Goal: Task Accomplishment & Management: Complete application form

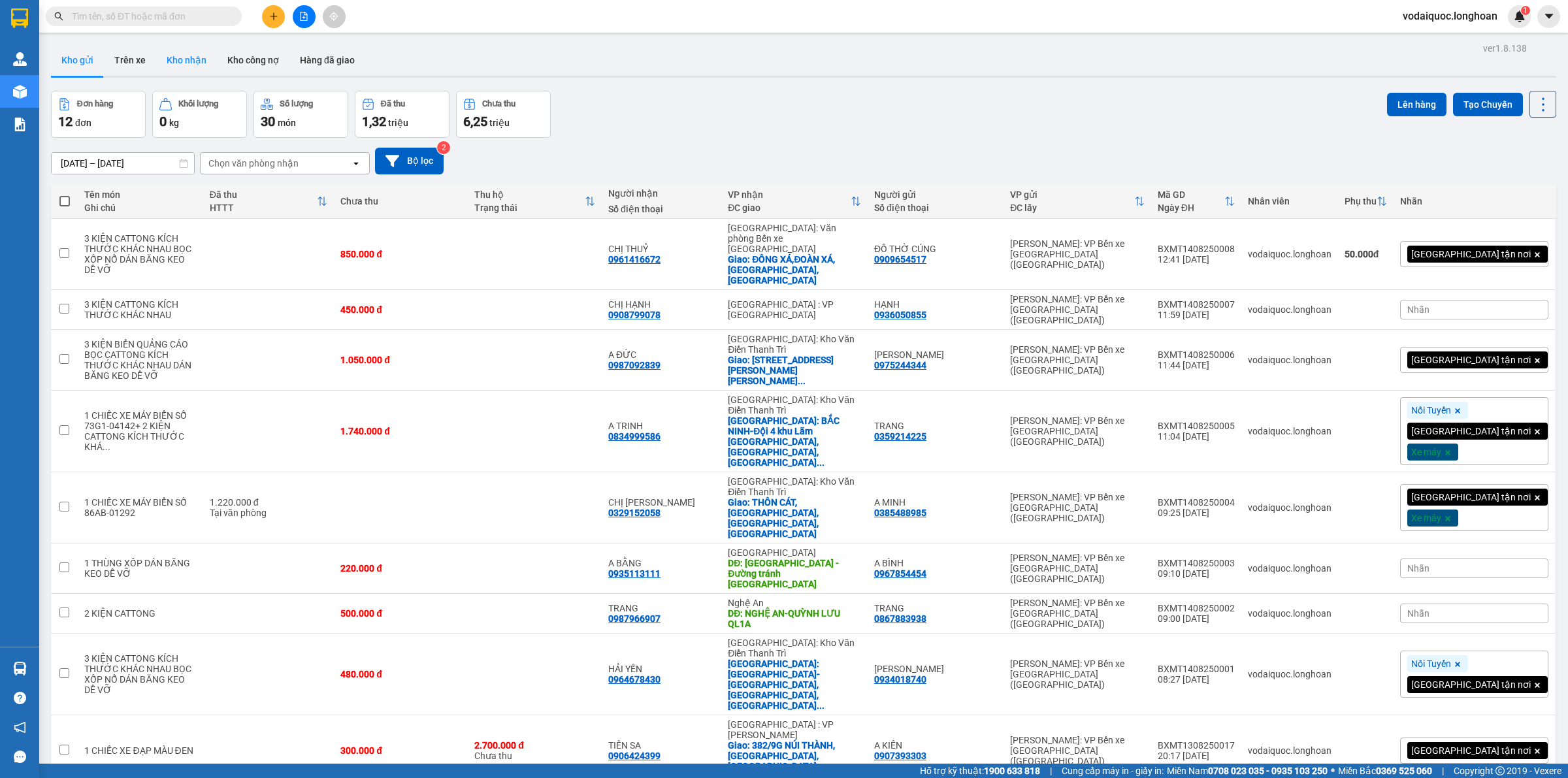
click at [203, 60] on button "Kho nhận" at bounding box center [186, 60] width 61 height 32
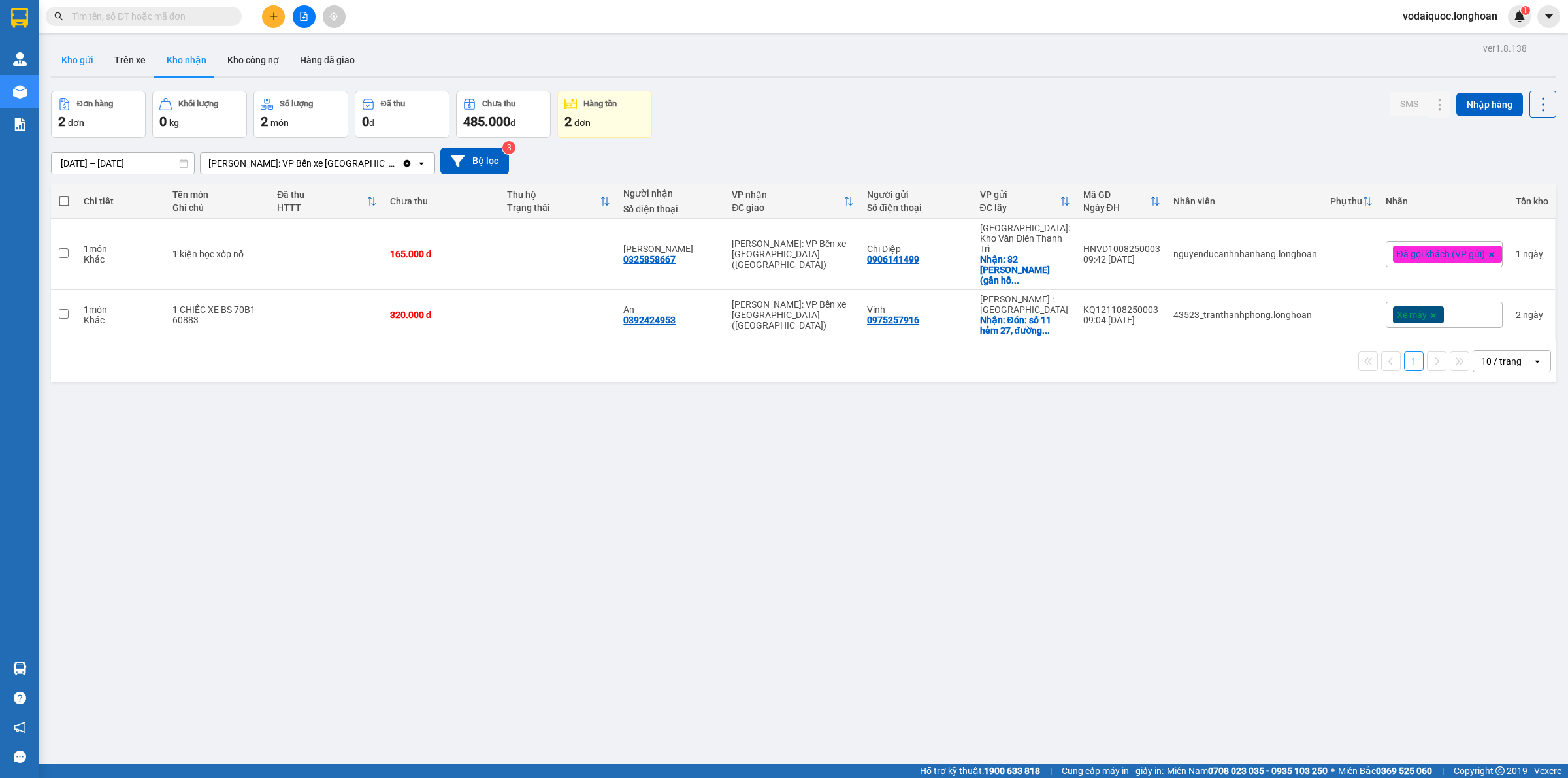
click at [96, 59] on button "Kho gửi" at bounding box center [78, 60] width 53 height 32
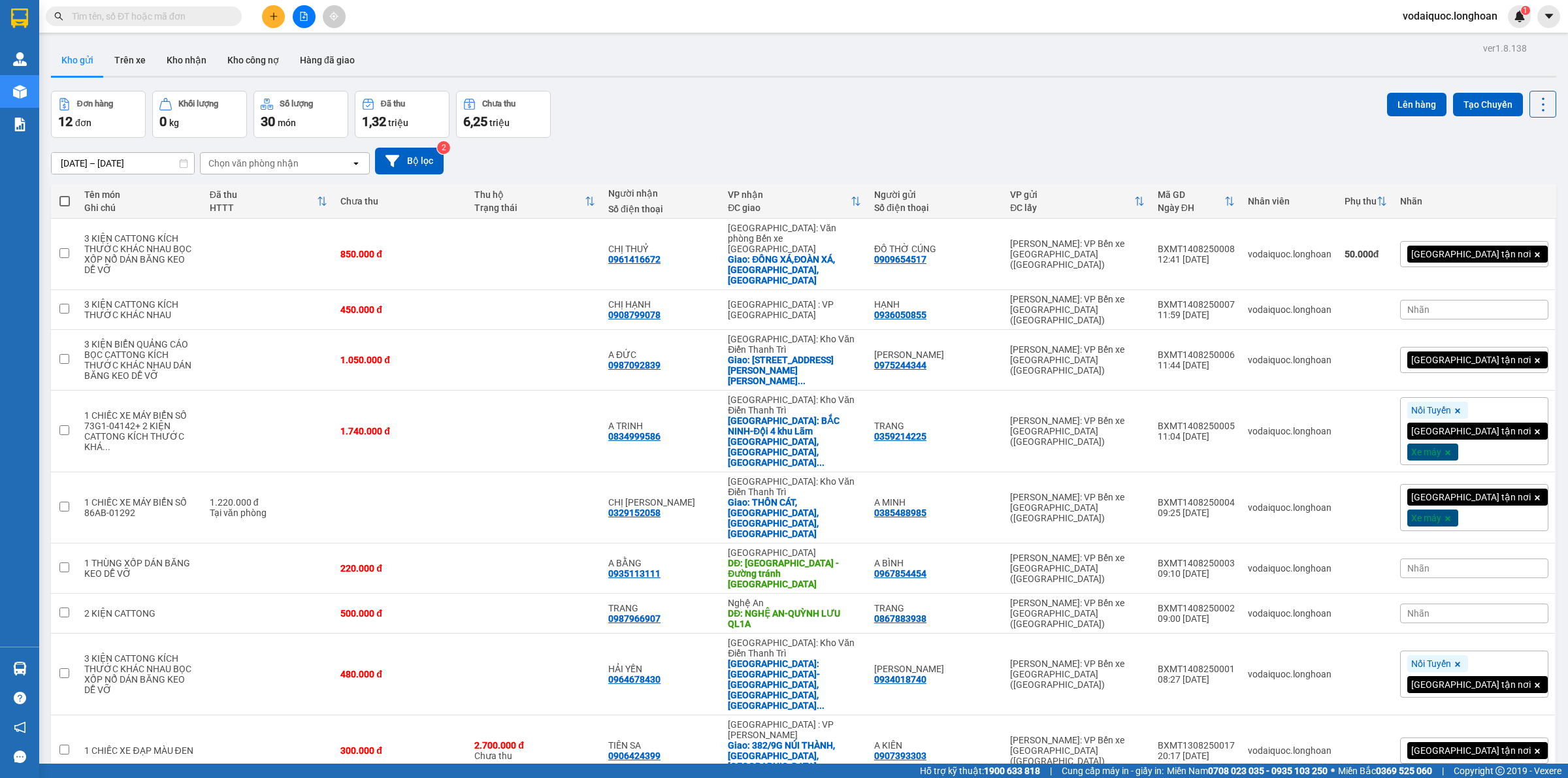
click at [819, 92] on div "Đơn hàng 12 đơn Khối lượng 0 kg Số lượng 30 món Đã thu 1,32 triệu Chưa thu 6,25…" at bounding box center [804, 114] width 1506 height 47
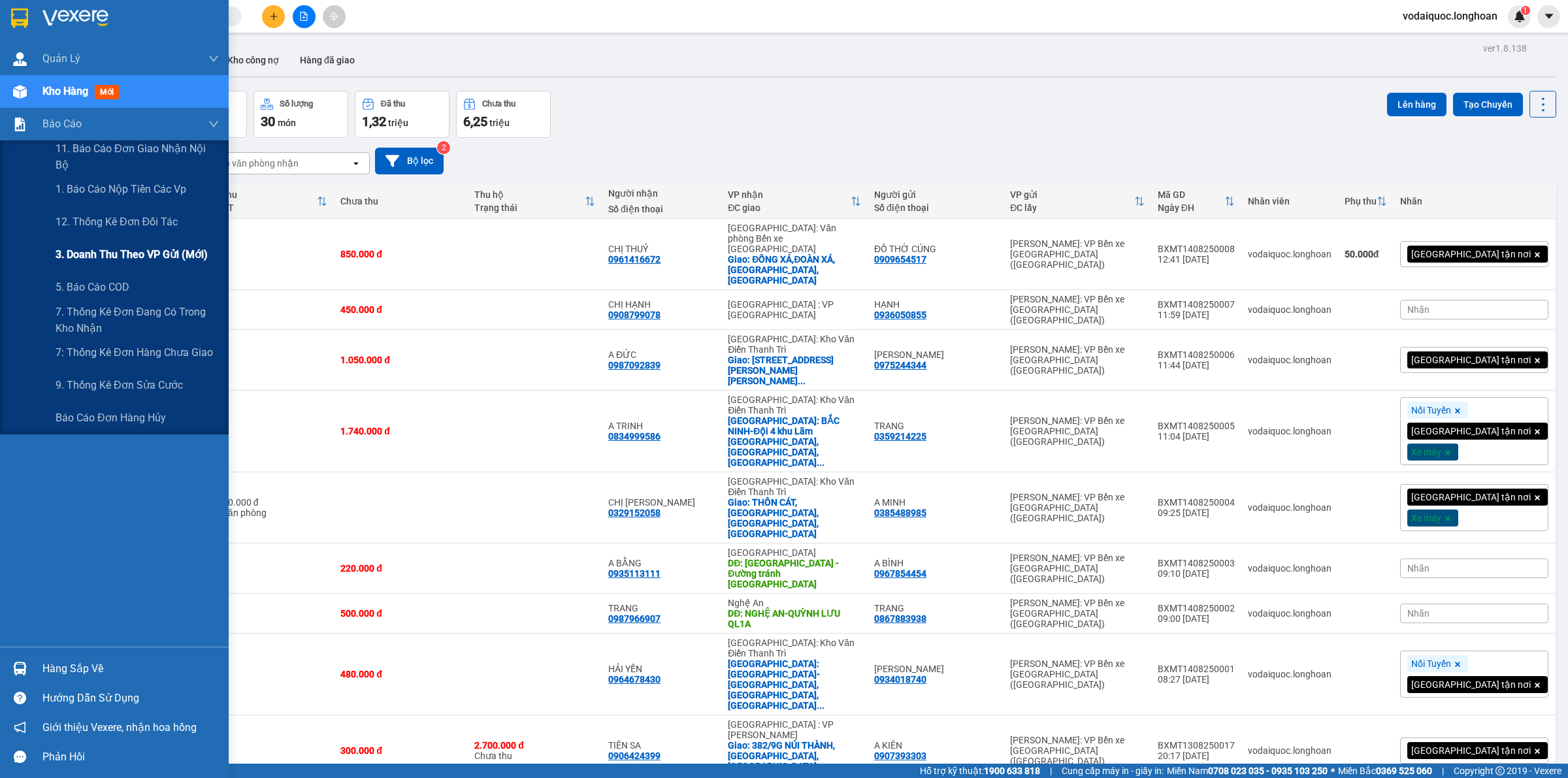
click at [123, 256] on span "3. Doanh Thu theo VP Gửi (mới)" at bounding box center [132, 254] width 152 height 16
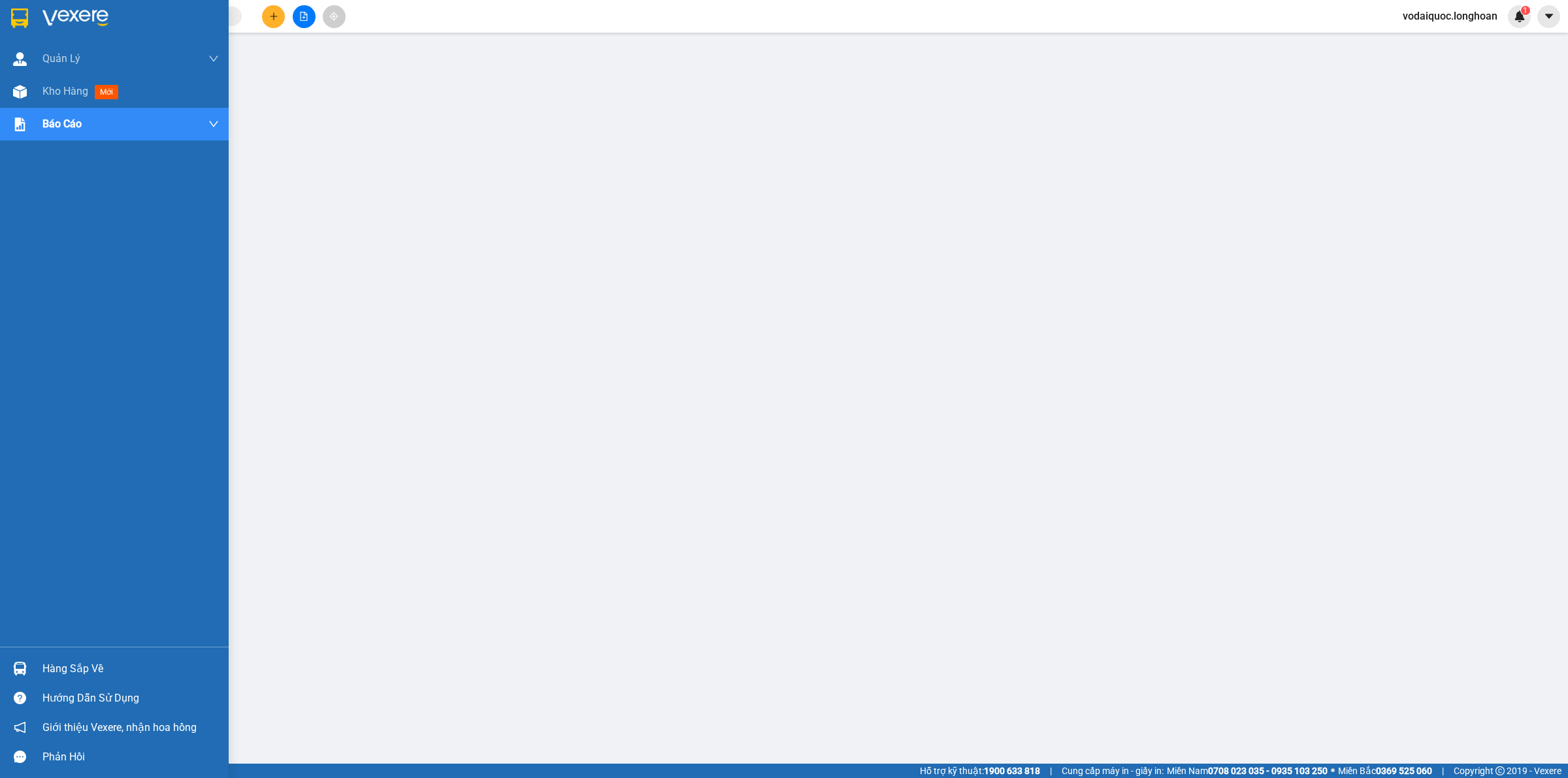
click at [70, 9] on img at bounding box center [75, 18] width 66 height 20
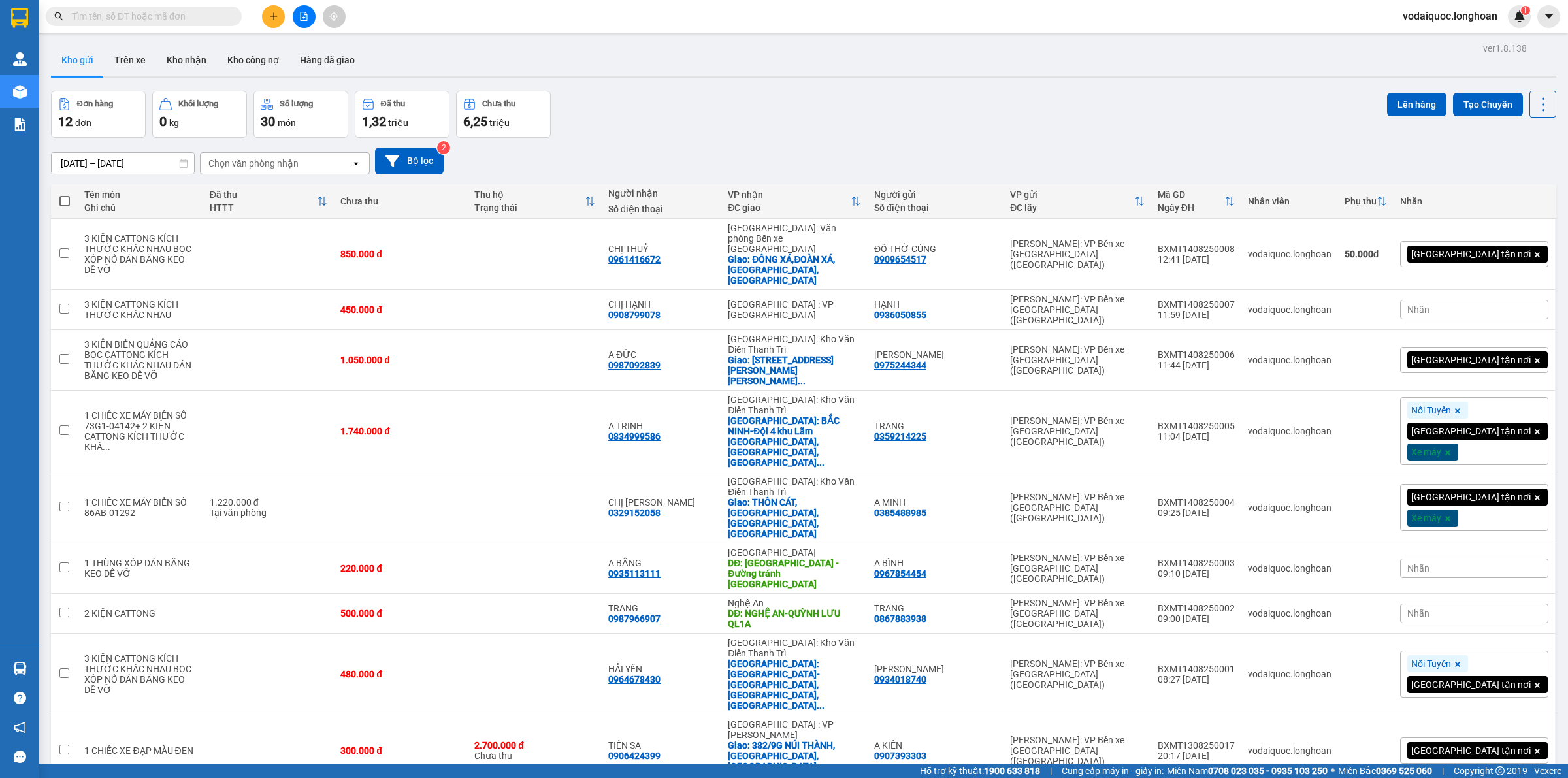
click at [1011, 93] on div "Đơn hàng 12 đơn Khối lượng 0 kg Số lượng 30 món Đã thu 1,32 triệu Chưa thu 6,25…" at bounding box center [804, 114] width 1506 height 47
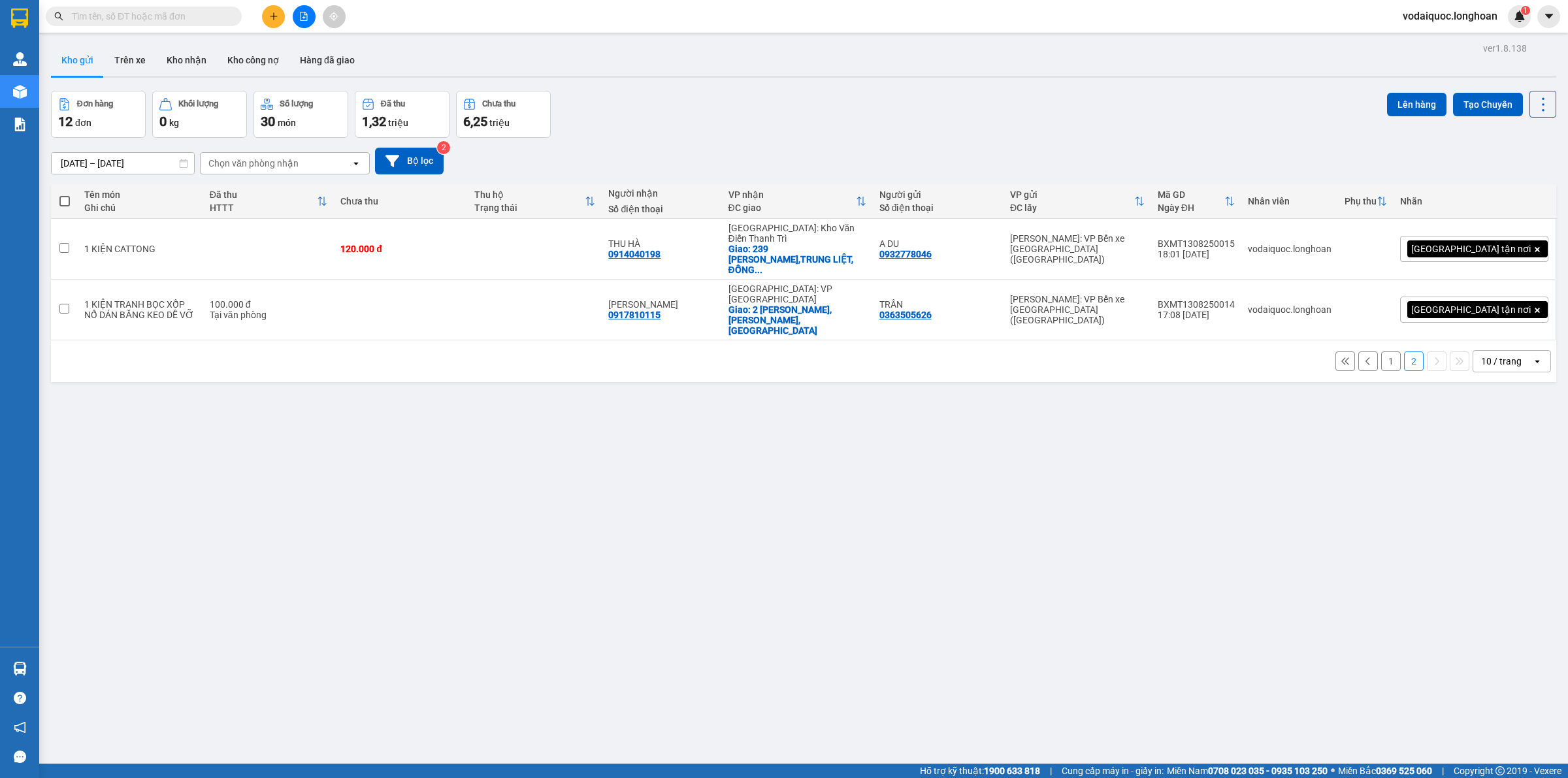
click at [1382, 351] on button "1" at bounding box center [1391, 361] width 20 height 20
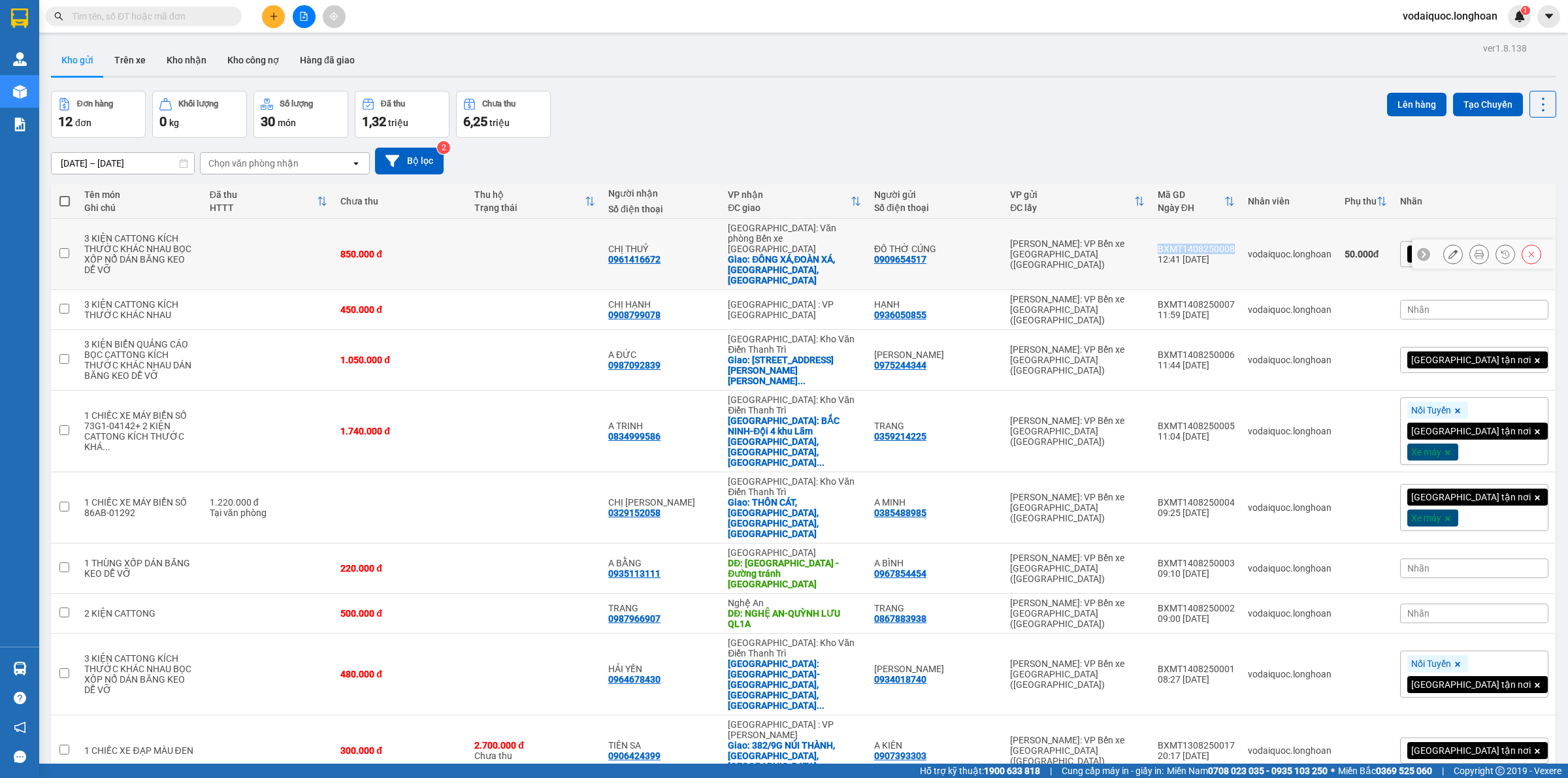
drag, startPoint x: 1219, startPoint y: 235, endPoint x: 1295, endPoint y: 236, distance: 76.0
click at [1241, 236] on td "BXMT1408250008 12:41 14/08" at bounding box center [1196, 254] width 90 height 71
checkbox input "true"
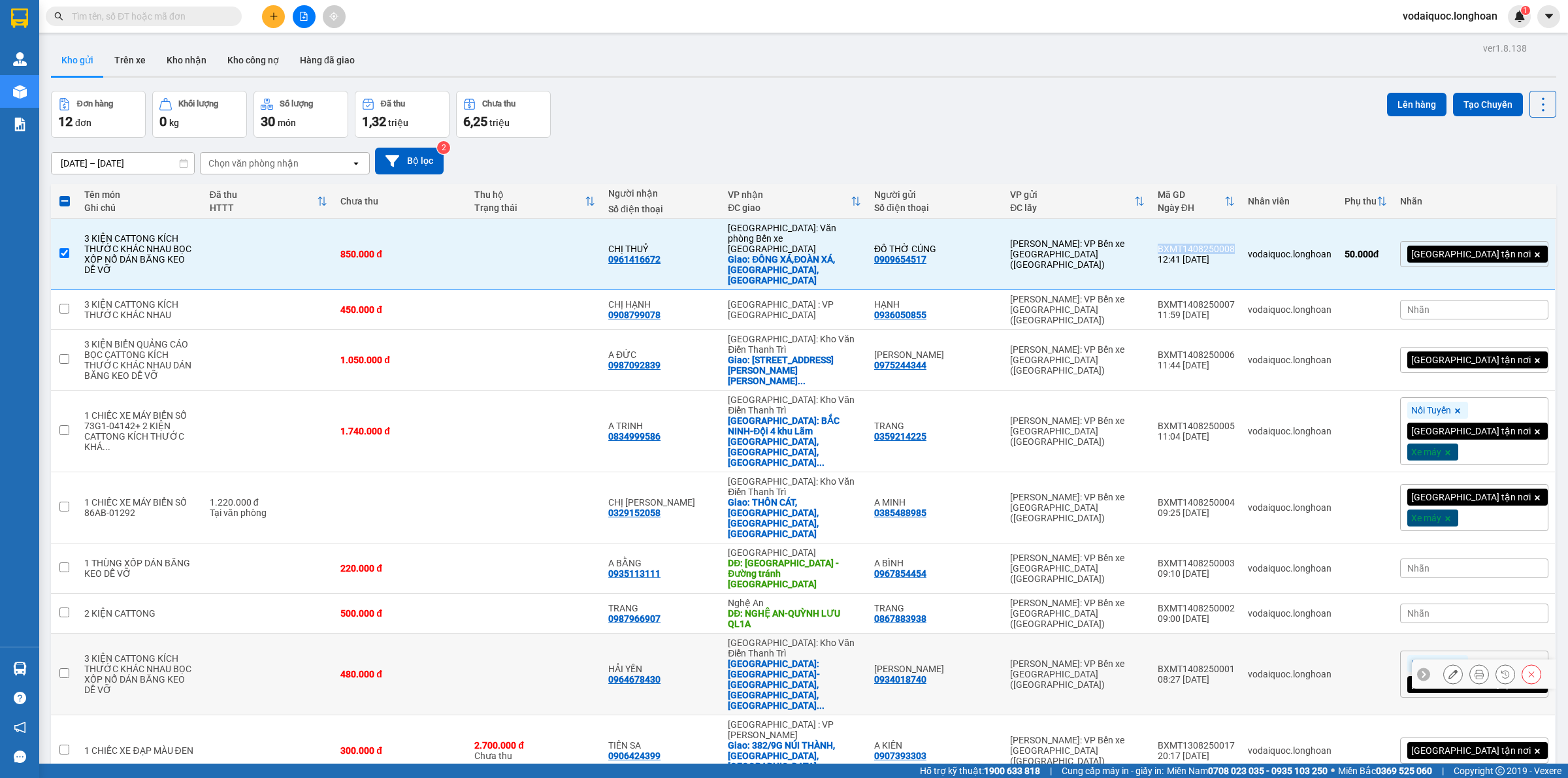
copy div "BXMT1408250008"
drag, startPoint x: 1217, startPoint y: 276, endPoint x: 1292, endPoint y: 278, distance: 75.0
click at [1241, 290] on td "BXMT1408250007 11:59 14/08" at bounding box center [1196, 309] width 90 height 40
checkbox input "true"
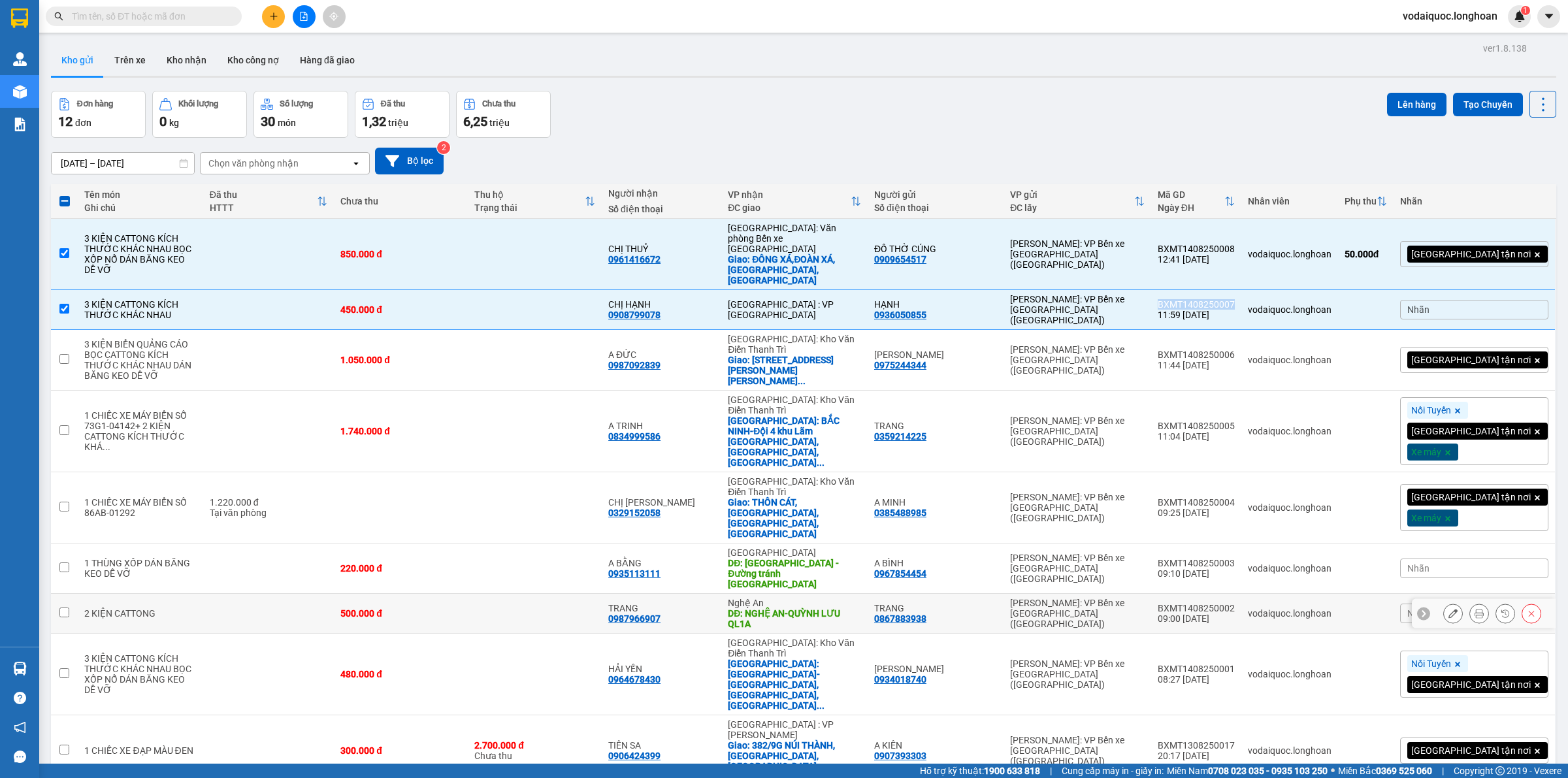
copy div "BXMT1408250007"
drag, startPoint x: 1219, startPoint y: 311, endPoint x: 1293, endPoint y: 311, distance: 74.0
click at [1234, 350] on div "BXMT1408250006" at bounding box center [1196, 355] width 77 height 10
checkbox input "true"
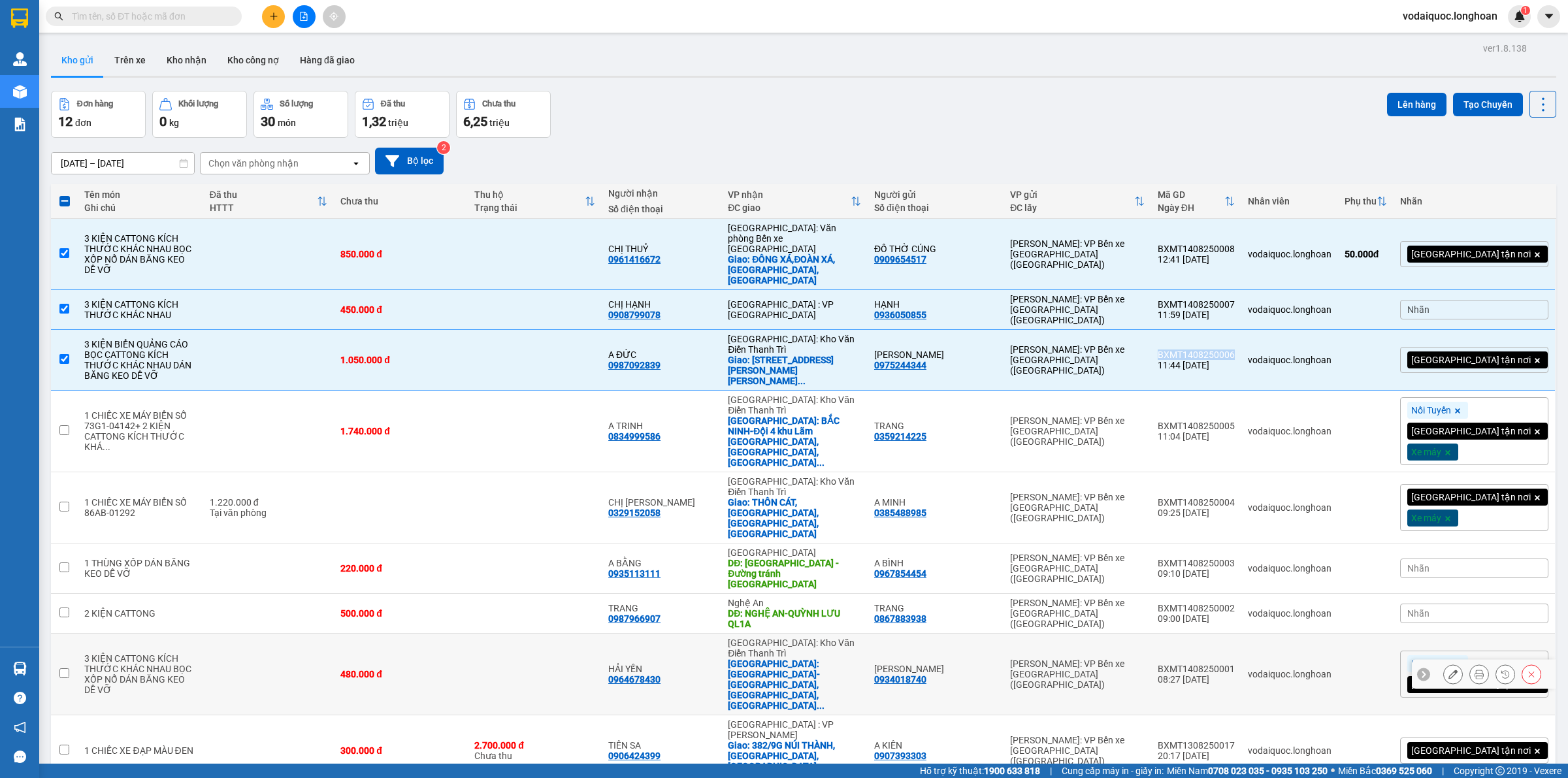
copy div "BXMT1408250006"
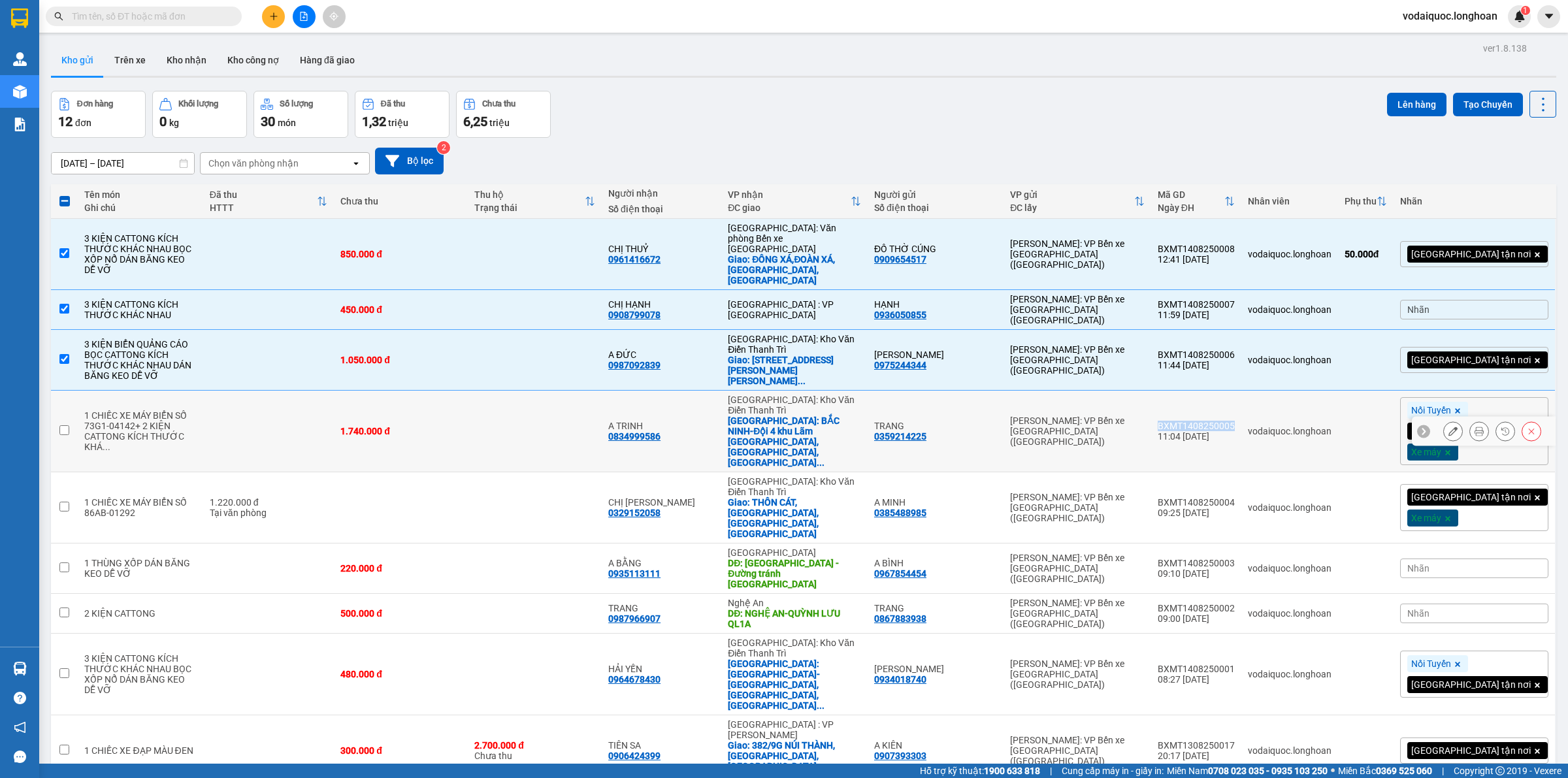
drag, startPoint x: 1218, startPoint y: 369, endPoint x: 1293, endPoint y: 373, distance: 75.1
click at [1241, 391] on td "BXMT1408250005 11:04 14/08" at bounding box center [1196, 431] width 90 height 81
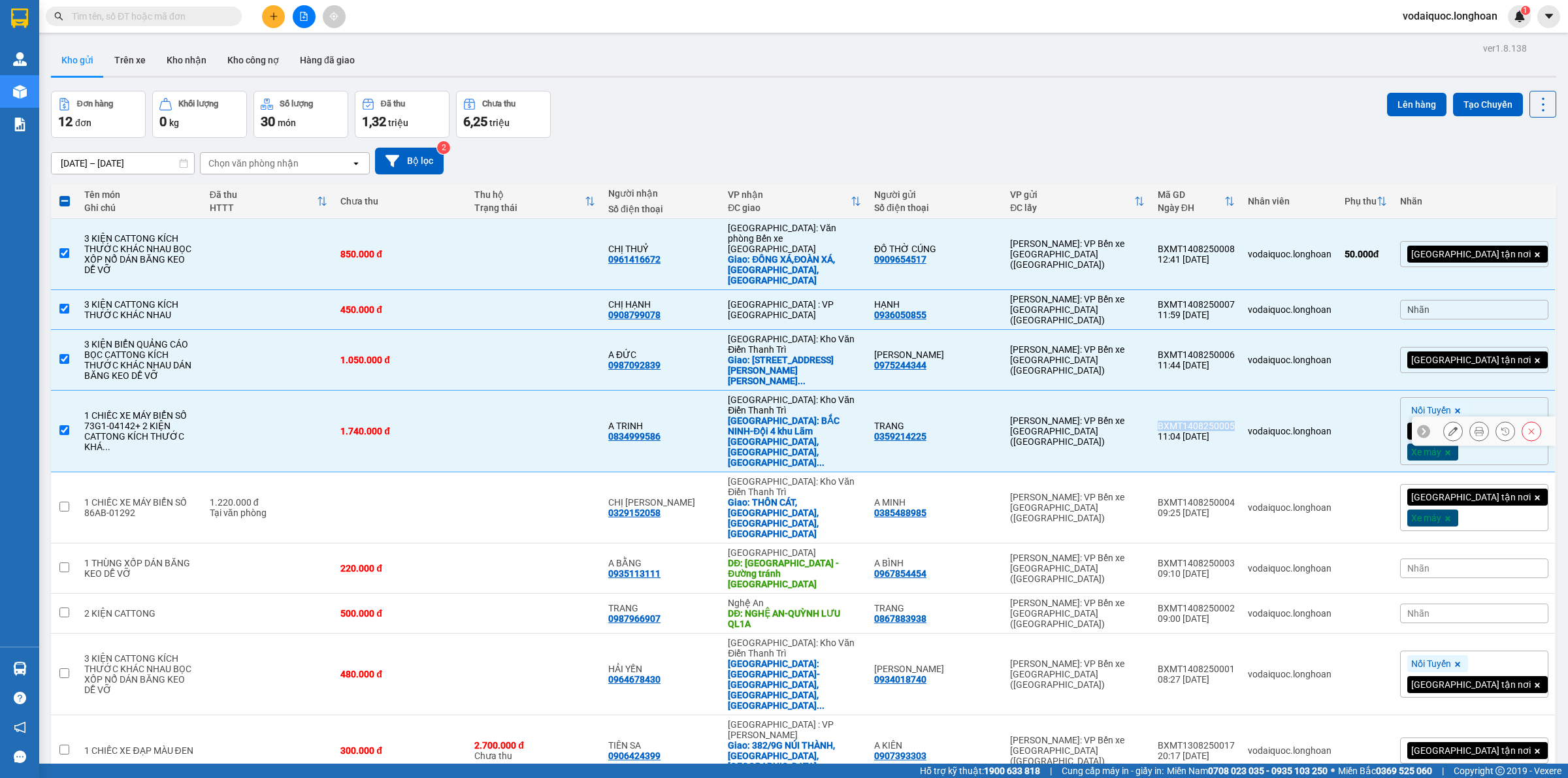
checkbox input "true"
copy div "BXMT1408250005"
drag, startPoint x: 1218, startPoint y: 433, endPoint x: 1293, endPoint y: 433, distance: 75.0
click at [1241, 472] on td "BXMT1408250004 09:25 14/08" at bounding box center [1196, 507] width 90 height 71
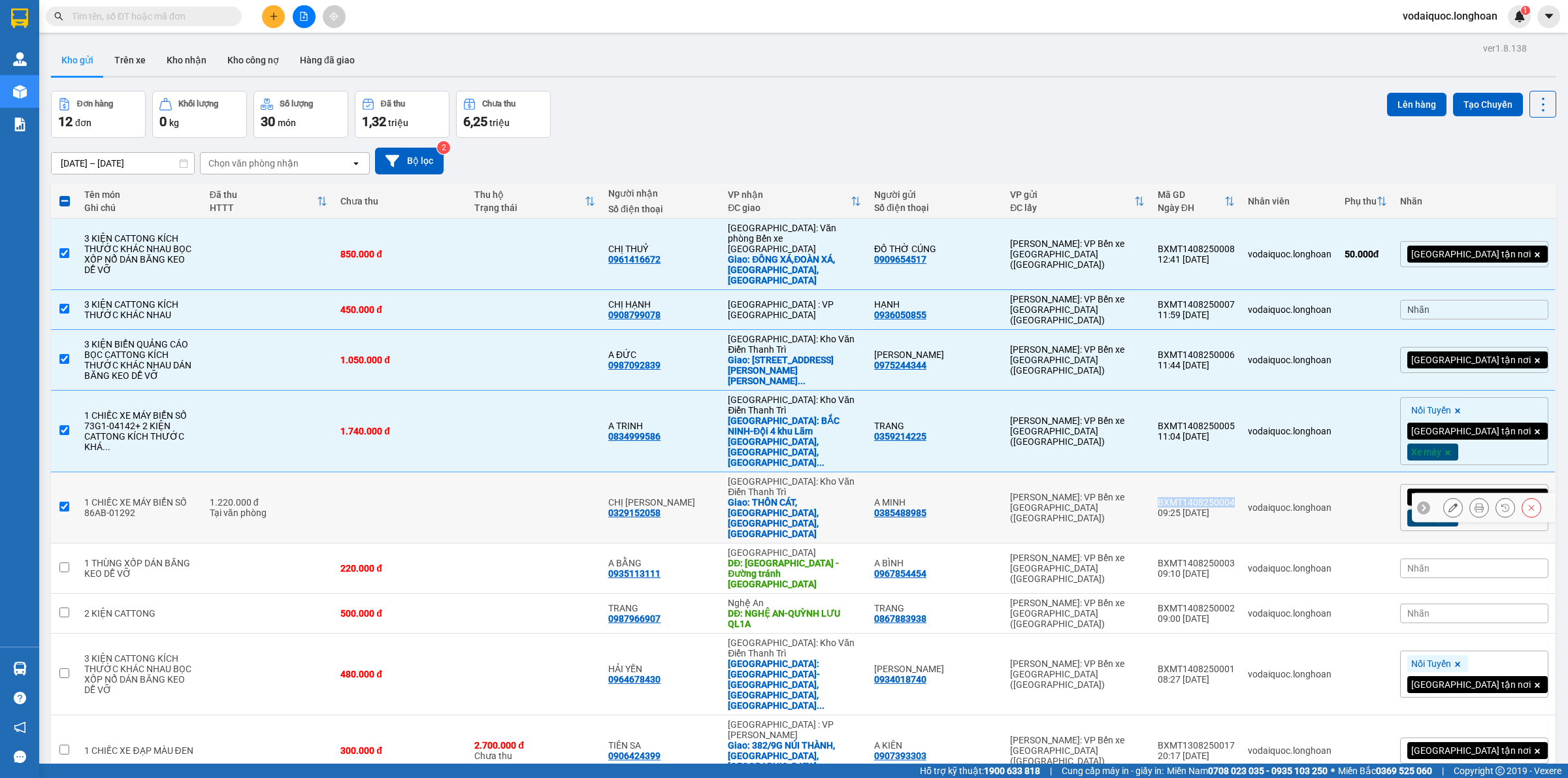
checkbox input "true"
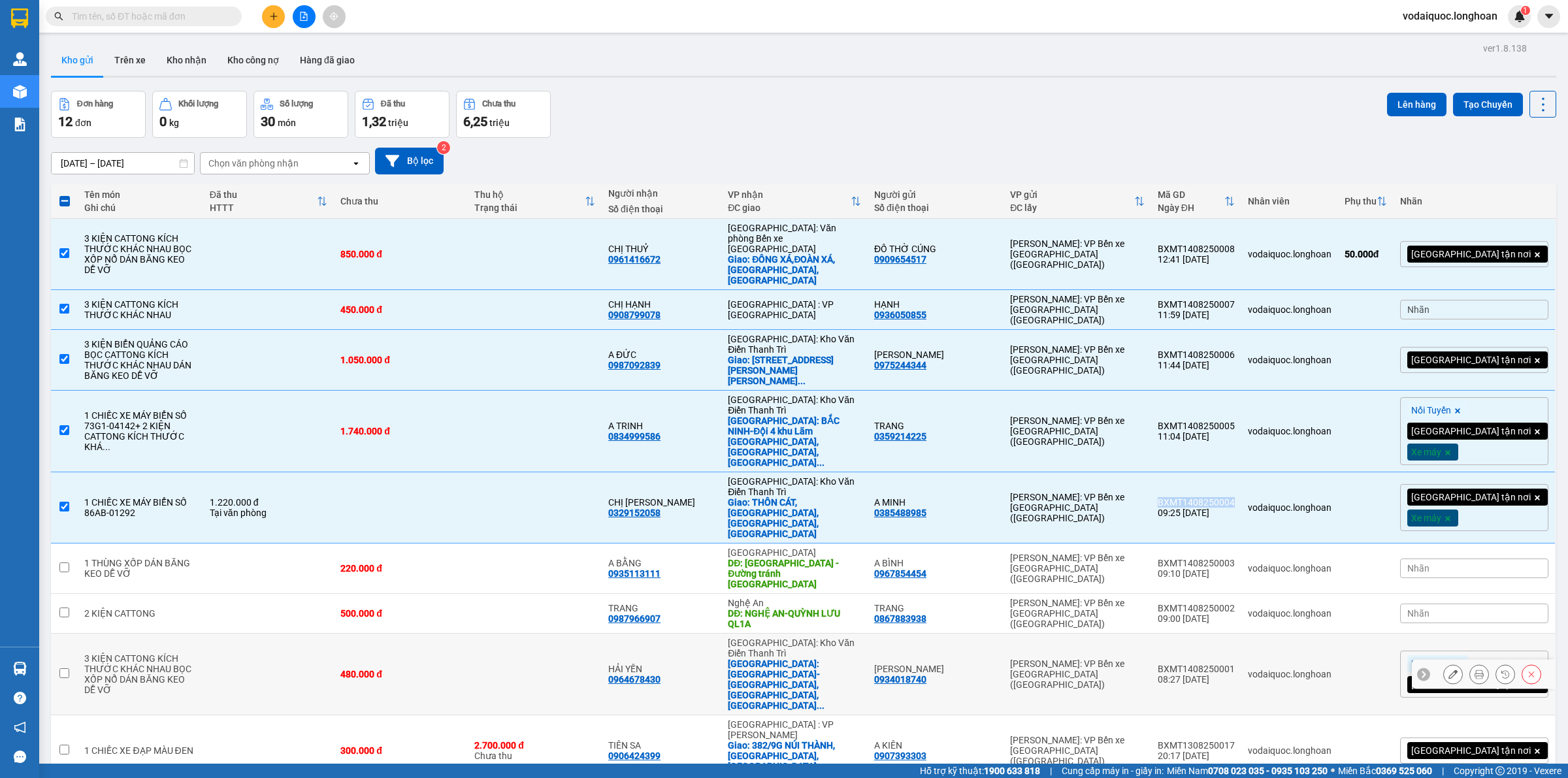
copy div "BXMT1408250004"
drag, startPoint x: 1218, startPoint y: 483, endPoint x: 1295, endPoint y: 484, distance: 77.0
click at [1241, 543] on td "BXMT1408250003 09:10 14/08" at bounding box center [1196, 568] width 90 height 50
checkbox input "true"
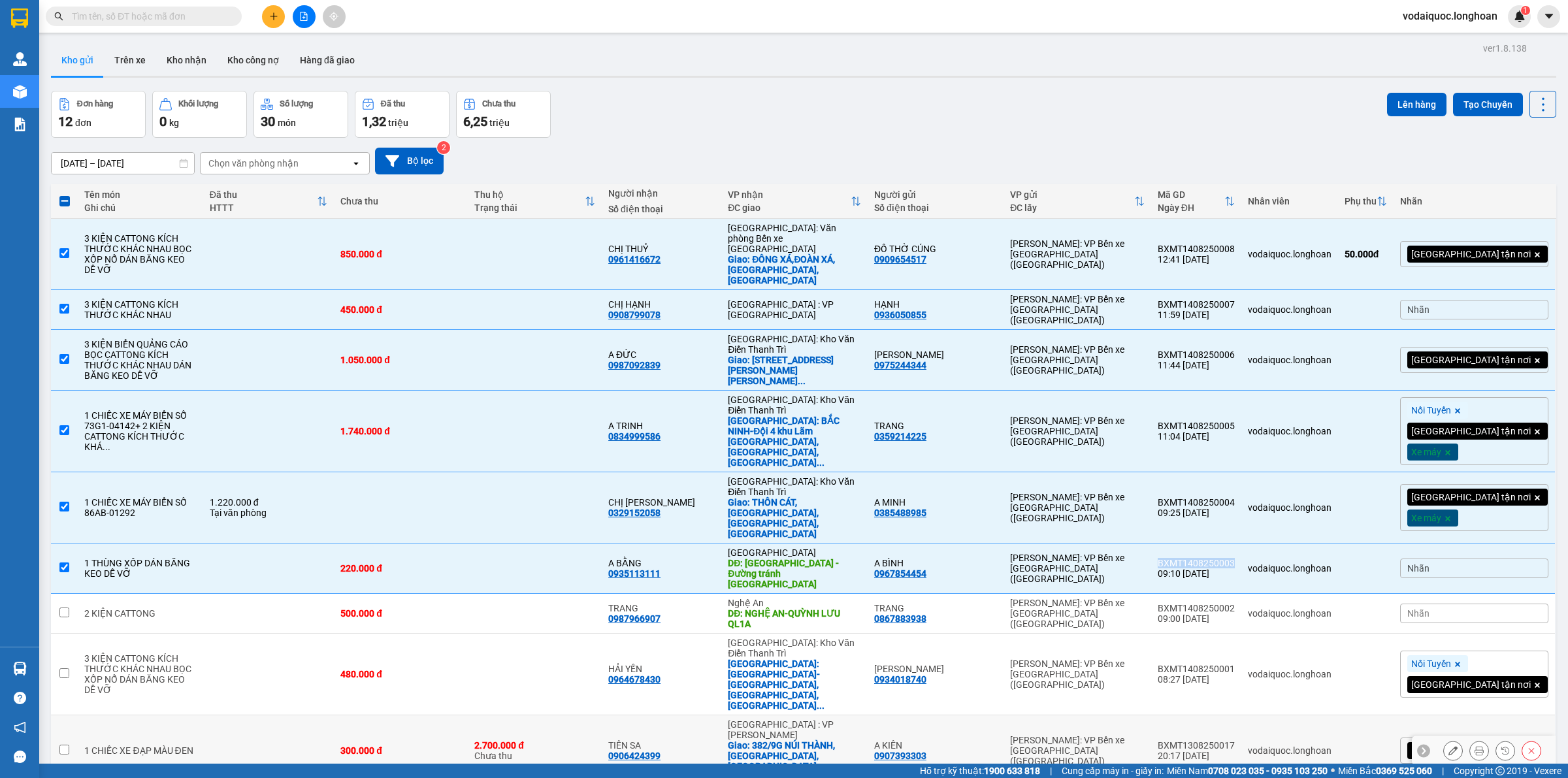
copy div "BXMT1408250003"
drag, startPoint x: 1216, startPoint y: 520, endPoint x: 1294, endPoint y: 523, distance: 78.1
click at [1241, 593] on td "BXMT1408250002 09:00 14/08" at bounding box center [1196, 613] width 90 height 40
checkbox input "true"
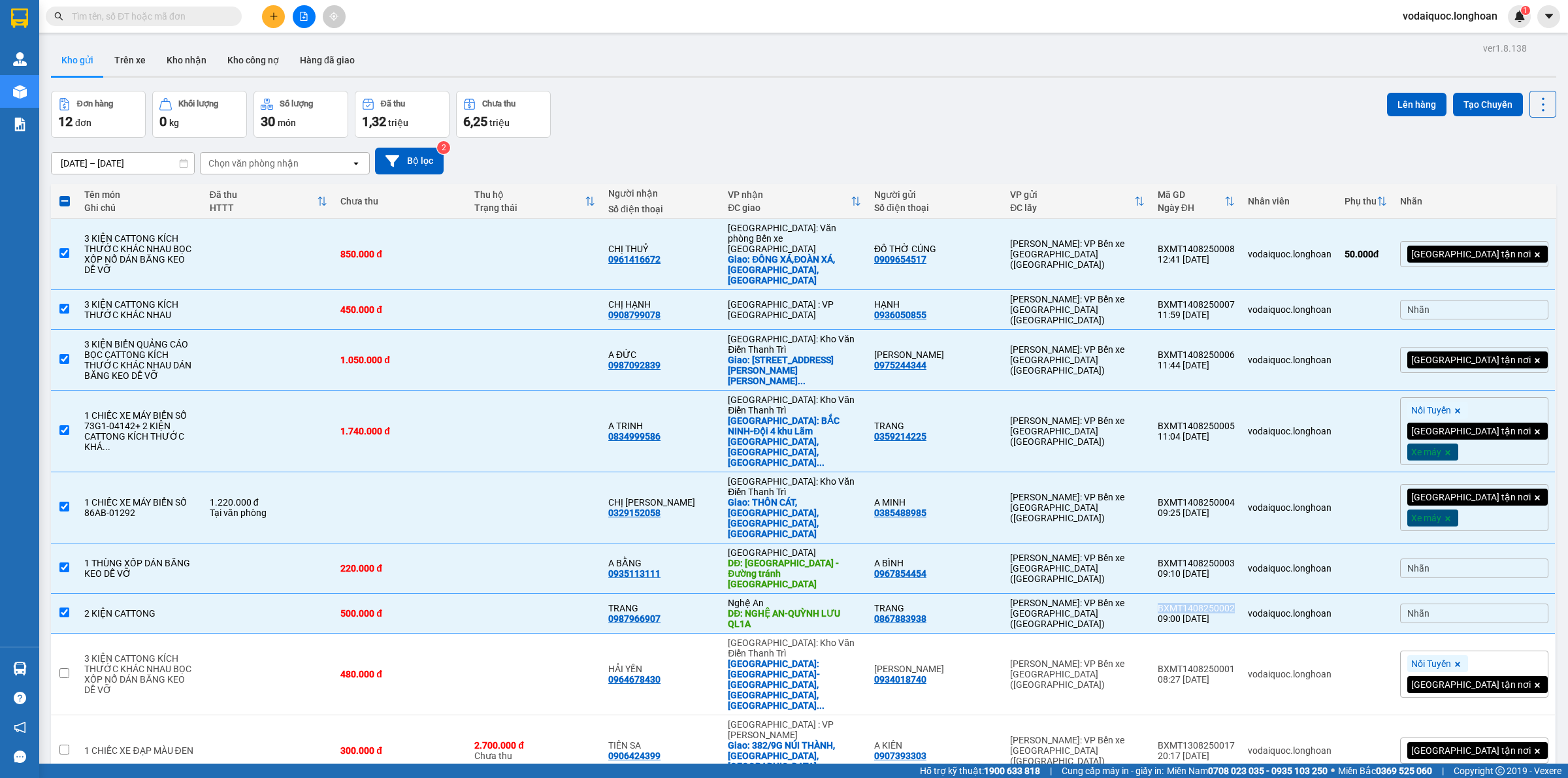
copy div "BXMT1408250002"
drag, startPoint x: 1214, startPoint y: 569, endPoint x: 1293, endPoint y: 572, distance: 79.1
click at [1241, 634] on td "BXMT1408250001 08:27 14/08" at bounding box center [1196, 674] width 90 height 81
checkbox input "true"
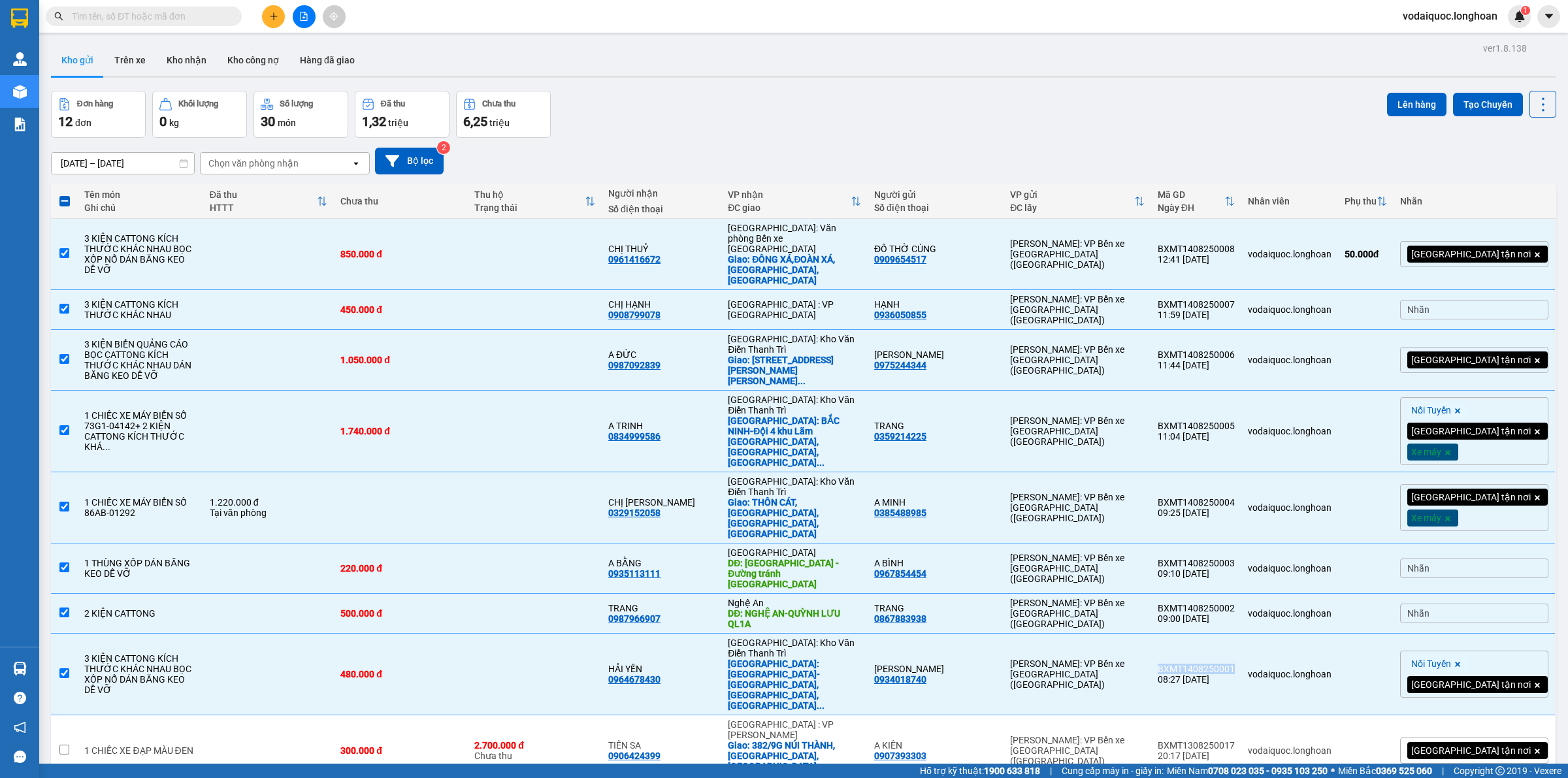
copy div "BXMT1408250001"
drag, startPoint x: 1216, startPoint y: 614, endPoint x: 1298, endPoint y: 617, distance: 82.1
click at [1241, 715] on td "BXMT1308250017 20:17 13/08" at bounding box center [1196, 750] width 90 height 71
checkbox input "true"
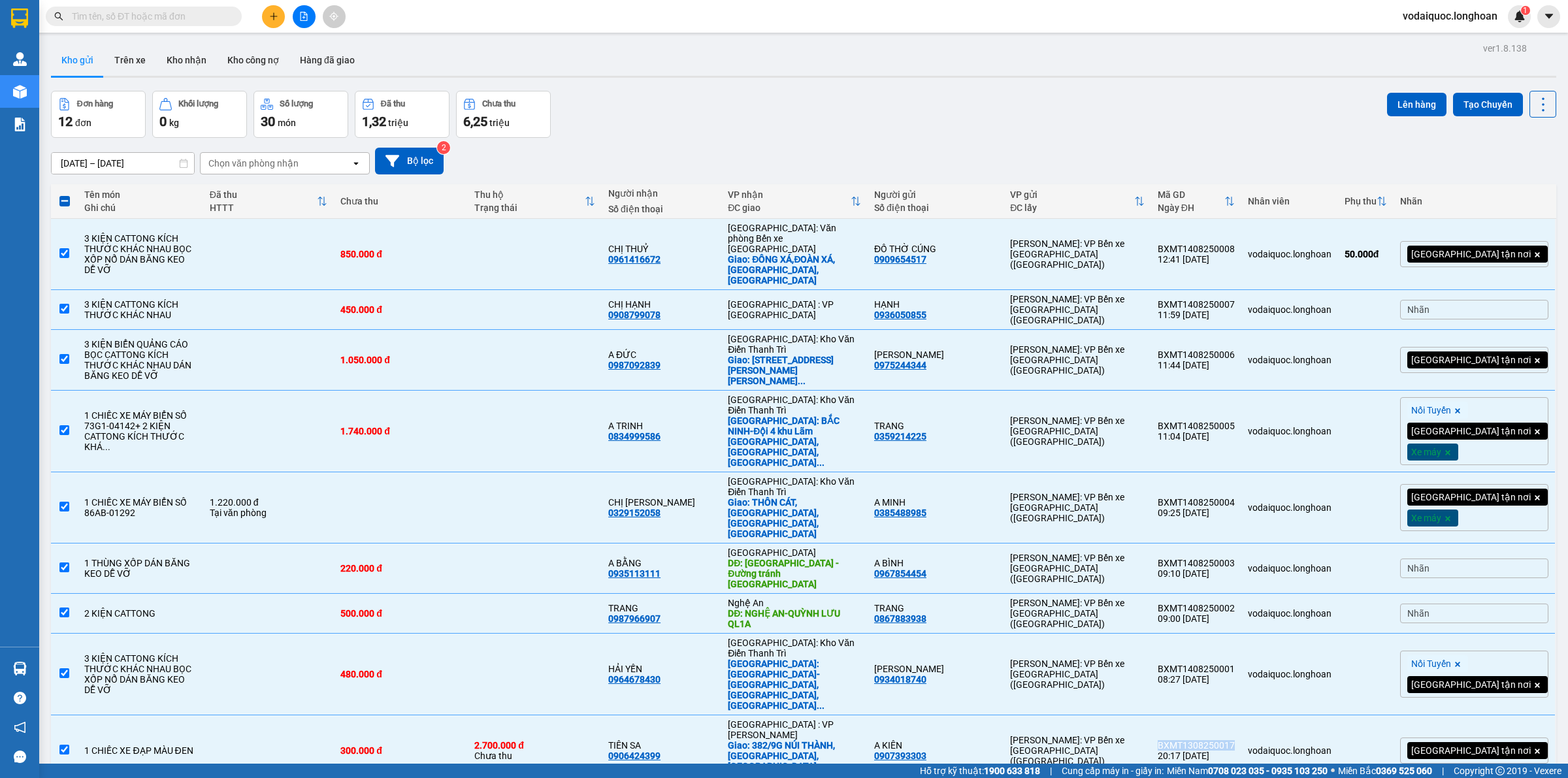
copy div "BXMT1308250017"
drag, startPoint x: 1218, startPoint y: 651, endPoint x: 1292, endPoint y: 651, distance: 74.0
checkbox input "true"
copy div "BXMT1308250016"
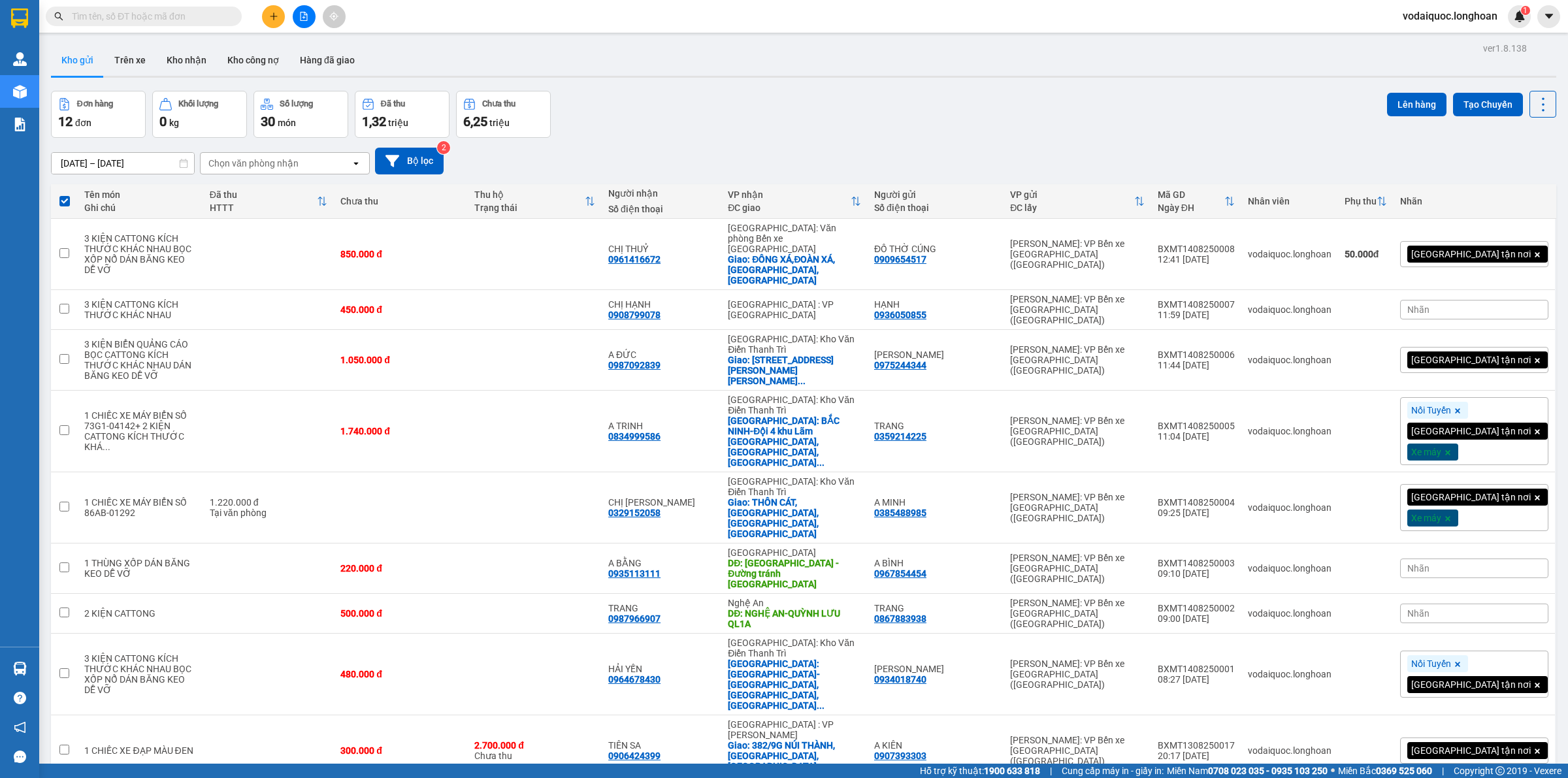
checkbox input "false"
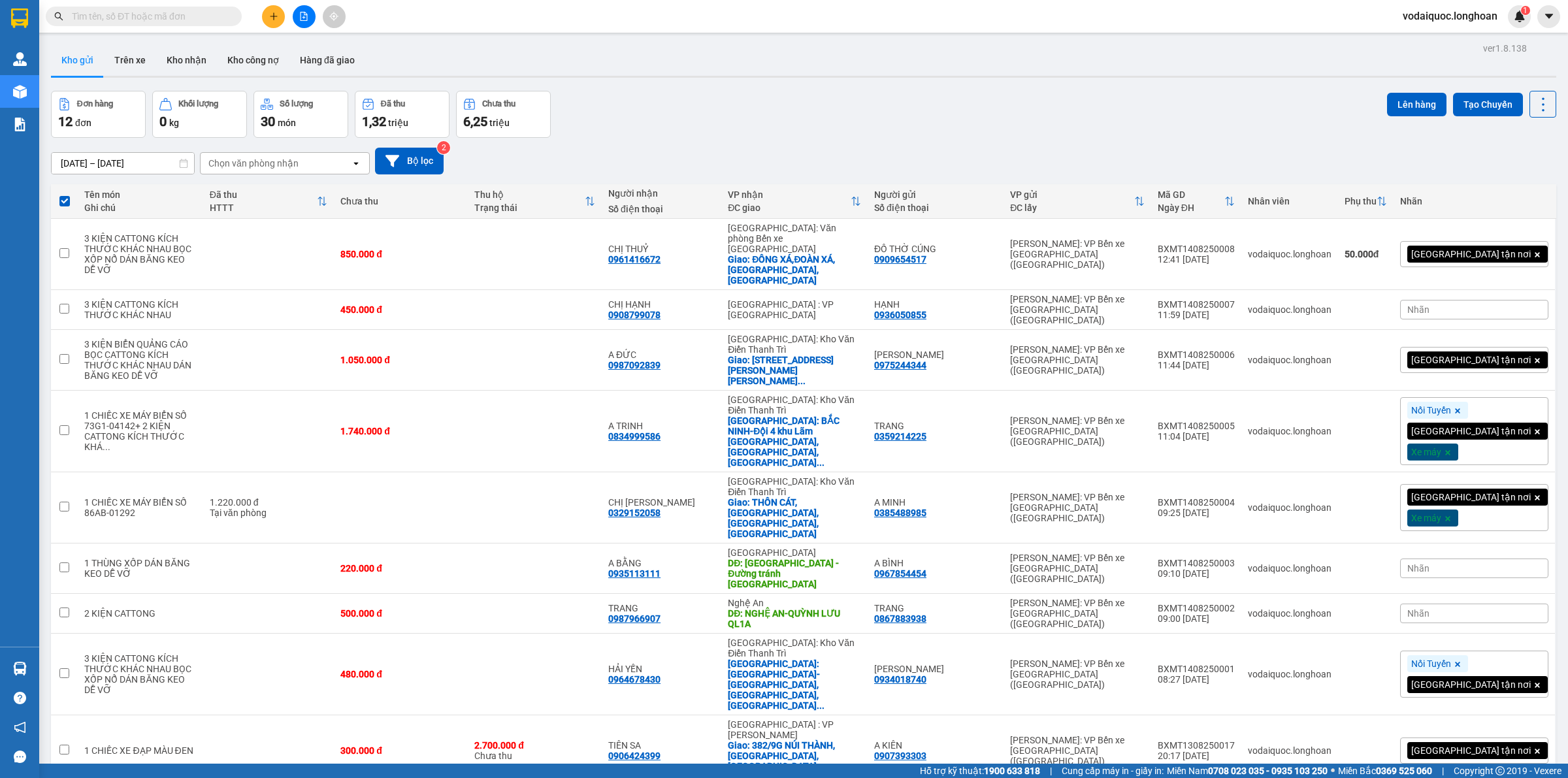
checkbox input "false"
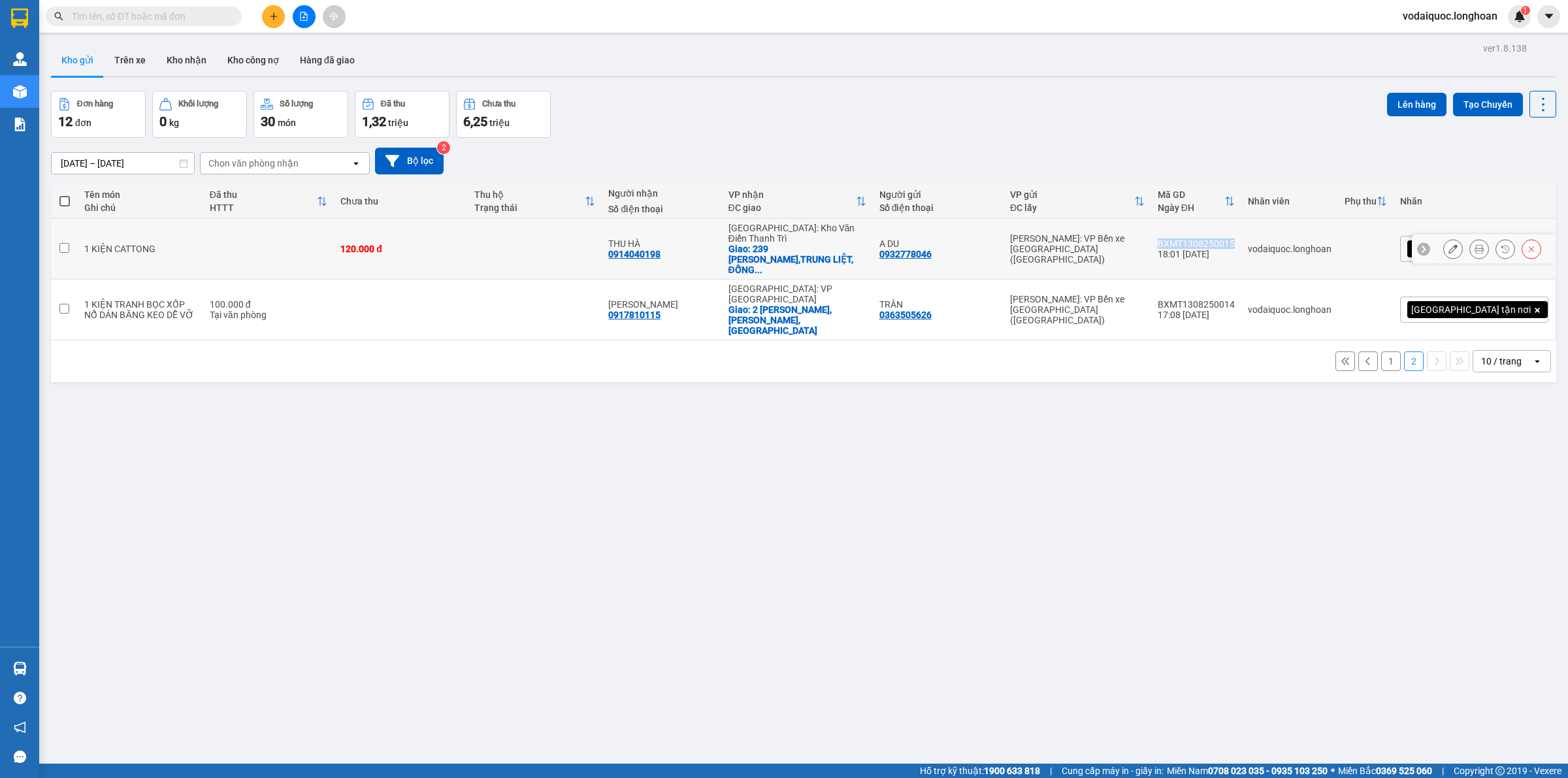
drag, startPoint x: 1220, startPoint y: 230, endPoint x: 1292, endPoint y: 235, distance: 72.2
click at [1234, 239] on div "BXMT1308250015" at bounding box center [1196, 244] width 77 height 10
checkbox input "true"
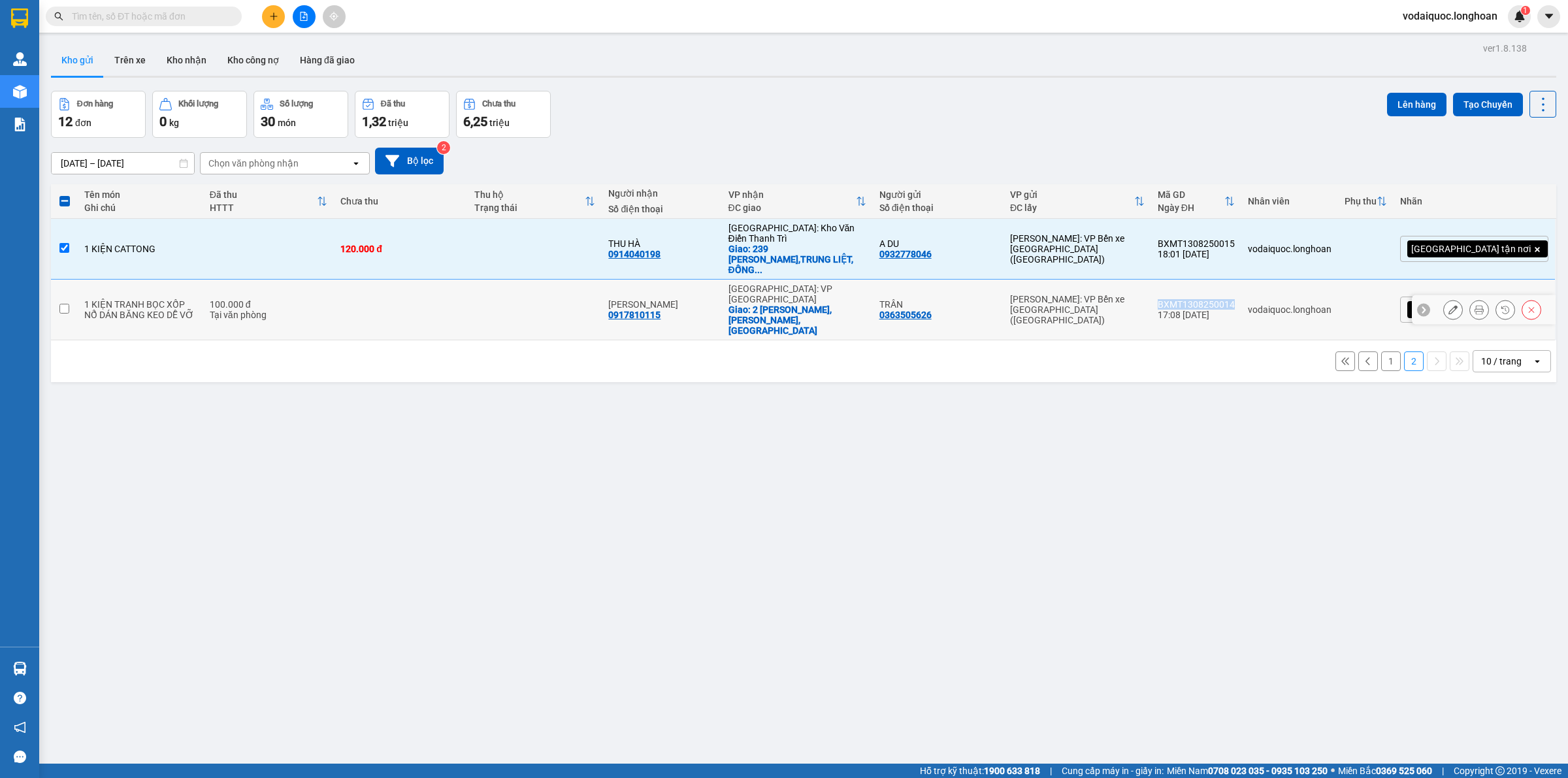
drag, startPoint x: 1216, startPoint y: 269, endPoint x: 1294, endPoint y: 273, distance: 78.1
click at [1241, 280] on td "BXMT1308250014 17:08 13/08" at bounding box center [1196, 309] width 90 height 61
checkbox input "true"
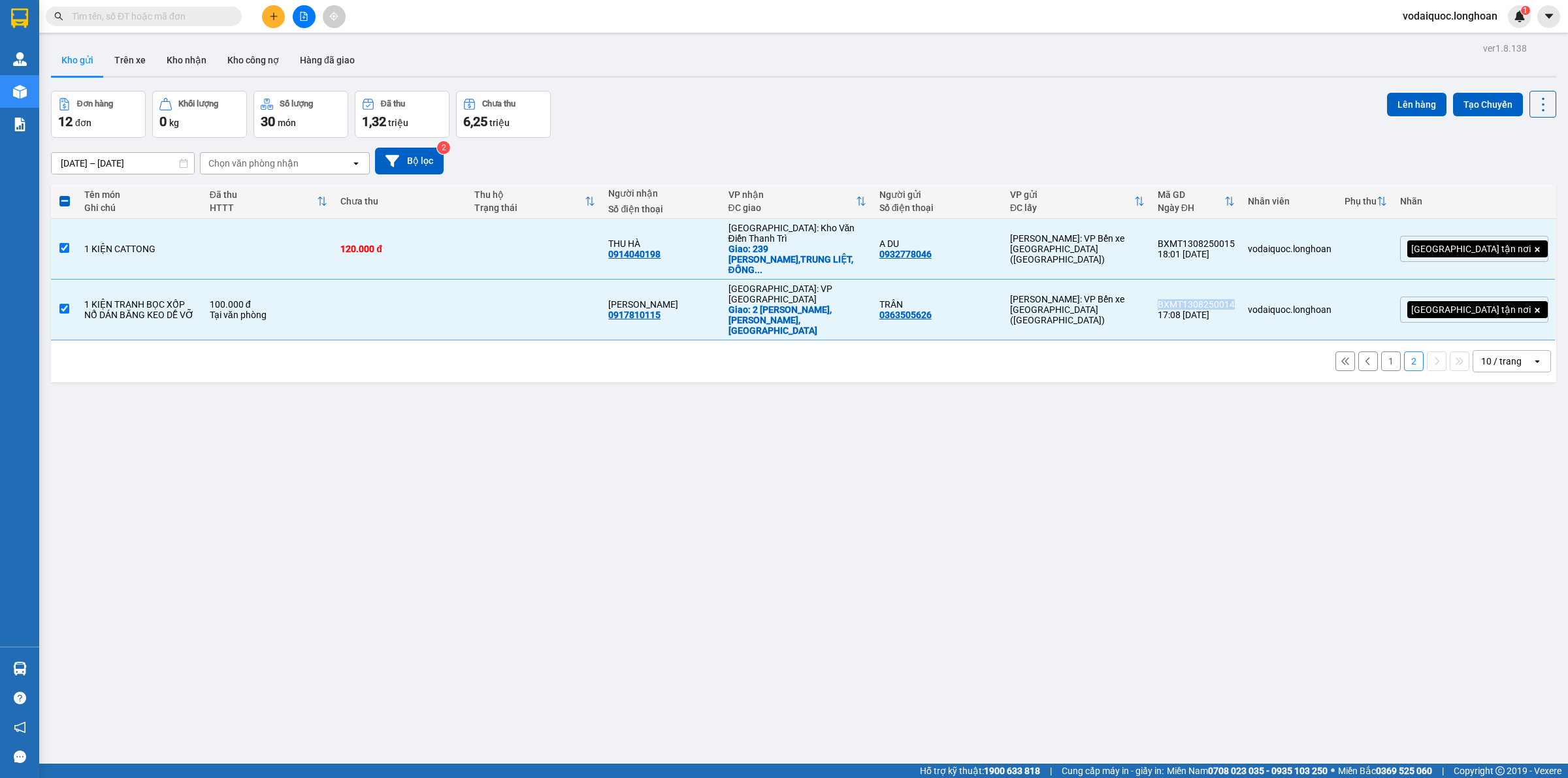
click at [1382, 351] on button "1" at bounding box center [1391, 361] width 20 height 20
checkbox input "false"
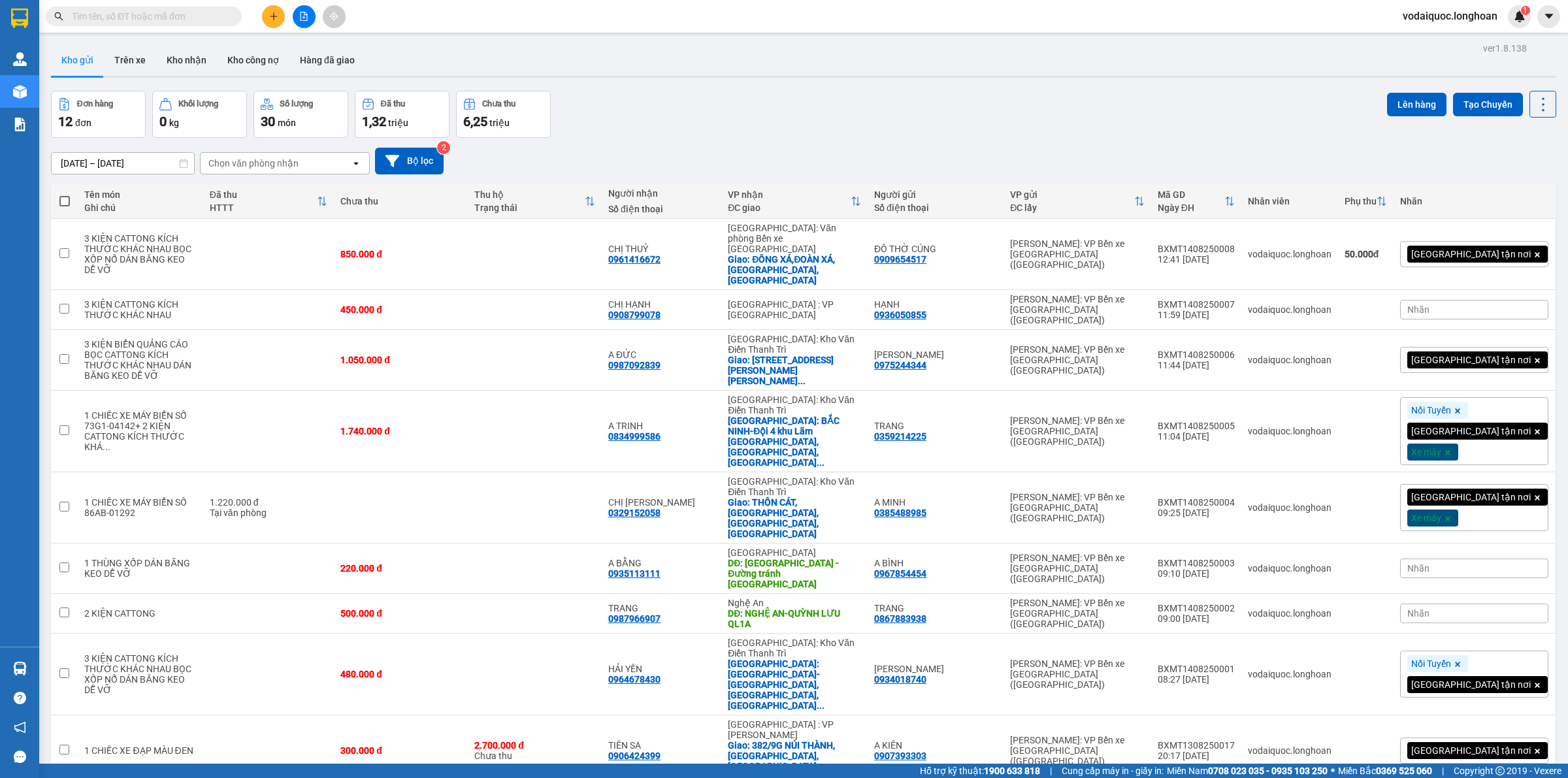
click at [187, 12] on input "text" at bounding box center [149, 16] width 154 height 15
click at [167, 18] on input "text" at bounding box center [149, 16] width 154 height 15
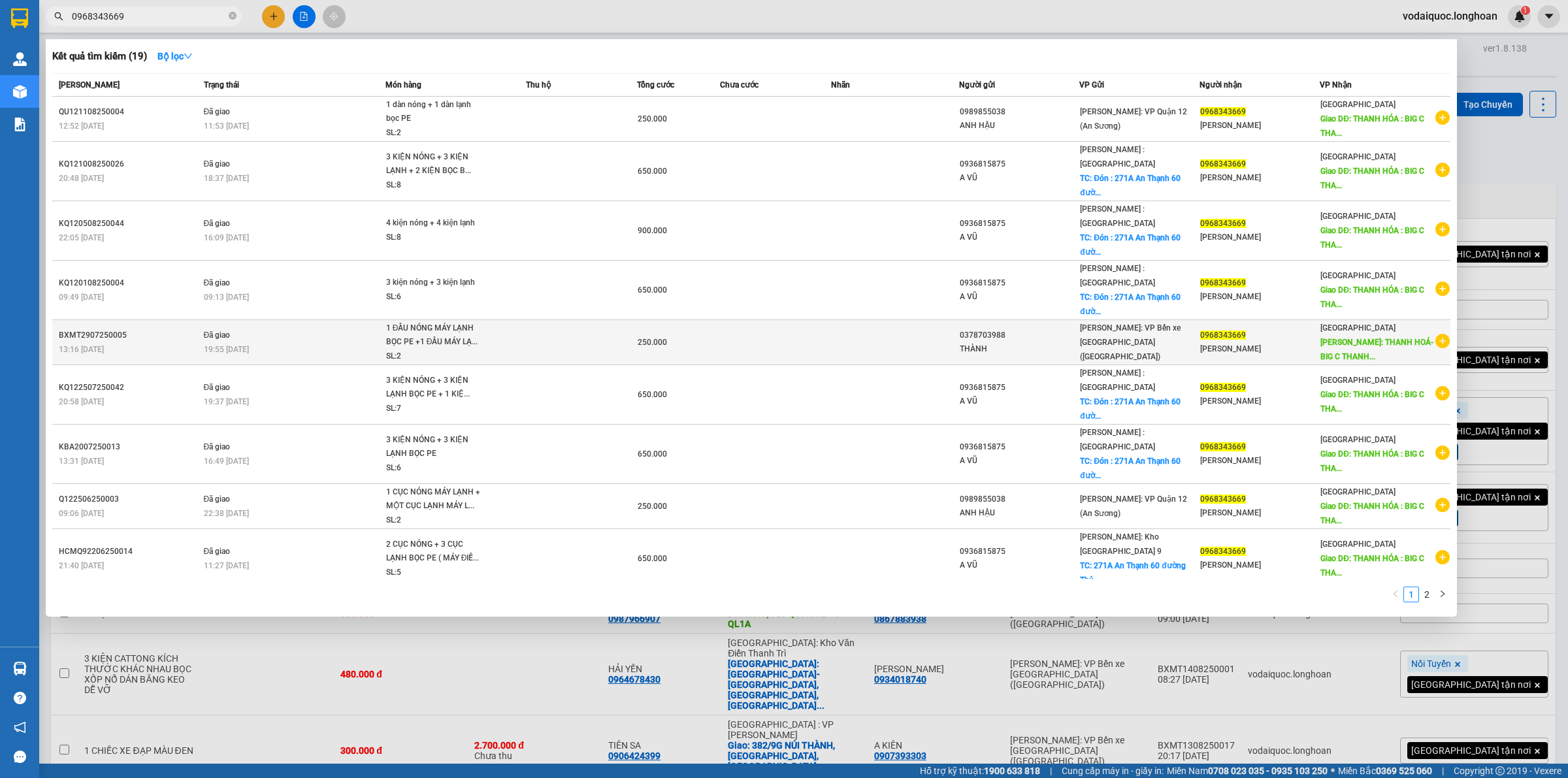
type input "0968343669"
click at [1439, 333] on icon "plus-circle" at bounding box center [1442, 340] width 15 height 15
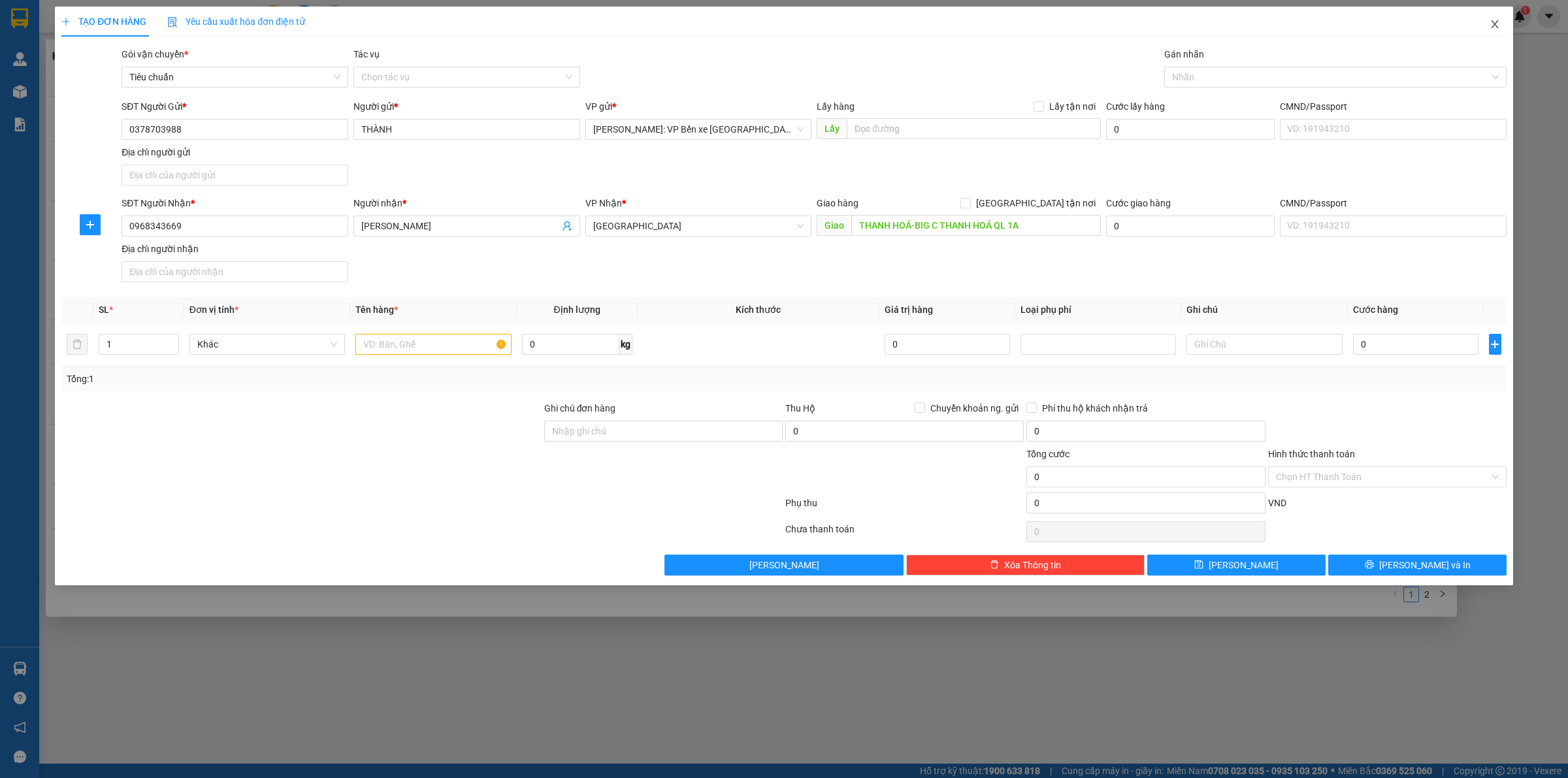
click at [1489, 24] on icon "close" at bounding box center [1494, 24] width 10 height 10
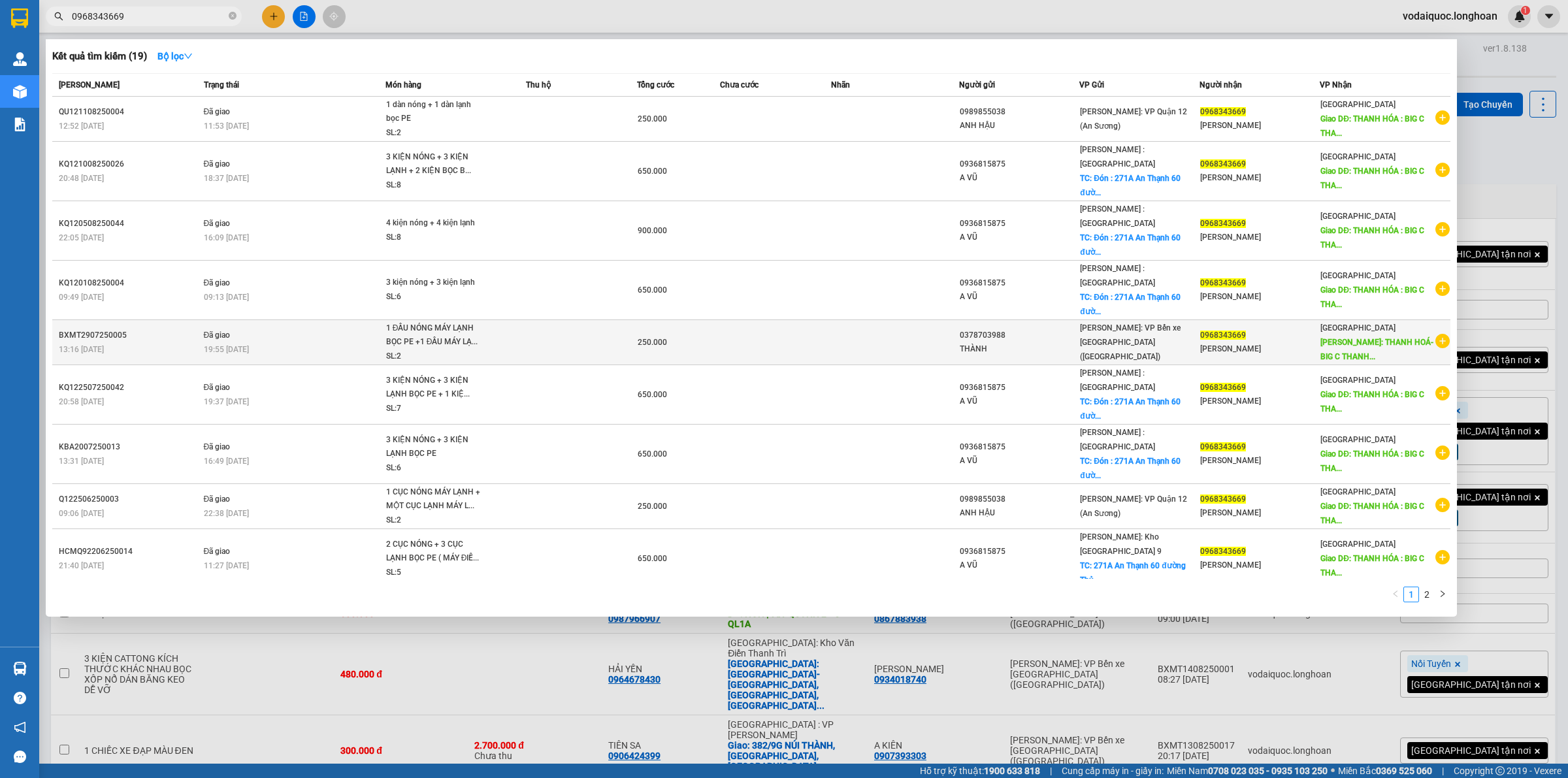
click at [454, 321] on div "1 ĐẦU NÓNG MÁY LẠNH BỌC PE +1 ĐẦU MÁY LẠ..." at bounding box center [435, 335] width 98 height 28
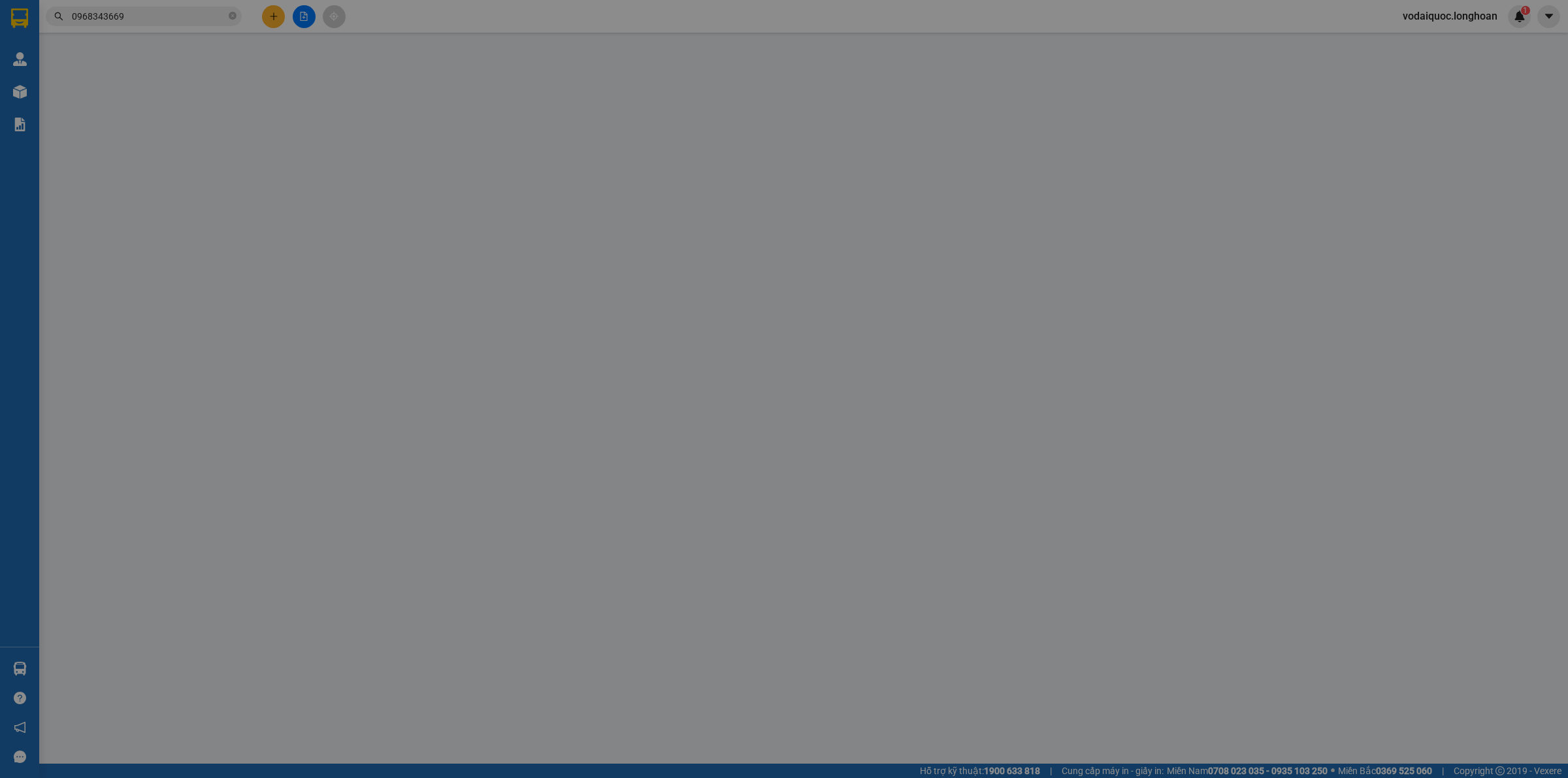
type input "0378703988"
type input "THÀNH"
type input "0968343669"
type input "[PERSON_NAME]"
type input "THANH HOÁ-BIG C THANH HOÁ QL 1A"
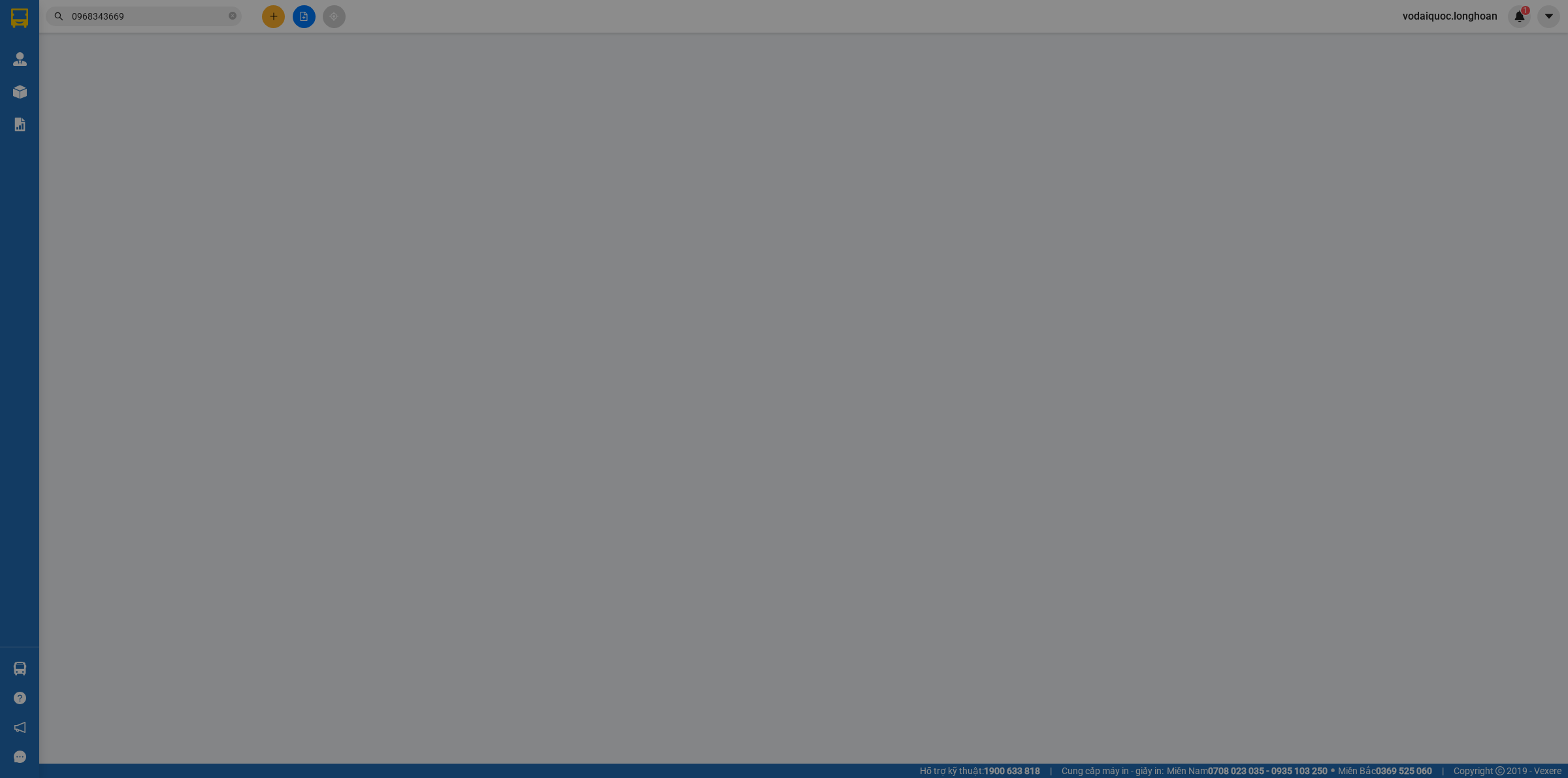
type input "250.000"
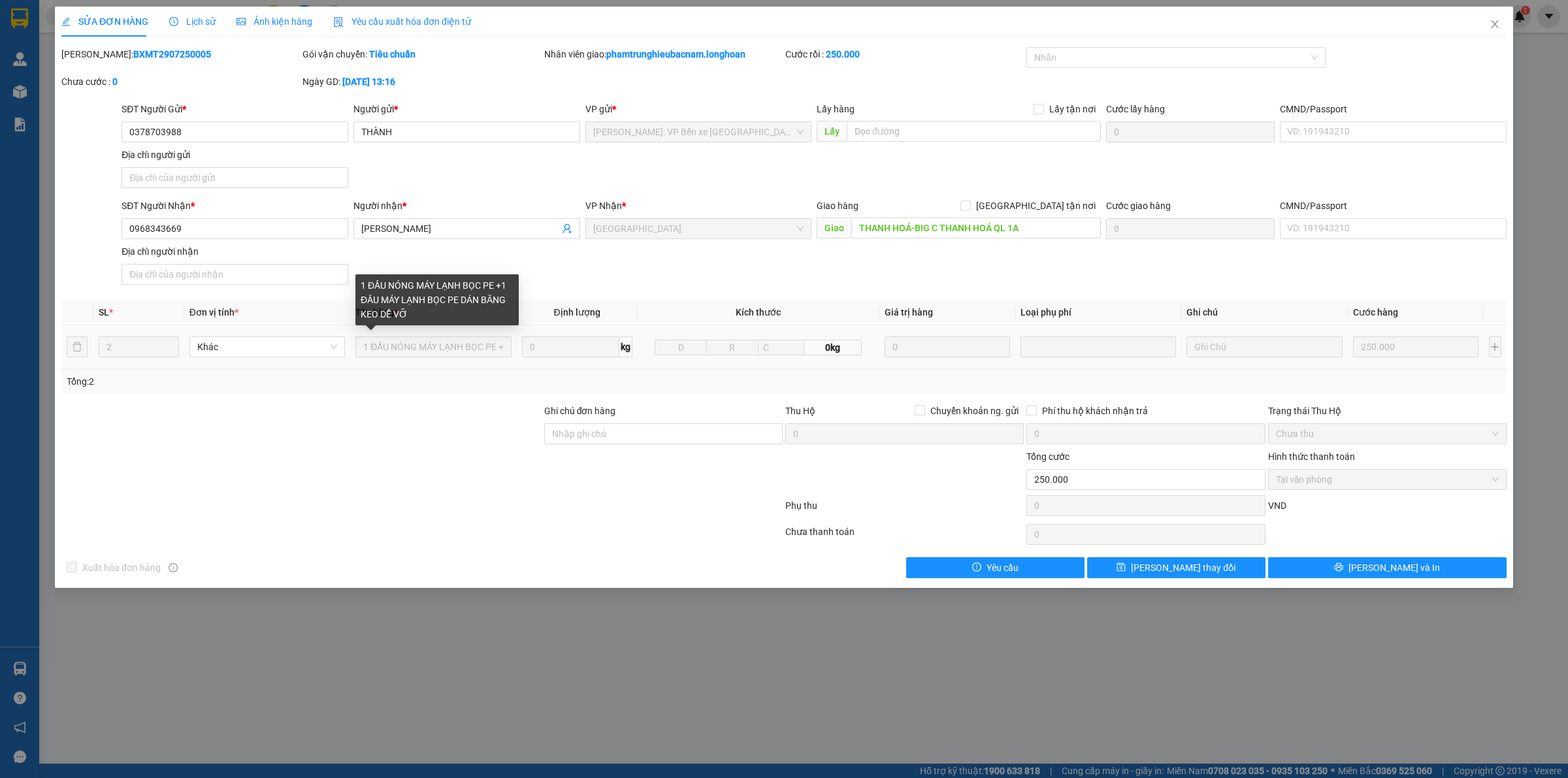
scroll to position [0, 208]
click at [519, 345] on tr "2 Khác 1 ĐẦU NÓNG MÁY LẠNH BỌC PE +1 ĐẦU MÁY LẠNH BỌC PE DÁN BĂNG KEO DỄ VỠ 0 k…" at bounding box center [784, 346] width 1445 height 44
click at [1497, 24] on icon "close" at bounding box center [1494, 24] width 10 height 10
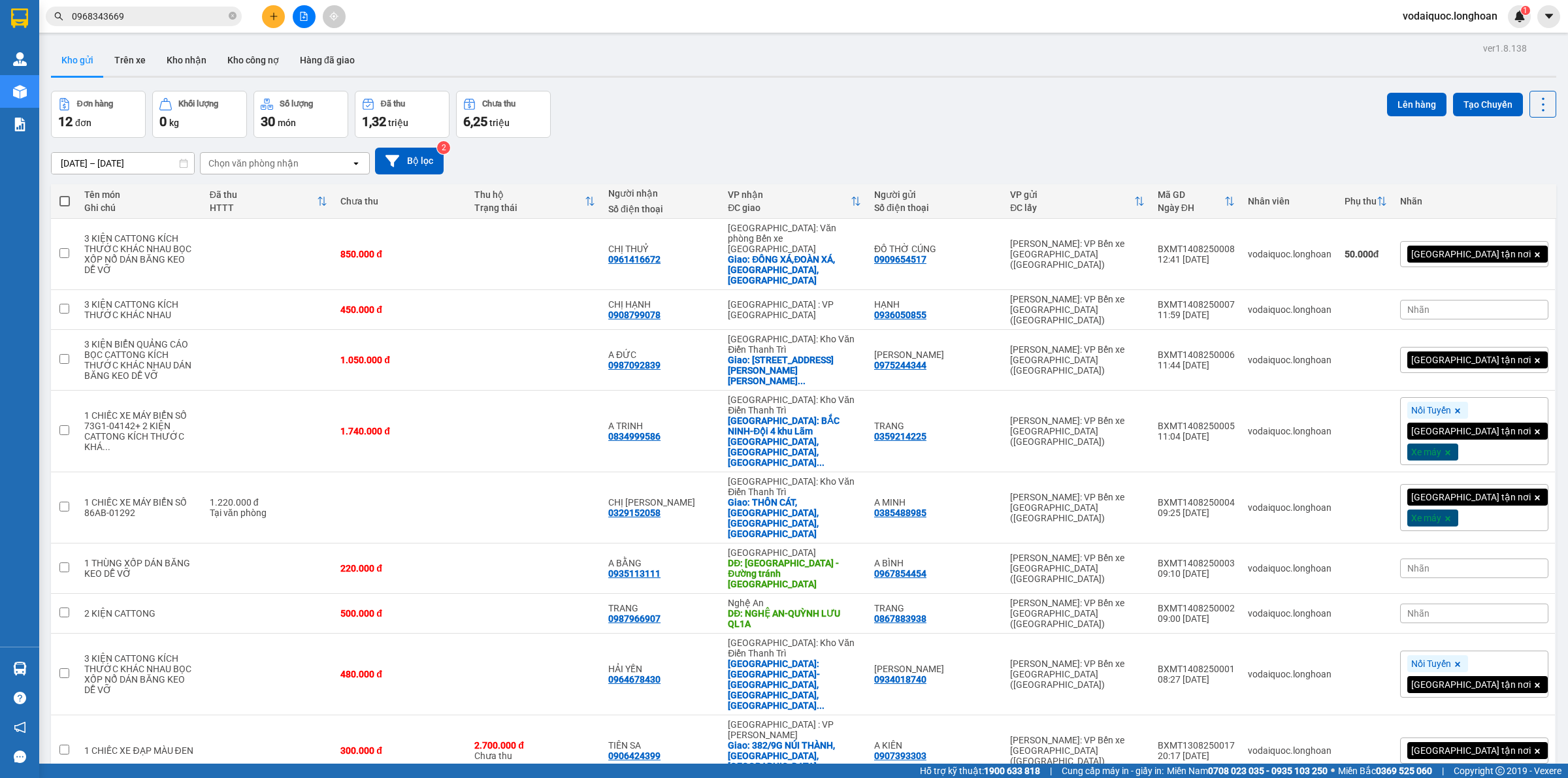
click at [165, 16] on input "0968343669" at bounding box center [149, 16] width 154 height 15
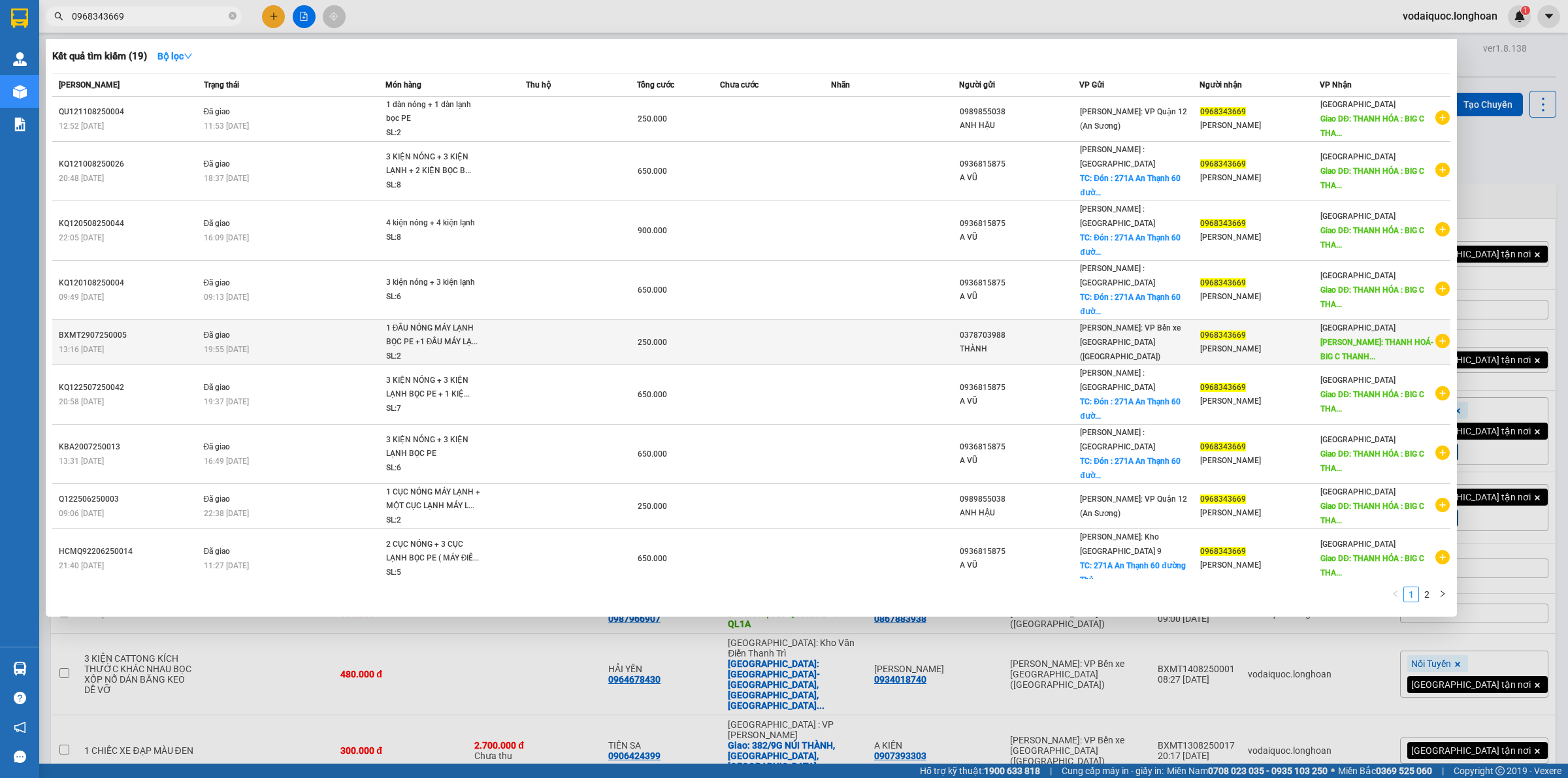
click at [1447, 333] on icon "plus-circle" at bounding box center [1442, 340] width 15 height 15
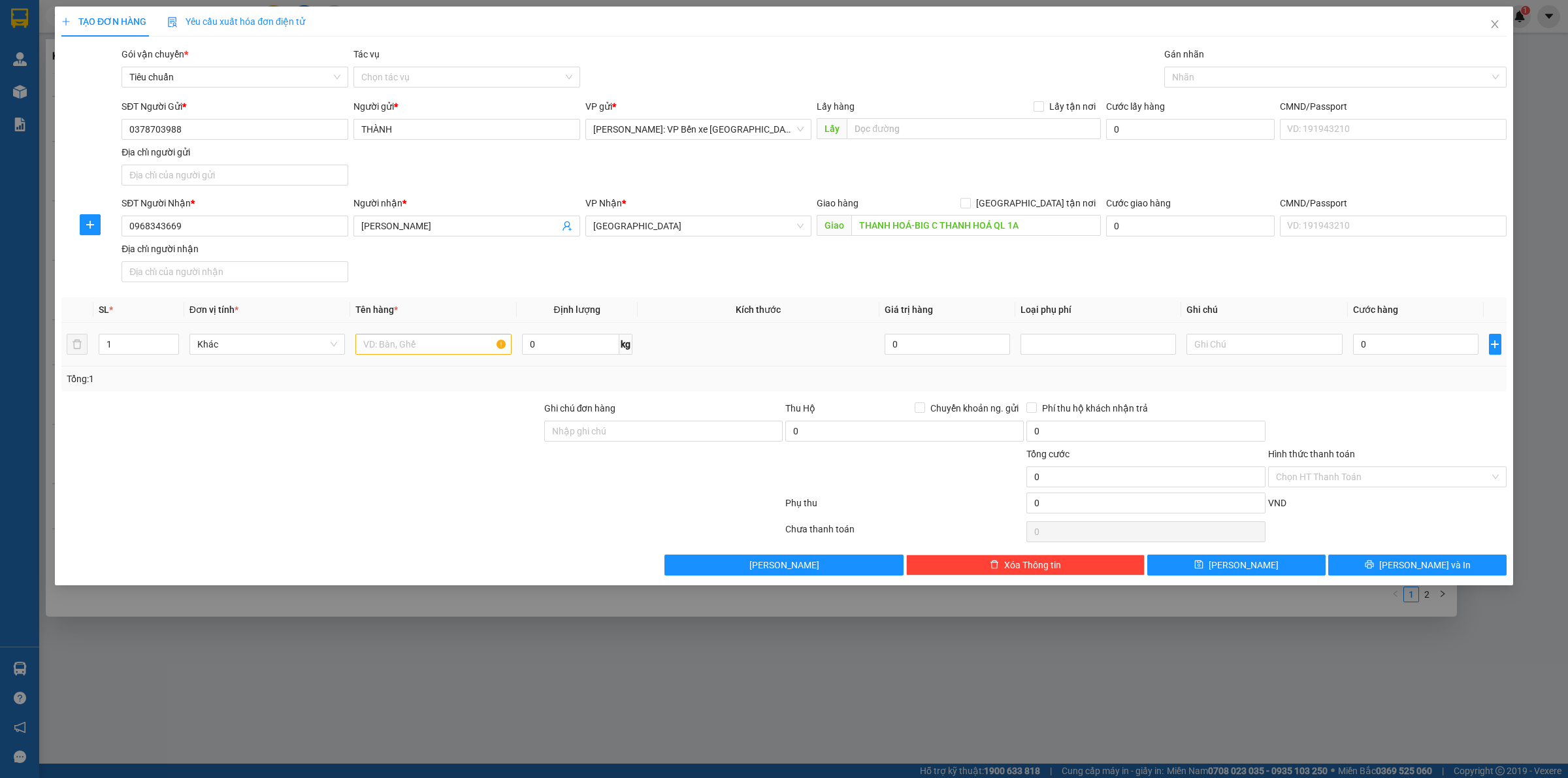
click at [405, 327] on td at bounding box center [433, 344] width 166 height 44
click at [406, 335] on input "text" at bounding box center [433, 344] width 156 height 21
click at [409, 339] on input "text" at bounding box center [433, 344] width 156 height 21
paste input "1 ĐẦU NÓNG MÁY LẠNH BỌC PE +1 ĐẦU MÁY LẠNH BỌC PE DÁN BĂNG KEO DỄ VỠ"
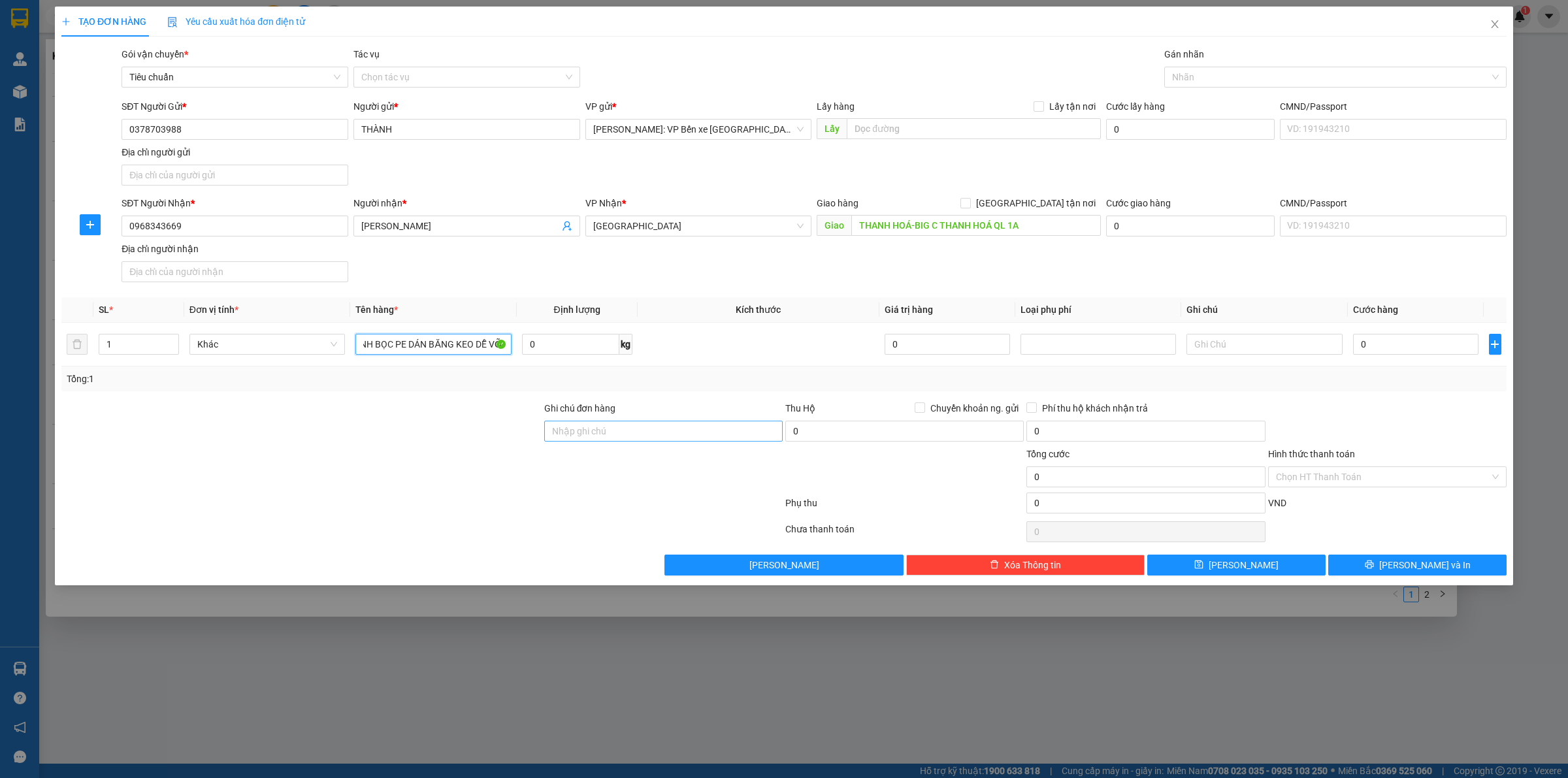
type input "1 ĐẦU NÓNG MÁY LẠNH BỌC PE +1 ĐẦU MÁY LẠNH BỌC PE DÁN BĂNG KEO DỄ VỠ"
click at [623, 433] on input "Ghi chú đơn hàng" at bounding box center [663, 431] width 239 height 21
type input "HÀNG DỄ VỠ HƯ VỠ KHÔNG ĐỀN"
click at [1421, 348] on input "0" at bounding box center [1416, 344] width 126 height 21
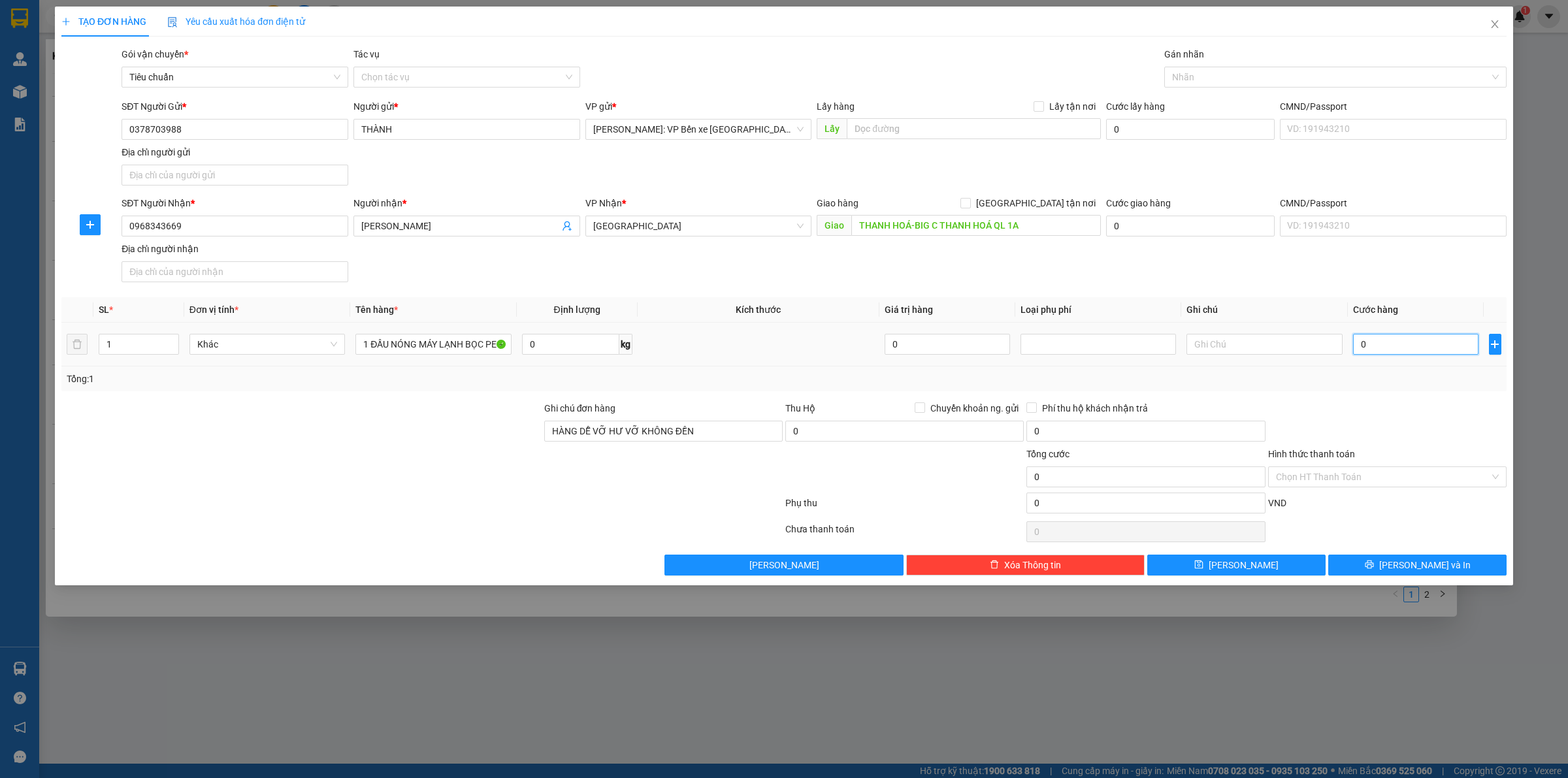
type input "2"
type input "25"
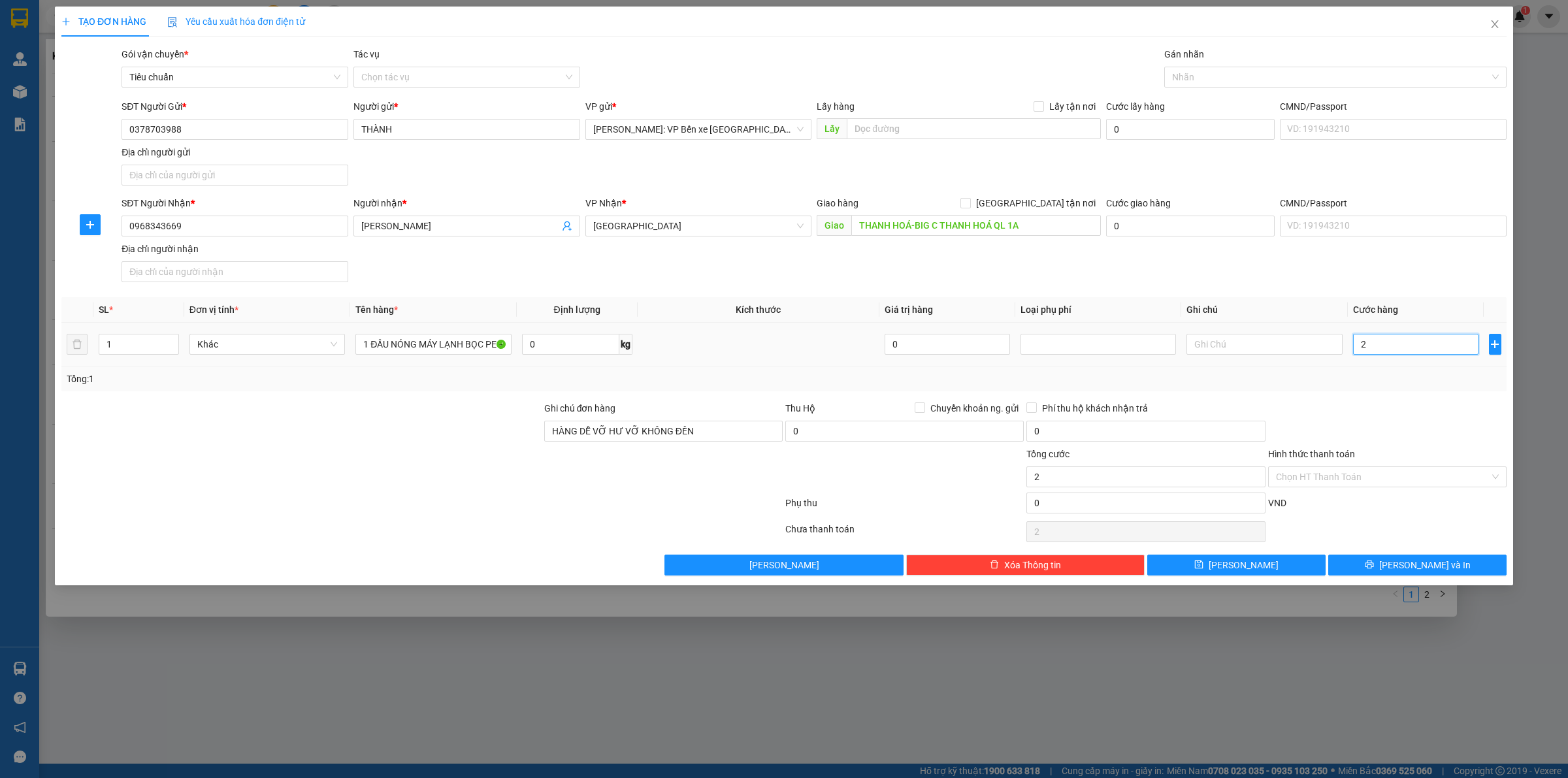
type input "25"
type input "250"
type input "2.500"
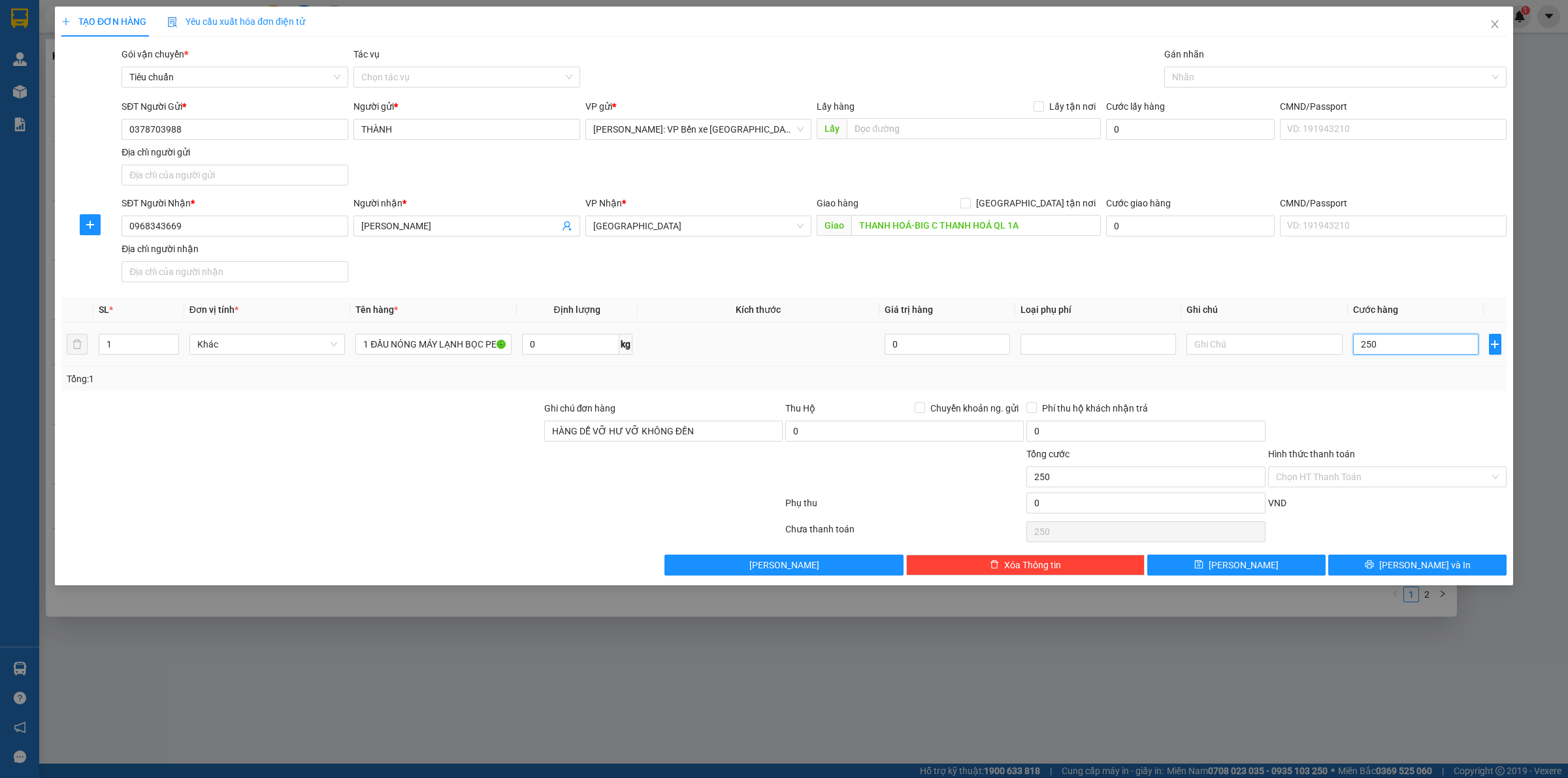
type input "2.500"
type input "25.000"
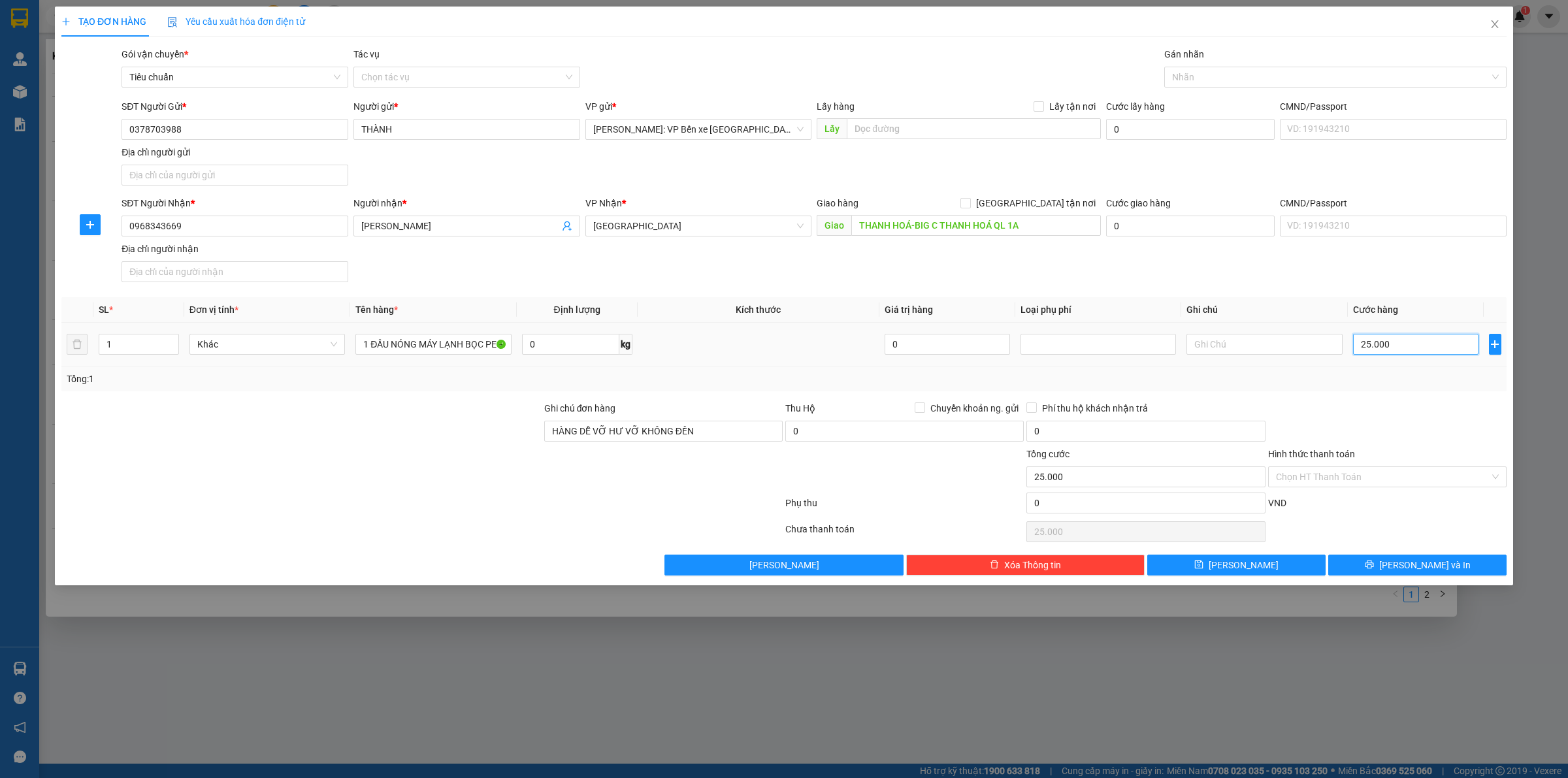
type input "250.000"
click at [171, 341] on icon "up" at bounding box center [171, 340] width 4 height 4
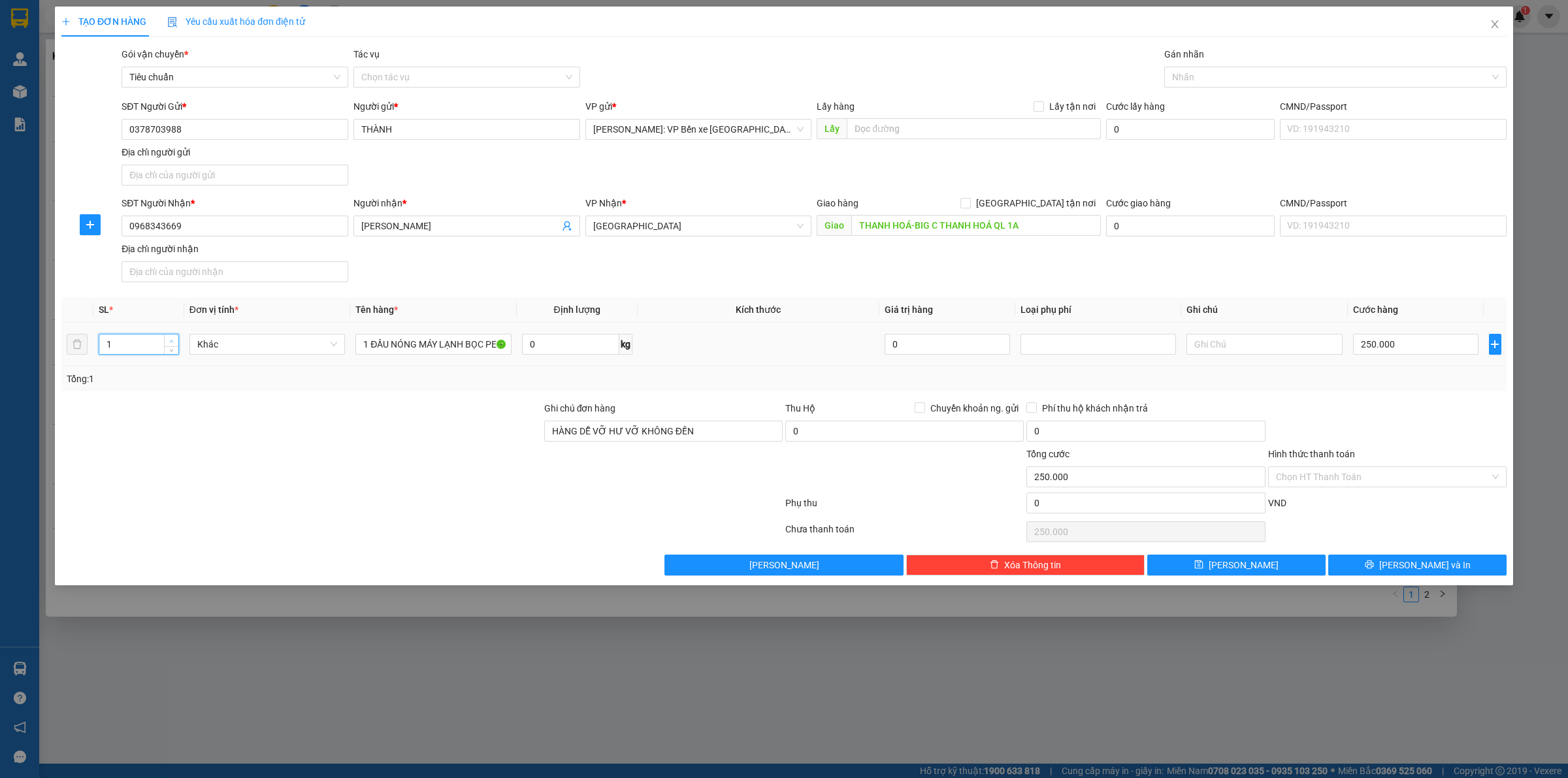
type input "2"
click at [175, 339] on span "Increase Value" at bounding box center [171, 340] width 15 height 12
click at [1413, 567] on span "[PERSON_NAME] và In" at bounding box center [1424, 564] width 92 height 15
type input "0"
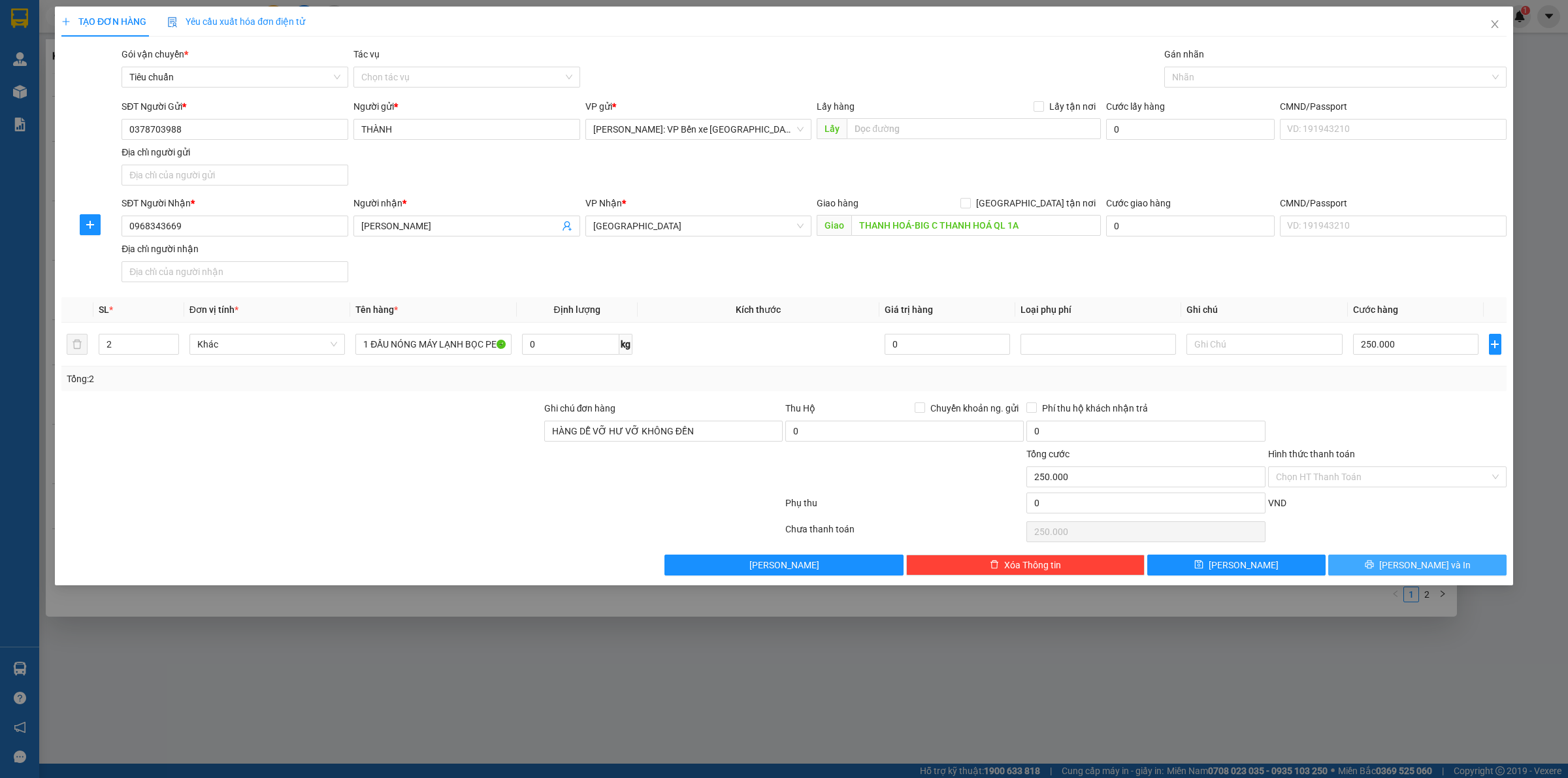
type input "0"
click at [1384, 344] on input "0" at bounding box center [1416, 344] width 126 height 21
type input "2"
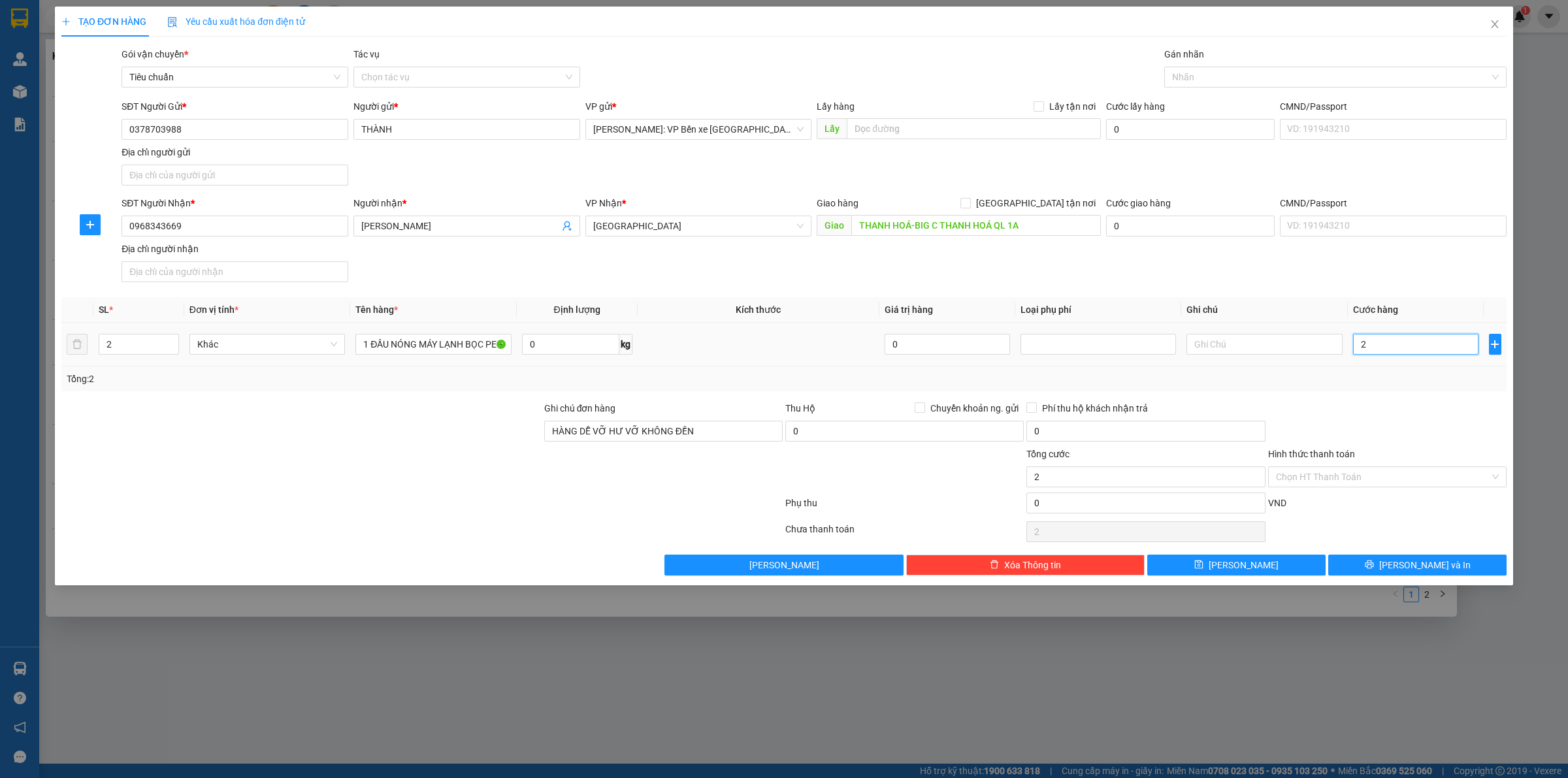
type input "25"
type input "250"
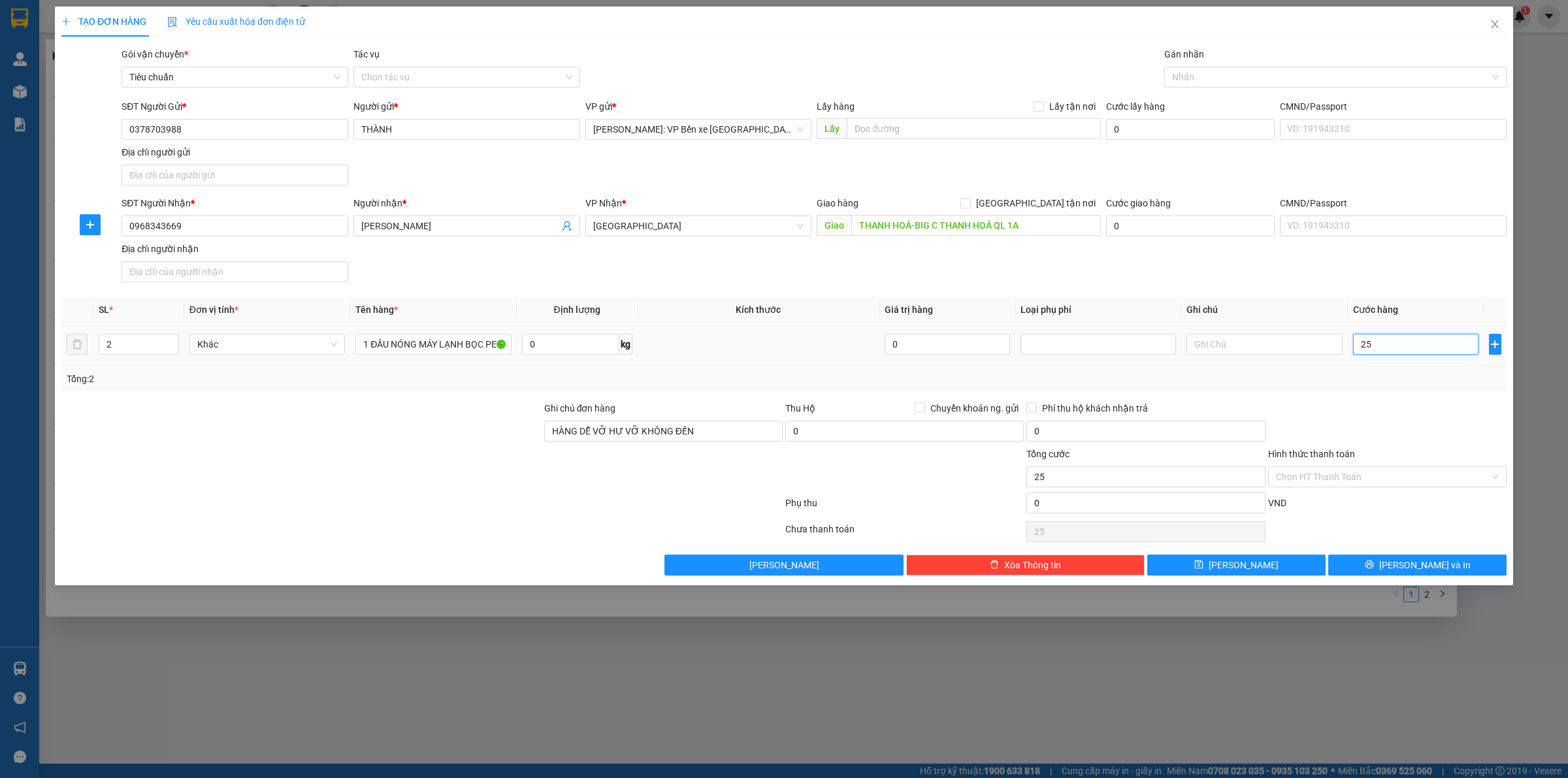
type input "250"
type input "2.500"
type input "25.000"
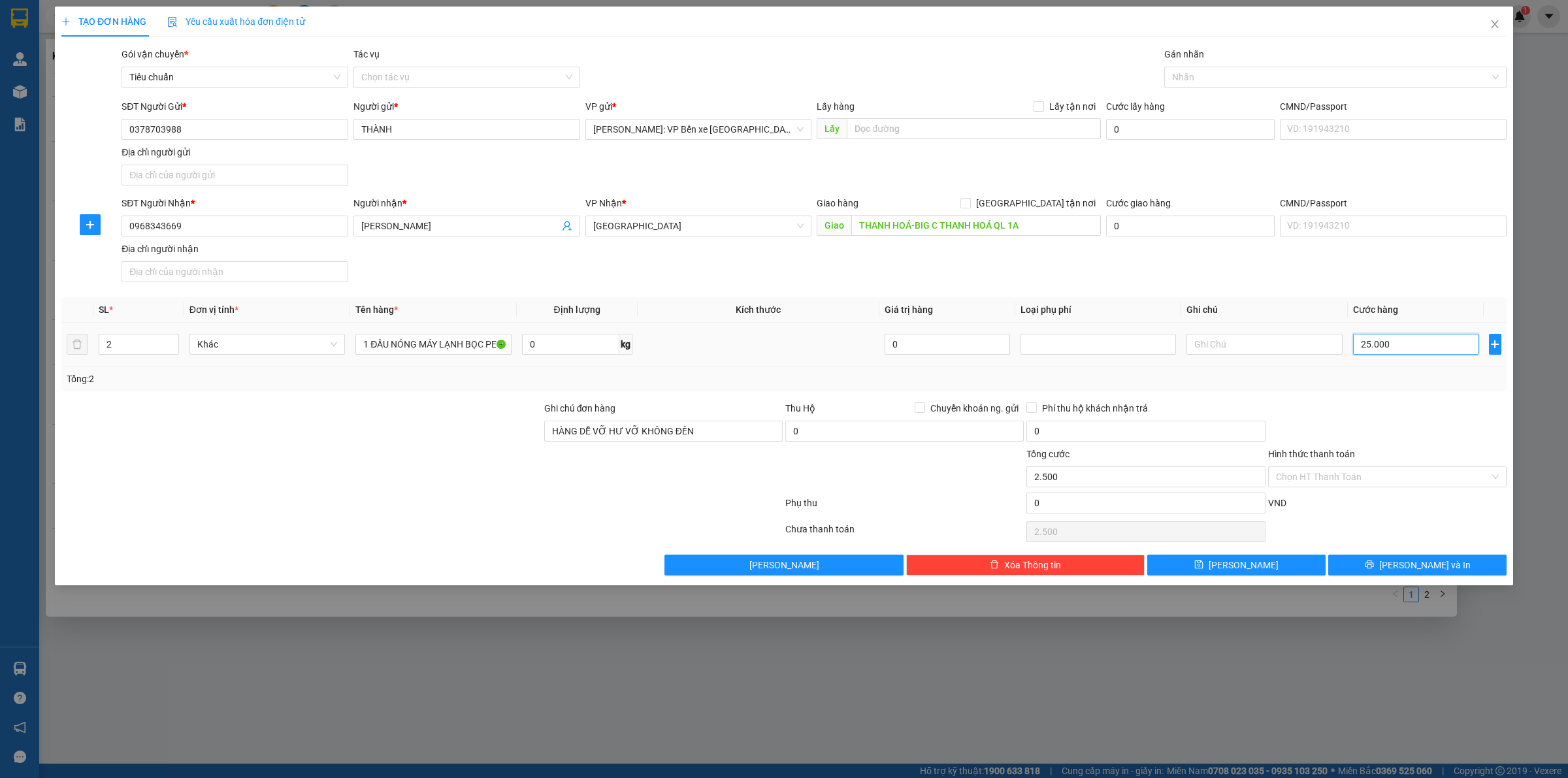
type input "25.000"
type input "250.000"
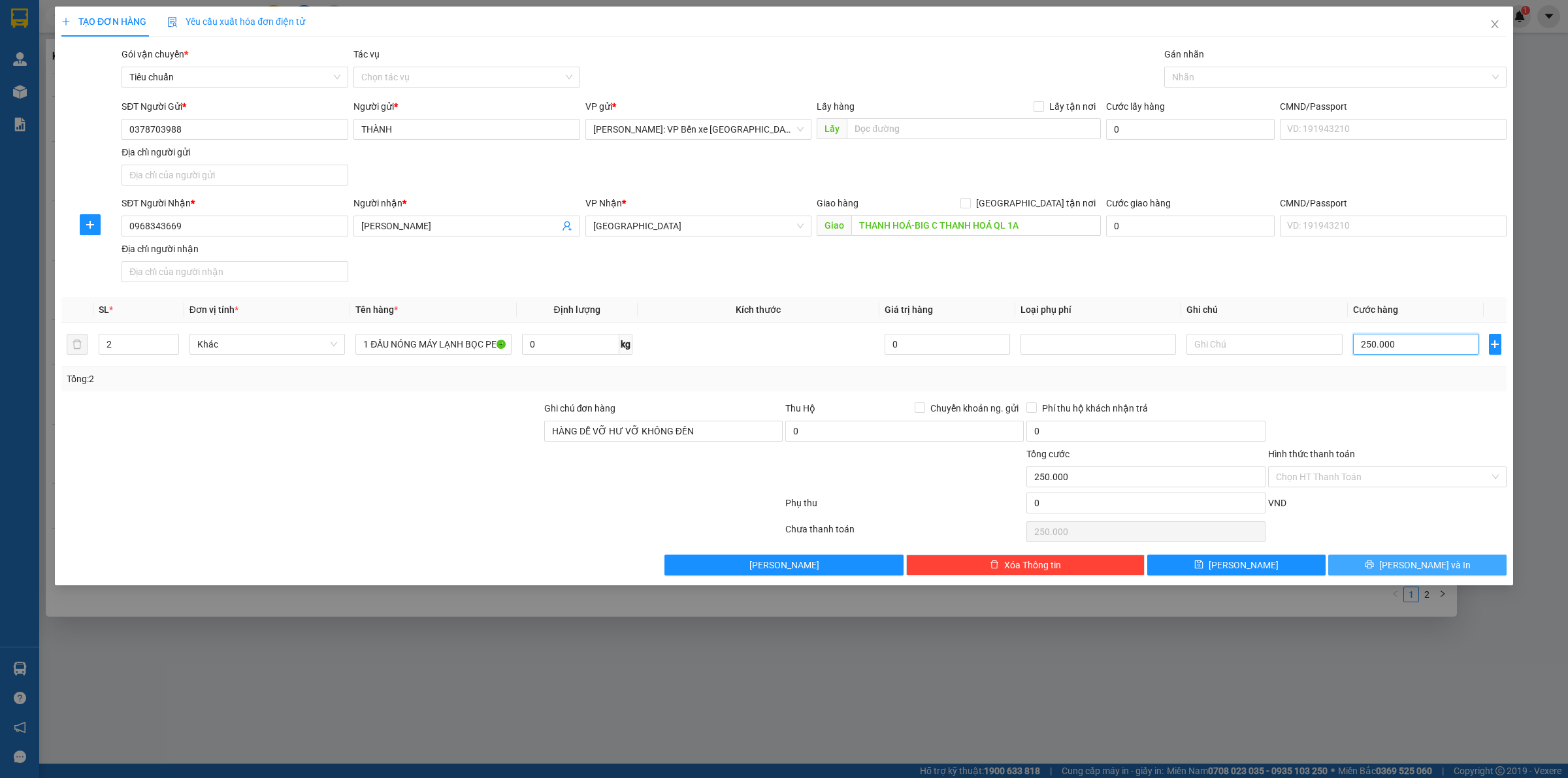
type input "250.000"
click at [1433, 563] on span "[PERSON_NAME] và In" at bounding box center [1424, 564] width 92 height 15
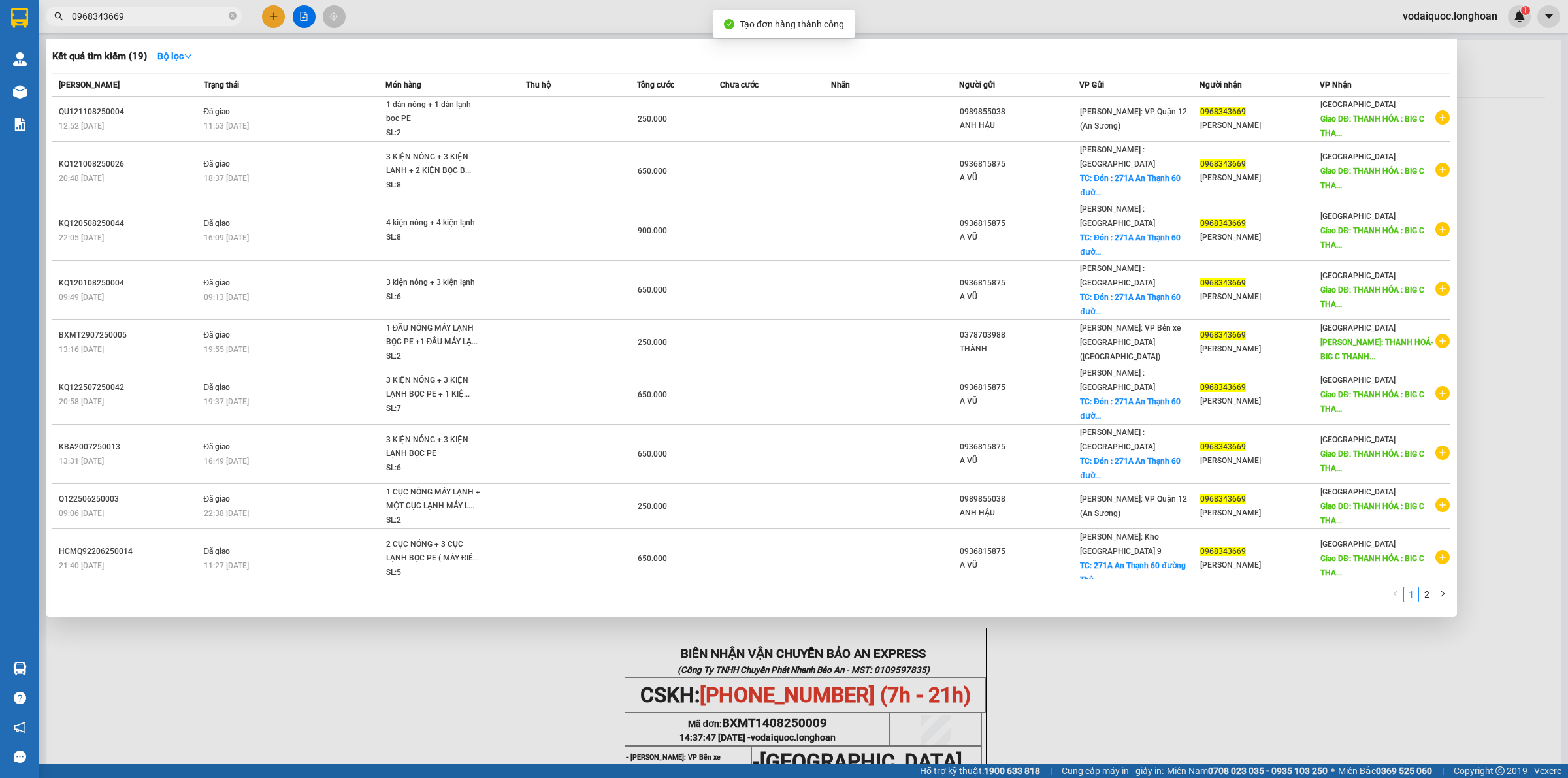
click at [436, 680] on div at bounding box center [784, 389] width 1568 height 778
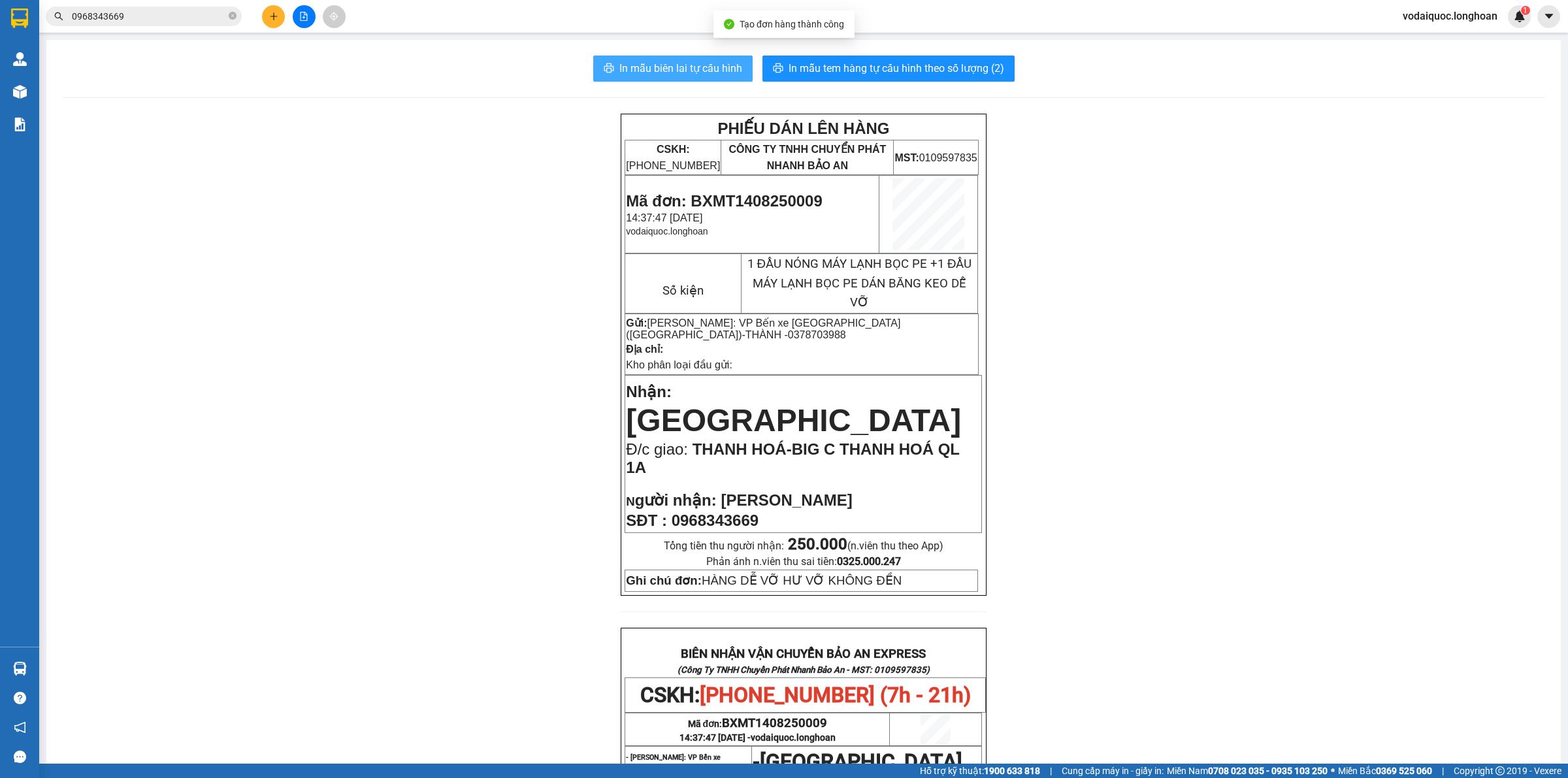
click at [672, 74] on span "In mẫu biên lai tự cấu hình" at bounding box center [681, 68] width 123 height 16
click at [233, 17] on icon "close-circle" at bounding box center [232, 15] width 8 height 8
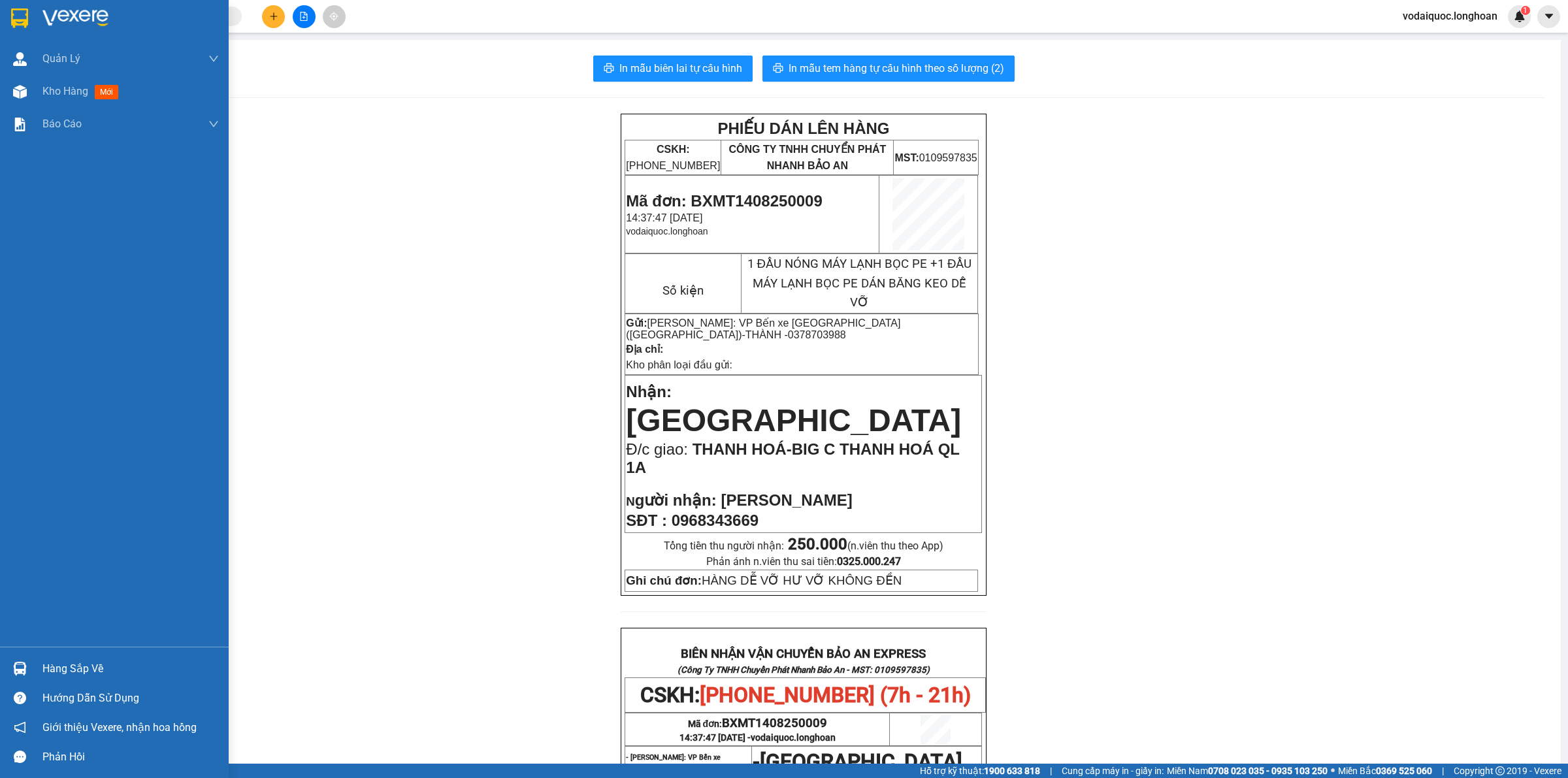
click at [68, 18] on img at bounding box center [75, 18] width 66 height 20
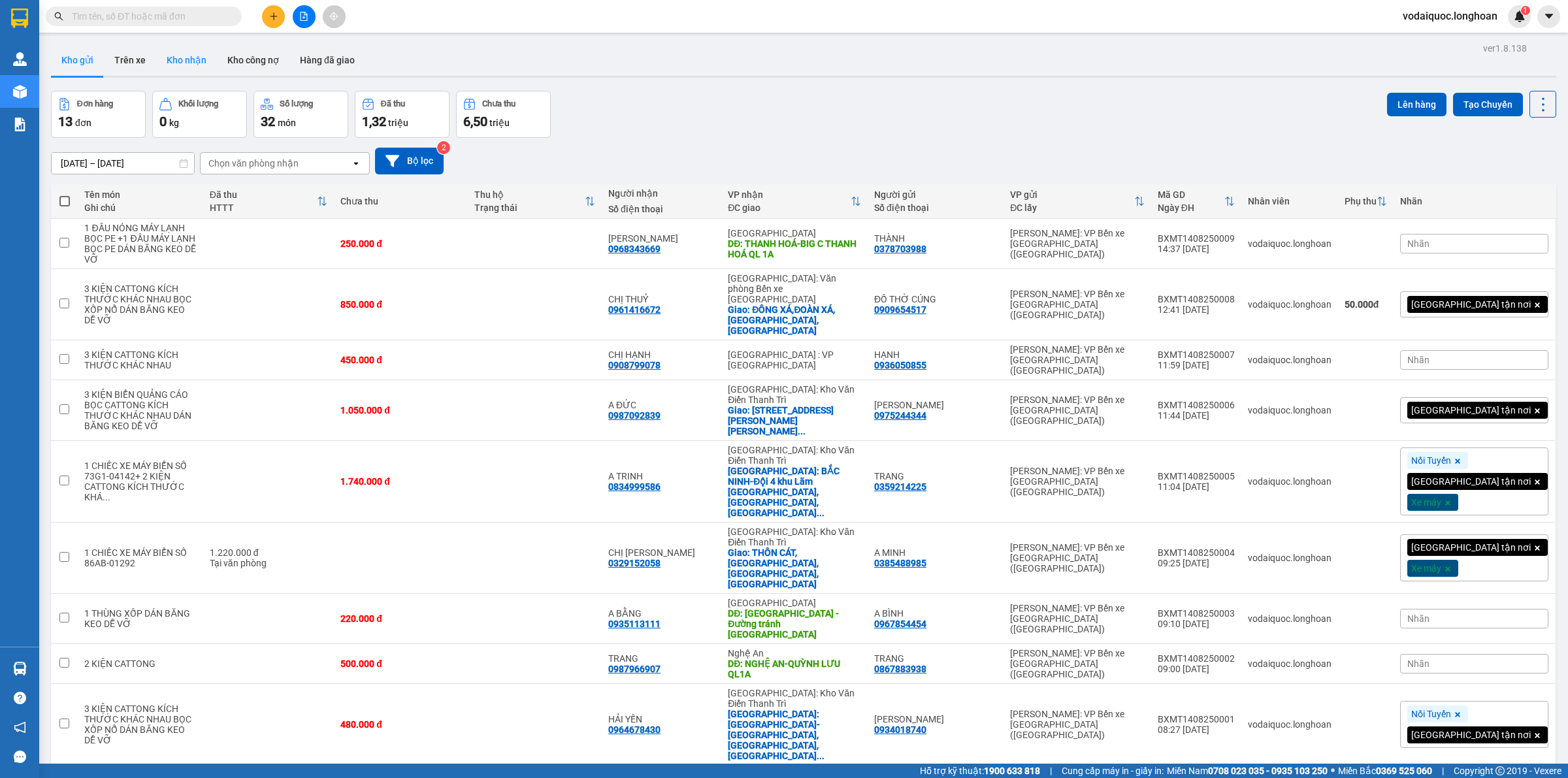
click at [189, 54] on button "Kho nhận" at bounding box center [186, 60] width 61 height 32
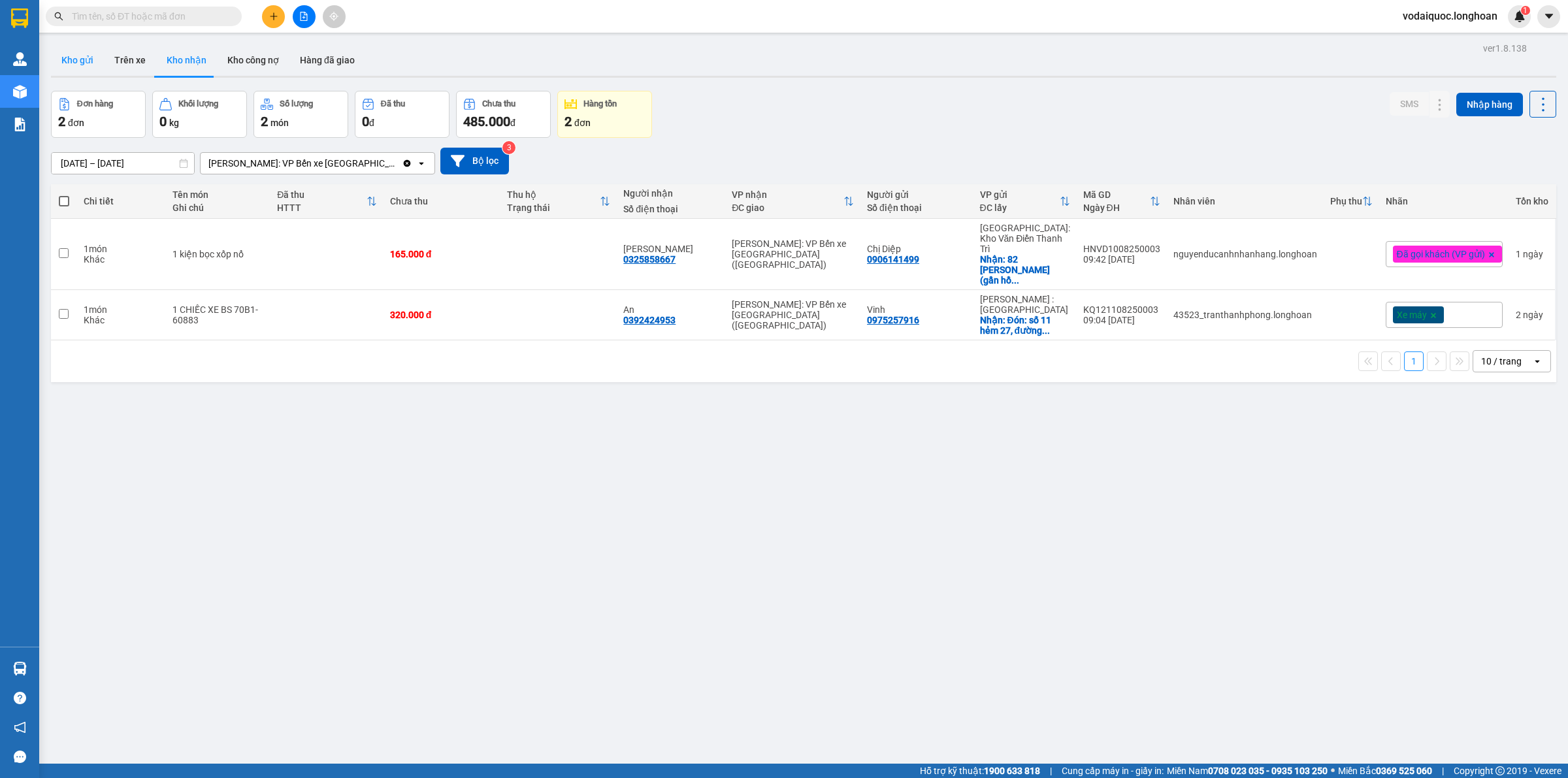
click at [79, 61] on button "Kho gửi" at bounding box center [78, 60] width 53 height 32
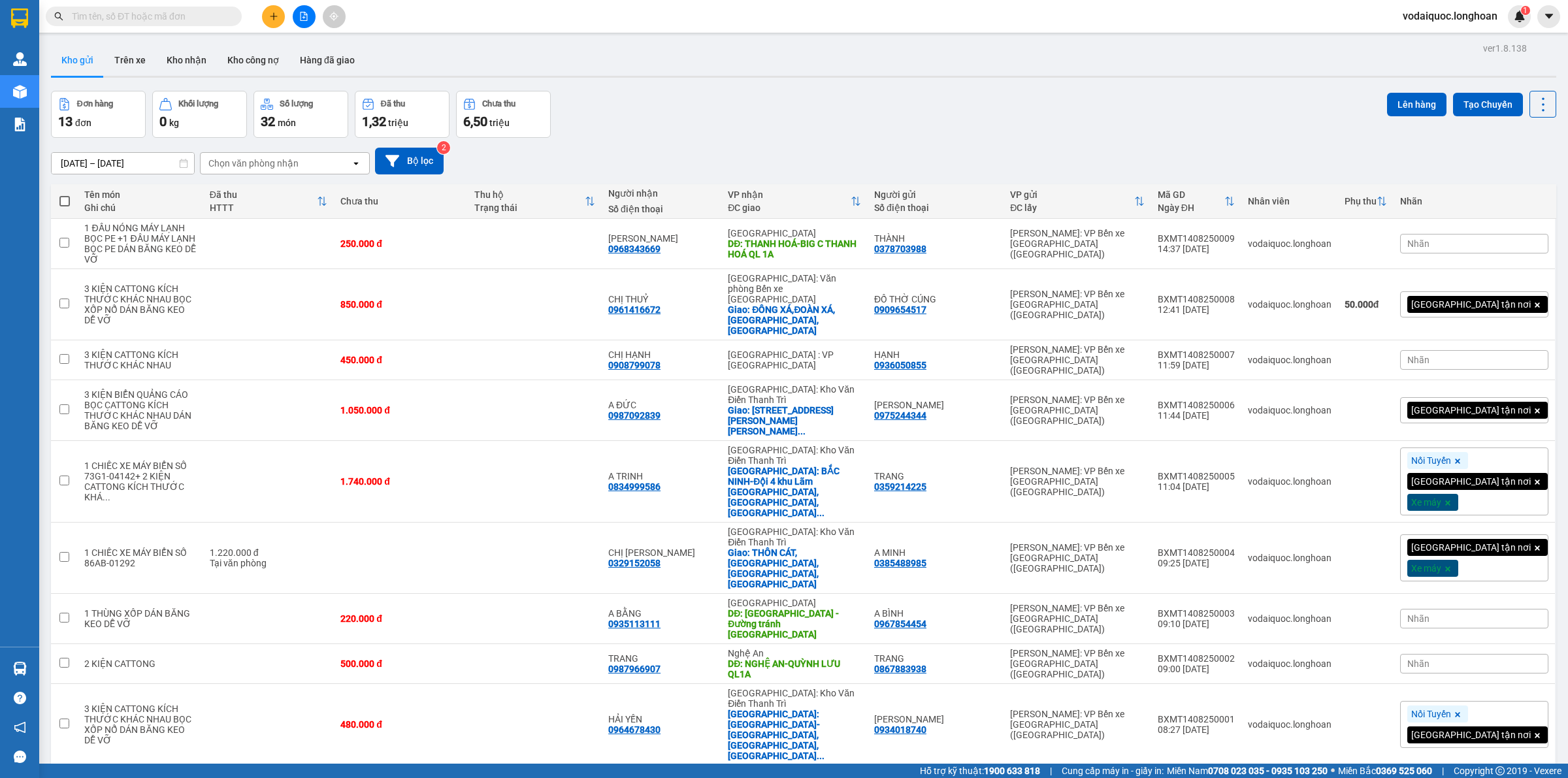
click at [837, 117] on div "Đơn hàng 13 đơn Khối lượng 0 kg Số lượng 32 món Đã thu 1,32 triệu Chưa thu 6,50…" at bounding box center [804, 114] width 1506 height 47
click at [1475, 239] on icon at bounding box center [1479, 244] width 9 height 9
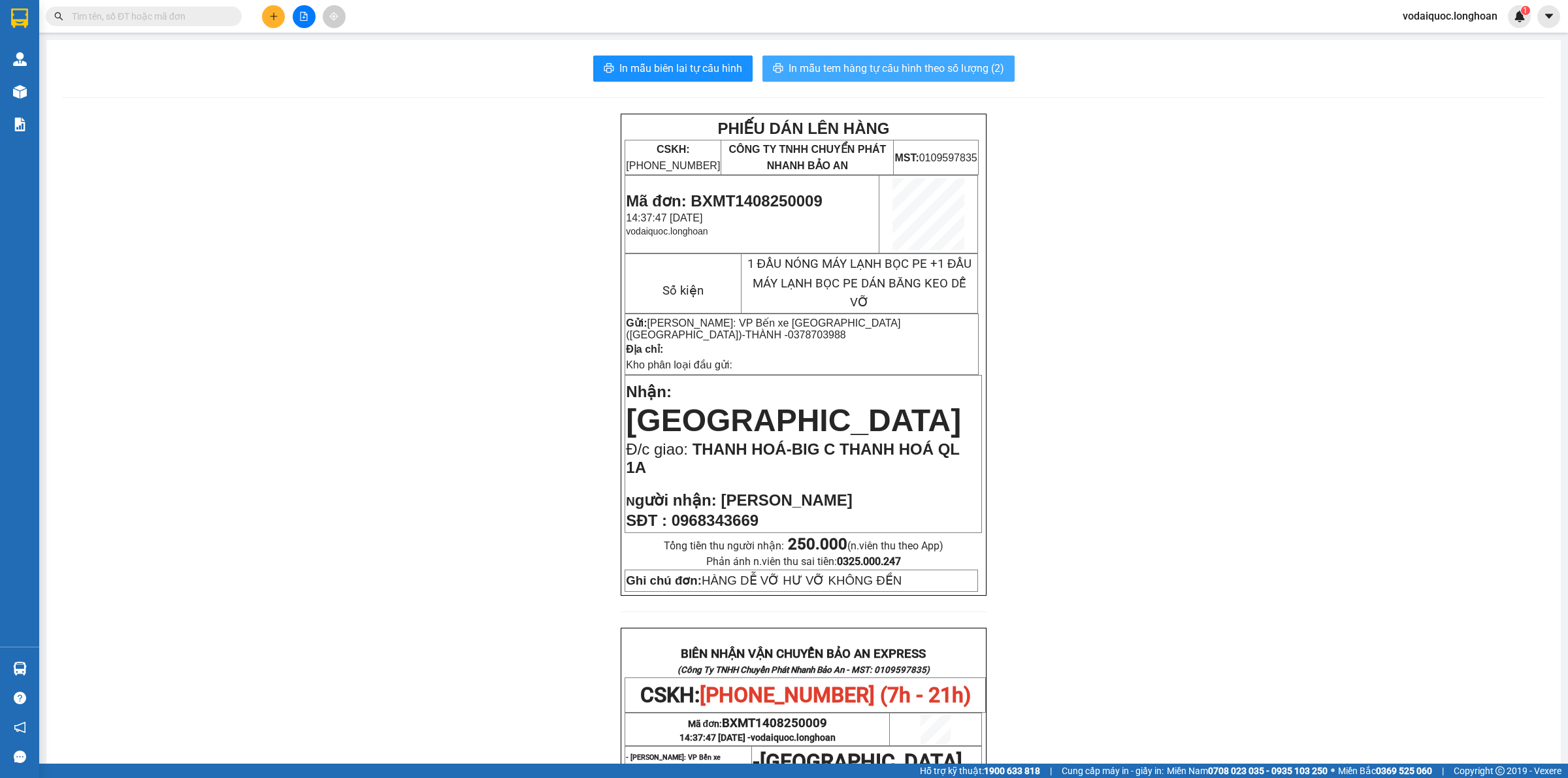
click at [916, 59] on button "In mẫu tem hàng tự cấu hình theo số lượng (2)" at bounding box center [888, 68] width 252 height 27
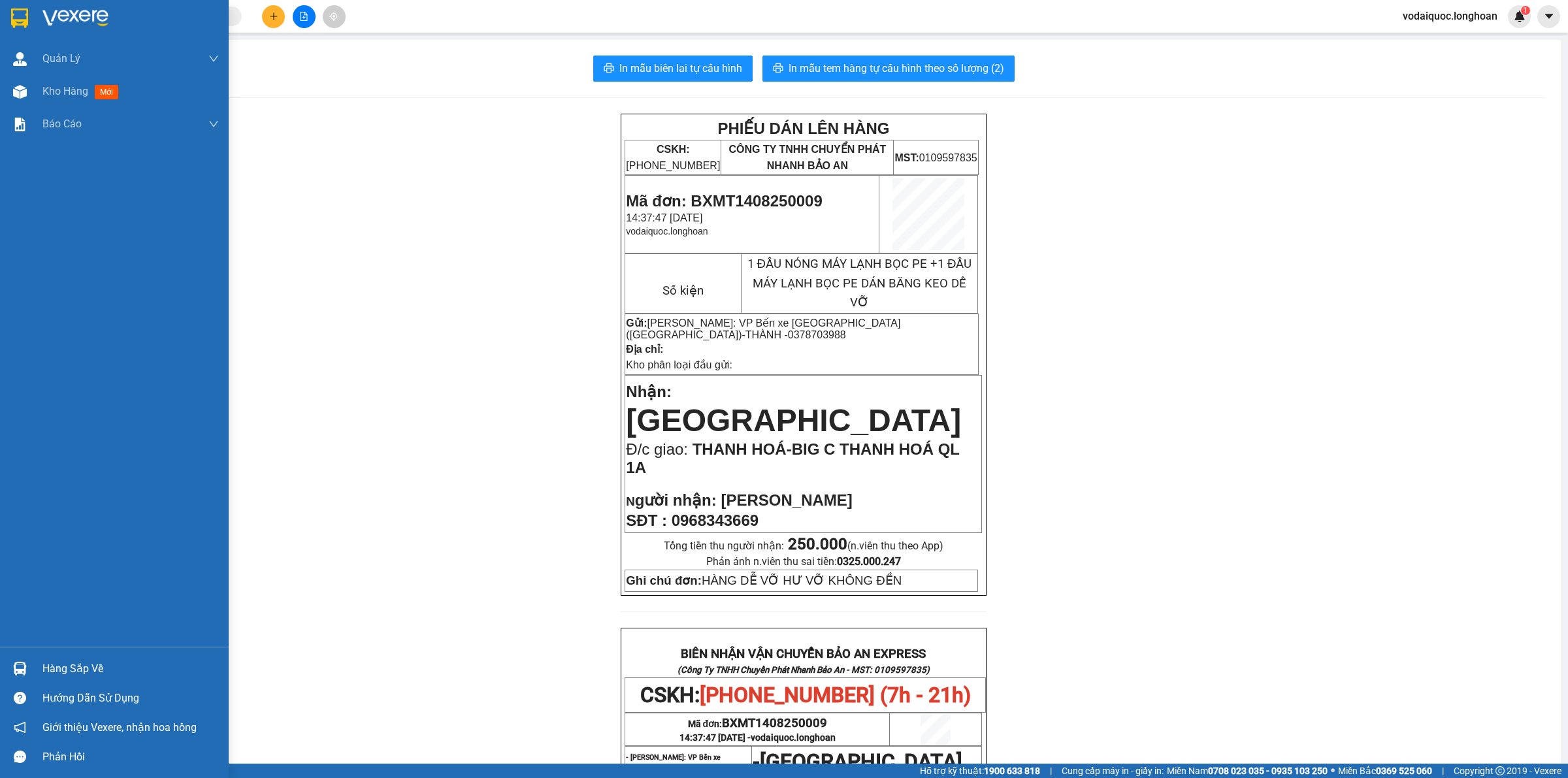
click at [81, 17] on img at bounding box center [75, 18] width 66 height 20
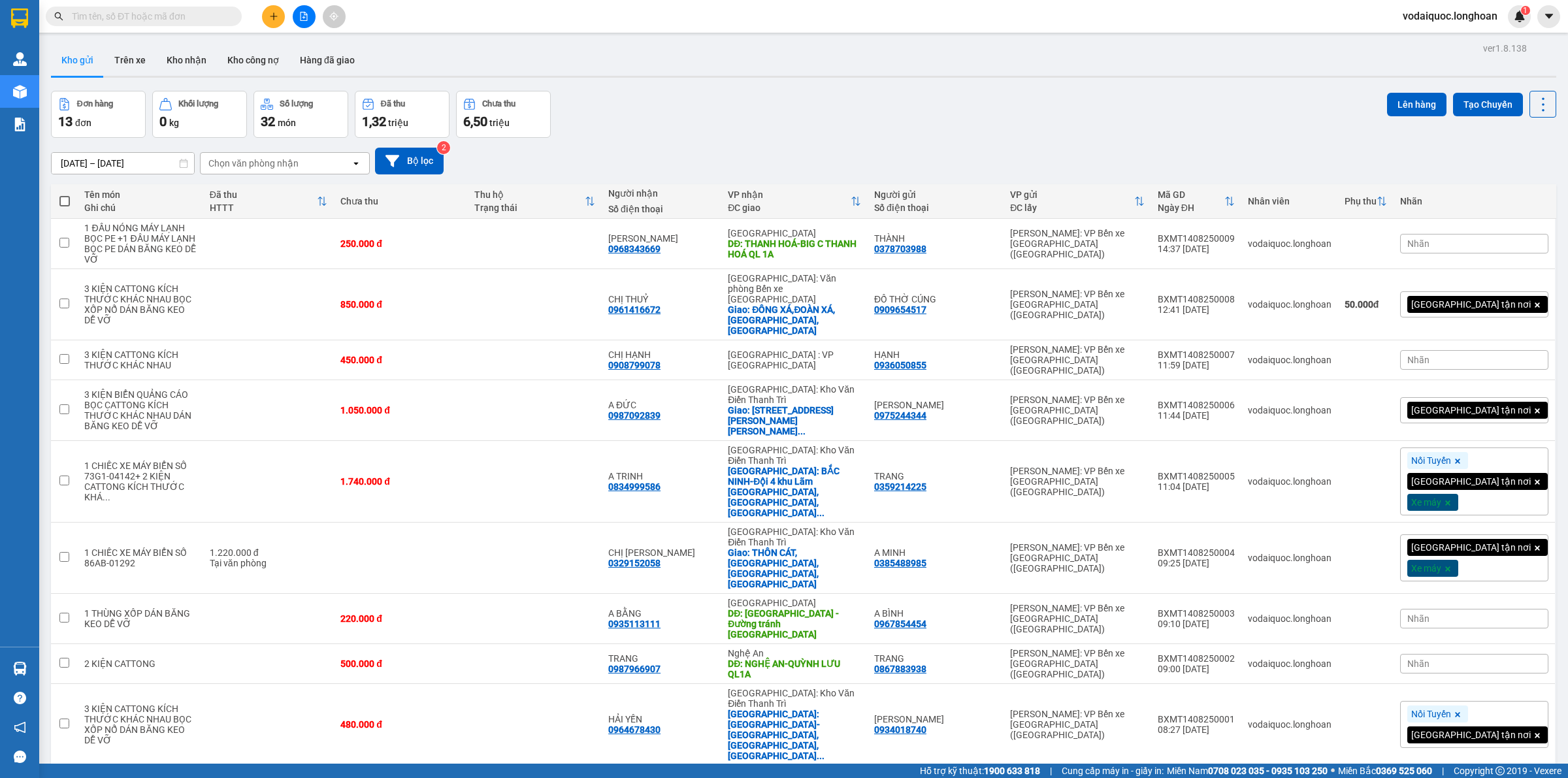
click at [851, 106] on div "Đơn hàng 13 đơn Khối lượng 0 kg Số lượng 32 món Đã thu 1,32 triệu Chưa thu 6,50…" at bounding box center [804, 114] width 1506 height 47
click at [1209, 105] on div "Đơn hàng 13 đơn Khối lượng 0 kg Số lượng 32 món Đã thu 1,32 triệu Chưa thu 6,50…" at bounding box center [804, 114] width 1506 height 47
click at [1147, 85] on div "ver 1.8.138 Kho gửi Trên xe Kho nhận Kho công nợ Hàng đã giao Đơn hàng 13 đơn K…" at bounding box center [803, 462] width 1516 height 845
click at [275, 12] on icon "plus" at bounding box center [274, 16] width 9 height 9
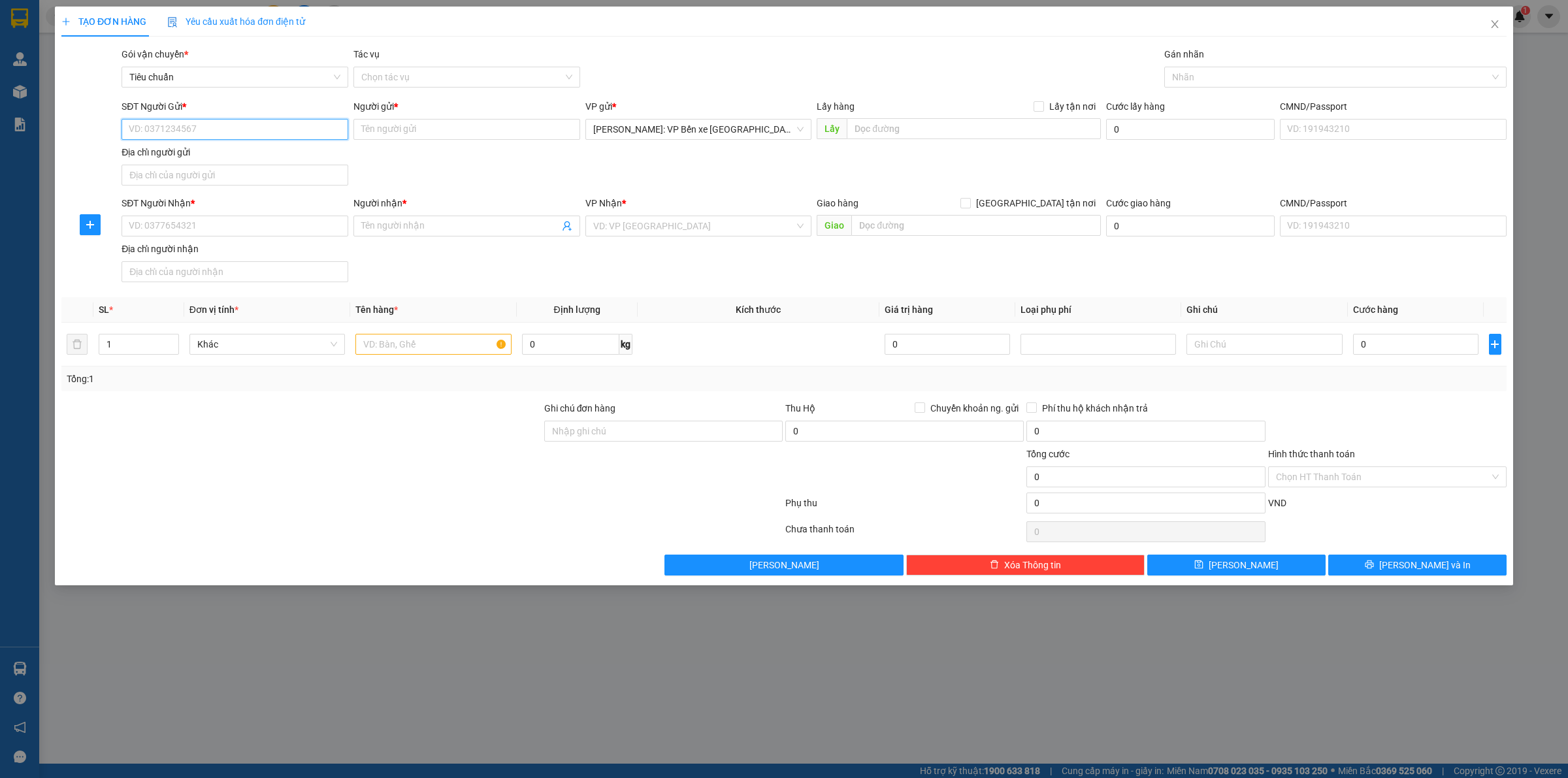
click at [215, 133] on input "SĐT Người Gửi *" at bounding box center [234, 129] width 227 height 21
click at [204, 127] on input "SĐT Người Gửi *" at bounding box center [234, 129] width 227 height 21
click at [223, 132] on input "SĐT Người Gửi *" at bounding box center [234, 129] width 227 height 21
type input "0768769797"
click at [220, 155] on div "0768769797 - ĐÈN LED WONDER" at bounding box center [234, 156] width 211 height 15
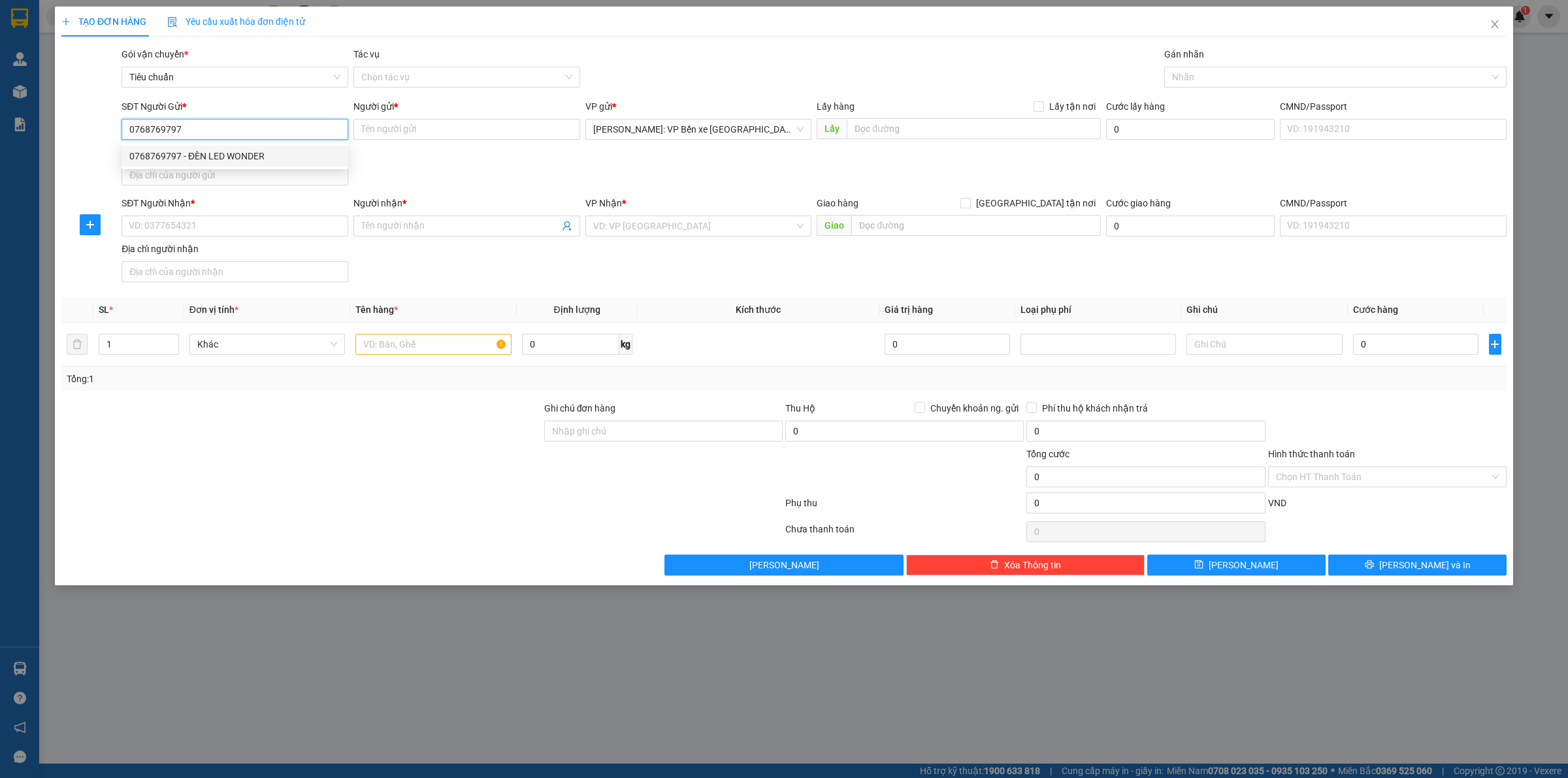
type input "ĐÈN LED WONDER"
checkbox input "true"
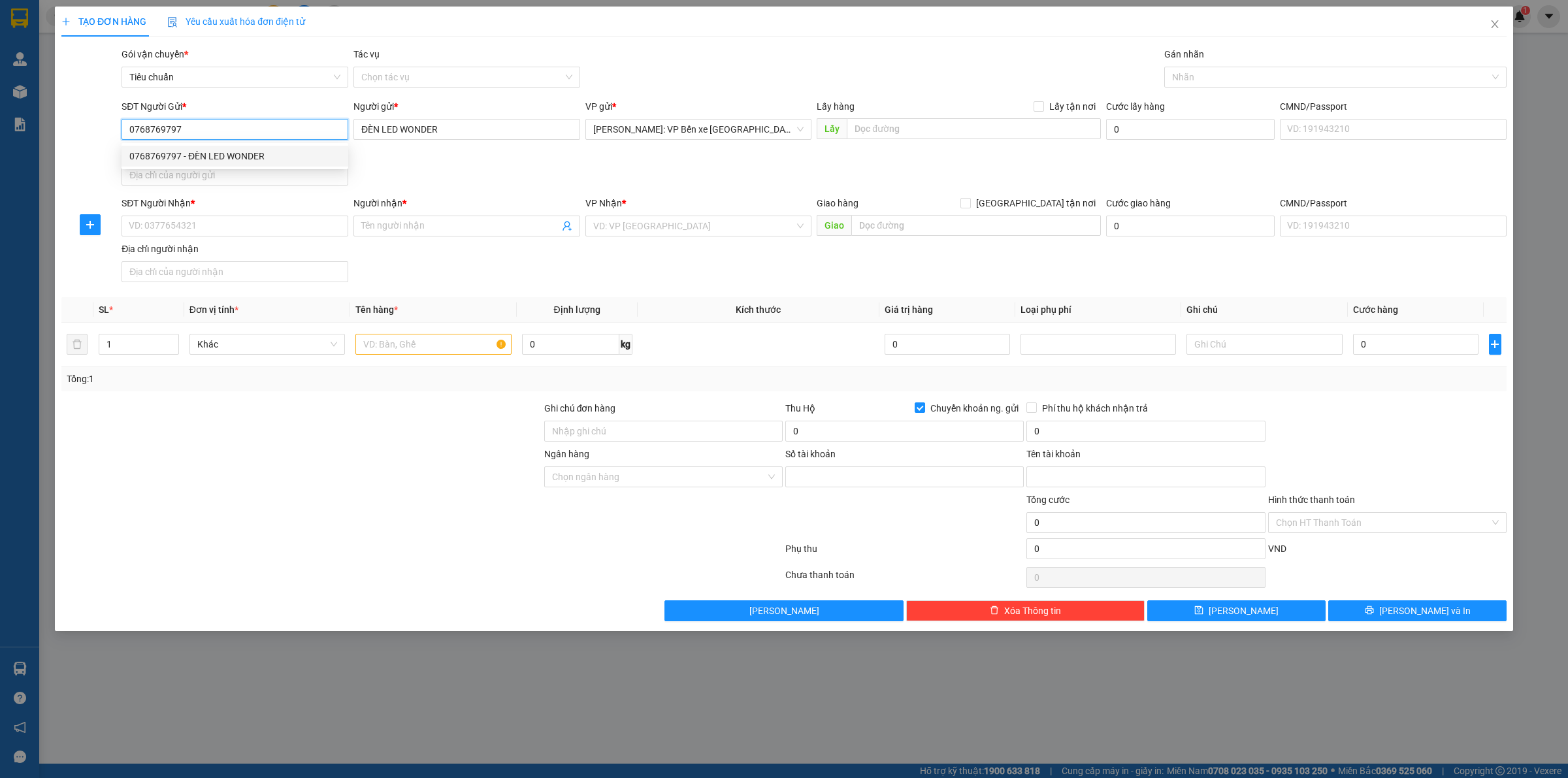
type input "0794270425"
type input "PHAN THI HONG THAM"
type input "0768769797"
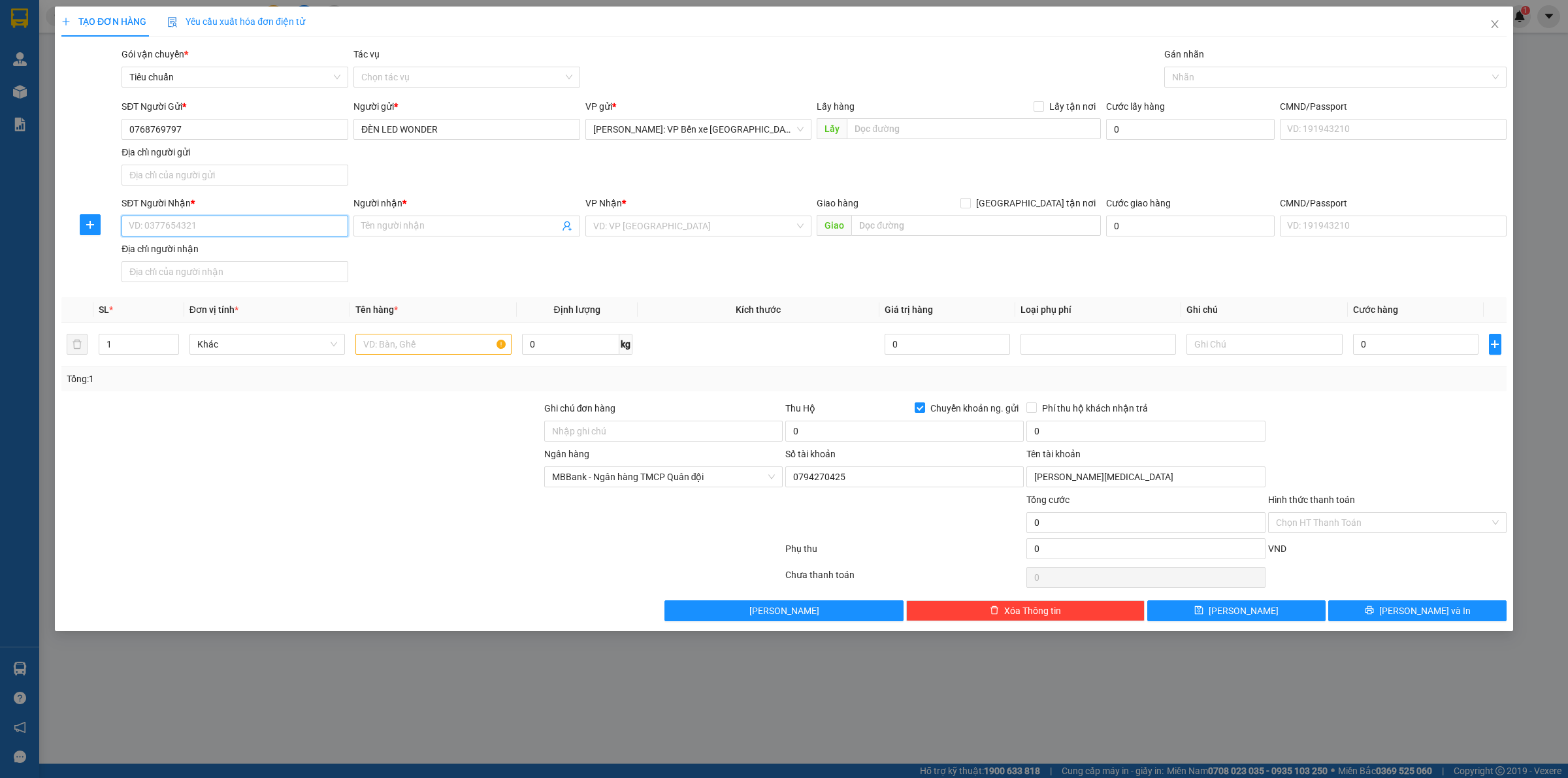
click at [217, 226] on input "SĐT Người Nhận *" at bounding box center [234, 226] width 227 height 21
type input "0979318686"
click at [392, 219] on span at bounding box center [466, 226] width 227 height 21
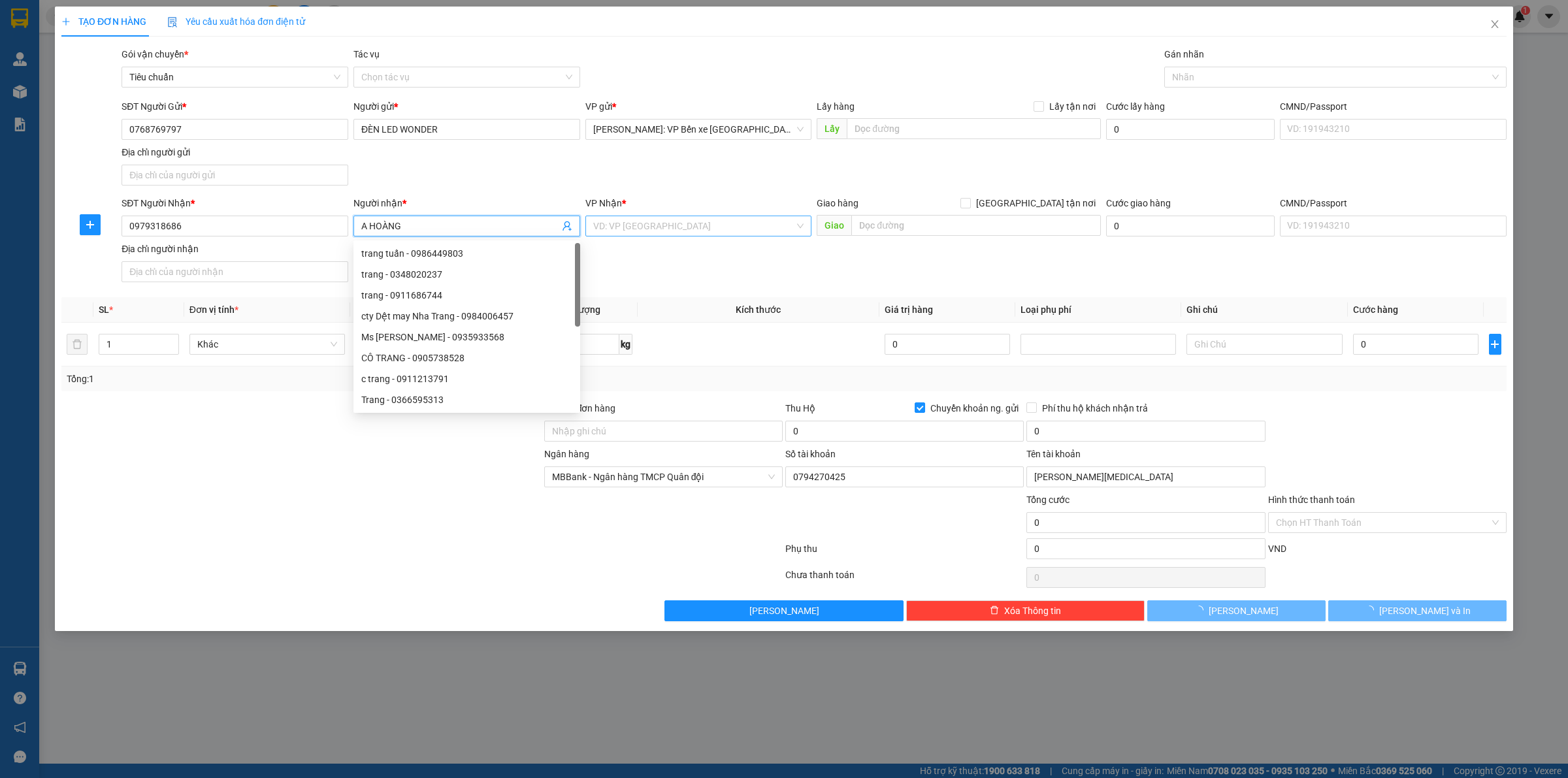
type input "A HOÀNG"
click at [654, 227] on input "search" at bounding box center [694, 226] width 202 height 20
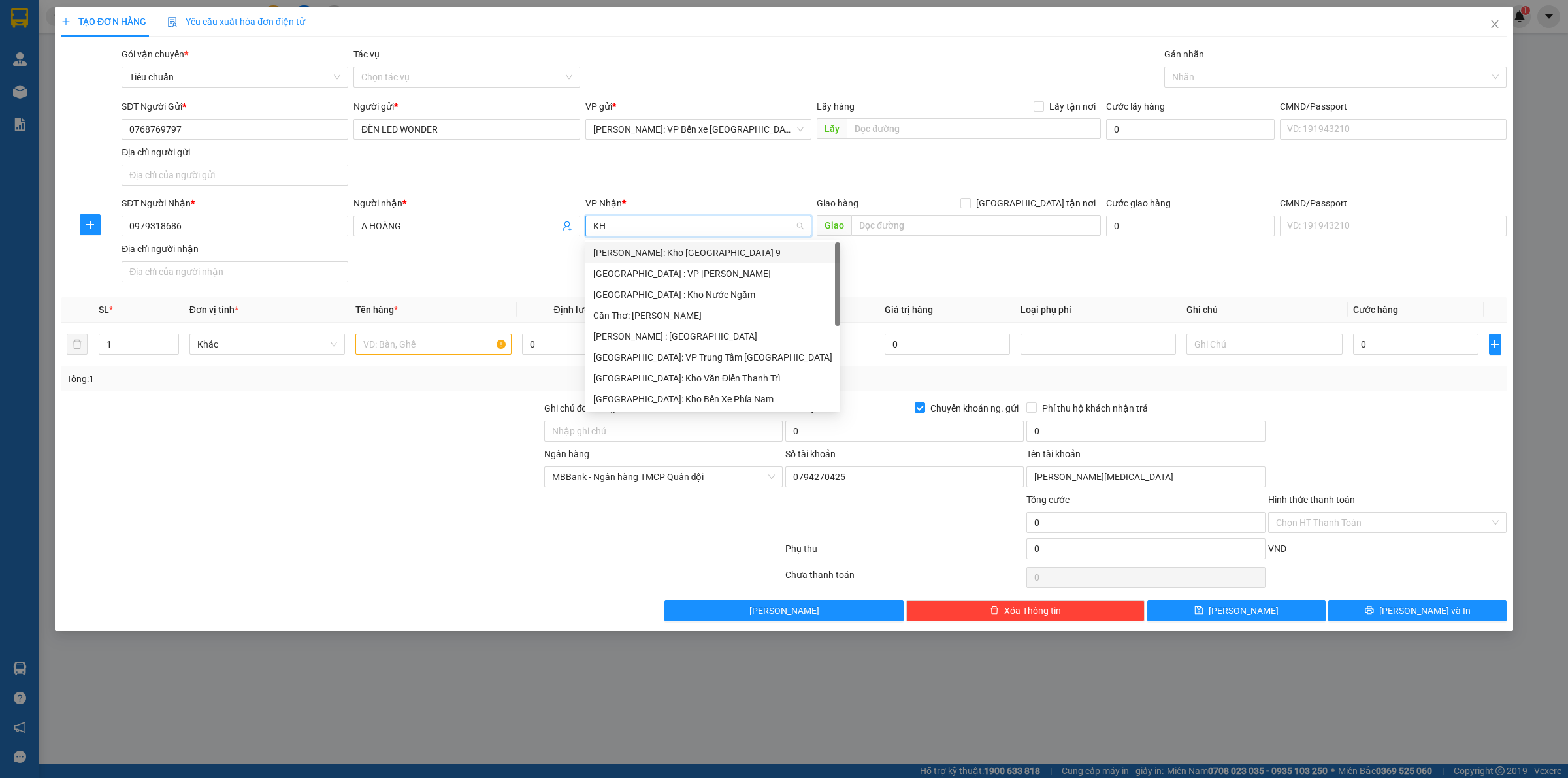
type input "KHO"
click at [687, 335] on div "[GEOGRAPHIC_DATA]: Kho Văn Điển Thanh Trì" at bounding box center [698, 336] width 211 height 15
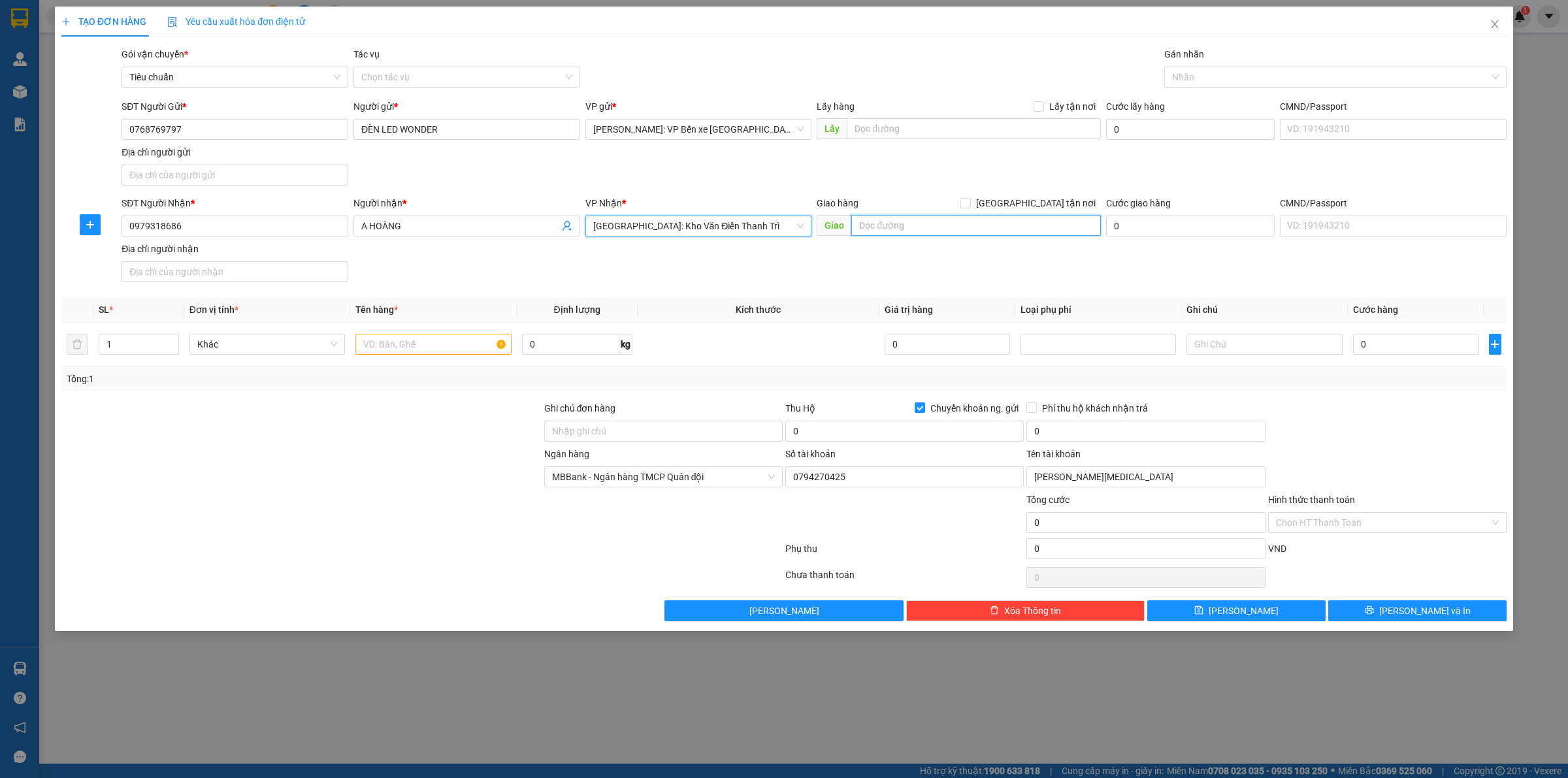
click at [936, 226] on input "text" at bounding box center [976, 225] width 250 height 21
click at [1165, 276] on div "SĐT Người Nhận * 0979318686 Người nhận * A HOÀNG VP Nhận * Hà Nội: Kho Văn Điển…" at bounding box center [814, 241] width 1390 height 91
click at [938, 229] on input "text" at bounding box center [976, 225] width 250 height 21
paste input "04/42/222 lê duẩn. Khâm thiên đống đa hn"
drag, startPoint x: 1025, startPoint y: 227, endPoint x: 1046, endPoint y: 278, distance: 55.2
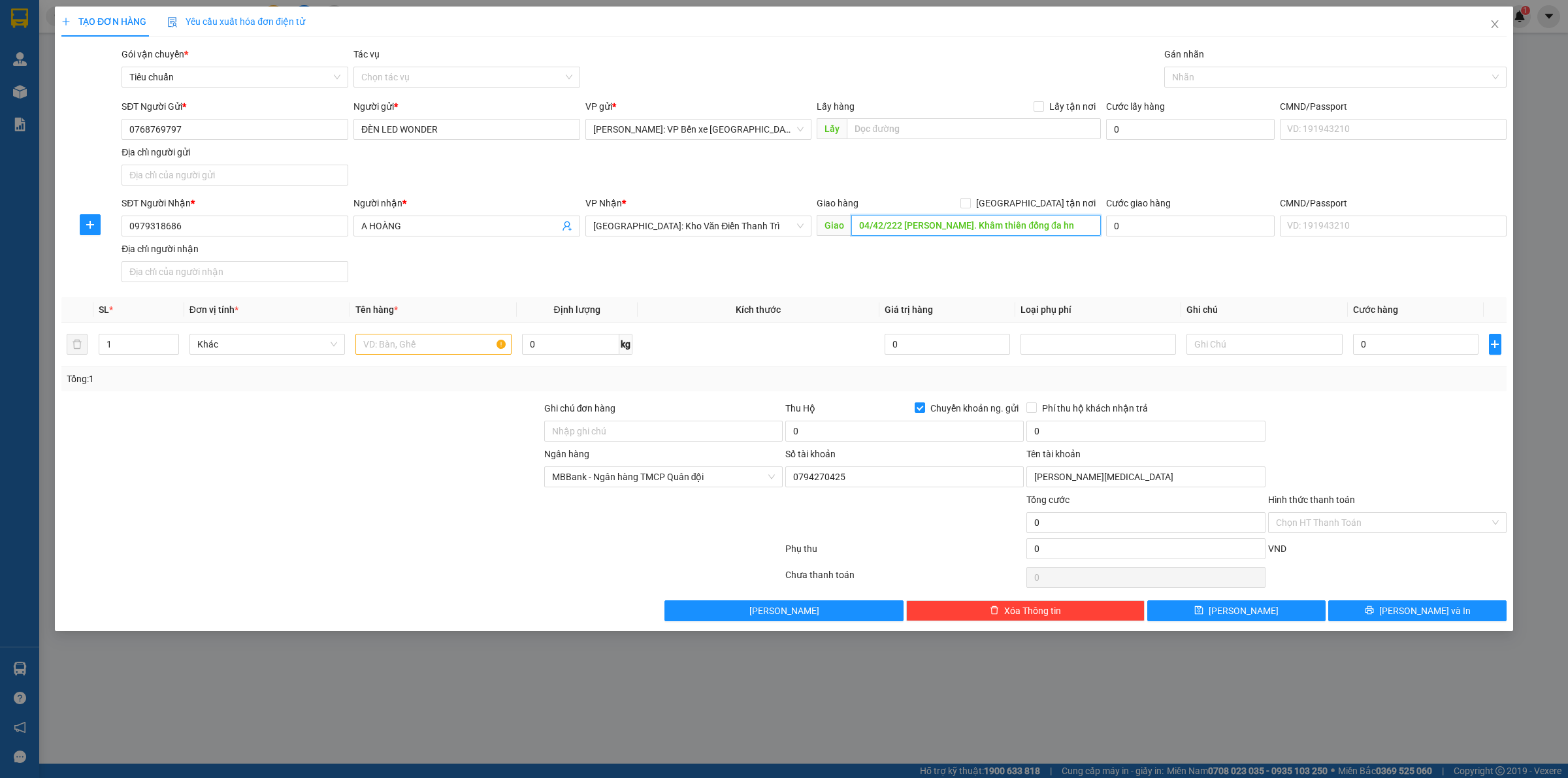
click at [1025, 227] on input "04/42/222 lê duẩn. Khâm thiên đống đa hn" at bounding box center [976, 225] width 250 height 21
type input "04/42/222 lê duẩn. Khâm thiên ,đống đa, hà nội"
click at [969, 200] on input "[GEOGRAPHIC_DATA] tận nơi" at bounding box center [965, 202] width 9 height 9
checkbox input "true"
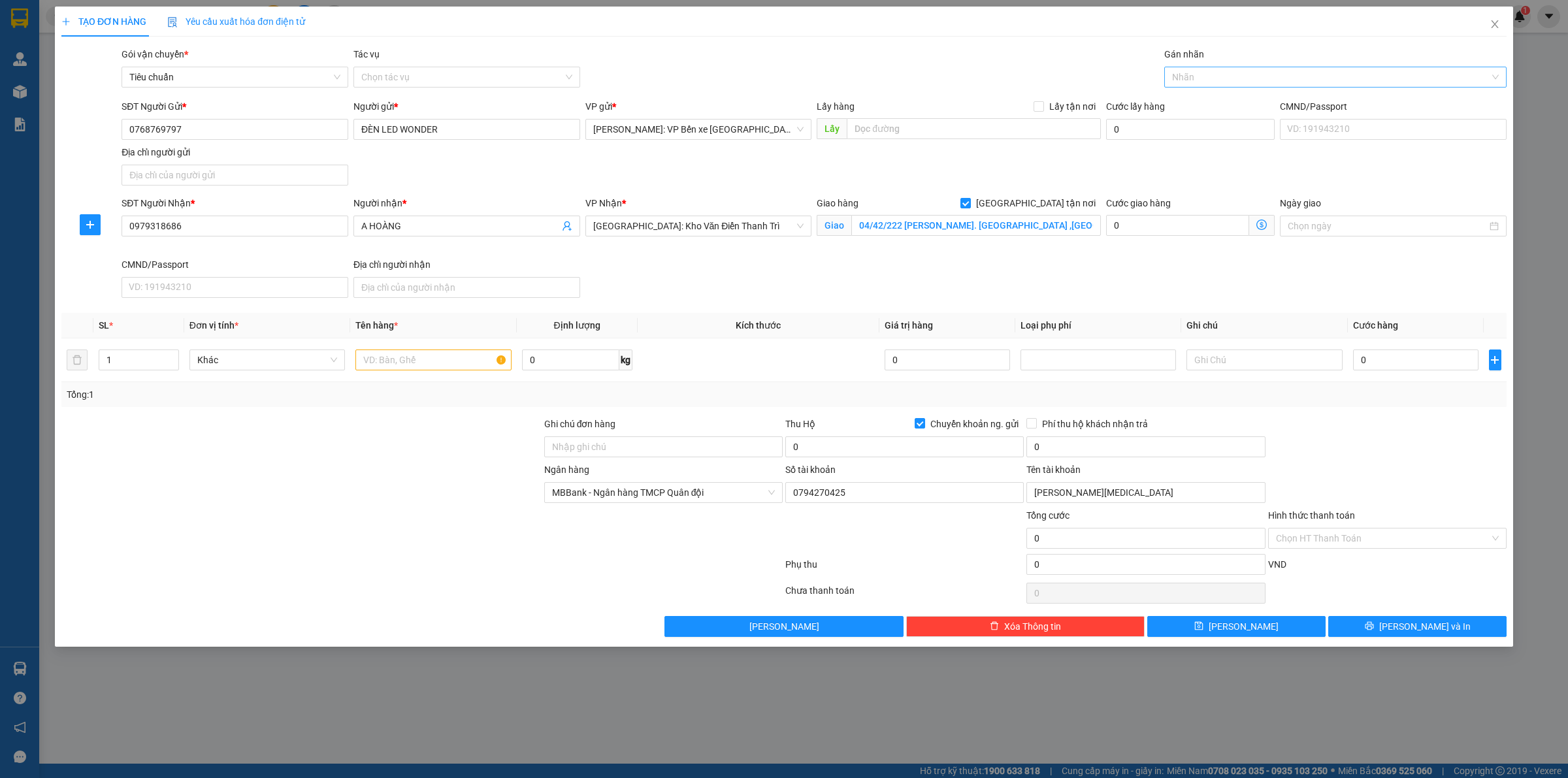
click at [1217, 80] on div at bounding box center [1328, 77] width 322 height 15
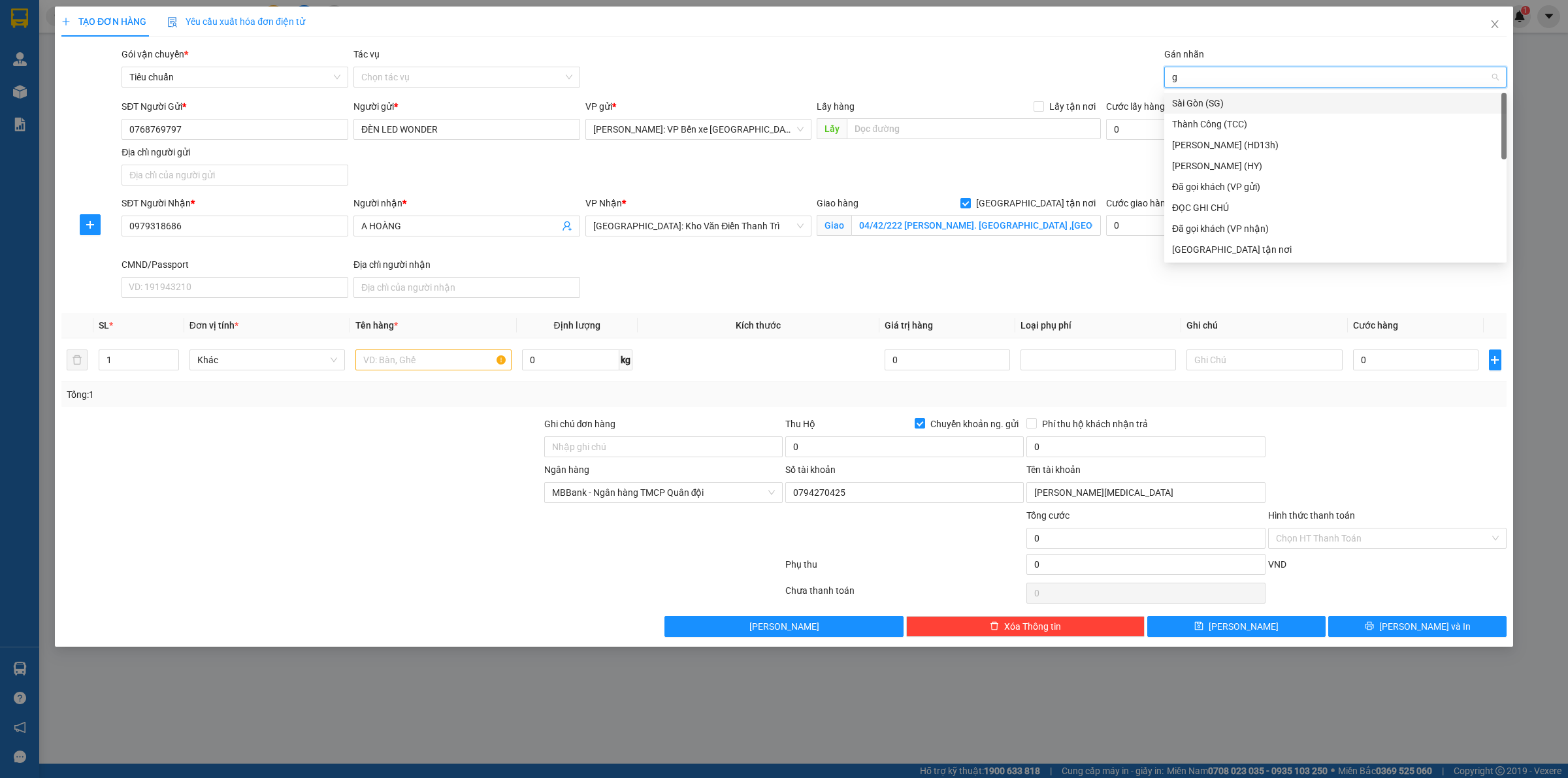
type input "gi"
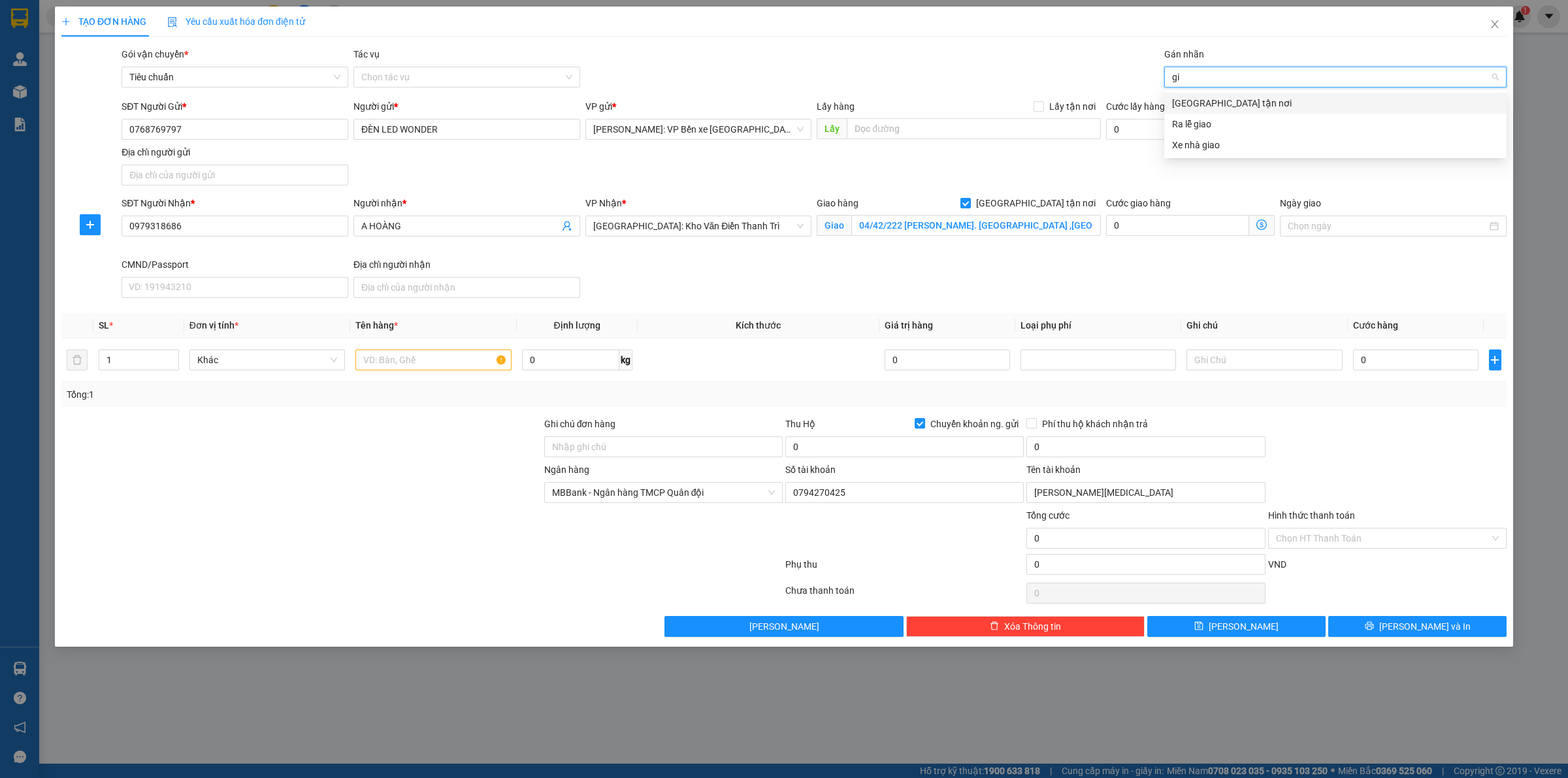
click at [1216, 100] on div "[GEOGRAPHIC_DATA] tận nơi" at bounding box center [1335, 103] width 327 height 15
click at [406, 357] on input "text" at bounding box center [433, 360] width 156 height 21
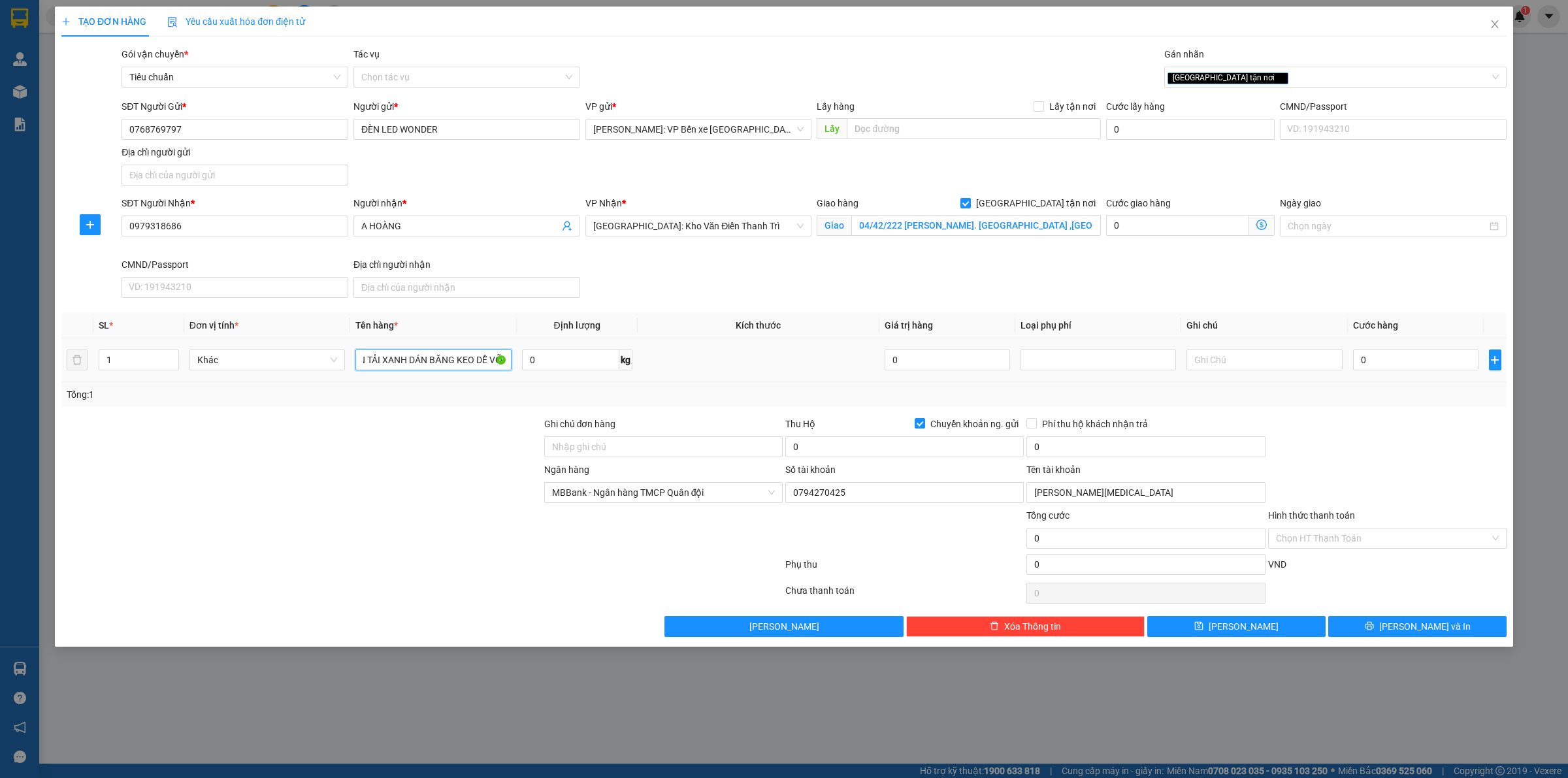
scroll to position [0, 28]
type input "1 KIỆN TẢI XANH DÁN BĂNG KEO DỄ VỠ"
click at [1401, 357] on input "0" at bounding box center [1416, 360] width 126 height 21
type input "3"
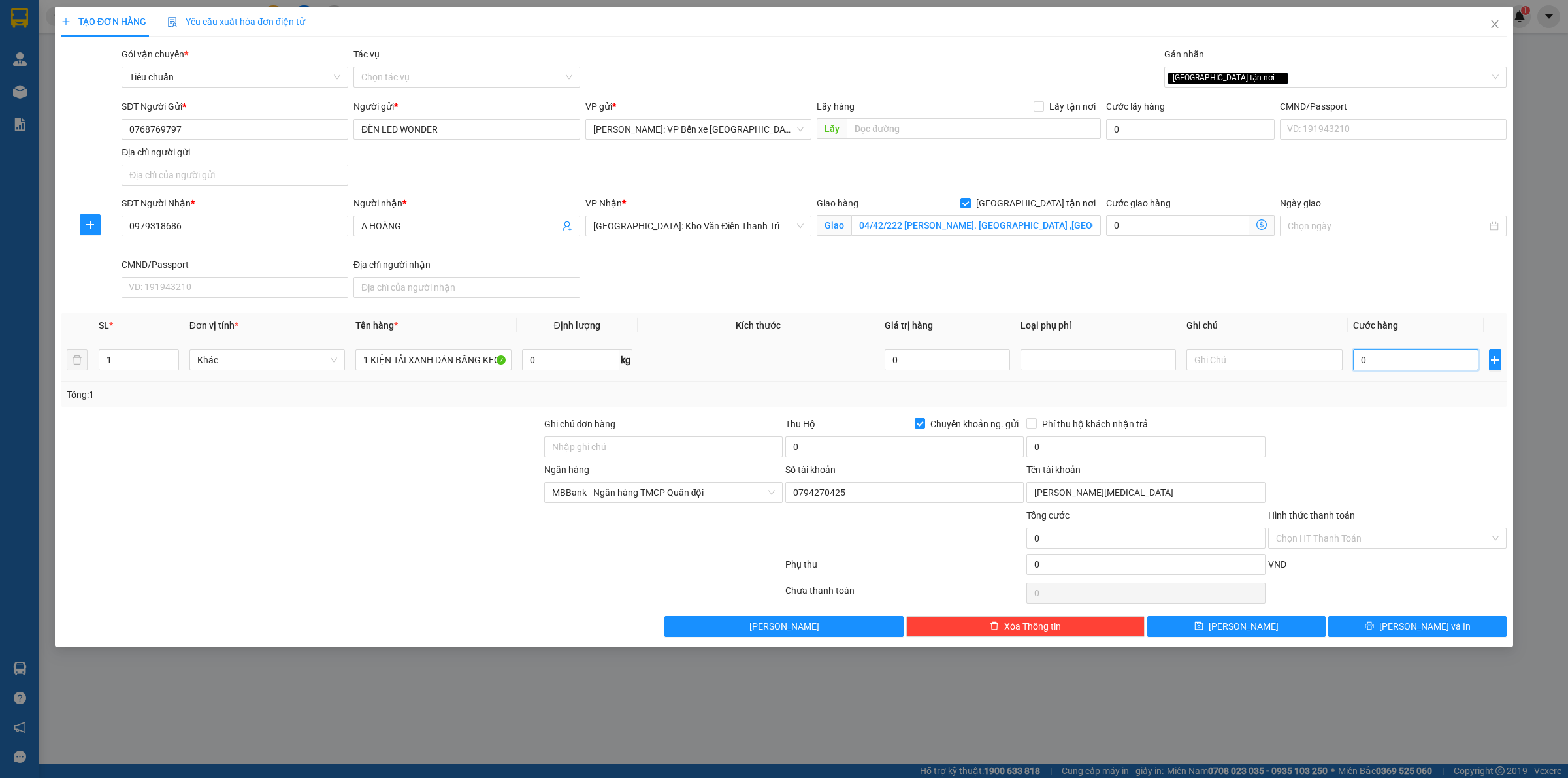
type input "3"
type input "35"
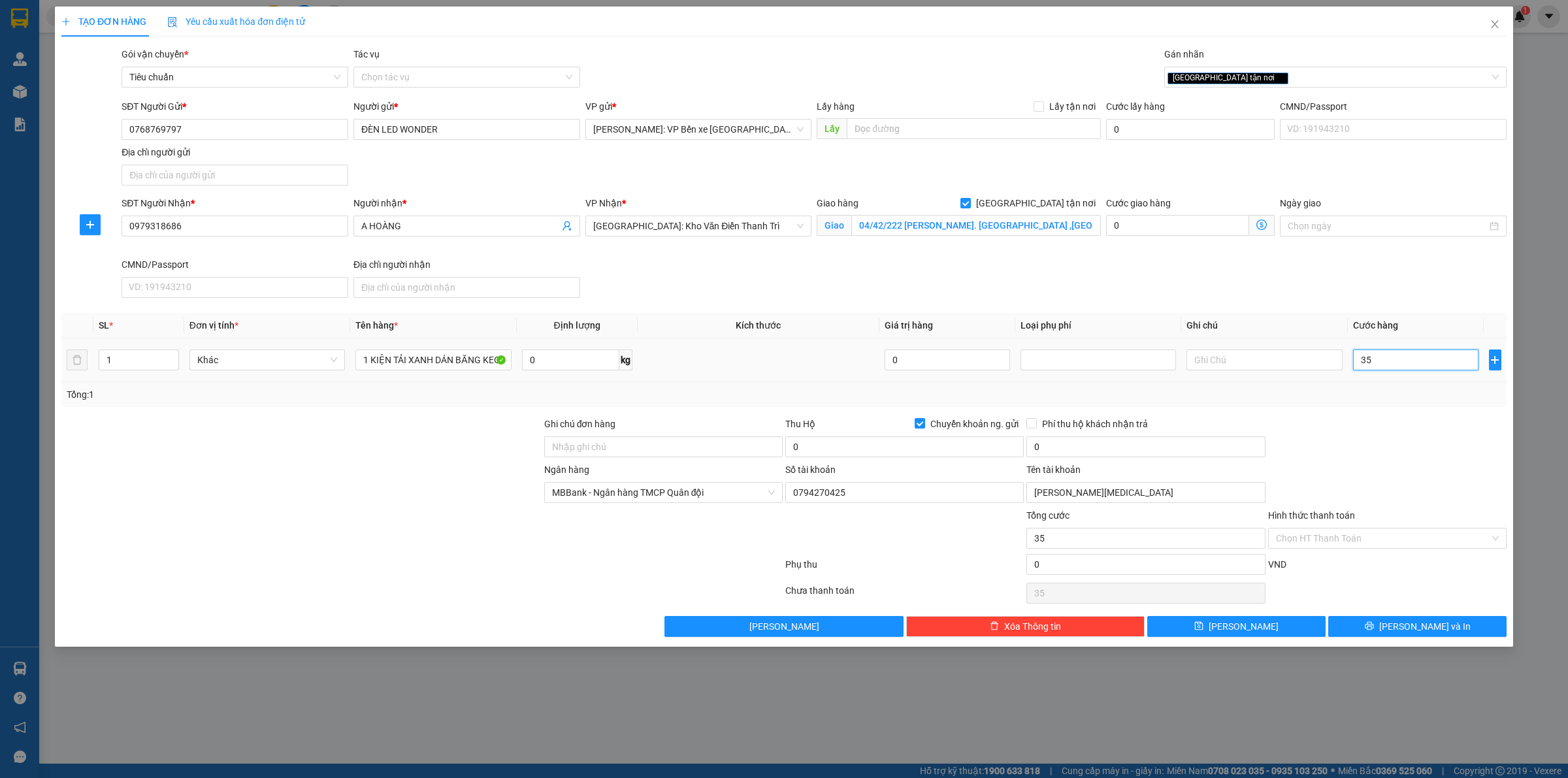
type input "350"
type input "3.500"
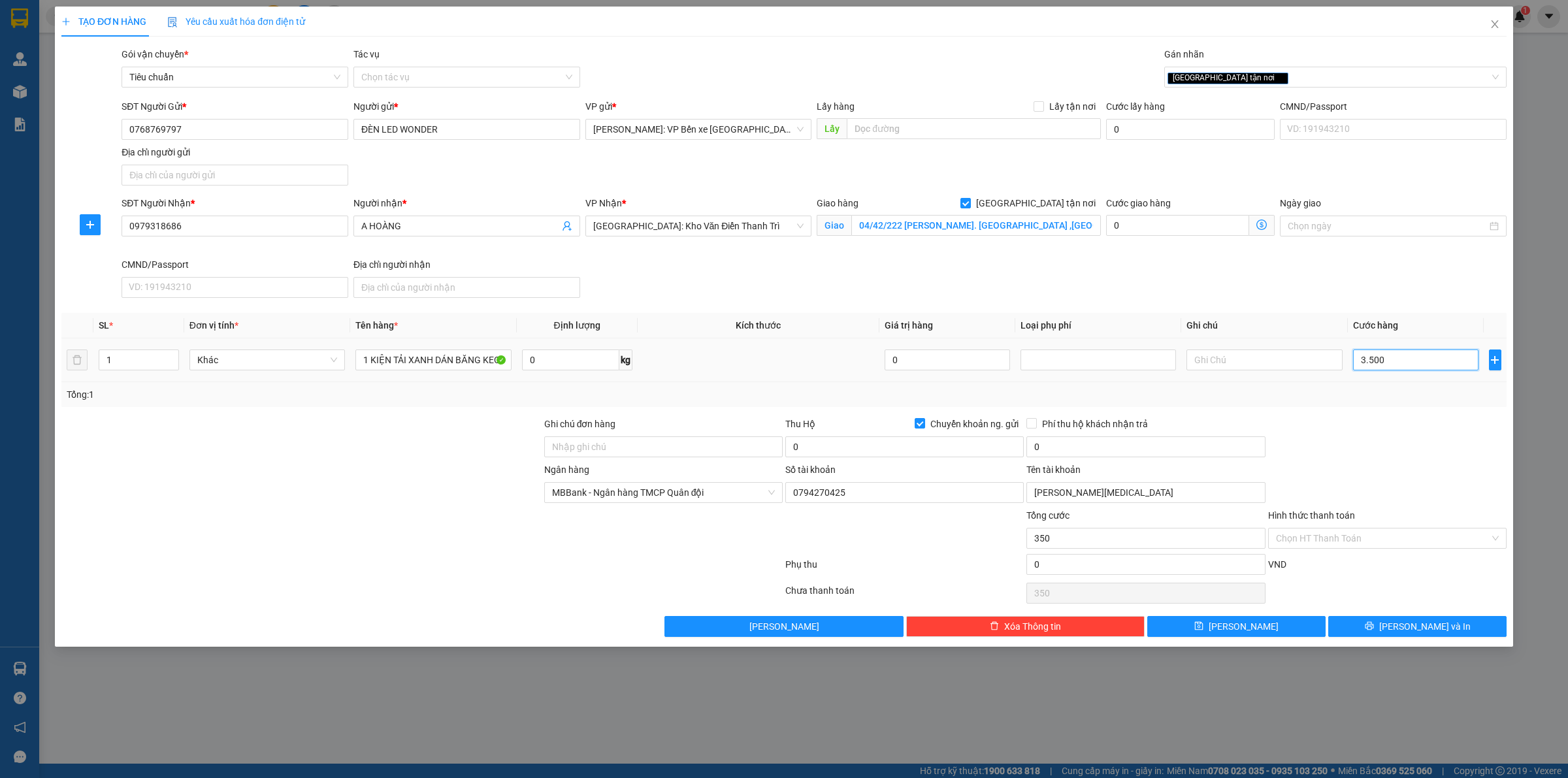
type input "3.500"
type input "35.000"
type input "350.000"
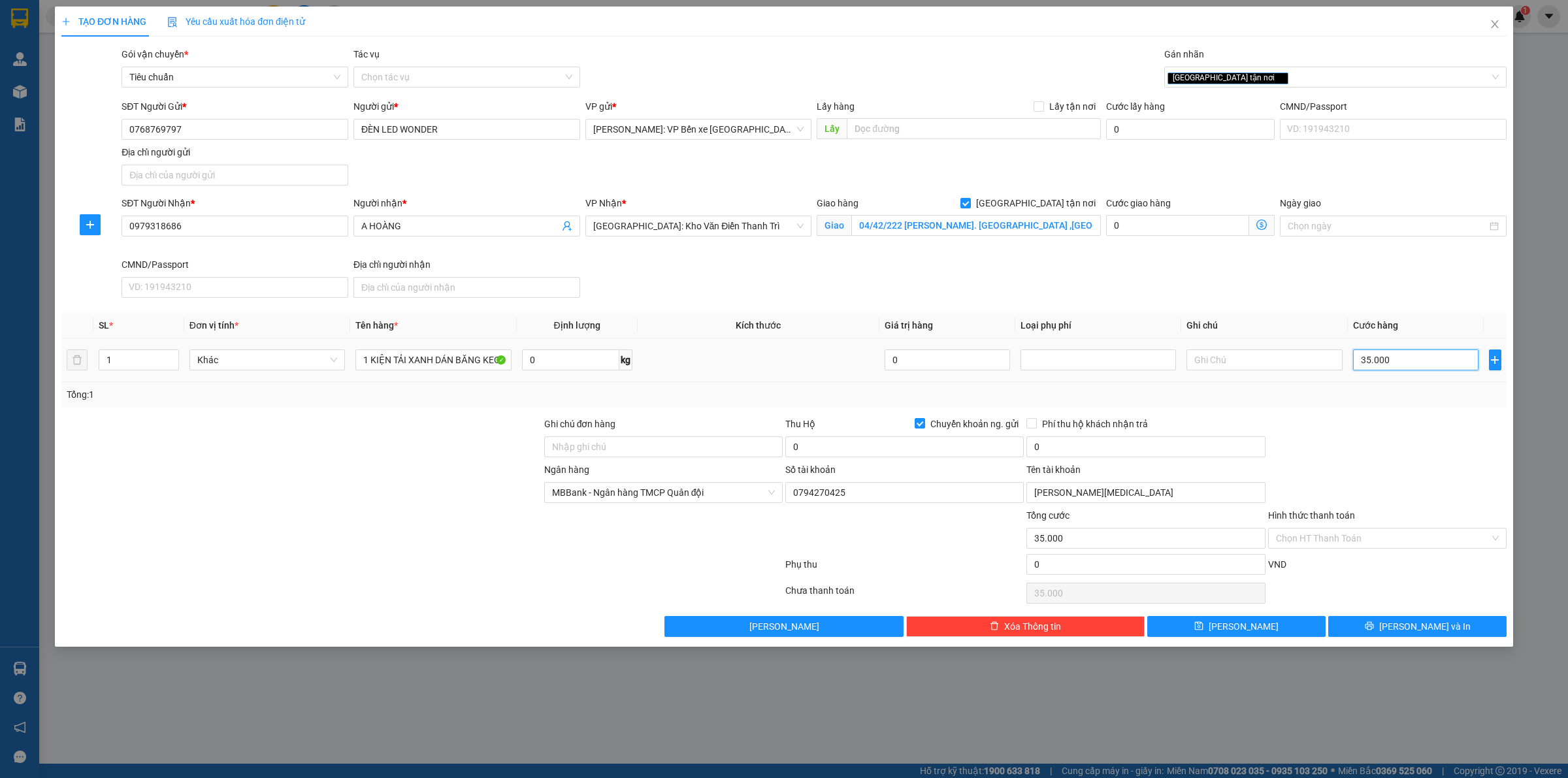
type input "350.000"
click at [831, 444] on input "0" at bounding box center [904, 446] width 239 height 21
type input "12.000.000"
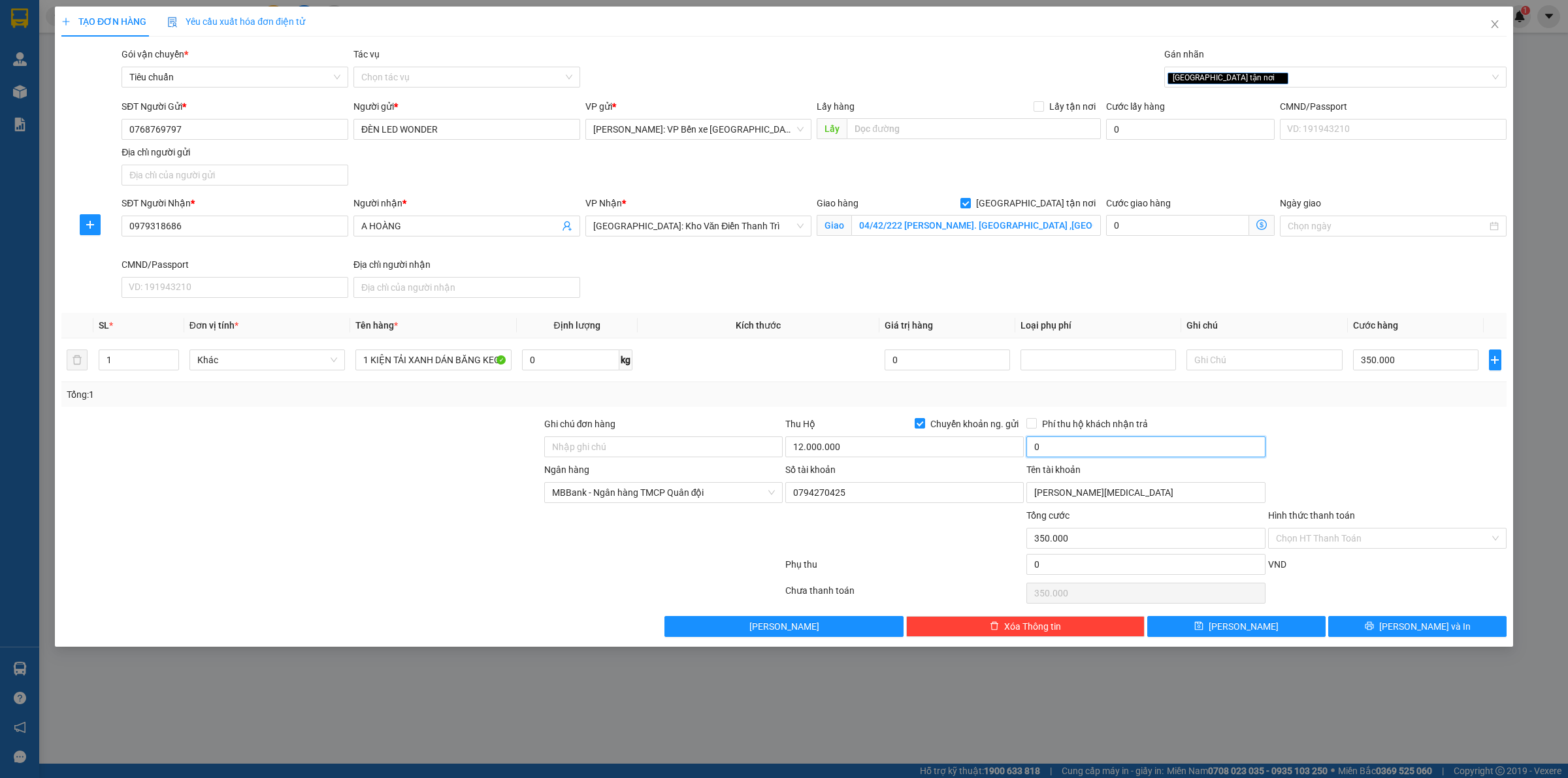
click at [1088, 443] on input "0" at bounding box center [1145, 446] width 239 height 21
type input "30.000"
click at [638, 449] on input "Ghi chú đơn hàng" at bounding box center [663, 446] width 239 height 21
type input "HÀNG DỄ VỠ HƯ VỠ KHÔNG ĐỀN"
click at [1419, 626] on span "[PERSON_NAME] và In" at bounding box center [1424, 626] width 92 height 15
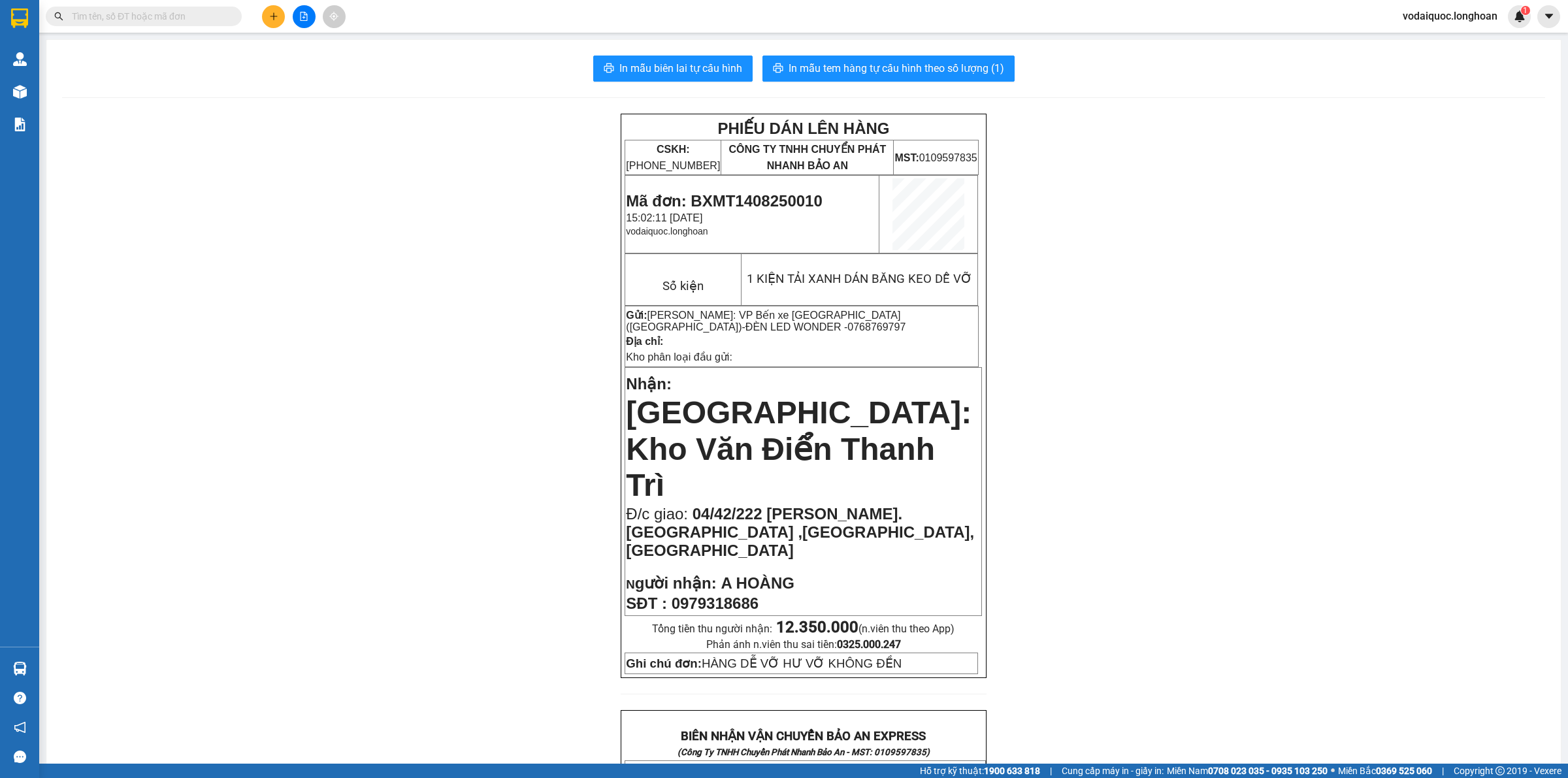
click at [382, 262] on div "PHIẾU DÁN LÊN HÀNG CSKH: 1900.06.88.33 CÔNG TY TNHH CHUYỂN PHÁT NHANH BẢO AN MS…" at bounding box center [804, 769] width 1483 height 1311
click at [911, 66] on span "In mẫu tem hàng tự cấu hình theo số lượng (1)" at bounding box center [896, 68] width 216 height 16
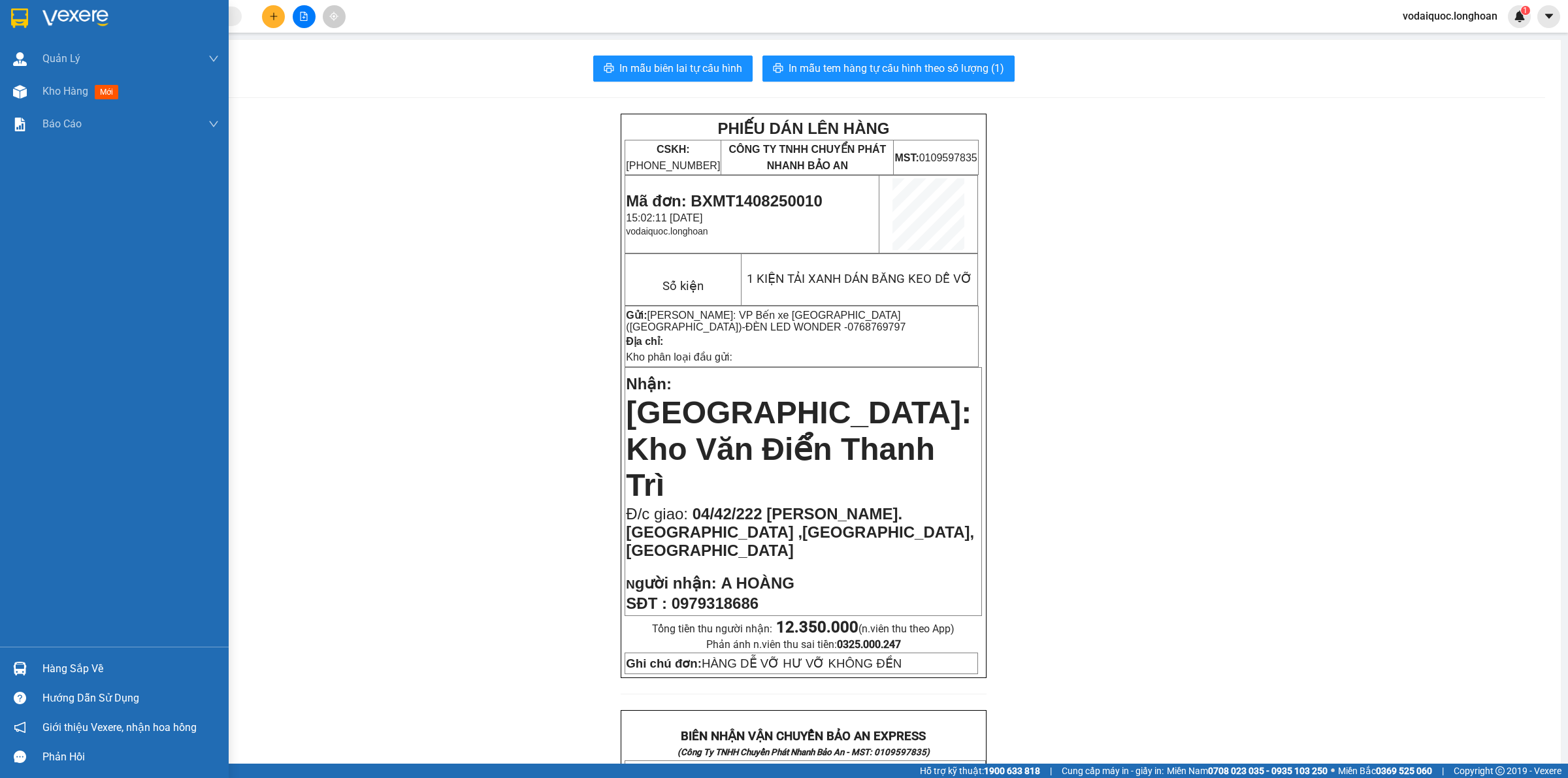
click at [89, 14] on img at bounding box center [75, 18] width 66 height 20
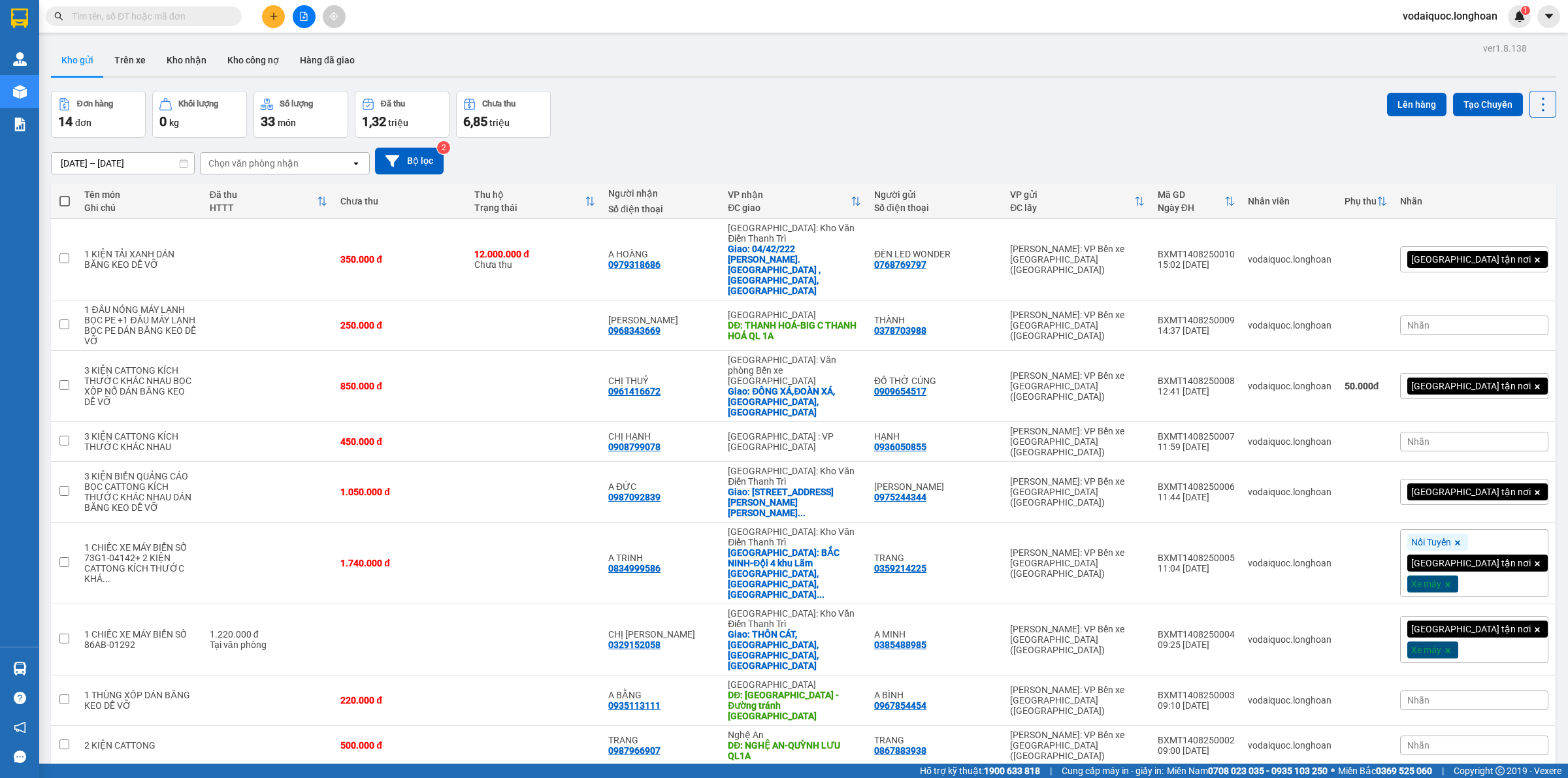
click at [691, 112] on div "Đơn hàng 14 đơn Khối lượng 0 kg Số lượng 33 món Đã thu 1,32 triệu Chưa thu 6,85…" at bounding box center [804, 114] width 1506 height 47
click at [1475, 255] on icon at bounding box center [1479, 259] width 9 height 9
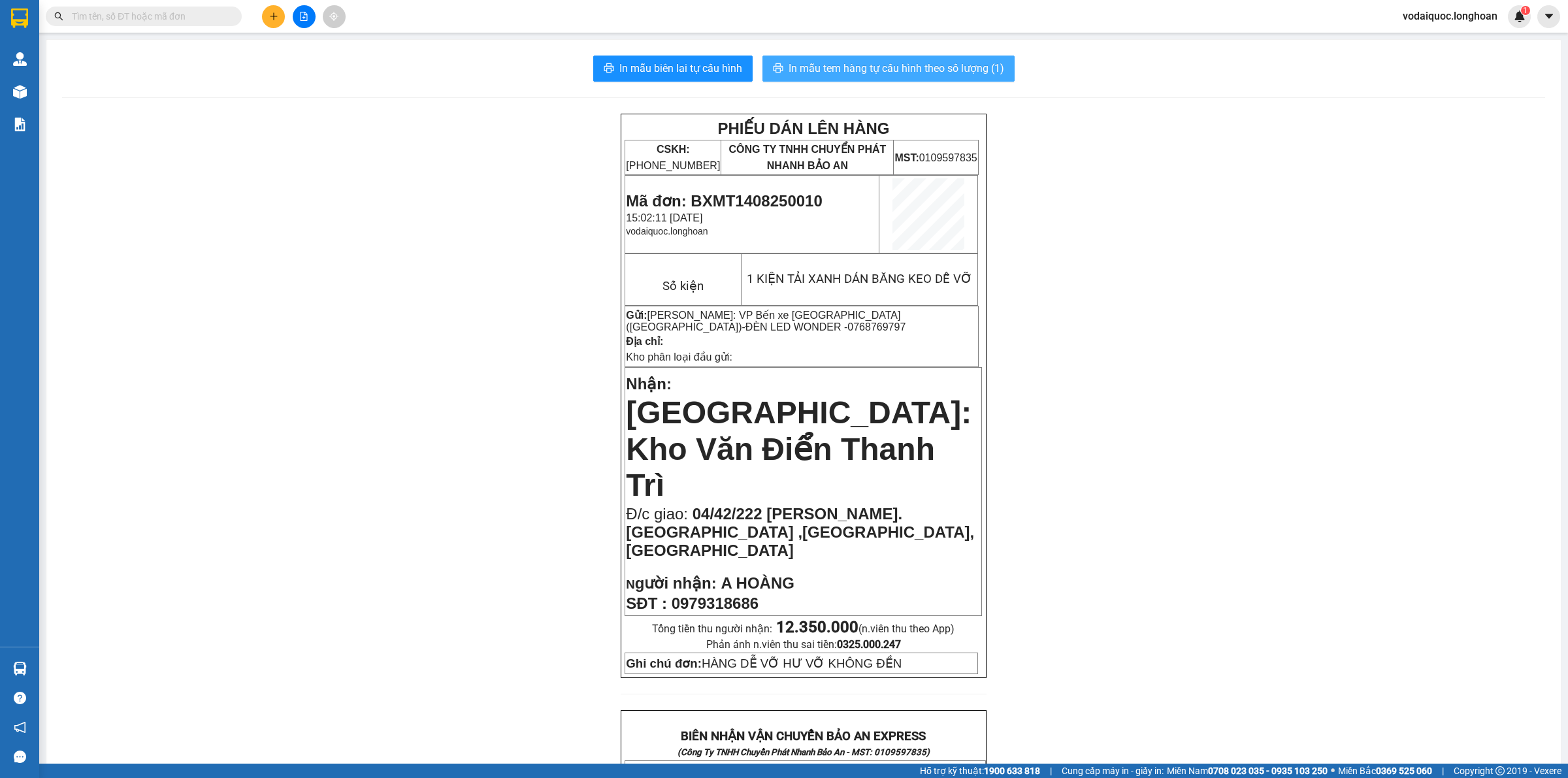
click at [902, 59] on button "In mẫu tem hàng tự cấu hình theo số lượng (1)" at bounding box center [888, 68] width 252 height 27
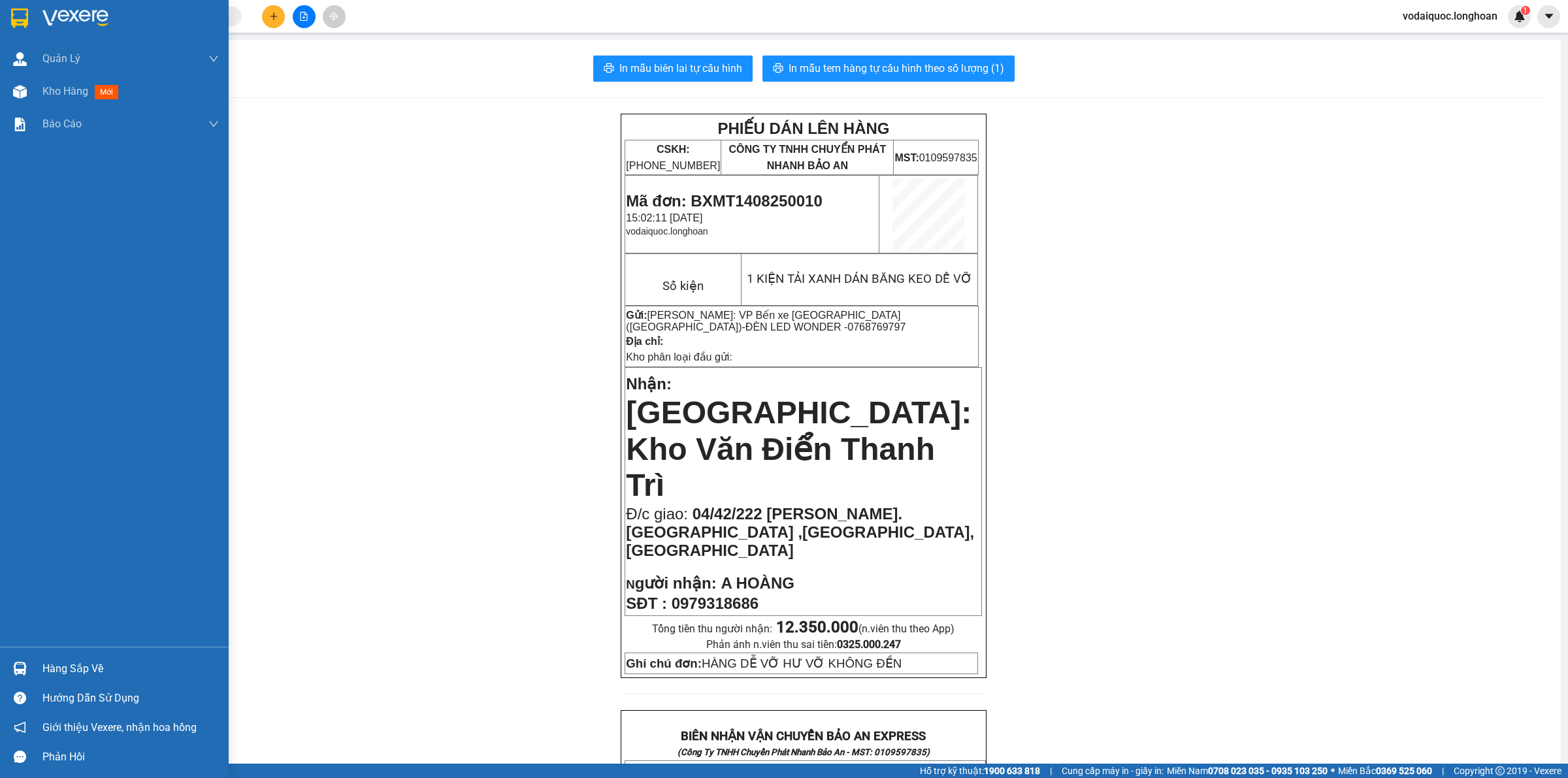
click at [28, 16] on div at bounding box center [20, 18] width 23 height 23
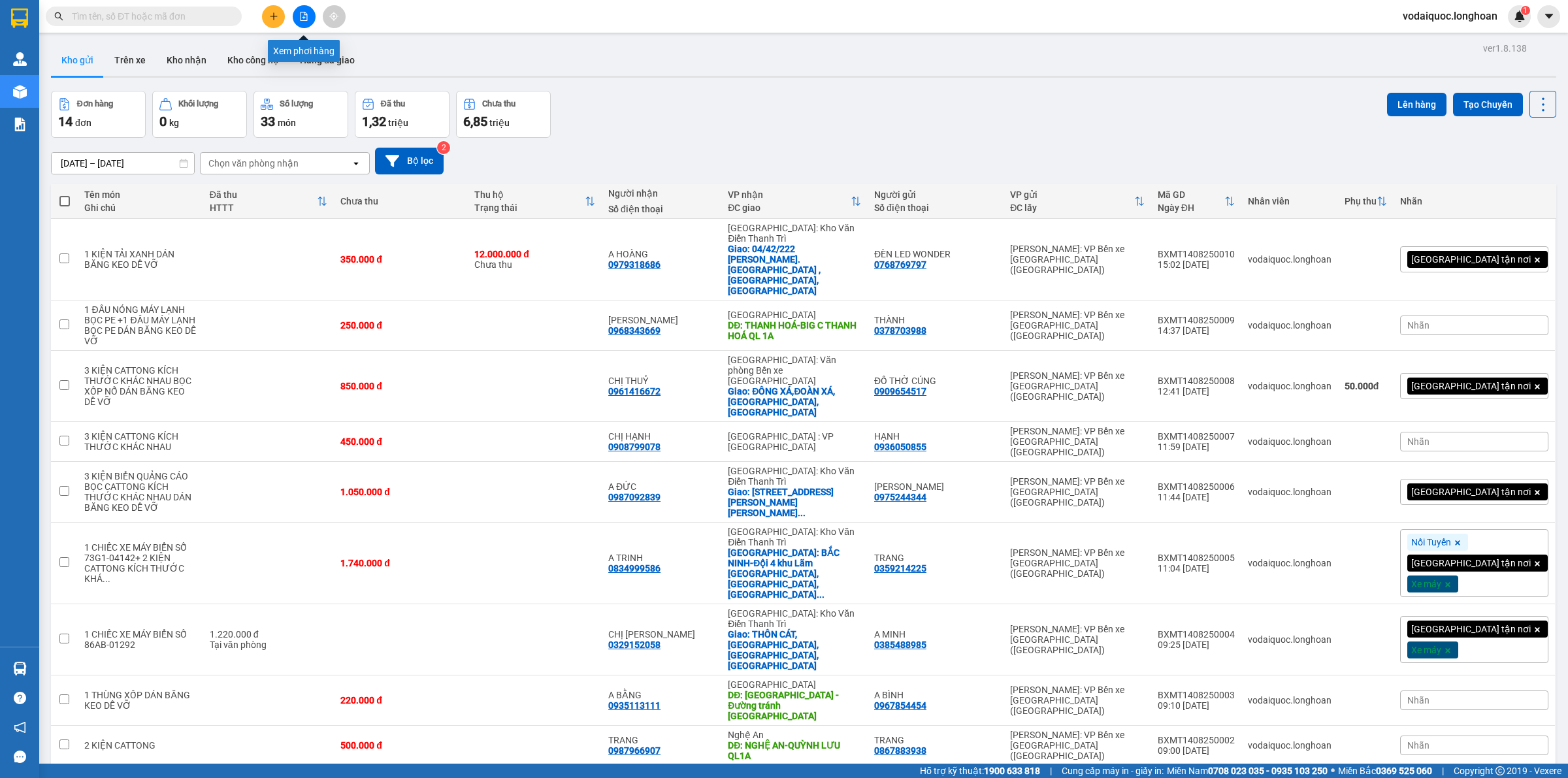
click at [305, 20] on icon "file-add" at bounding box center [304, 16] width 9 height 9
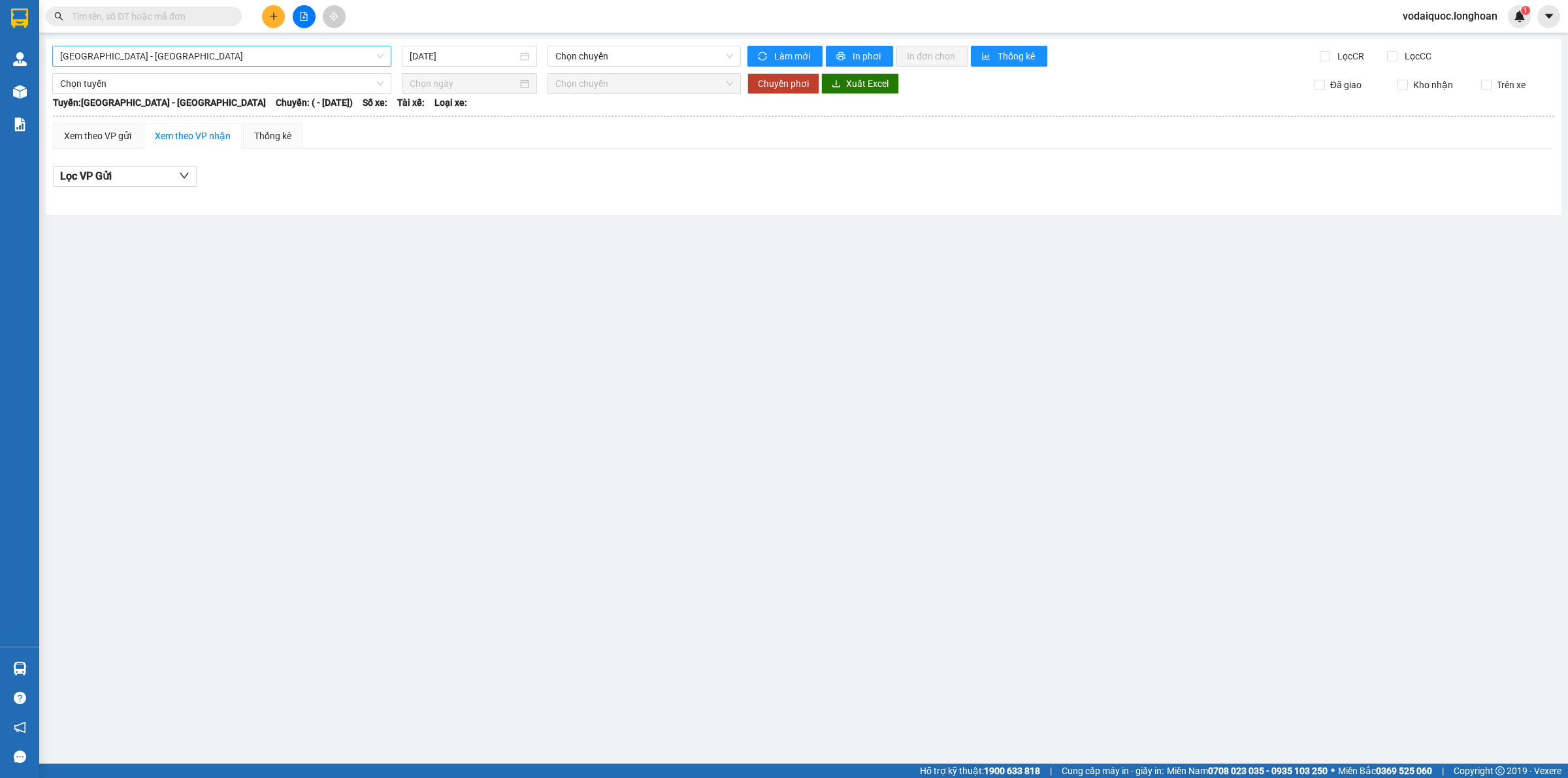
click at [286, 59] on span "Hải Phòng - Hà Nội" at bounding box center [222, 56] width 323 height 20
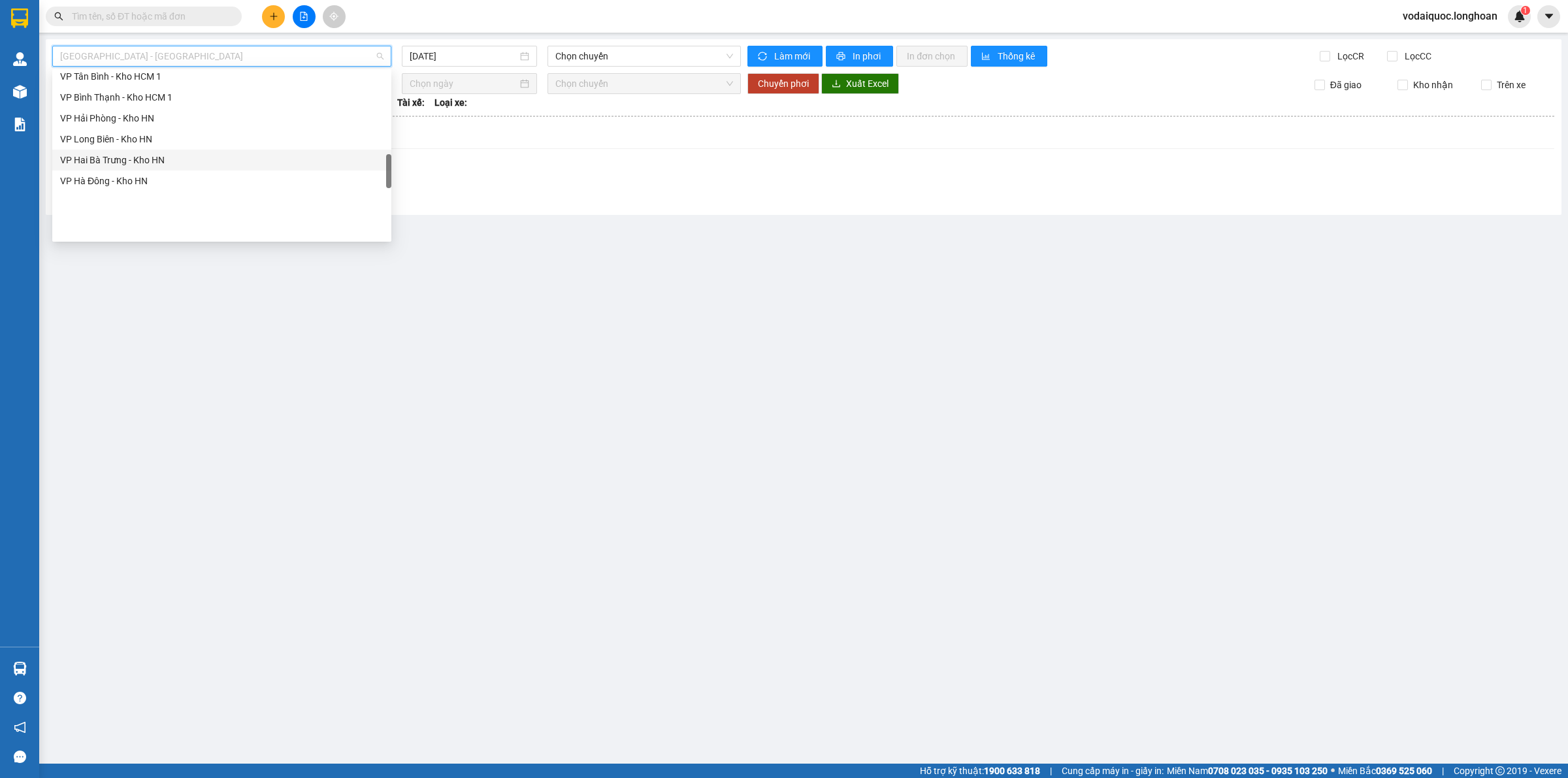
scroll to position [530, 0]
click at [149, 138] on div "VP Bình Tân - Kho HCM 1" at bounding box center [222, 137] width 323 height 15
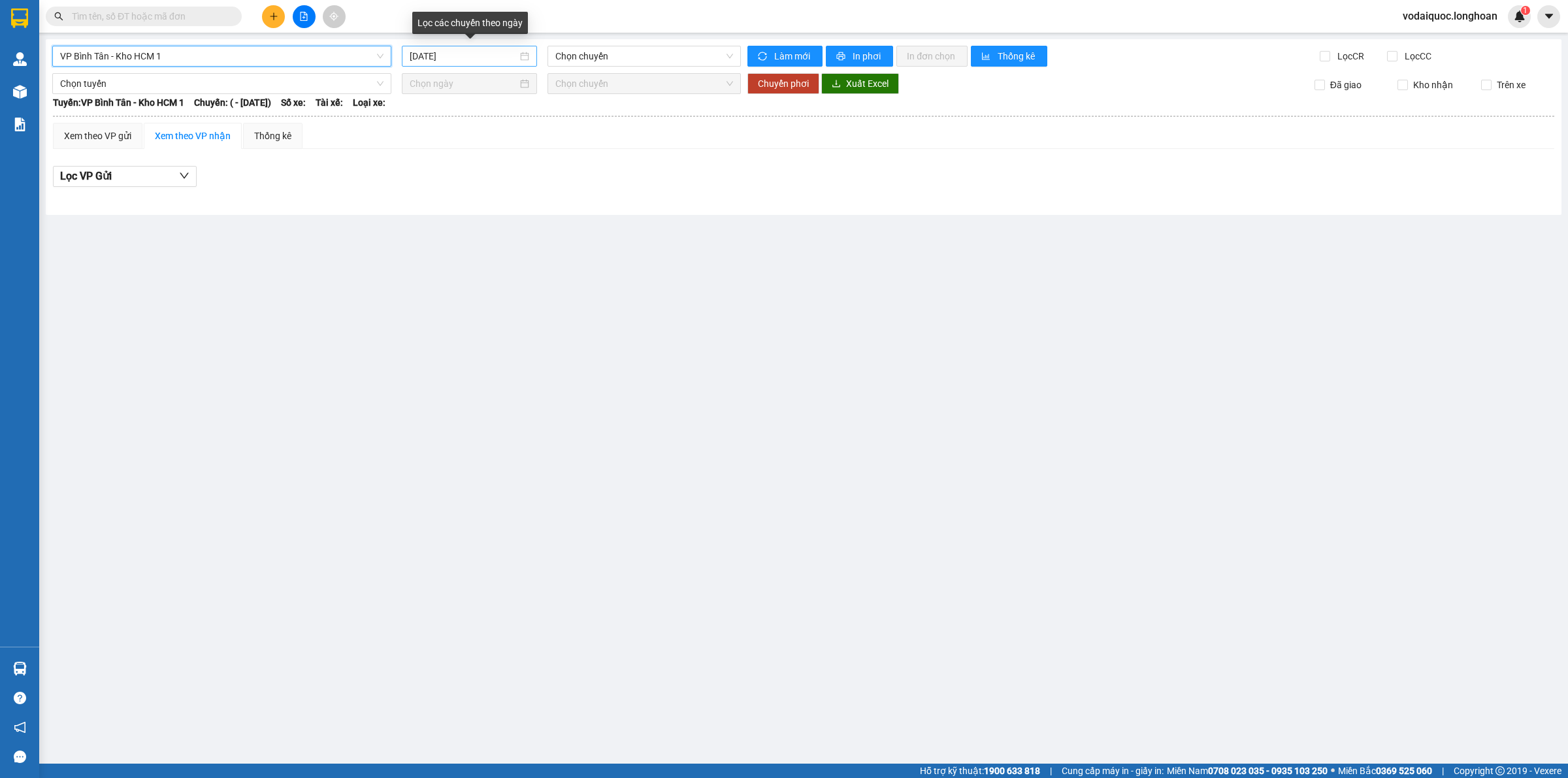
click at [467, 54] on input "14/08/2025" at bounding box center [464, 56] width 108 height 15
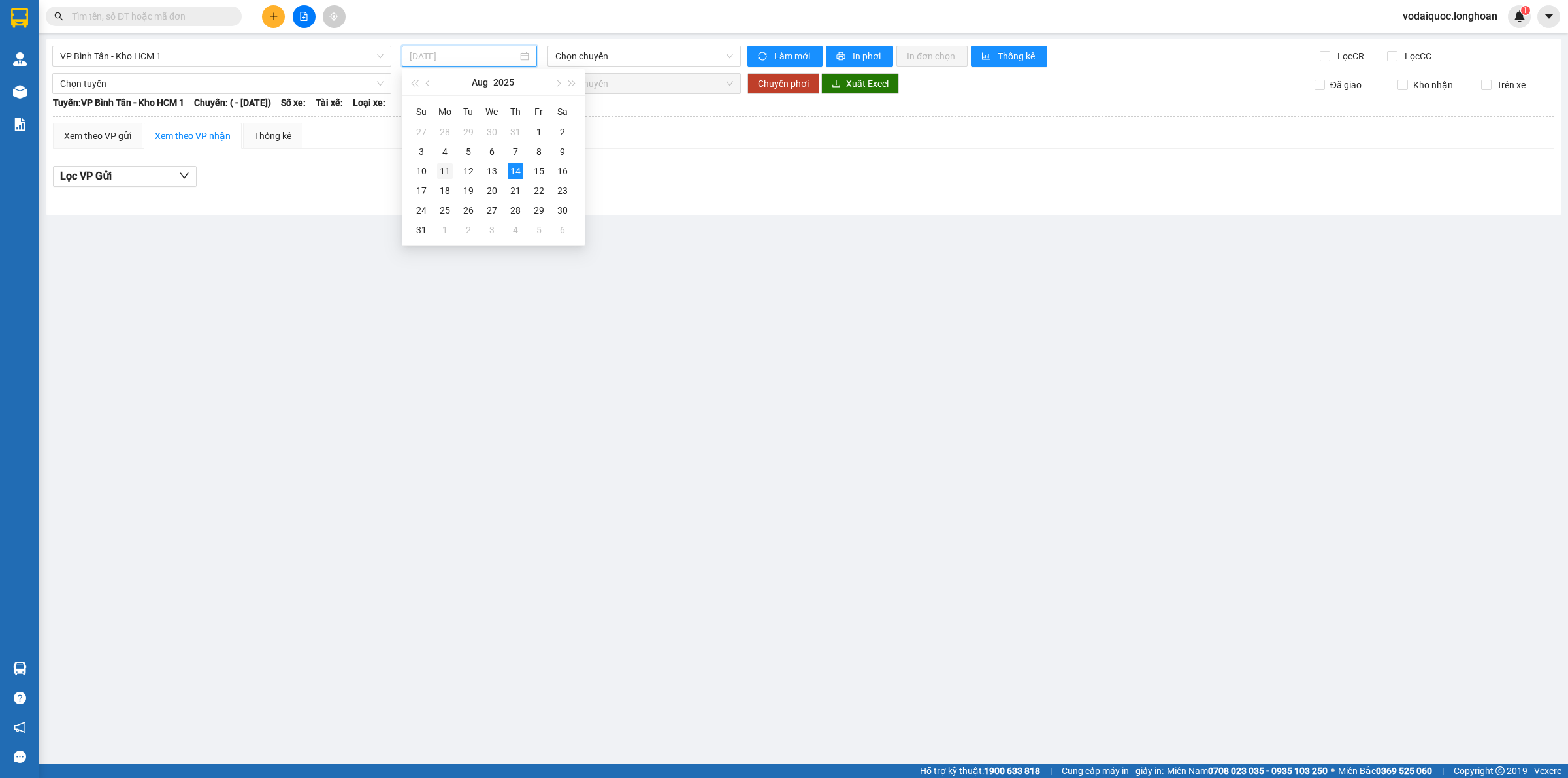
click at [443, 171] on div "11" at bounding box center [445, 171] width 15 height 15
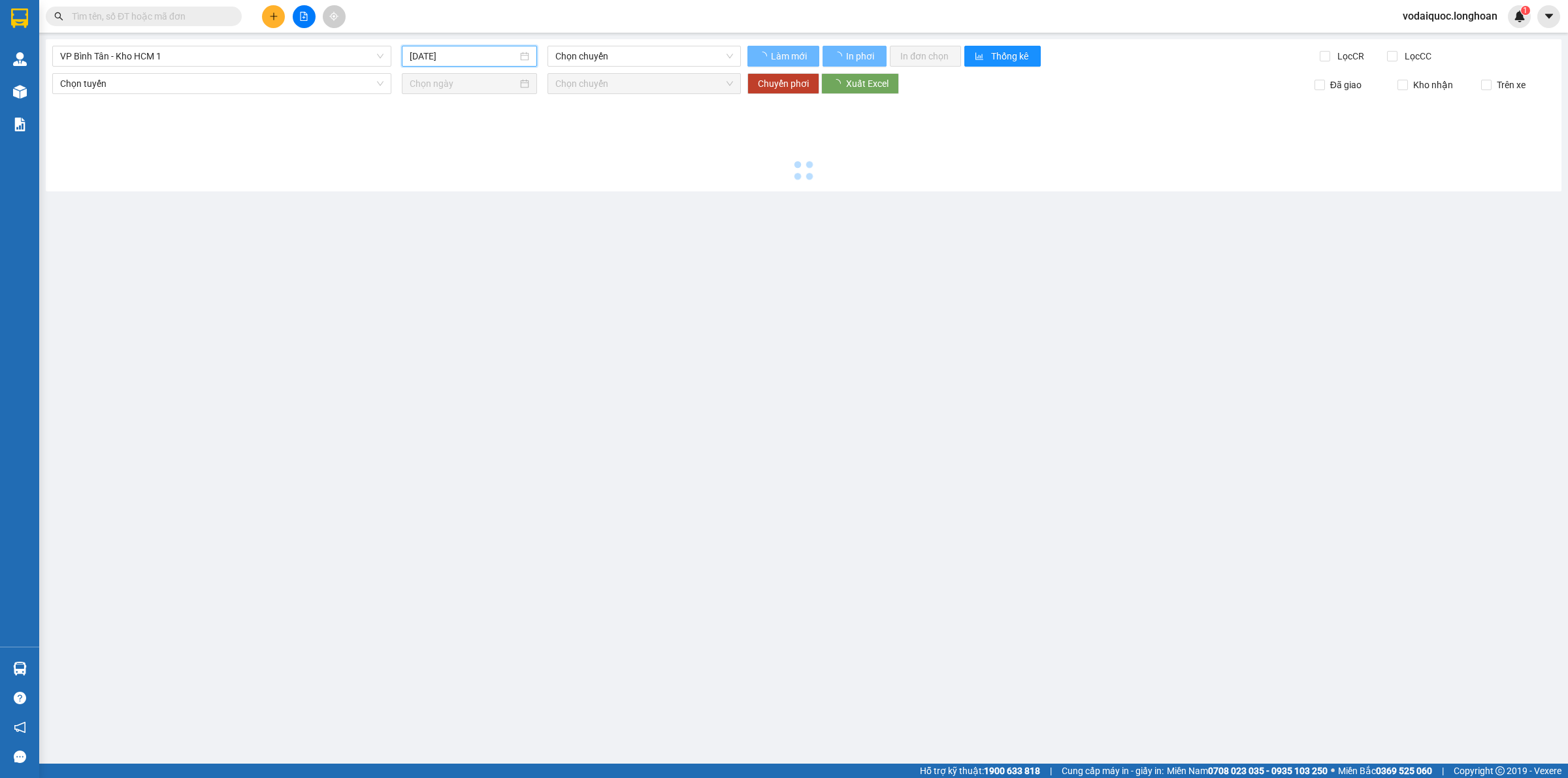
type input "11/08/2025"
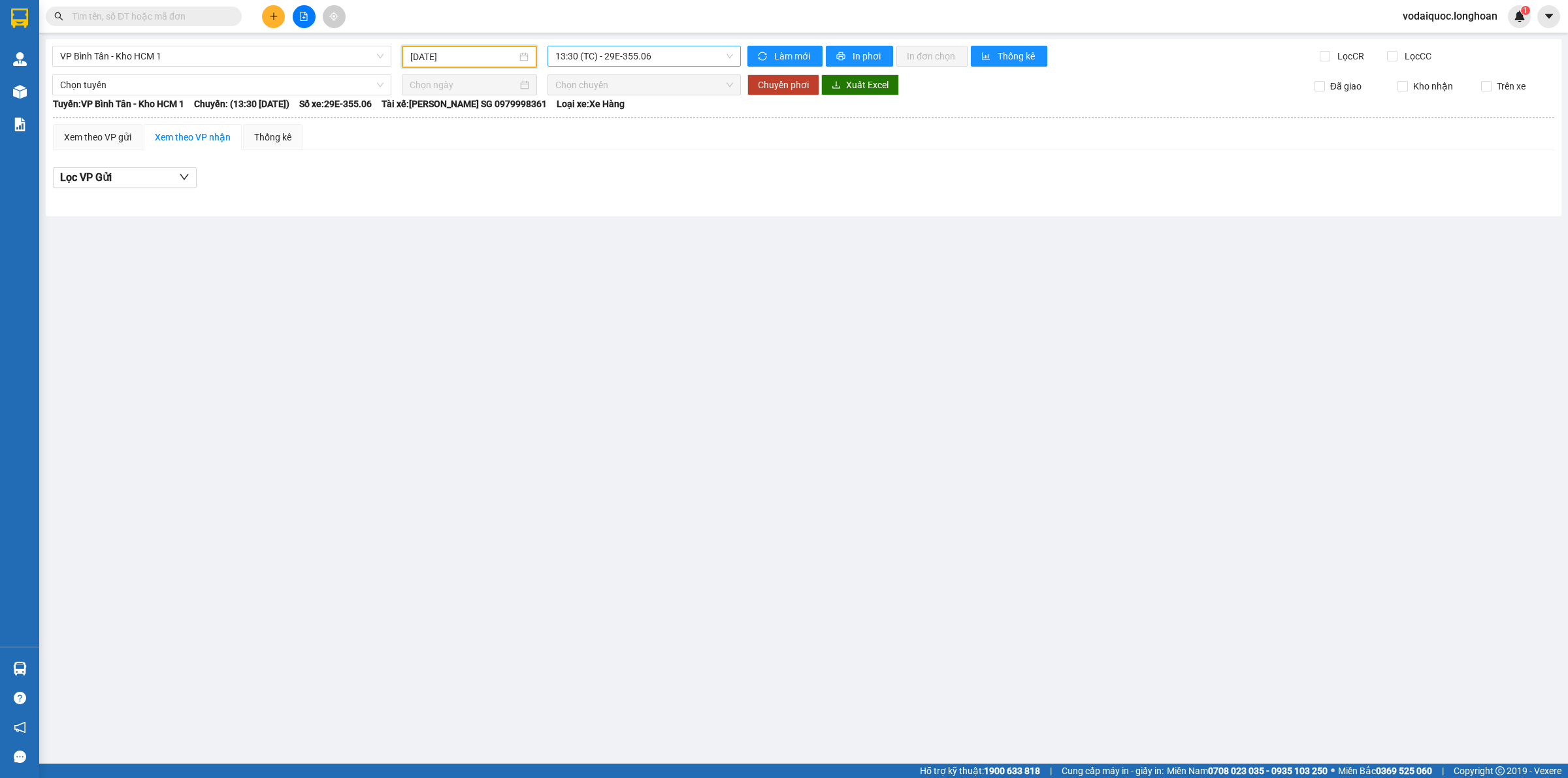
click at [670, 49] on span "13:30 (TC) - 29E-355.06" at bounding box center [644, 56] width 178 height 20
click at [311, 57] on span "VP Bình Tân - Kho HCM 1" at bounding box center [222, 56] width 323 height 20
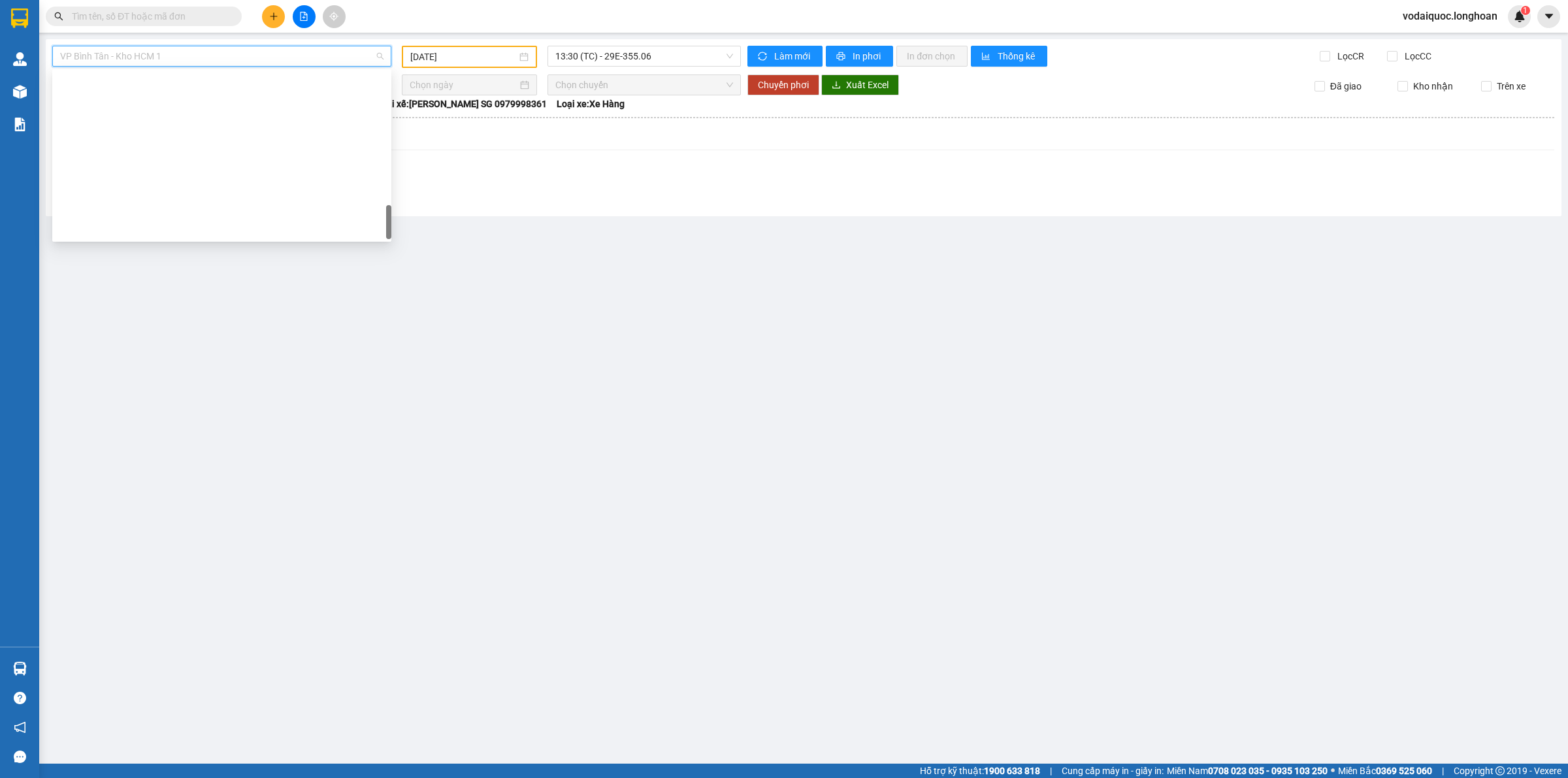
scroll to position [856, 0]
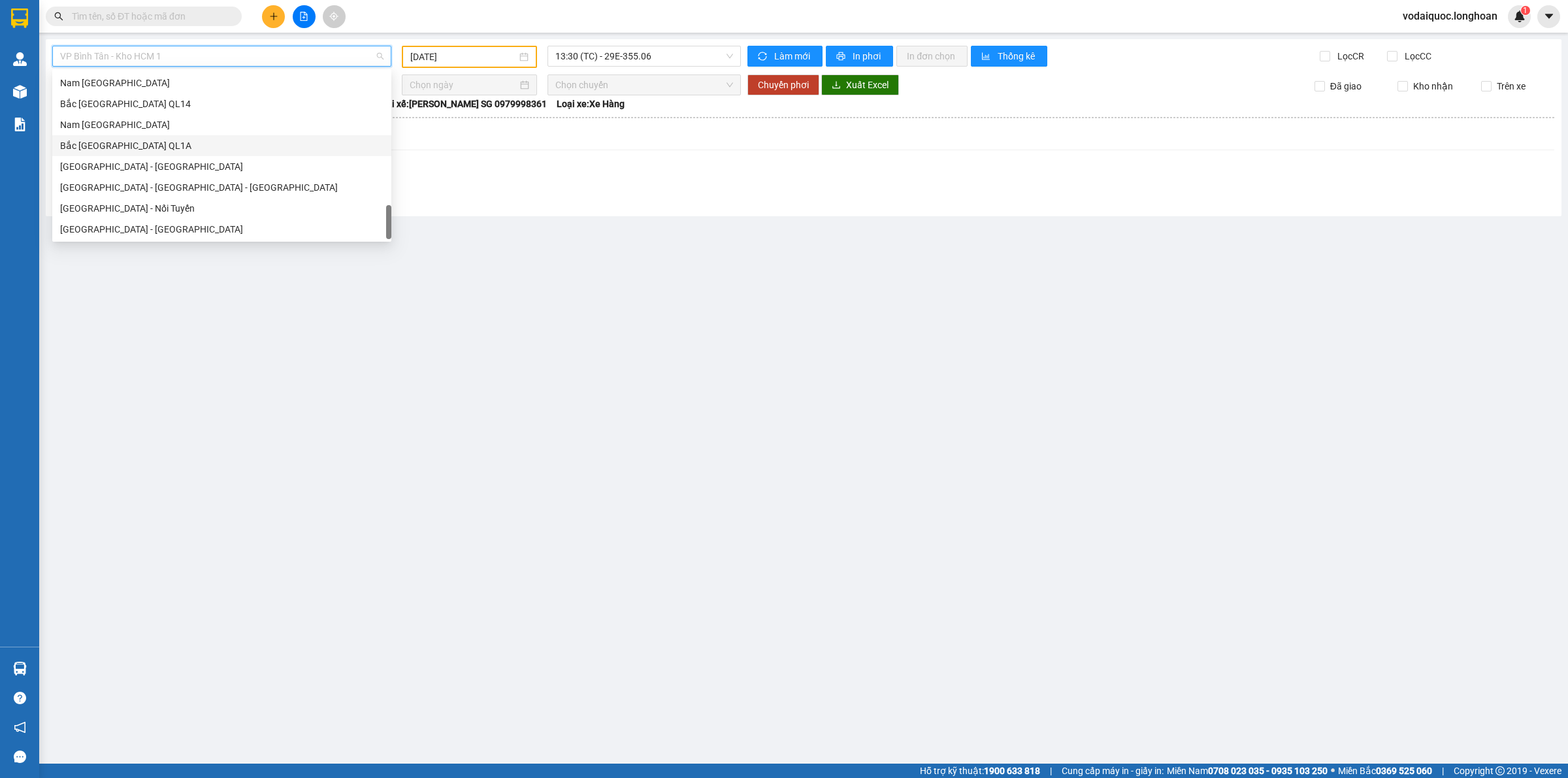
click at [198, 145] on div "Bắc Trung Nam QL1A" at bounding box center [222, 145] width 323 height 15
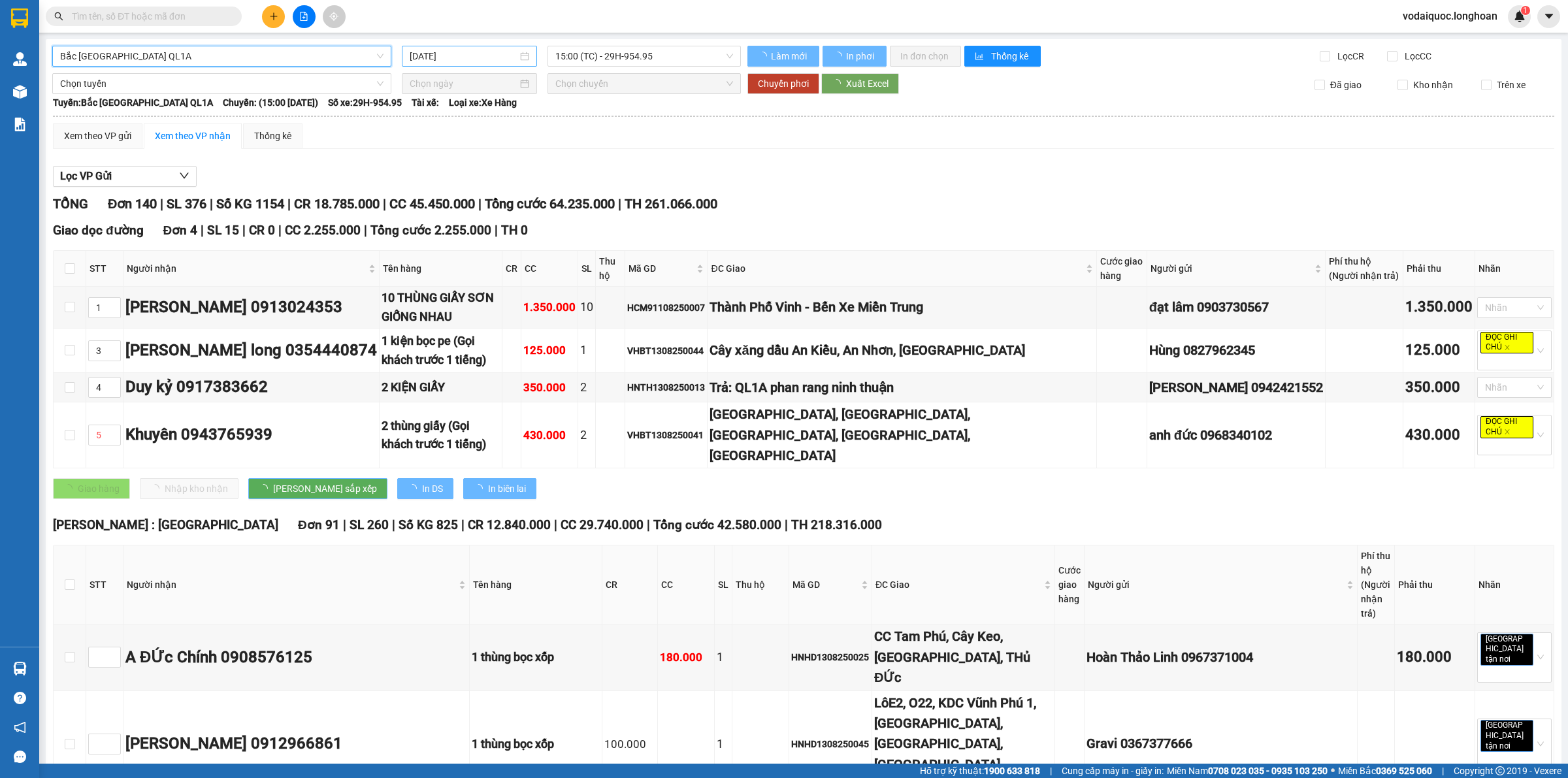
click at [464, 51] on input "14/08/2025" at bounding box center [464, 56] width 108 height 15
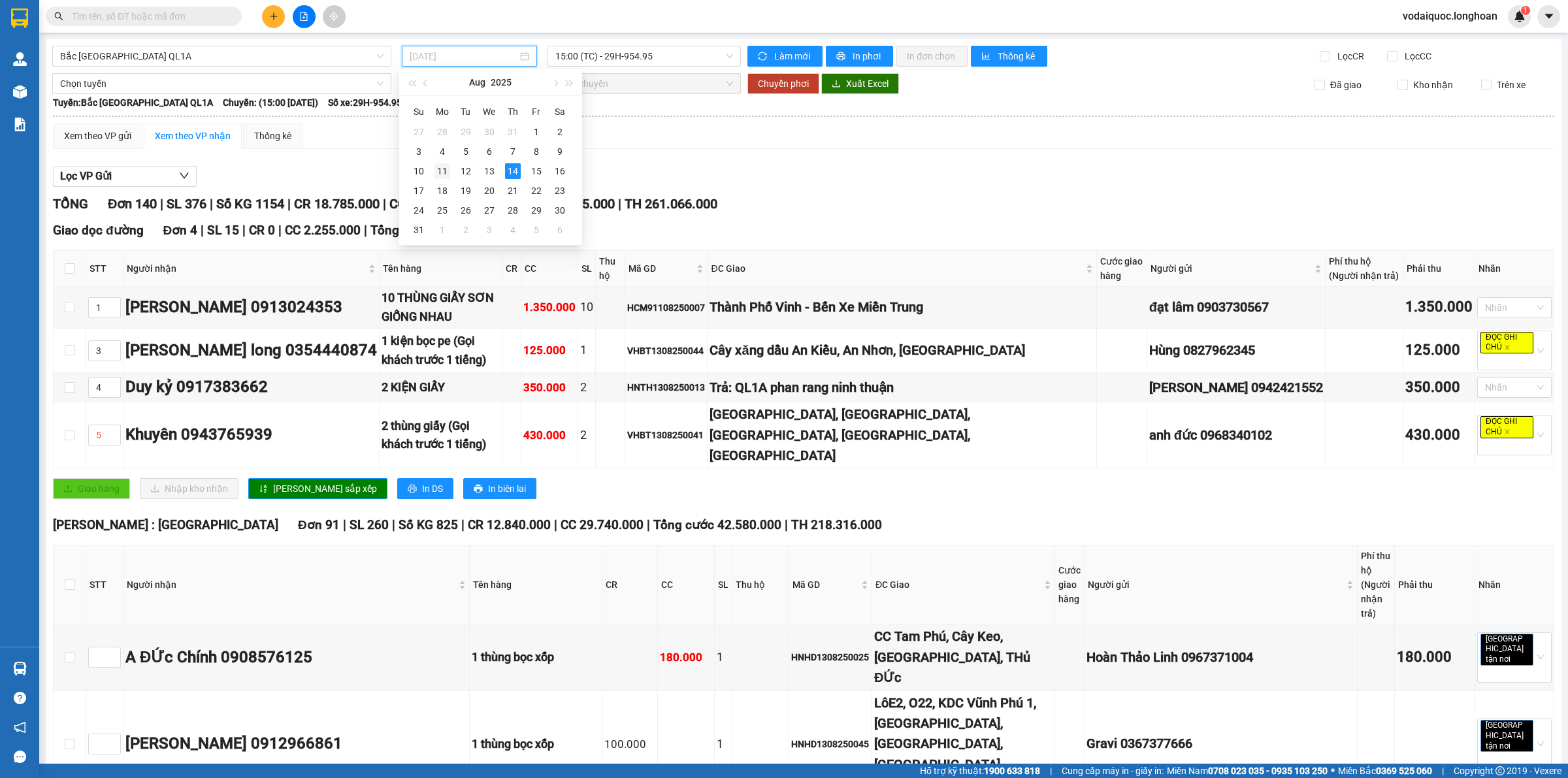
click at [443, 168] on div "11" at bounding box center [442, 171] width 15 height 15
type input "11/08/2025"
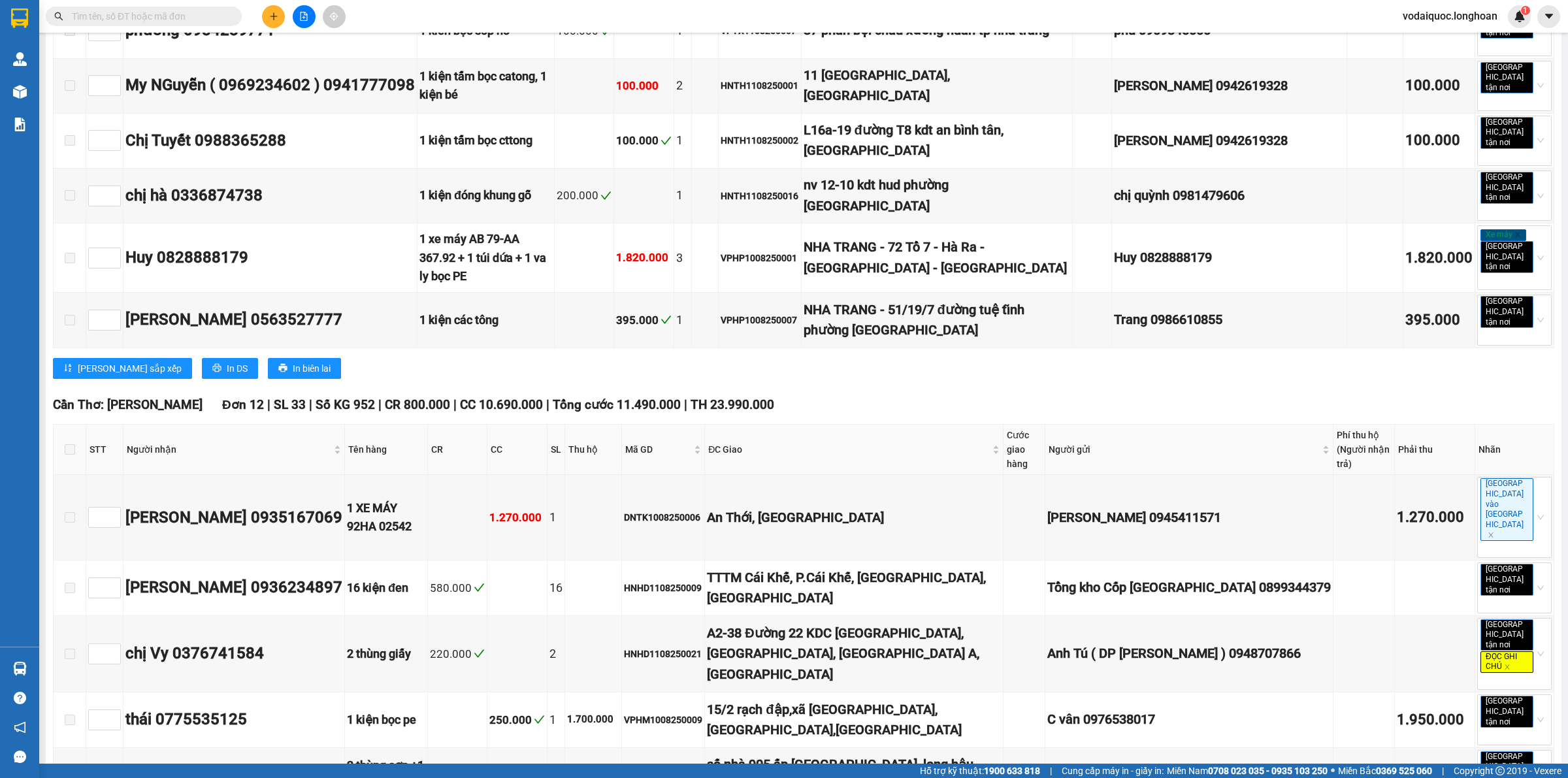
scroll to position [6366, 0]
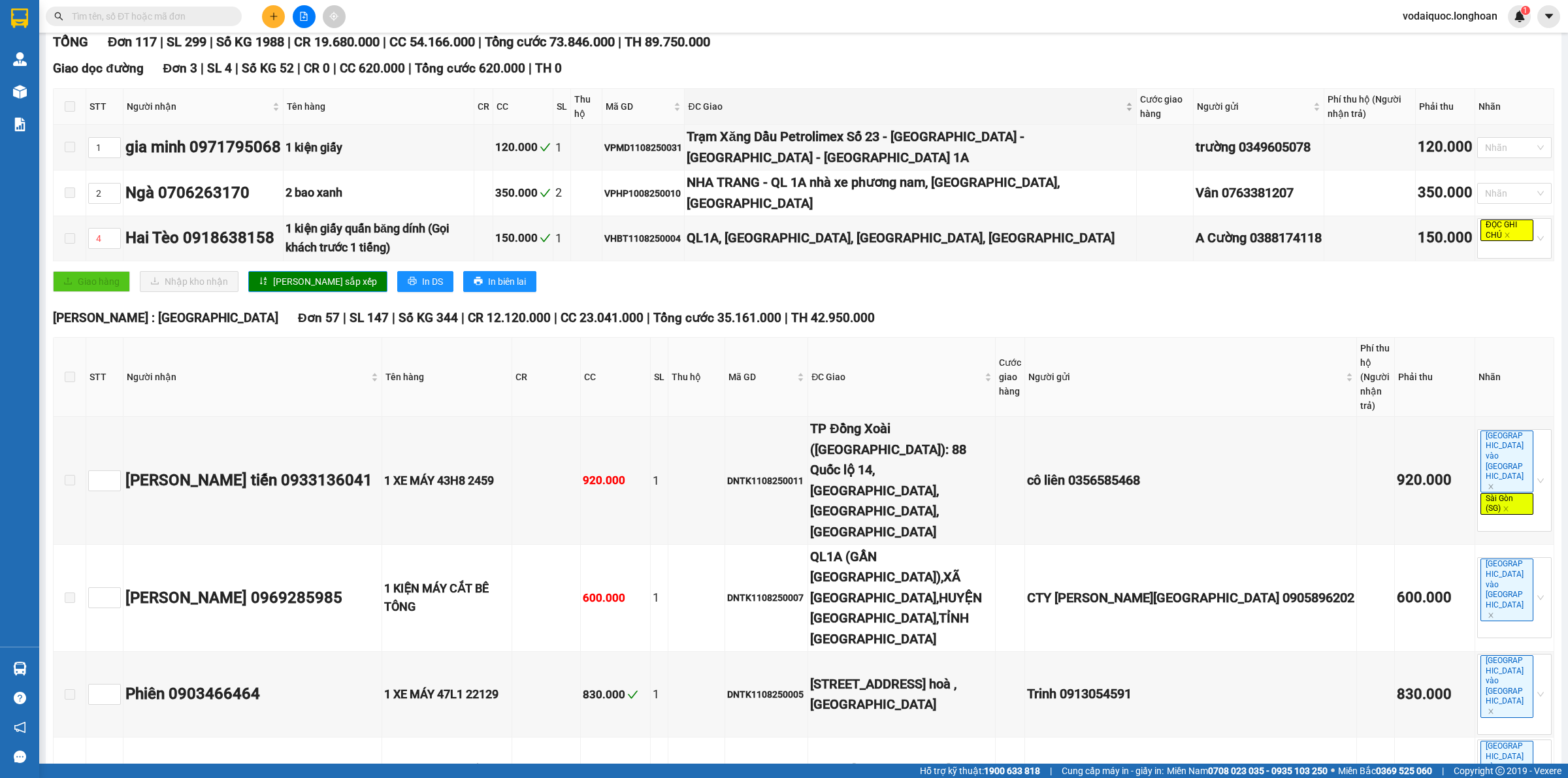
scroll to position [0, 0]
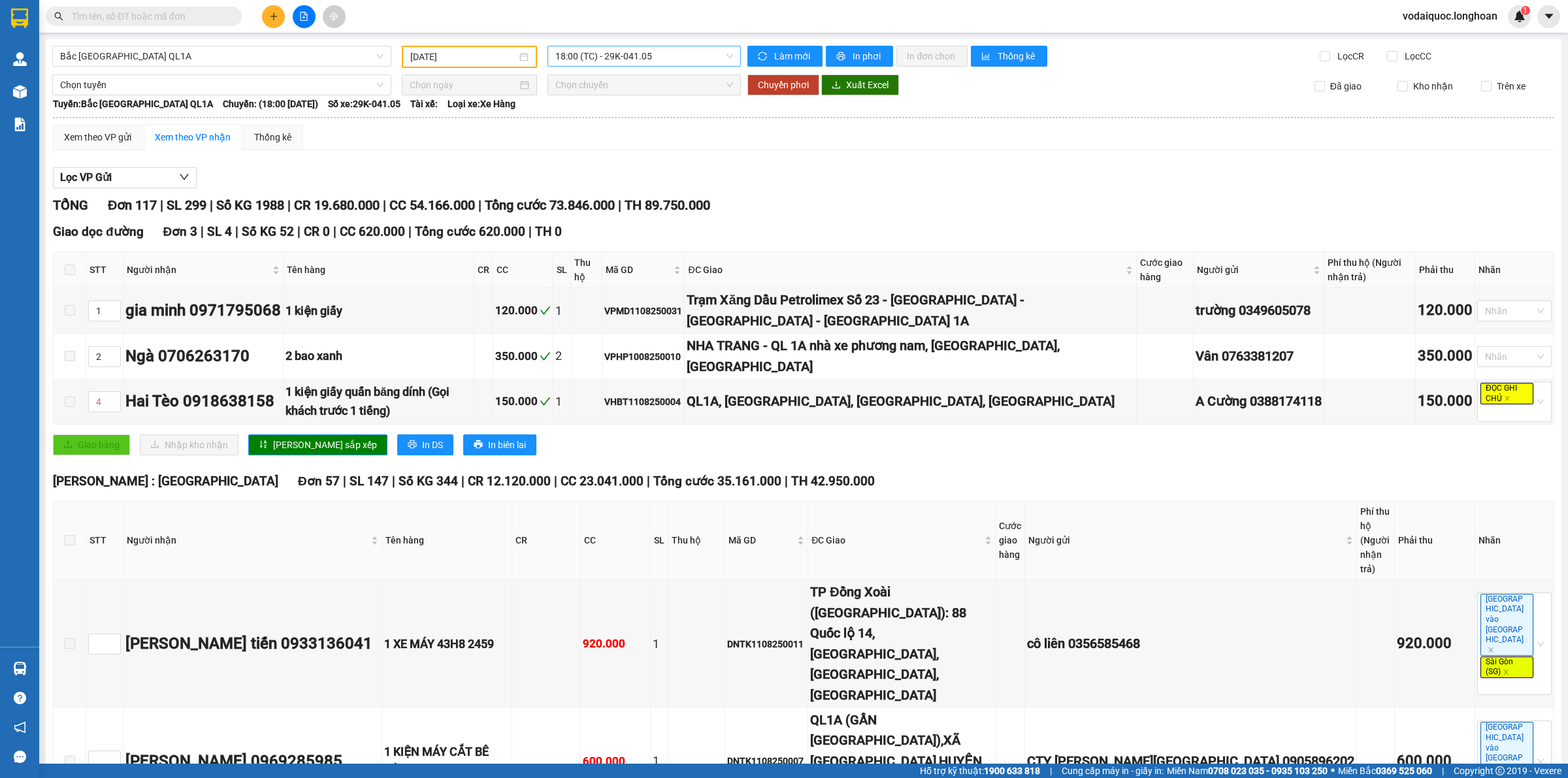
click at [665, 57] on span "18:00 (TC) - 29K-041.05" at bounding box center [644, 56] width 178 height 20
click at [608, 123] on div "23:00 (TC) - 29E-368.35" at bounding box center [602, 124] width 102 height 15
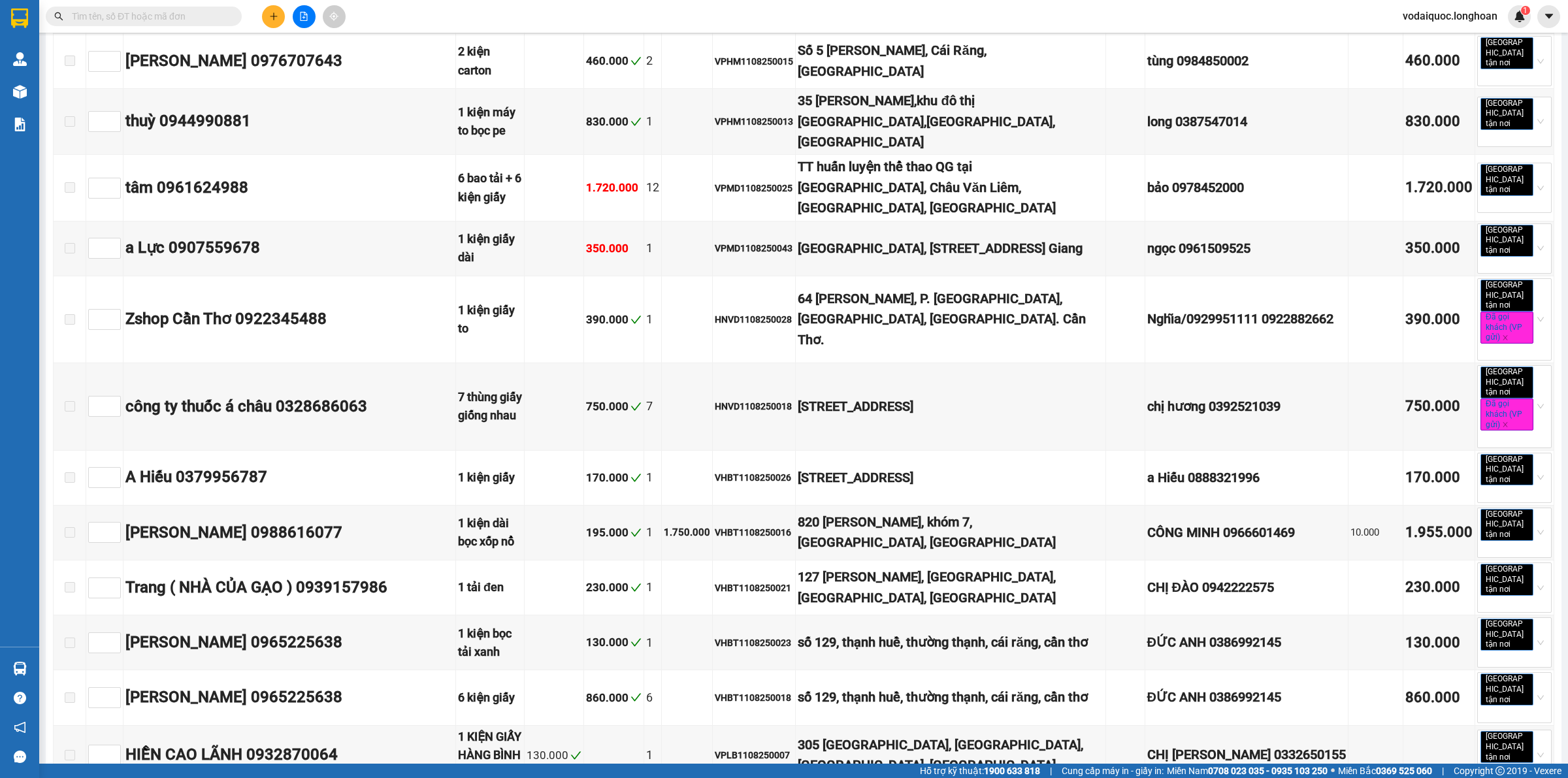
scroll to position [10121, 0]
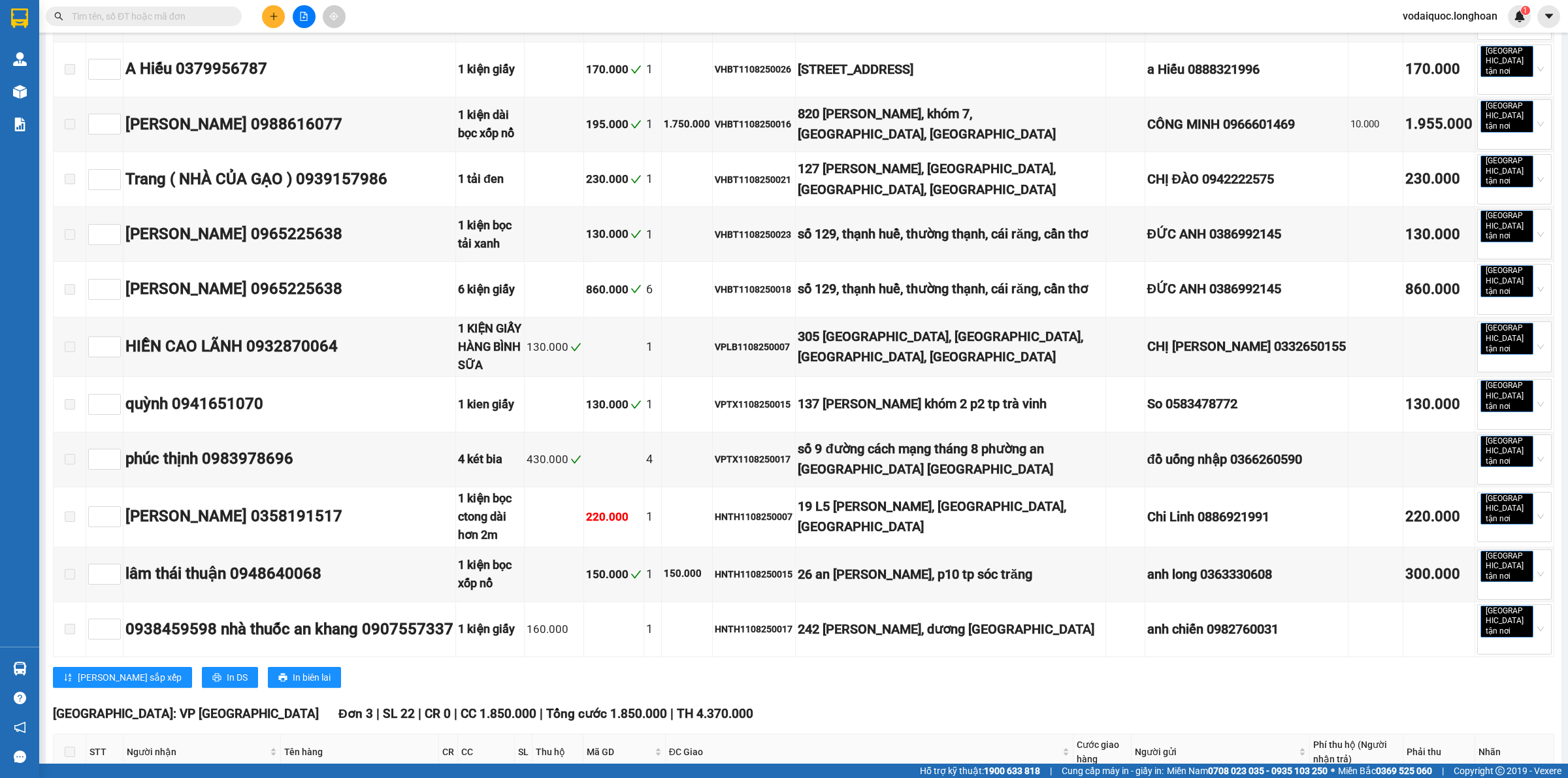
checkbox input "true"
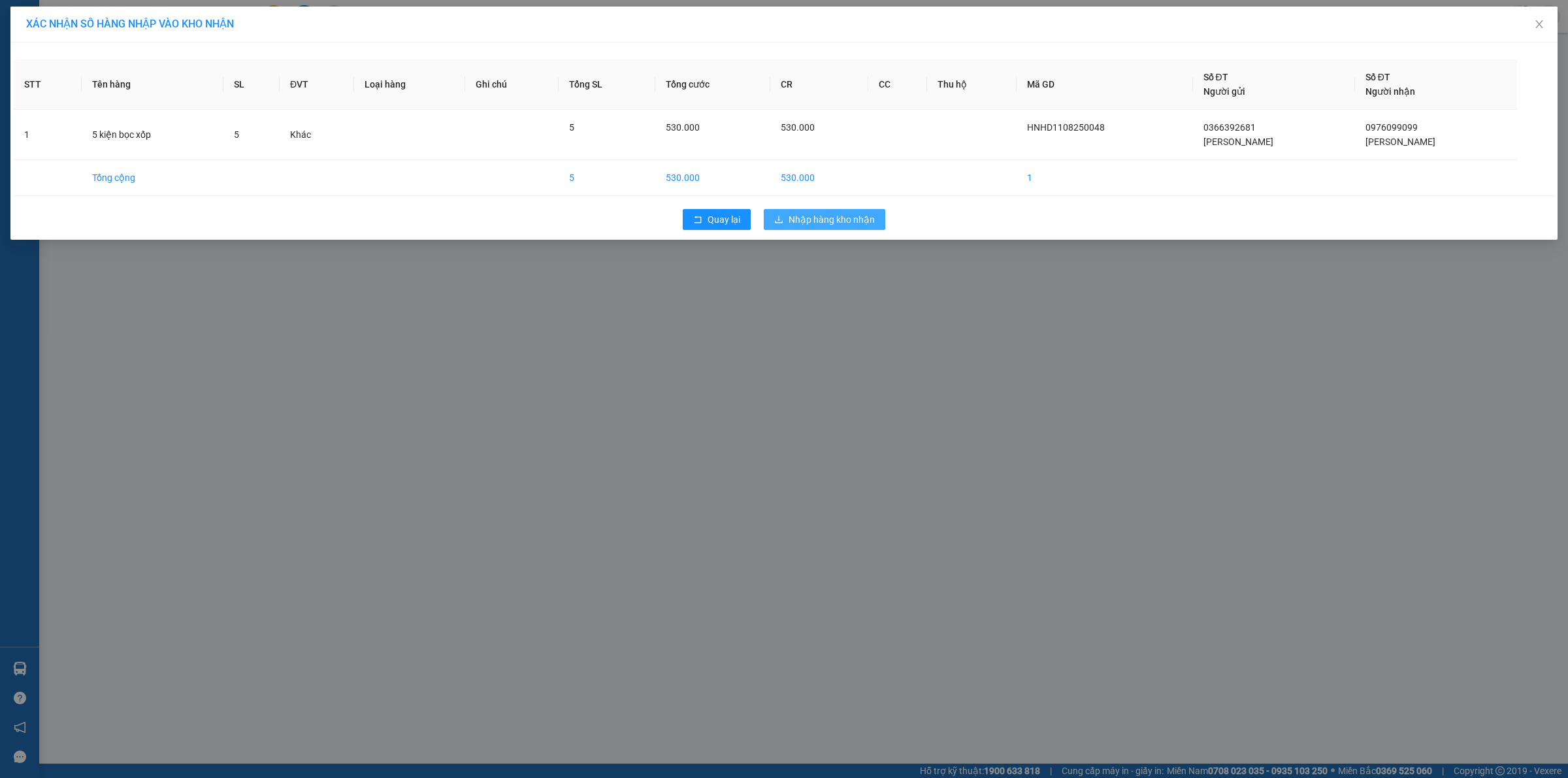
click at [837, 219] on span "Nhập hàng kho nhận" at bounding box center [831, 219] width 86 height 15
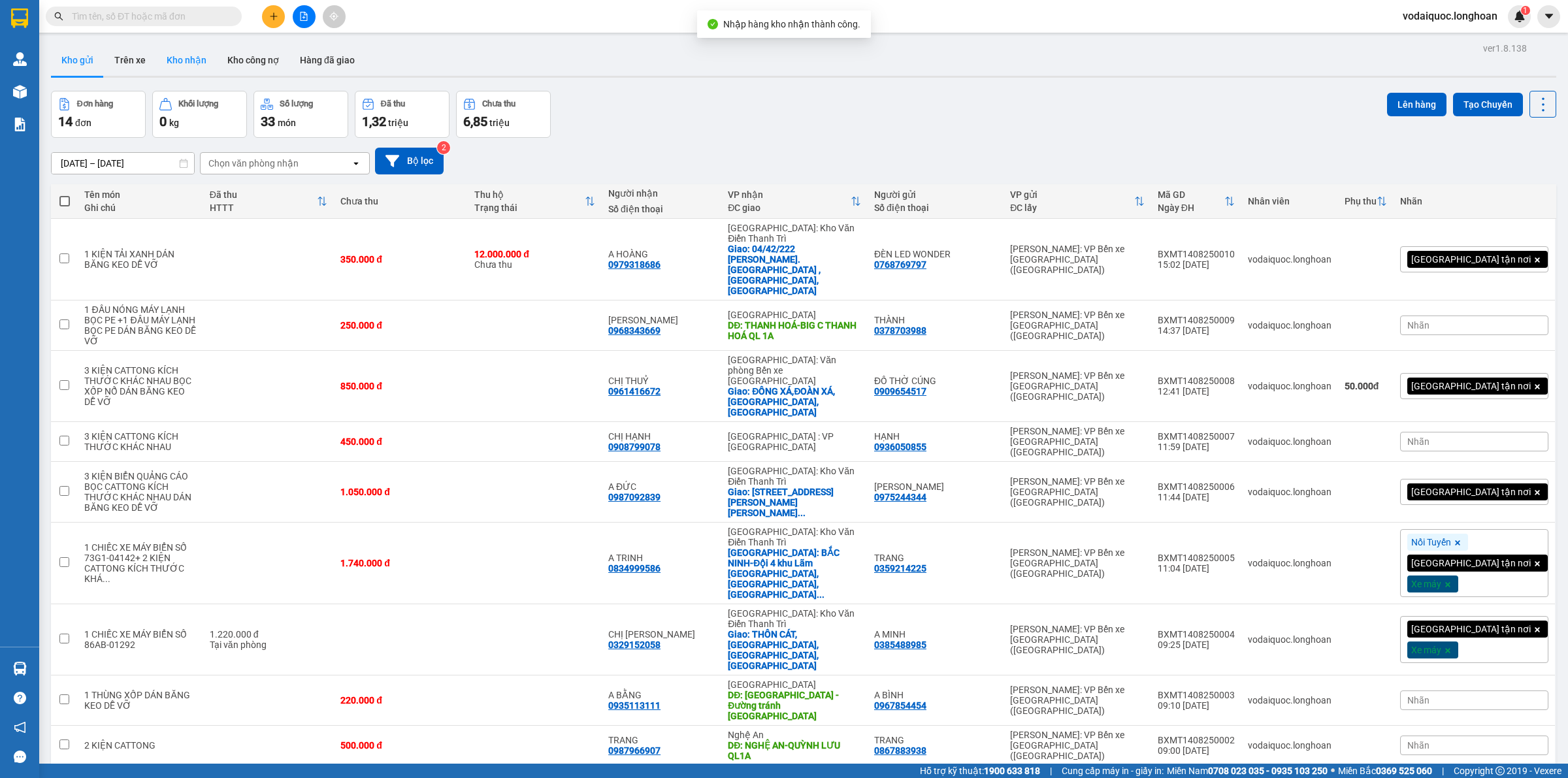
click at [187, 56] on button "Kho nhận" at bounding box center [186, 60] width 61 height 32
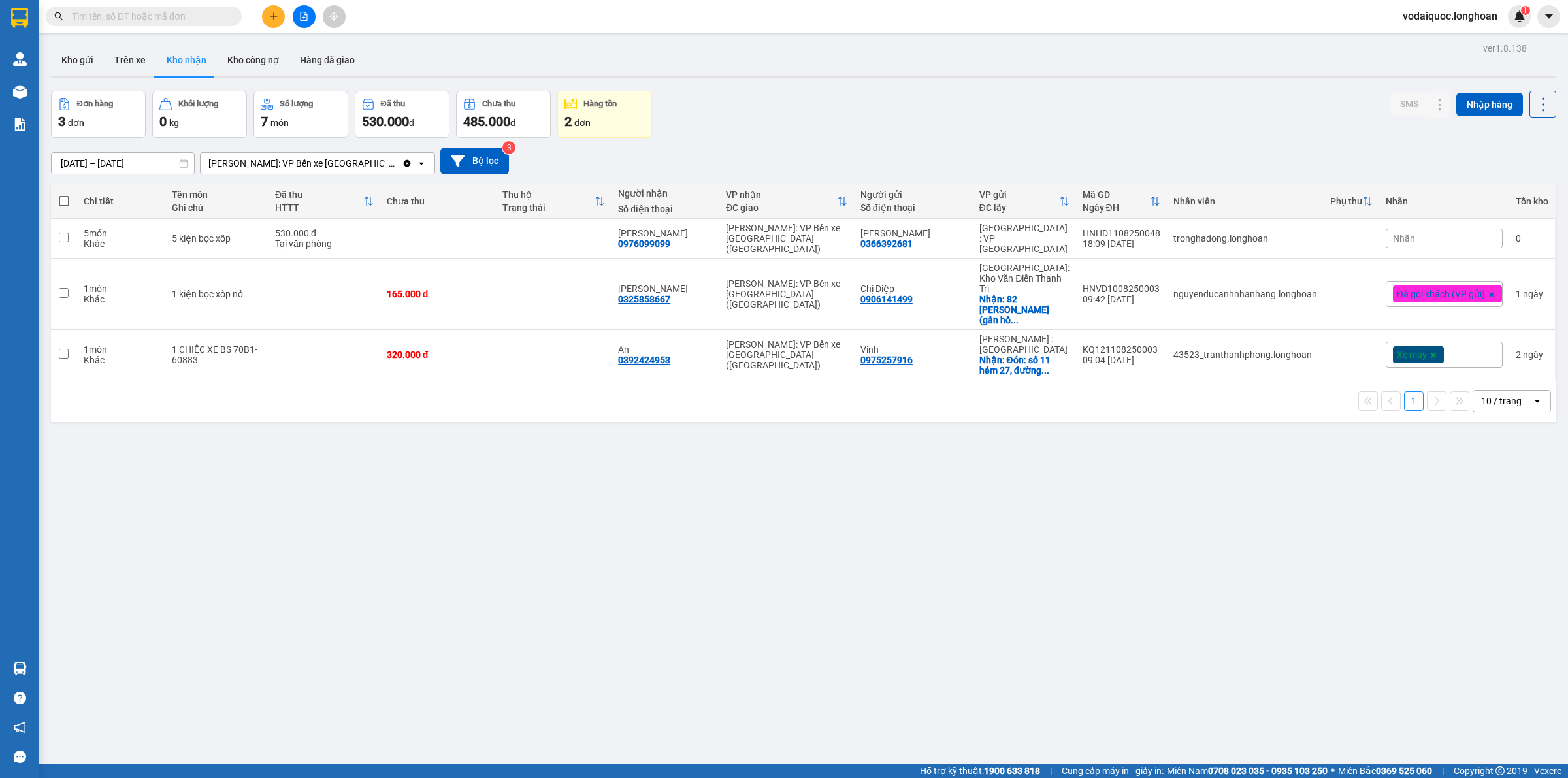
drag, startPoint x: 1329, startPoint y: 551, endPoint x: 1320, endPoint y: 549, distance: 9.2
click at [1322, 550] on div "ver 1.8.138 Kho gửi Trên xe Kho nhận Kho công nợ Hàng đã giao Đơn hàng 3 đơn Kh…" at bounding box center [803, 428] width 1516 height 778
click at [83, 61] on button "Kho gửi" at bounding box center [78, 60] width 53 height 32
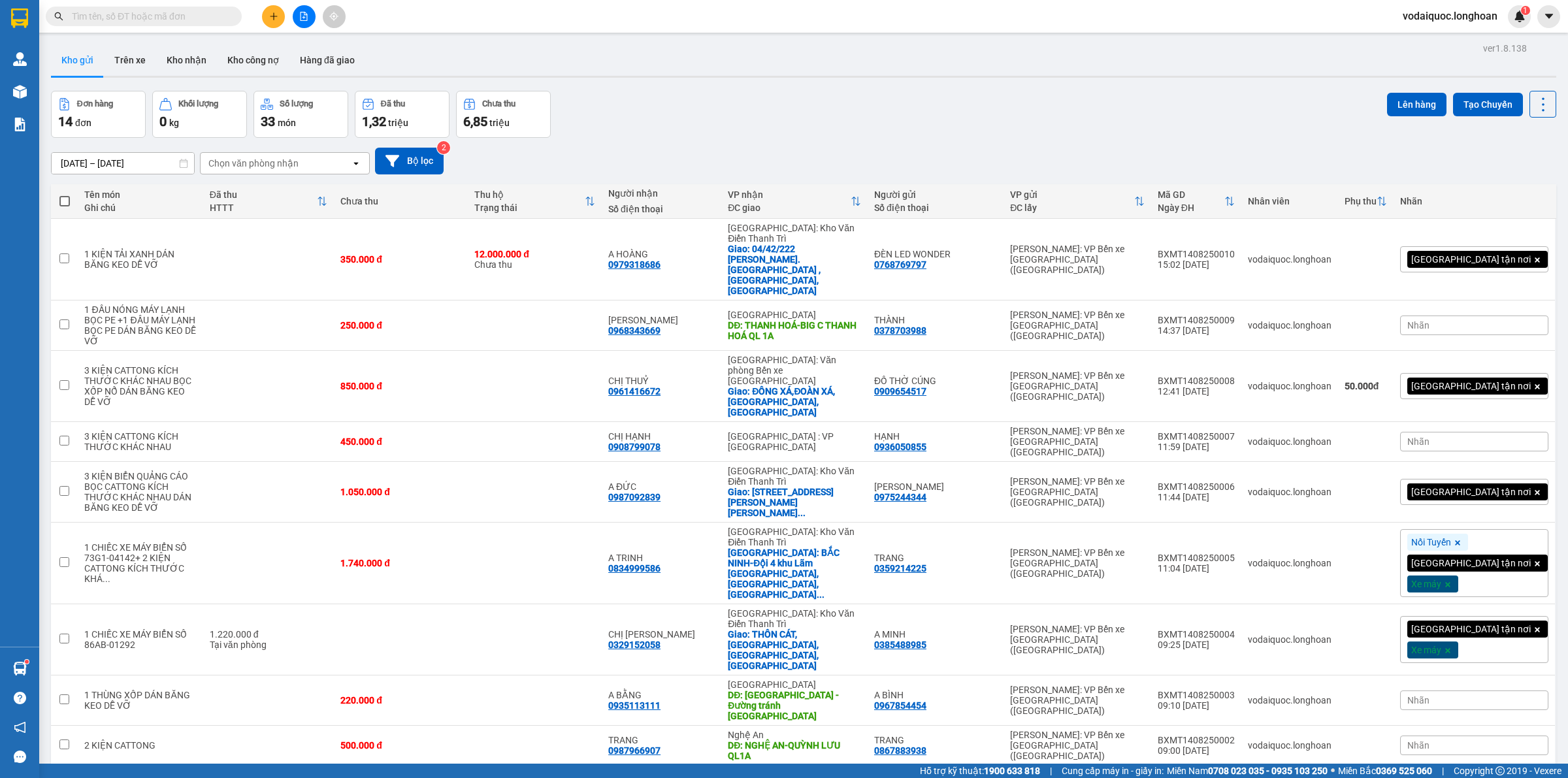
click at [178, 15] on input "text" at bounding box center [149, 16] width 154 height 15
paste input "0965357367"
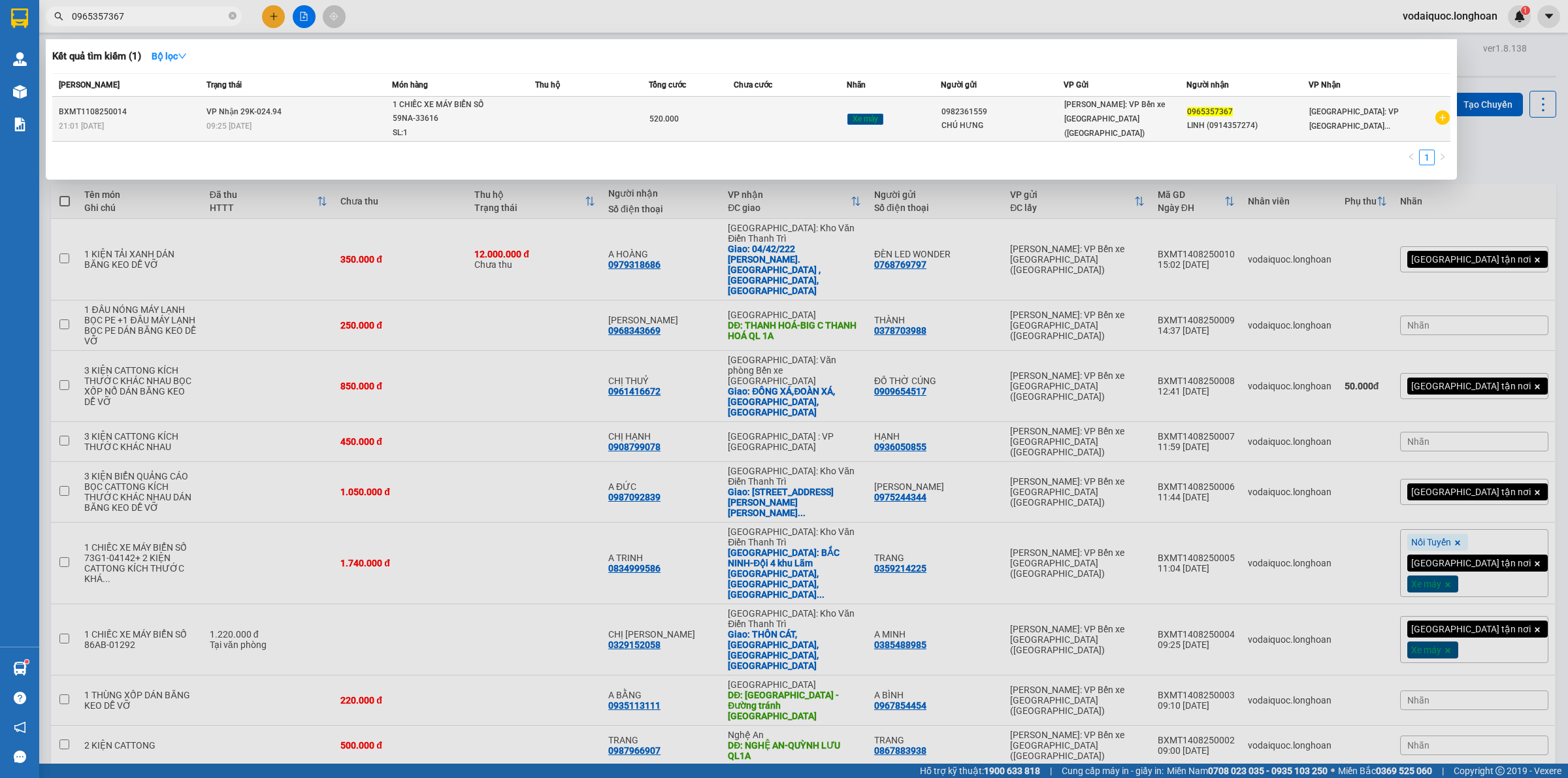
type input "0965357367"
drag, startPoint x: 57, startPoint y: 109, endPoint x: 126, endPoint y: 115, distance: 69.3
click at [126, 115] on td "BXMT1108250014 21:01 - 11/08" at bounding box center [127, 119] width 151 height 45
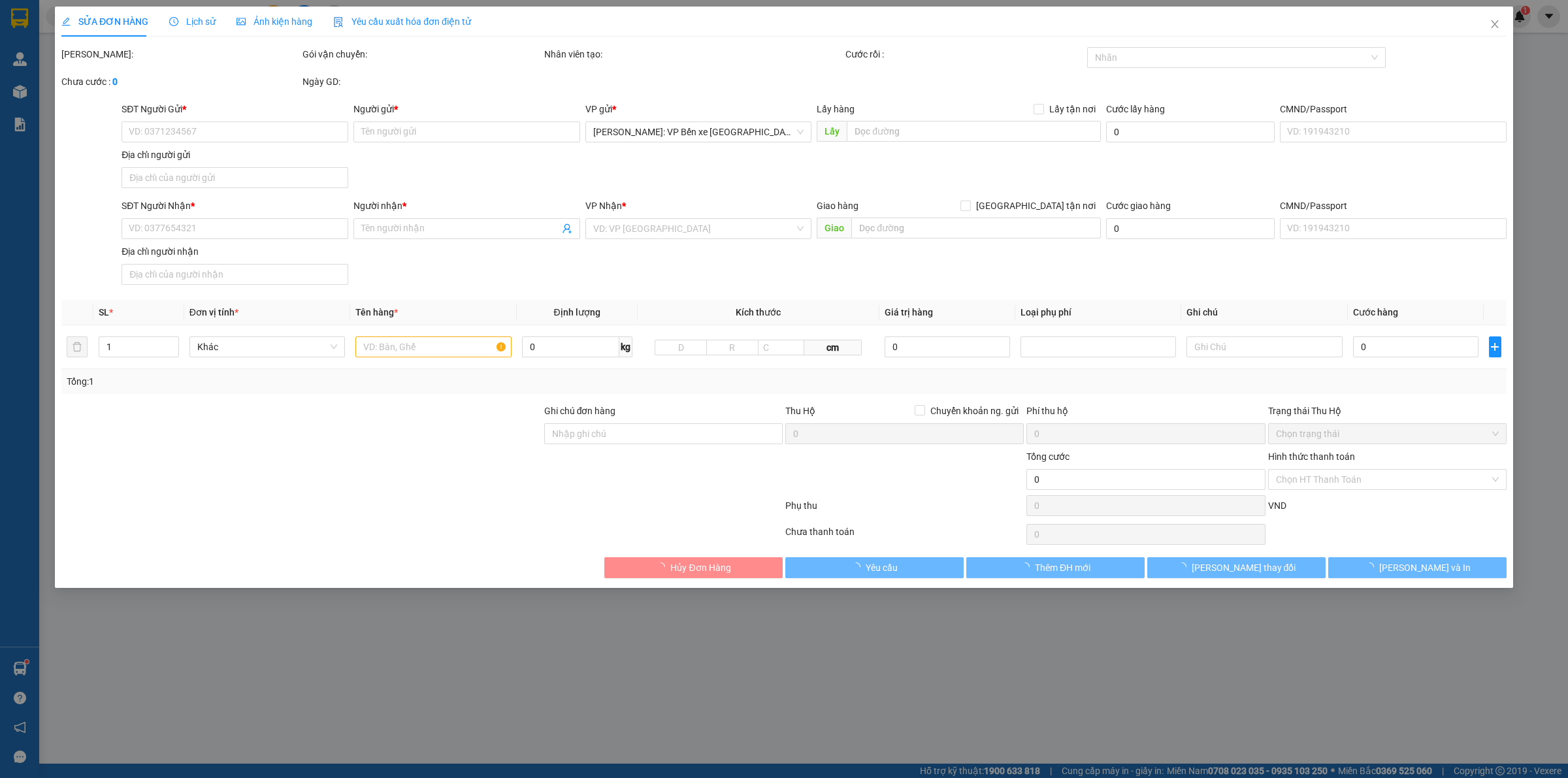
type input "0982361559"
type input "CHÚ HƯNG"
type input "0965357367"
type input "LINH (0914357274)"
type input "CHÌA KHOÁ+CAVET QUẤN TAY LÁI"
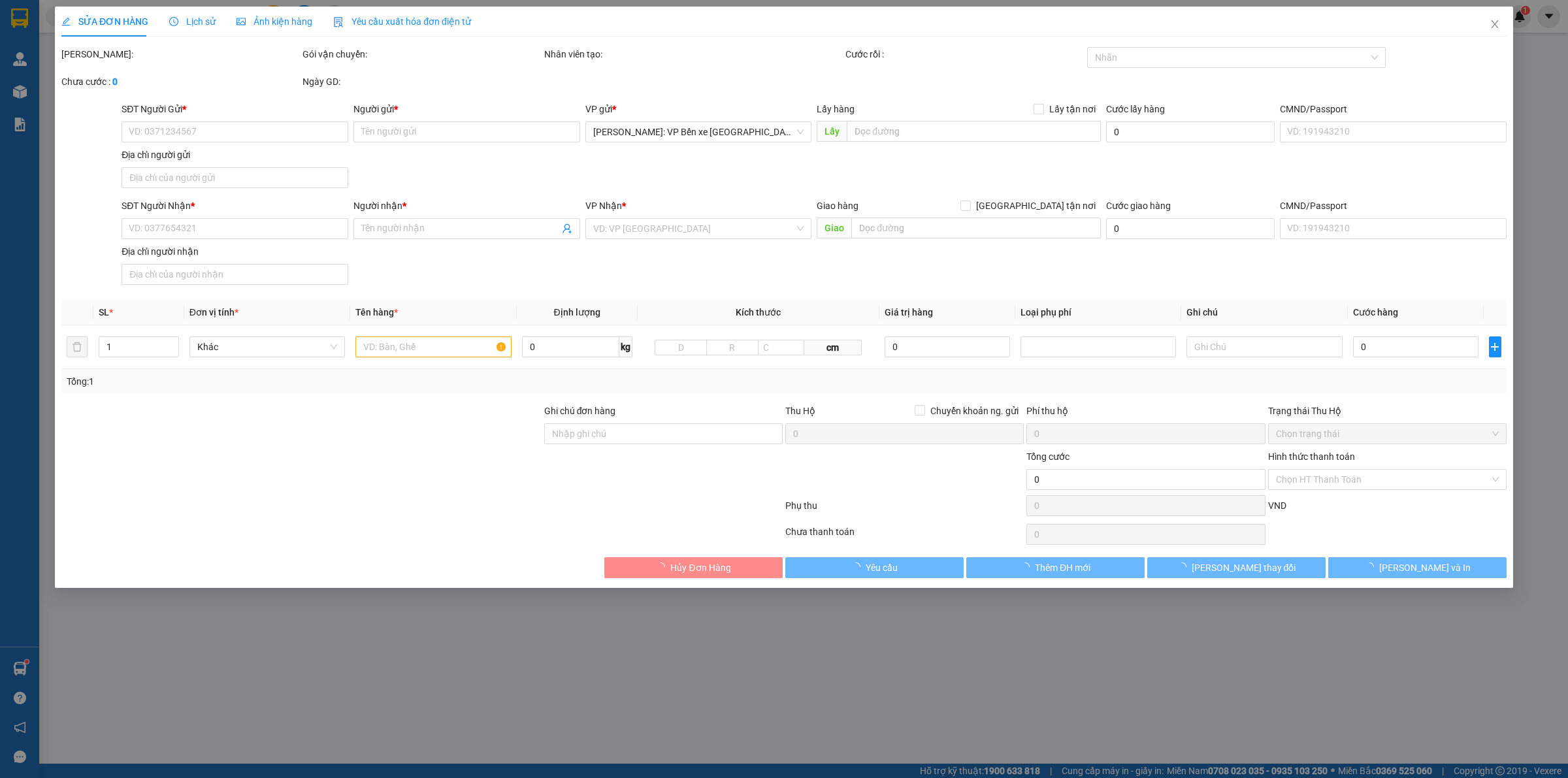
type input "520.000"
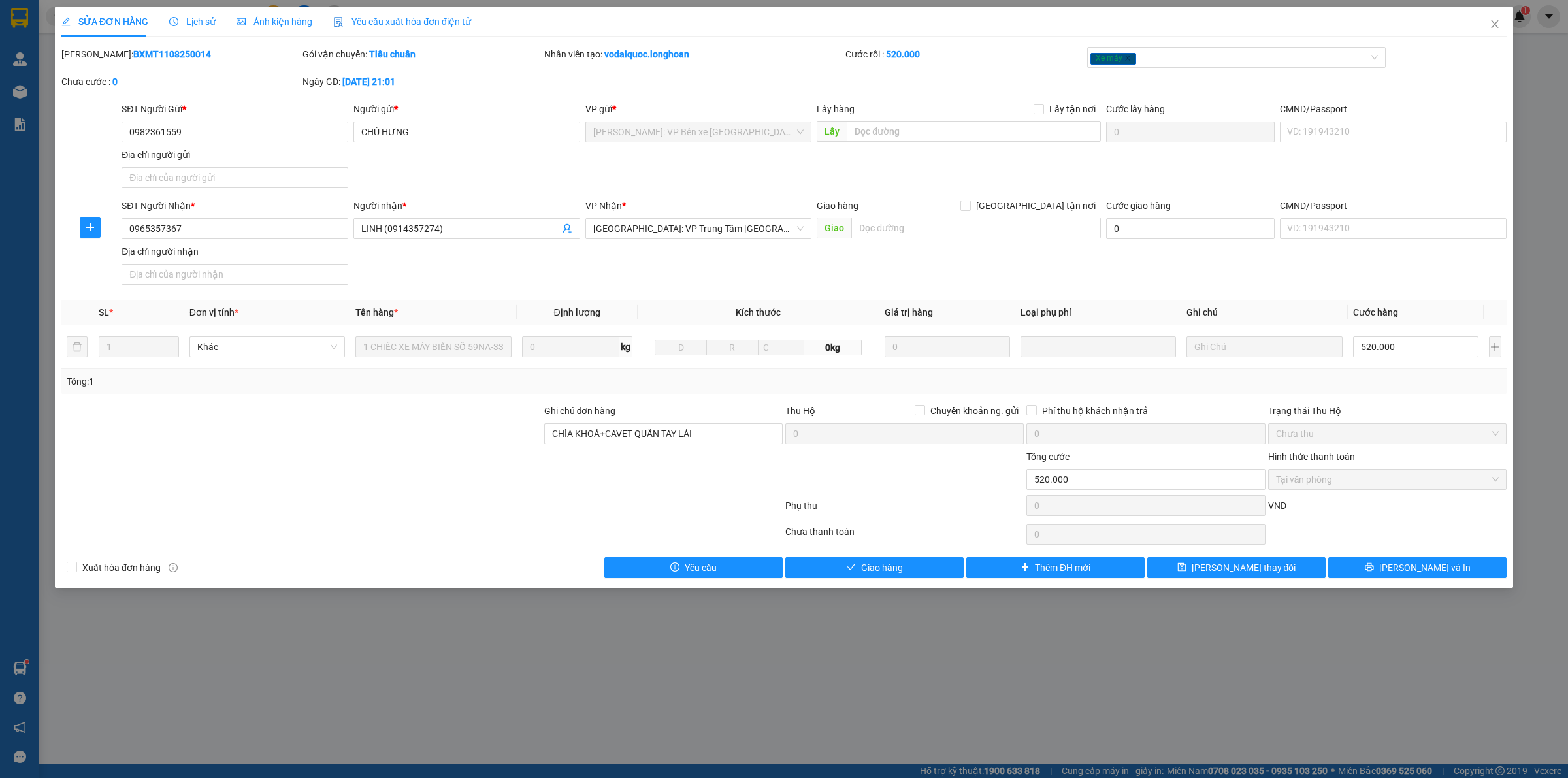
drag, startPoint x: 92, startPoint y: 52, endPoint x: 174, endPoint y: 59, distance: 82.3
click at [174, 59] on div "Mã ĐH: BXMT1108250014" at bounding box center [180, 54] width 239 height 15
click at [1498, 23] on icon "close" at bounding box center [1494, 24] width 10 height 10
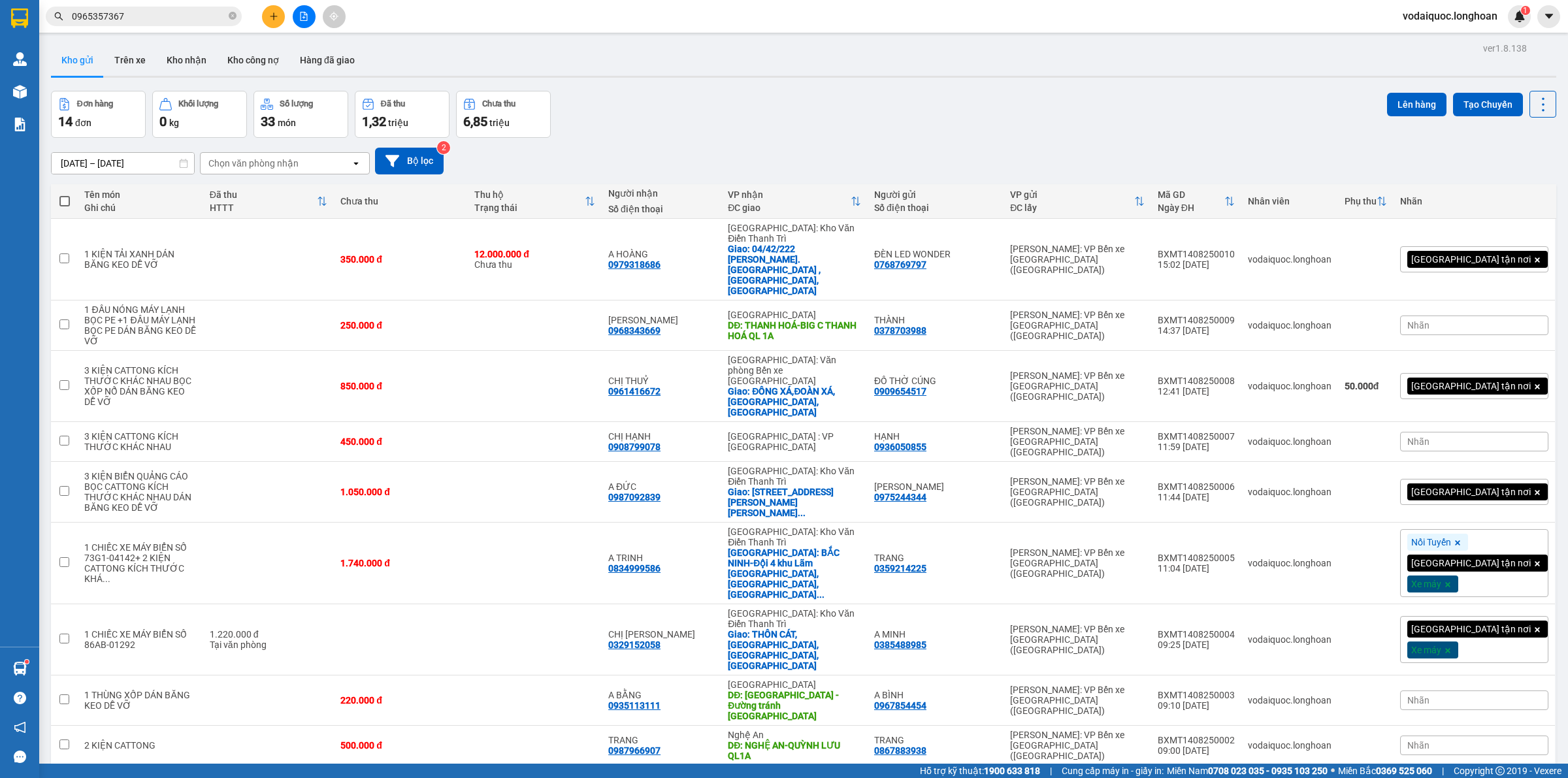
click at [153, 11] on input "0965357367" at bounding box center [149, 16] width 154 height 15
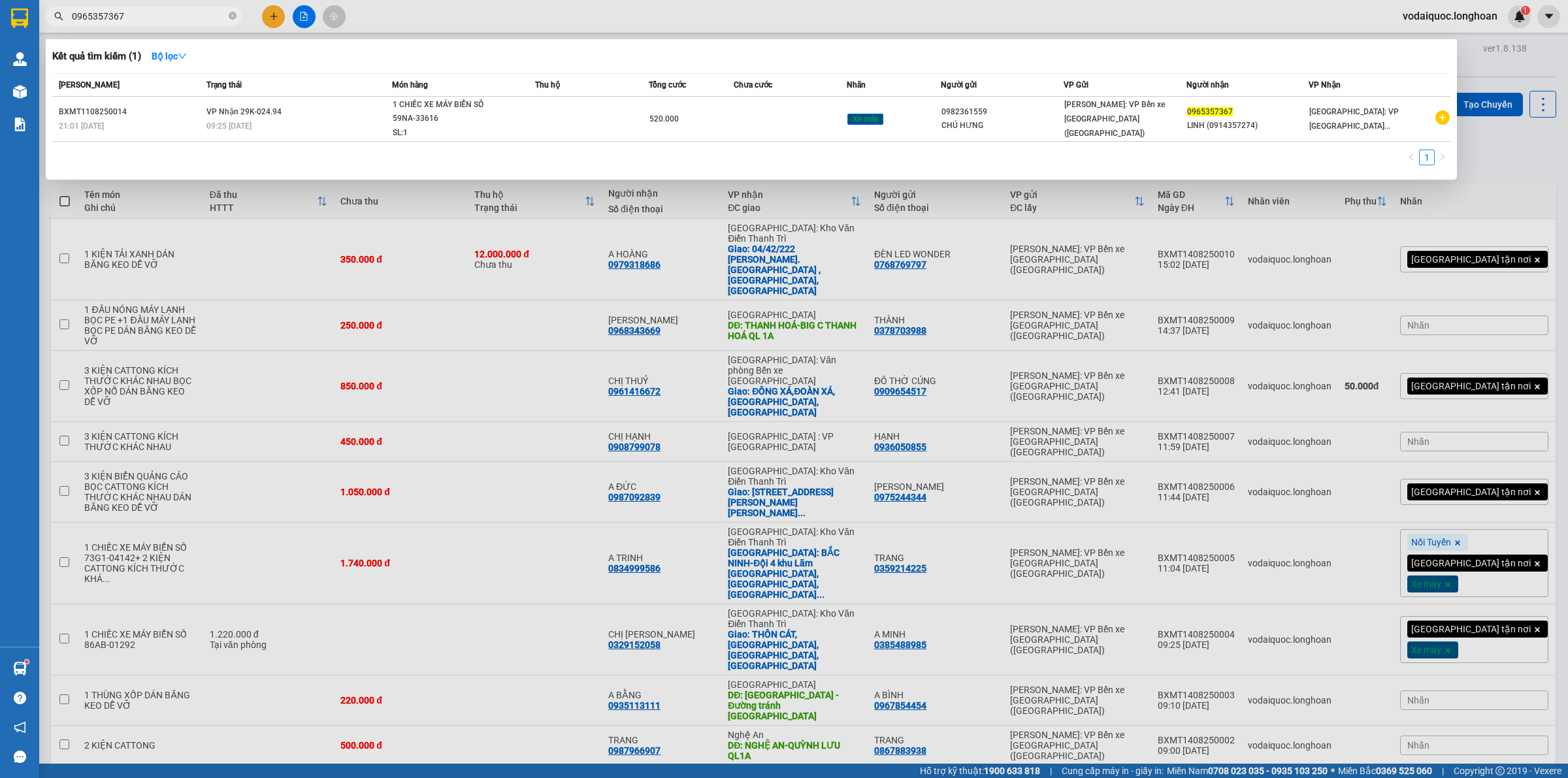
click at [177, 10] on input "0965357367" at bounding box center [149, 16] width 154 height 15
click at [234, 15] on icon "close-circle" at bounding box center [232, 15] width 8 height 8
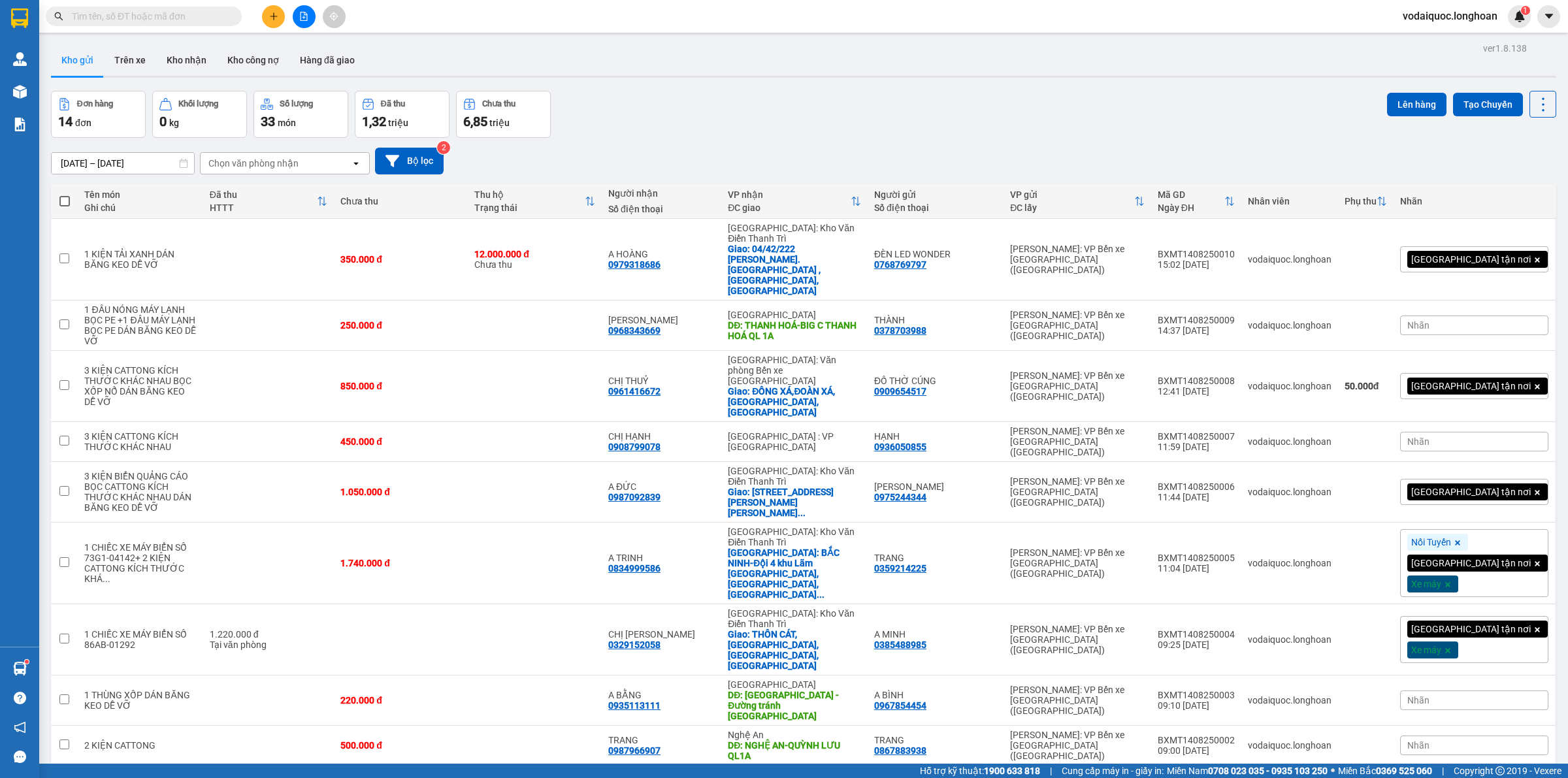
click at [153, 18] on input "text" at bounding box center [149, 16] width 154 height 15
click at [723, 39] on div "ver 1.8.138 Kho gửi Trên xe Kho nhận Kho công nợ Hàng đã giao Đơn hàng 14 đơn K…" at bounding box center [803, 467] width 1516 height 855
click at [178, 16] on input "text" at bounding box center [149, 16] width 154 height 15
click at [186, 12] on input "text" at bounding box center [149, 16] width 154 height 15
paste input "0867867850"
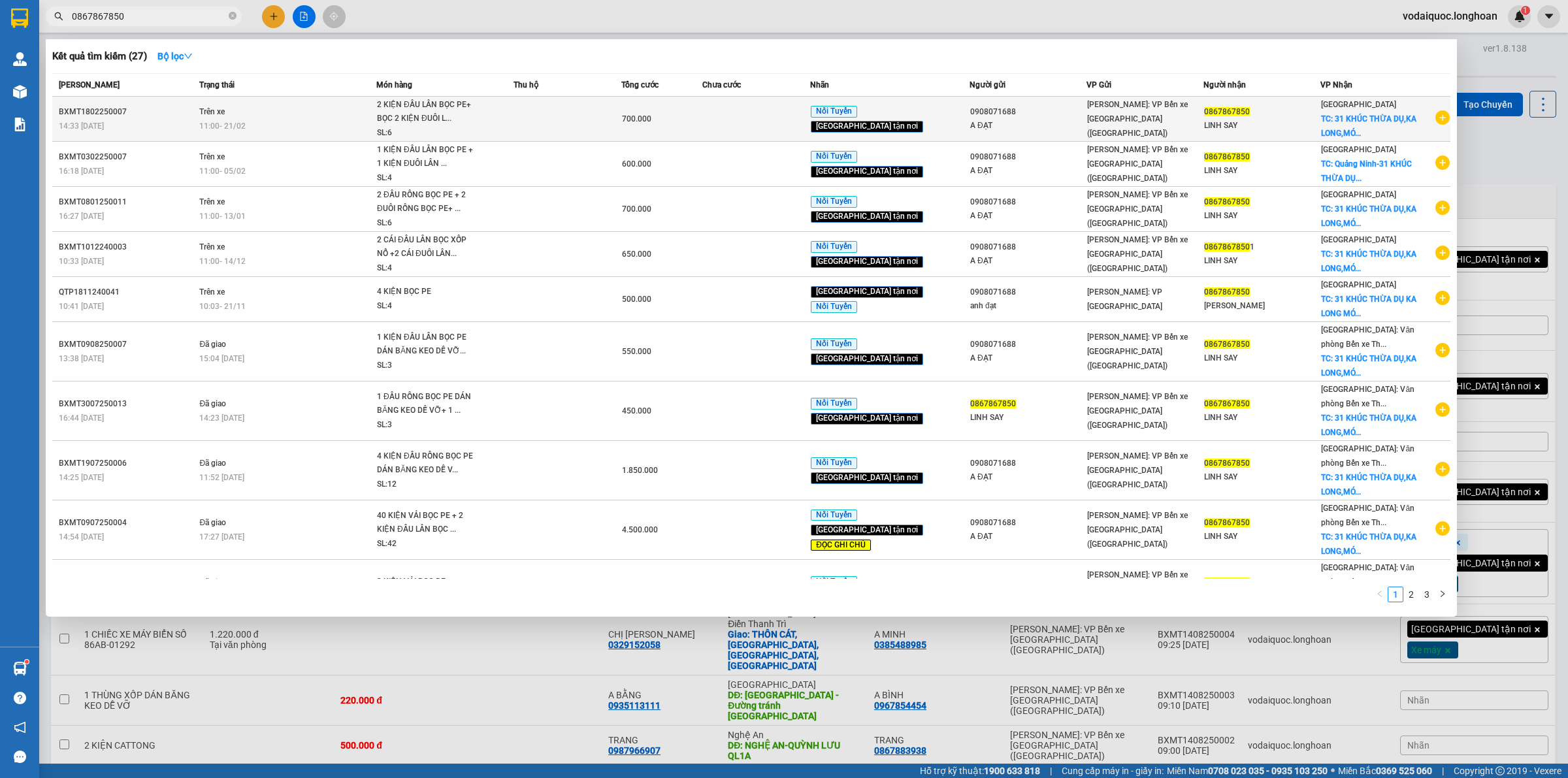
type input "0867867850"
click at [1435, 112] on icon "plus-circle" at bounding box center [1442, 117] width 15 height 15
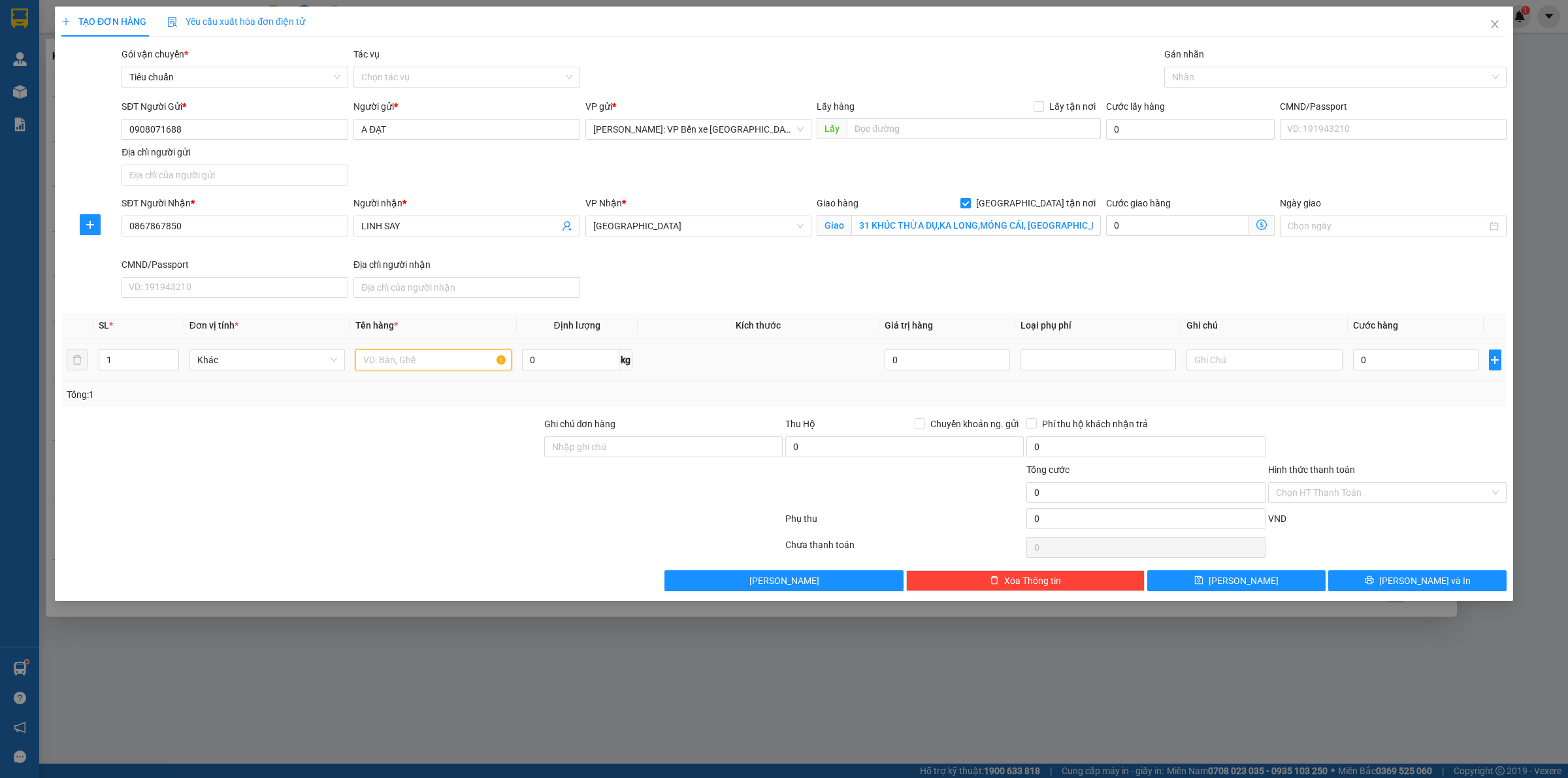
click at [394, 360] on input "text" at bounding box center [433, 360] width 156 height 21
type input "1 KIỆN ĐẦU LÂN BỌC PE DÁN BĂNG KEO DỄ VỠ"
click at [1405, 362] on input "0" at bounding box center [1416, 360] width 126 height 21
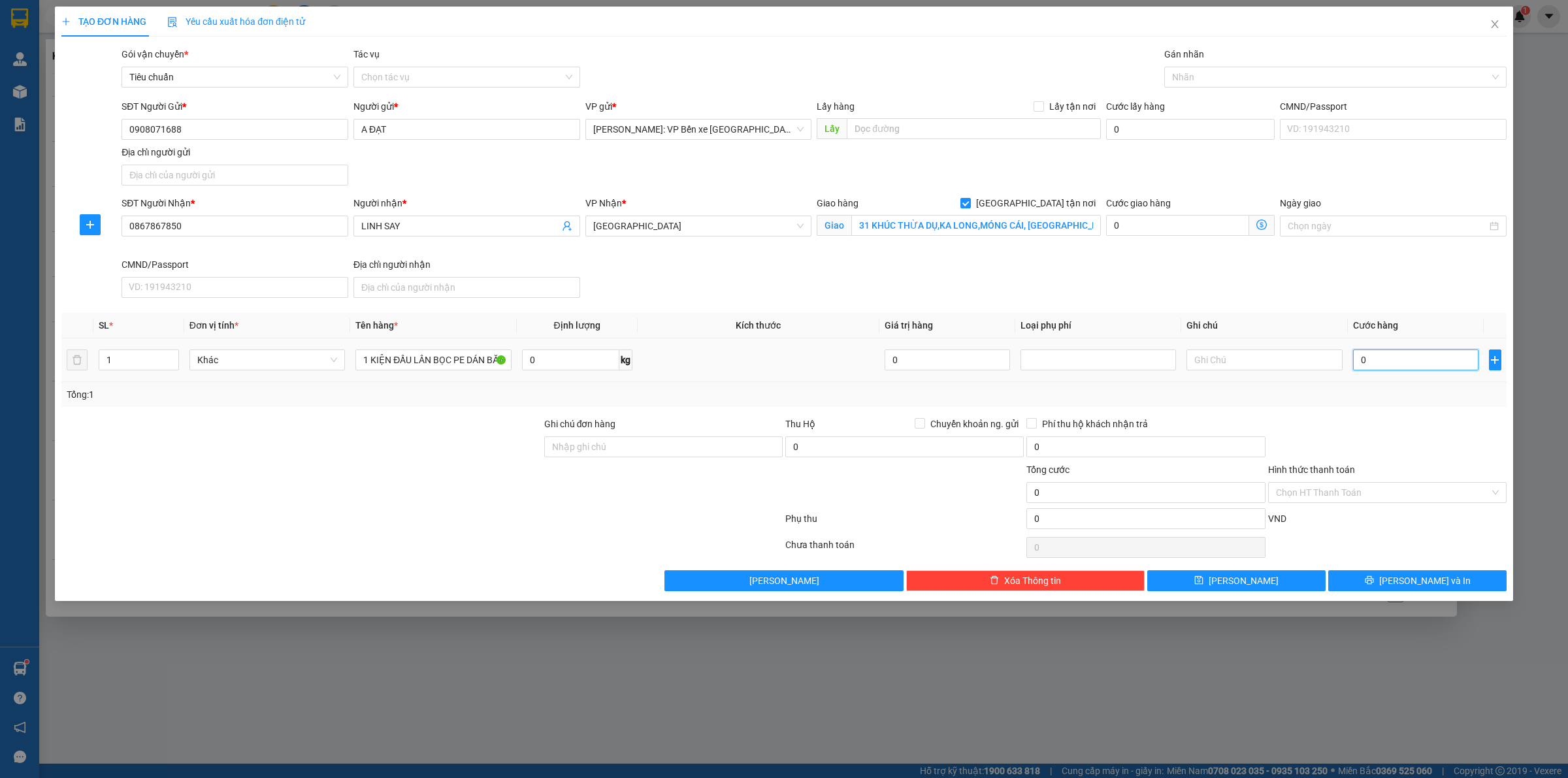
type input "4"
type input "40"
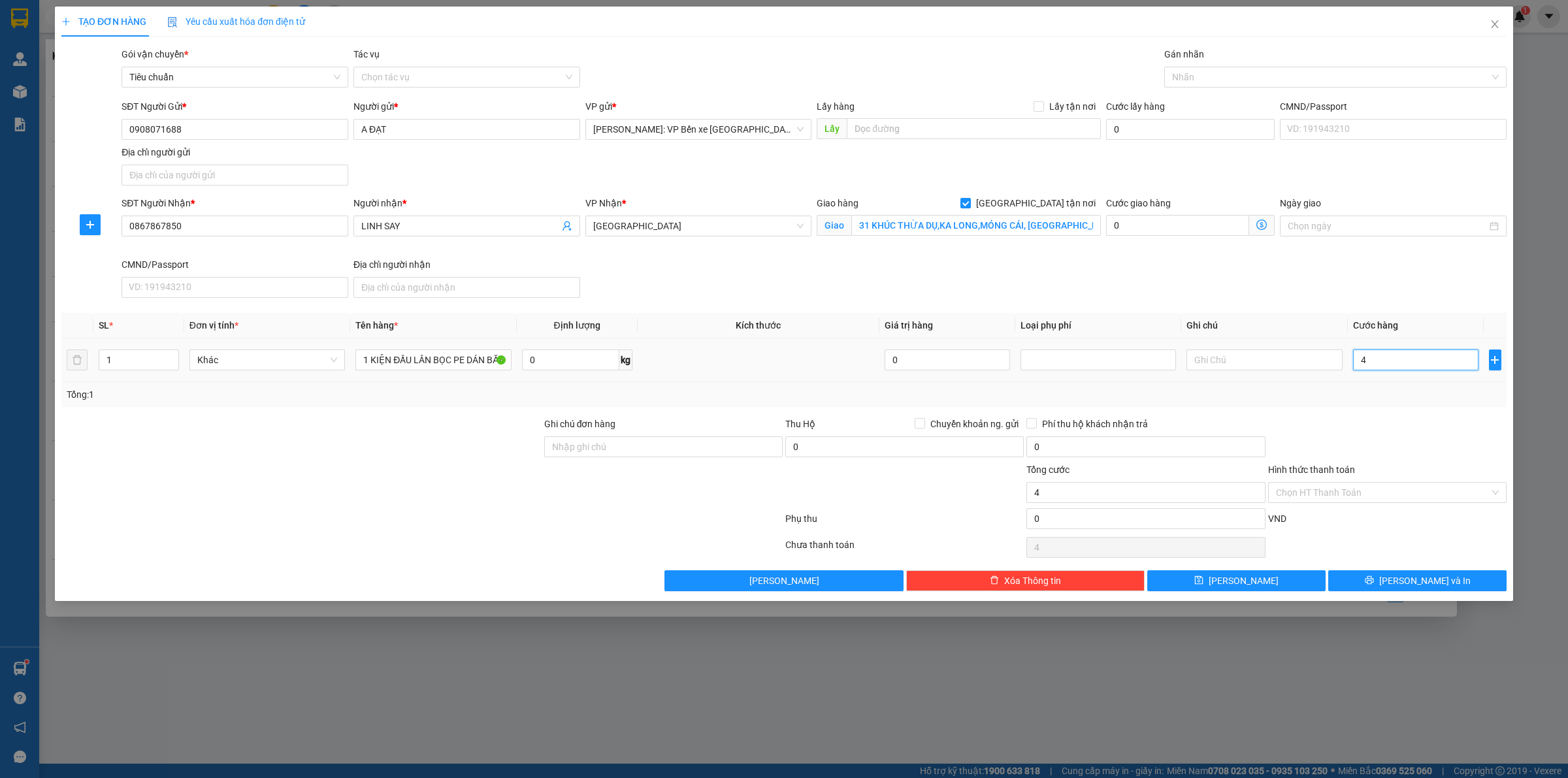
type input "40"
type input "400"
type input "4.000"
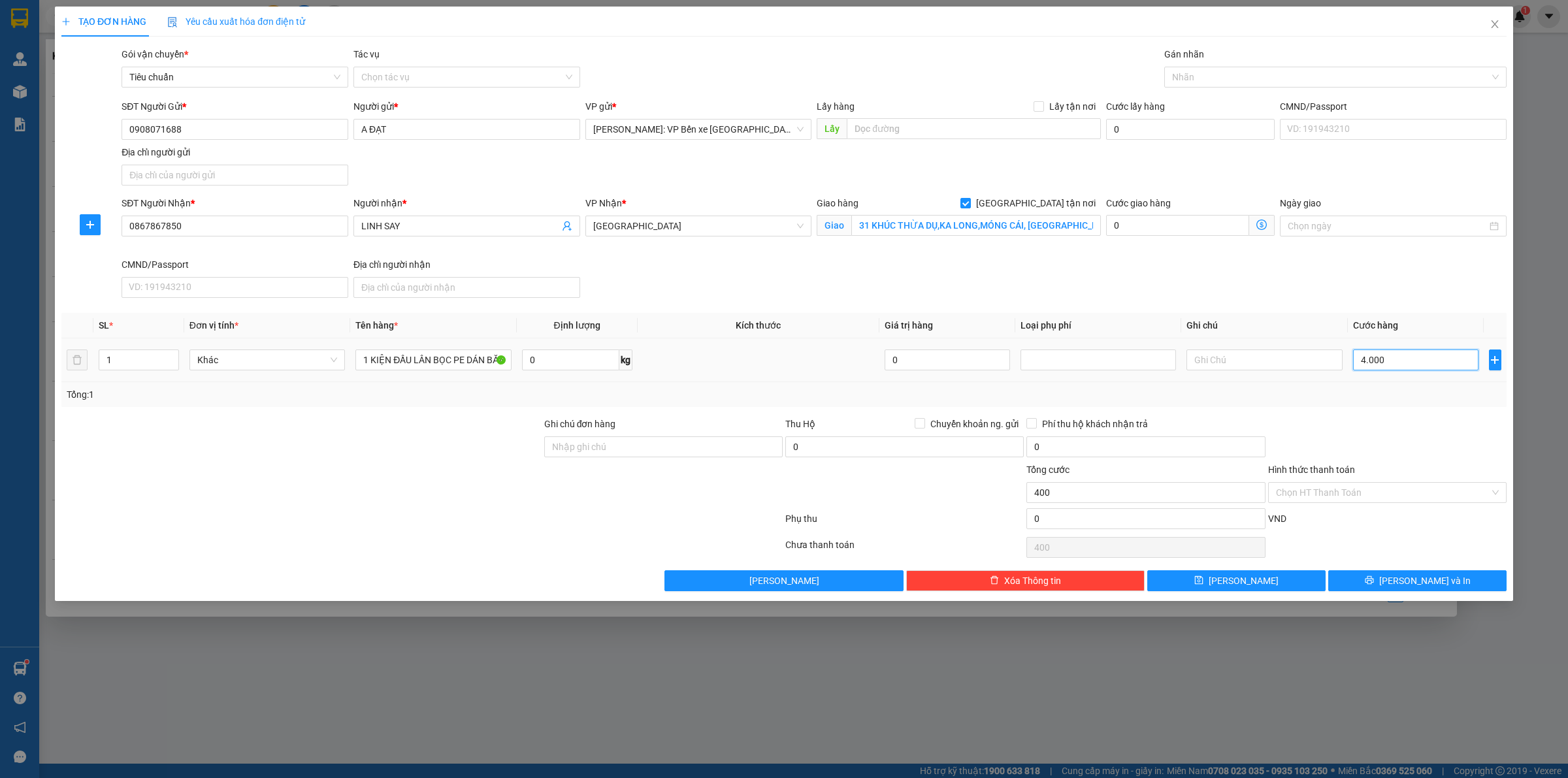
type input "4.000"
type input "40.000"
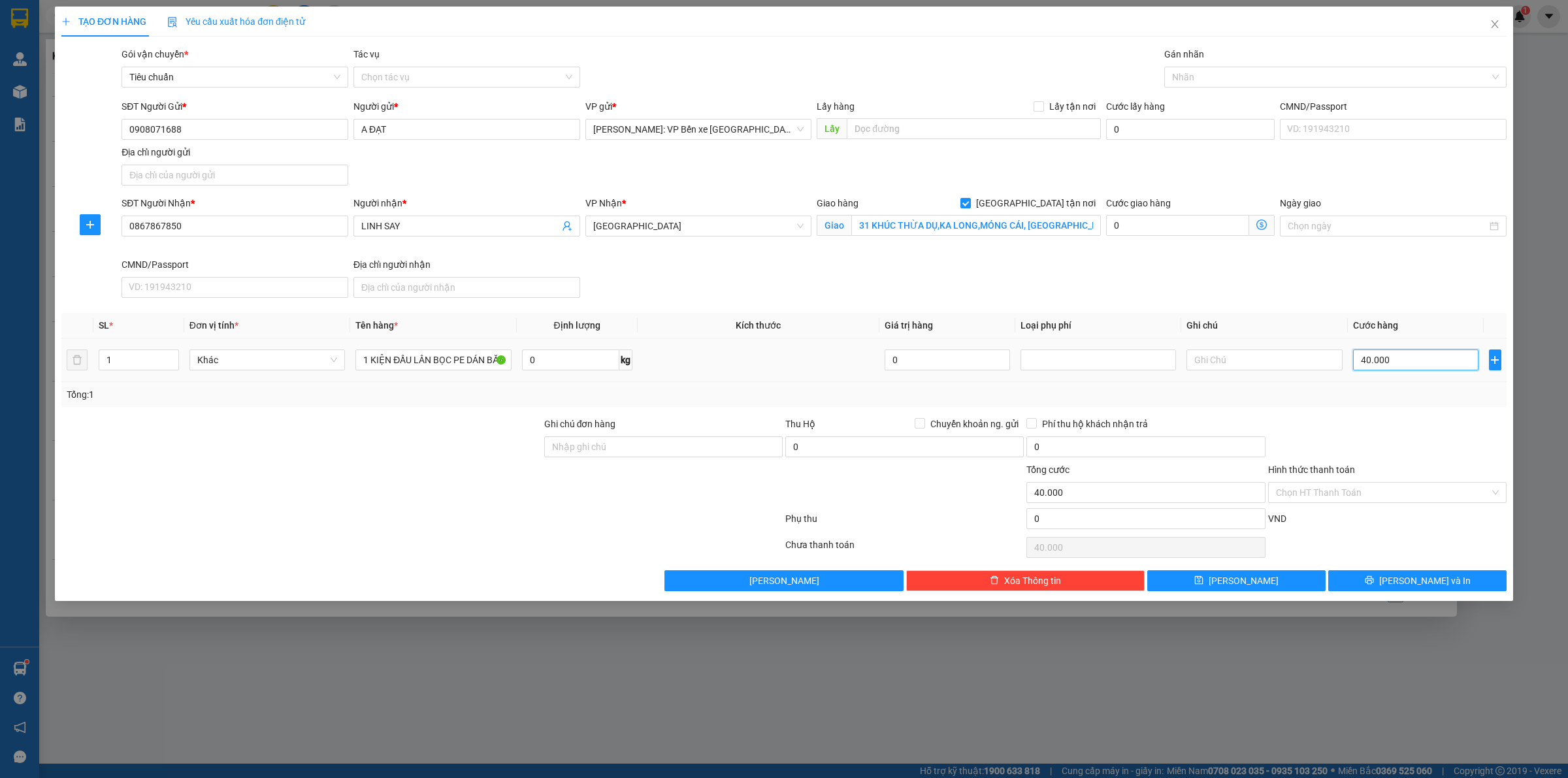
type input "400.000"
click at [1233, 76] on div at bounding box center [1328, 77] width 322 height 15
type input "400.000"
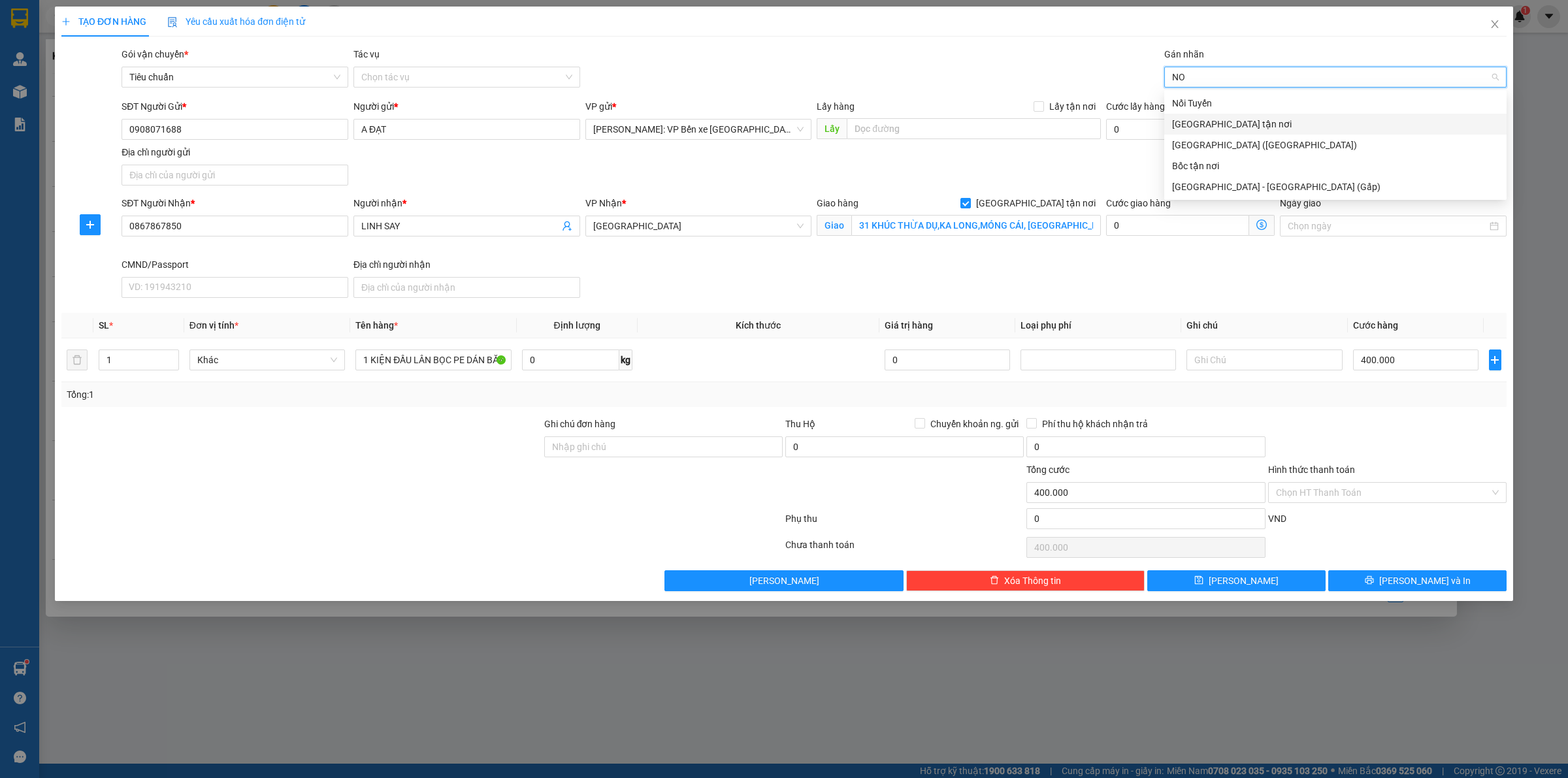
type input "NOI"
click at [1240, 95] on div "Nối Tuyến" at bounding box center [1335, 103] width 342 height 21
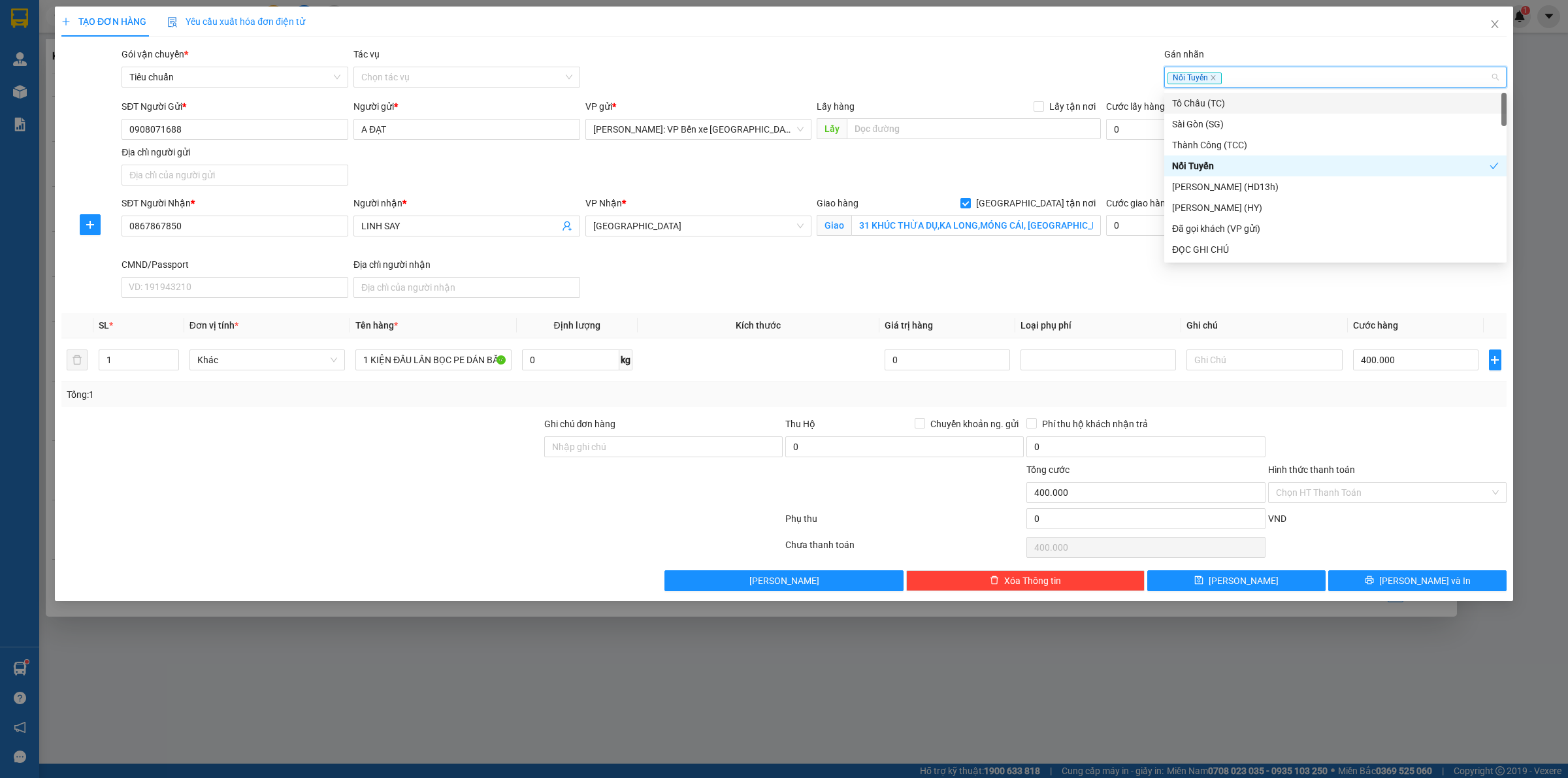
click at [1275, 69] on div "Nối Tuyến" at bounding box center [1328, 77] width 322 height 15
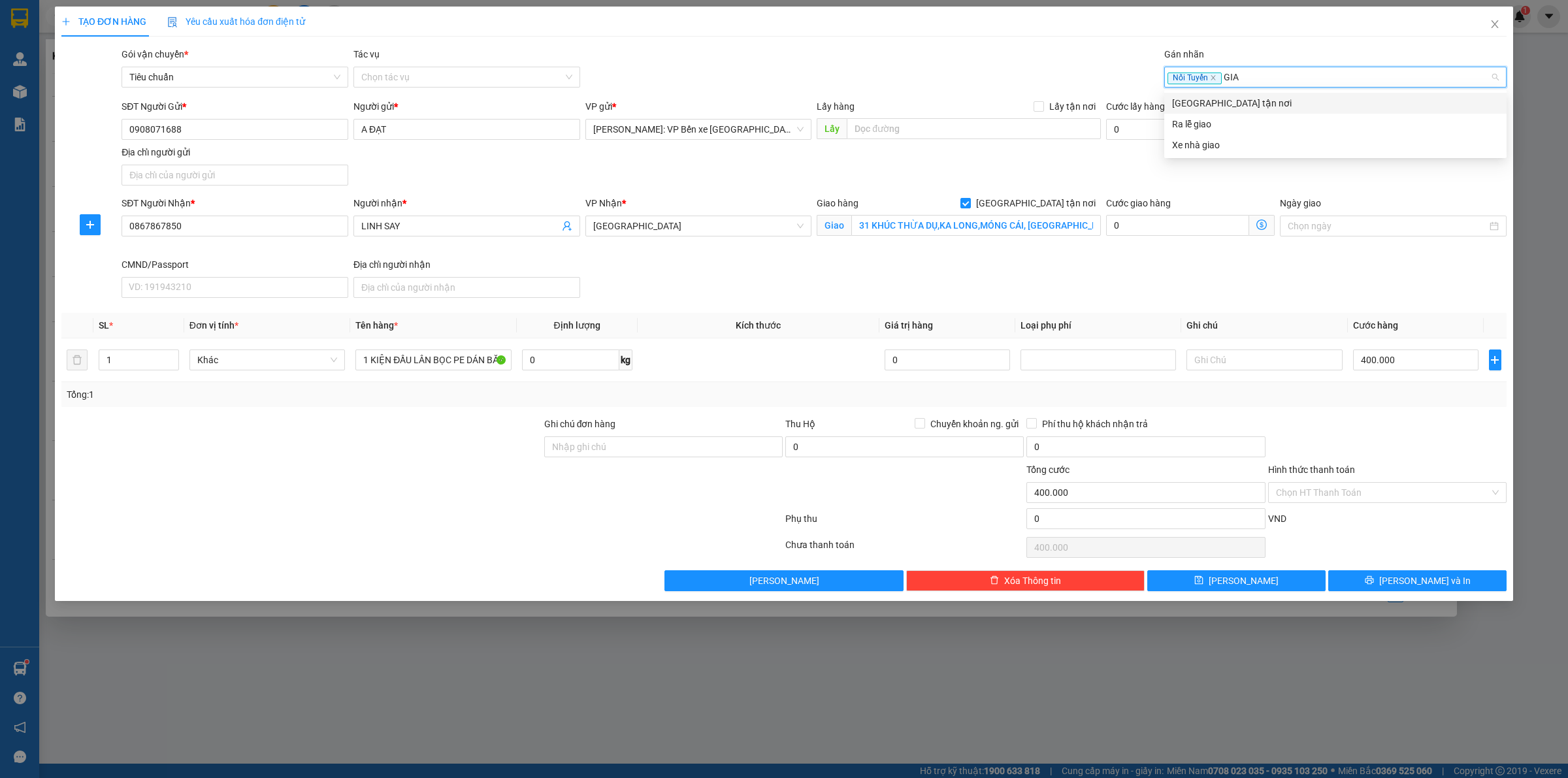
type input "GIAO"
click at [1252, 98] on div "[GEOGRAPHIC_DATA] tận nơi" at bounding box center [1335, 103] width 327 height 15
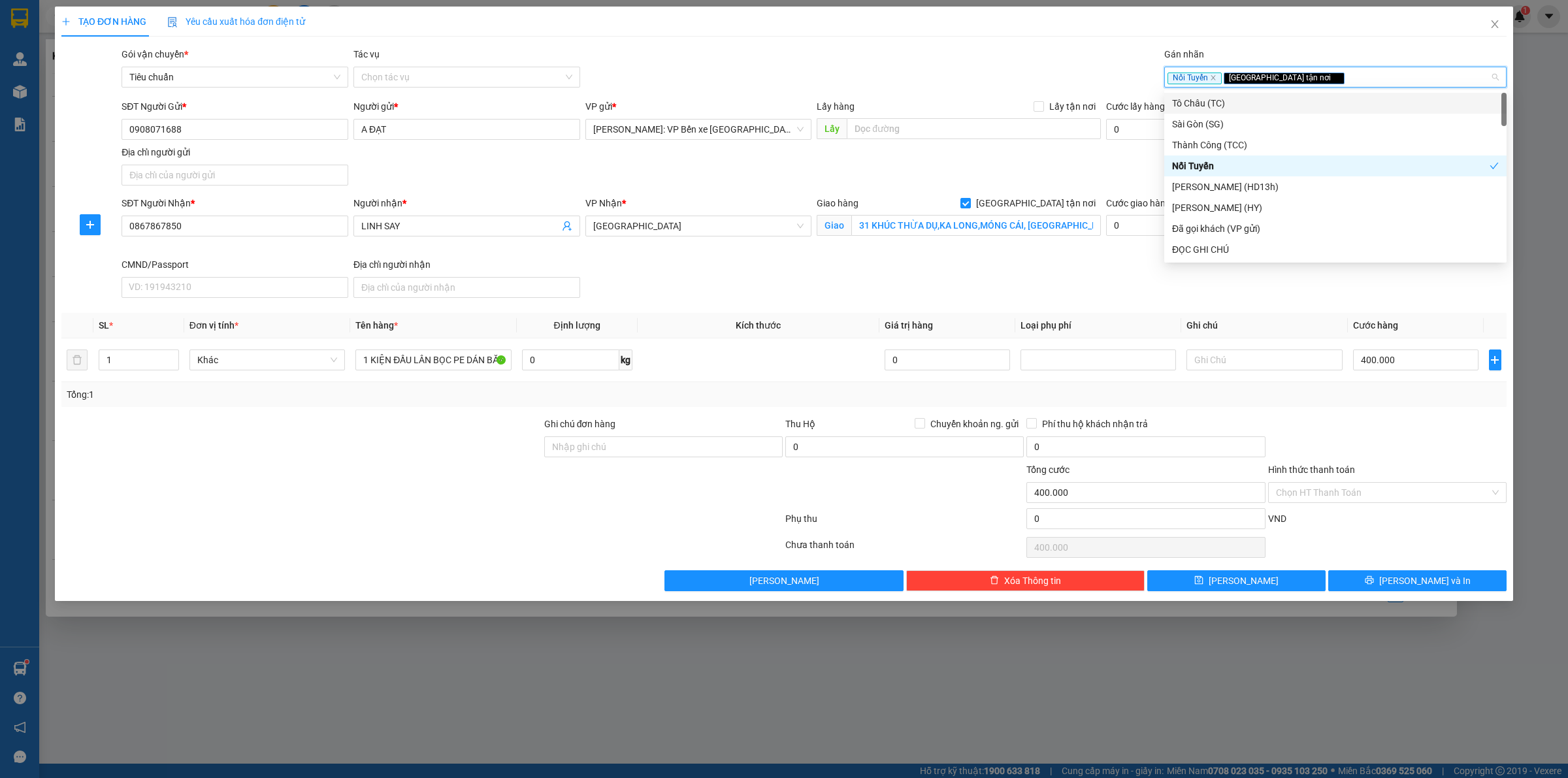
click at [958, 51] on div "Gói vận chuyển * Tiêu chuẩn Tác vụ Chọn tác vụ Gán nhãn Nối Tuyến Giao tận nơi" at bounding box center [814, 69] width 1390 height 45
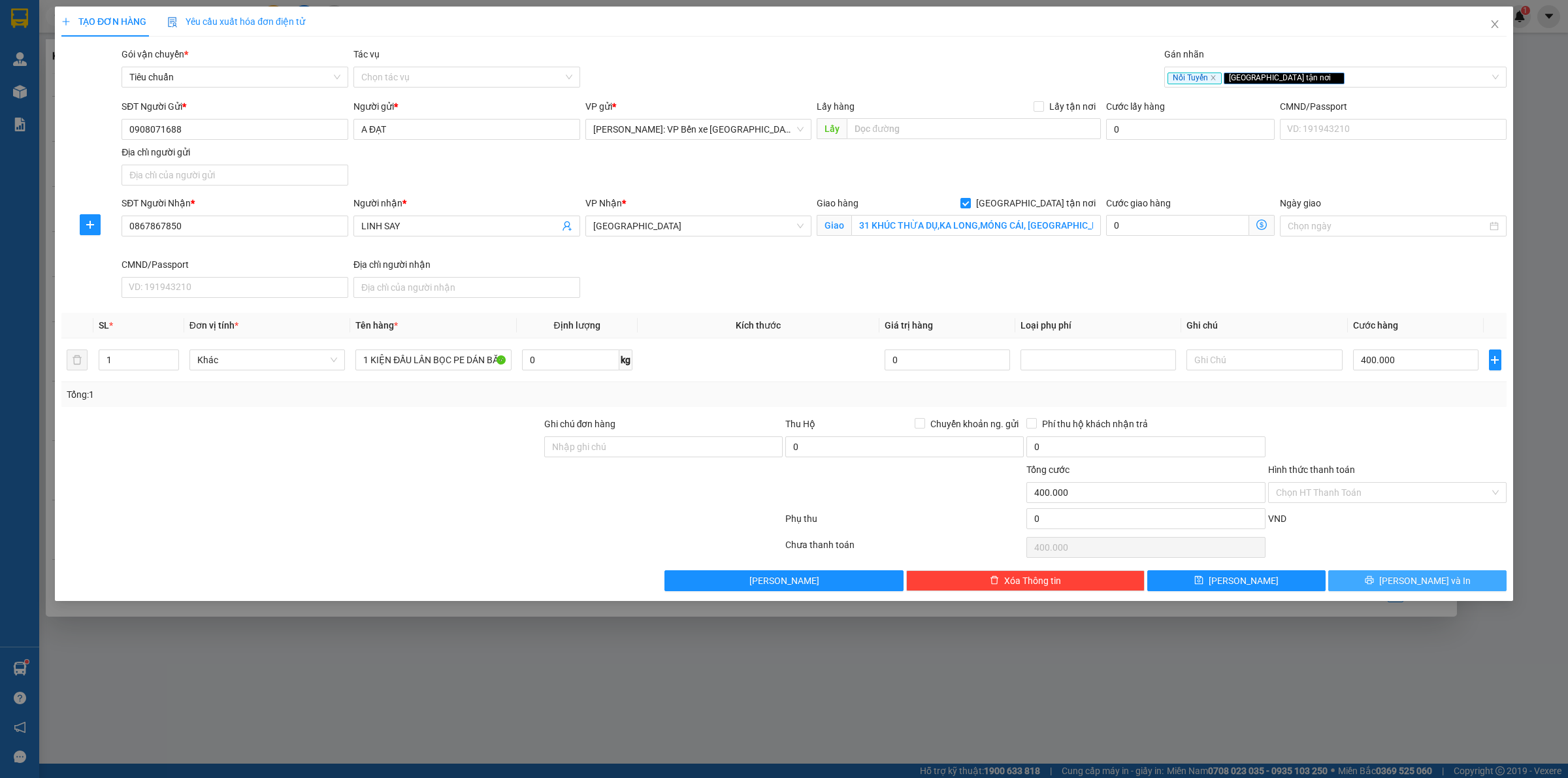
click at [1408, 582] on span "[PERSON_NAME] và In" at bounding box center [1424, 581] width 92 height 15
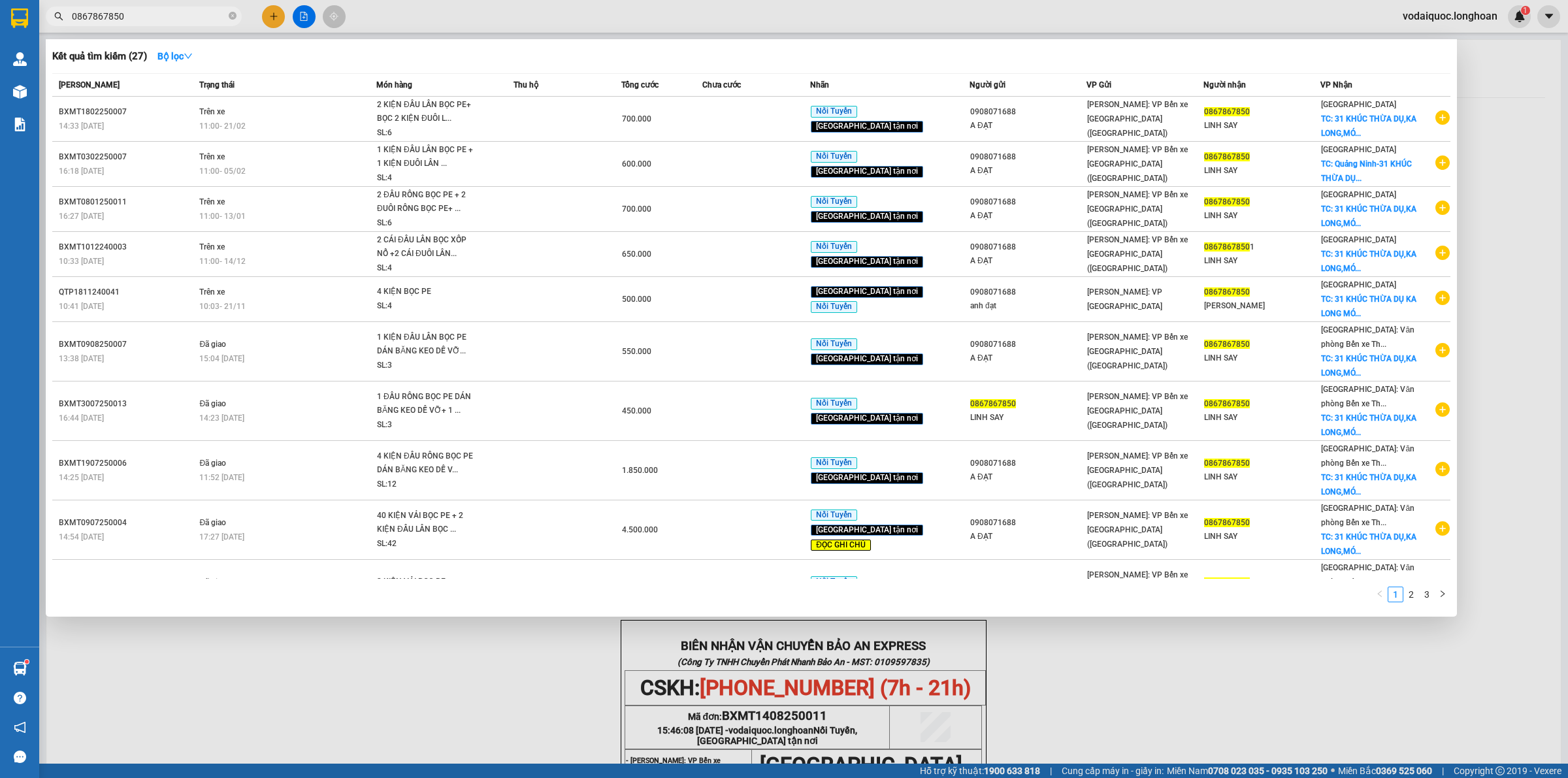
click at [439, 745] on div at bounding box center [784, 389] width 1568 height 778
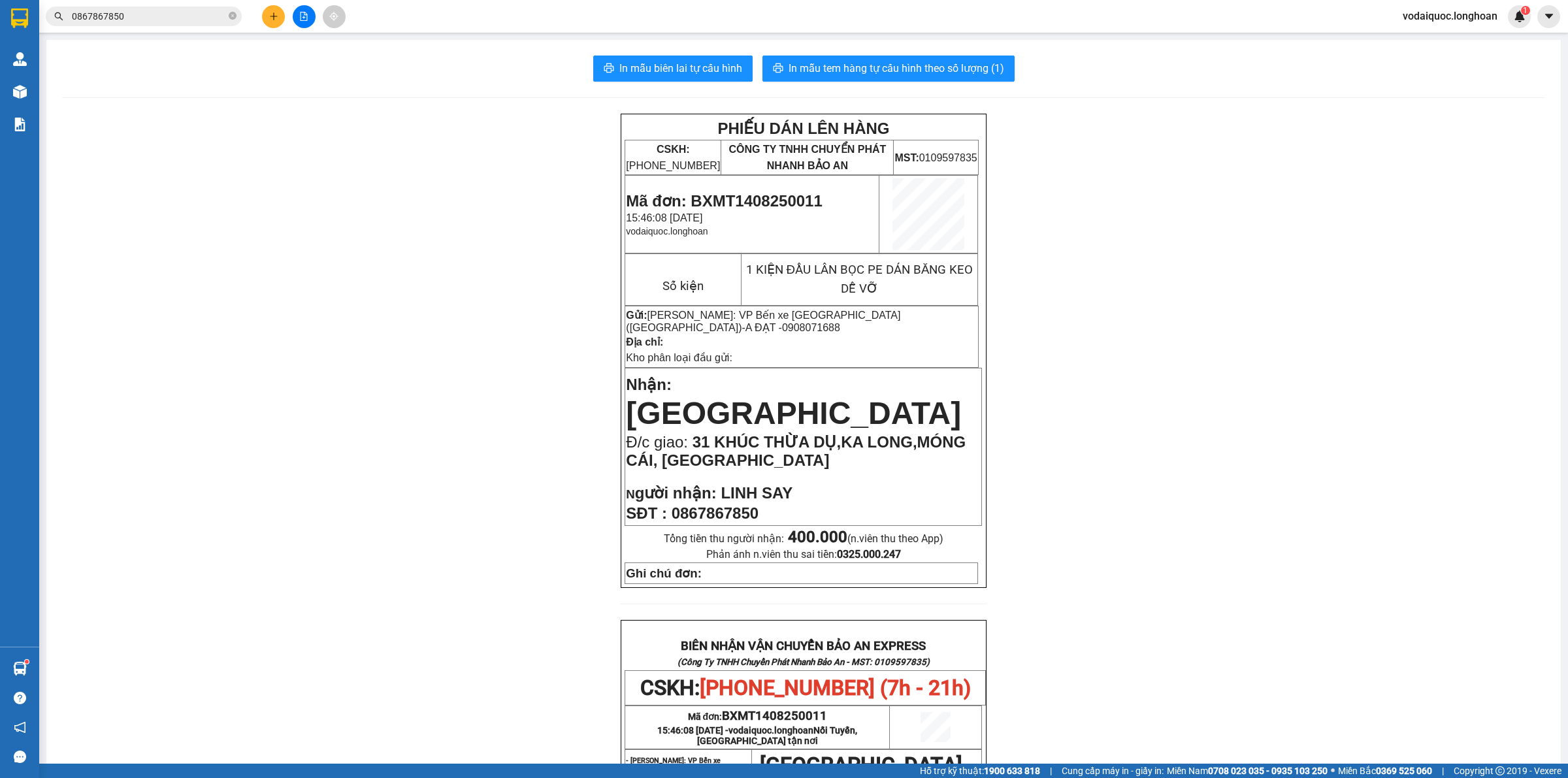
scroll to position [534, 0]
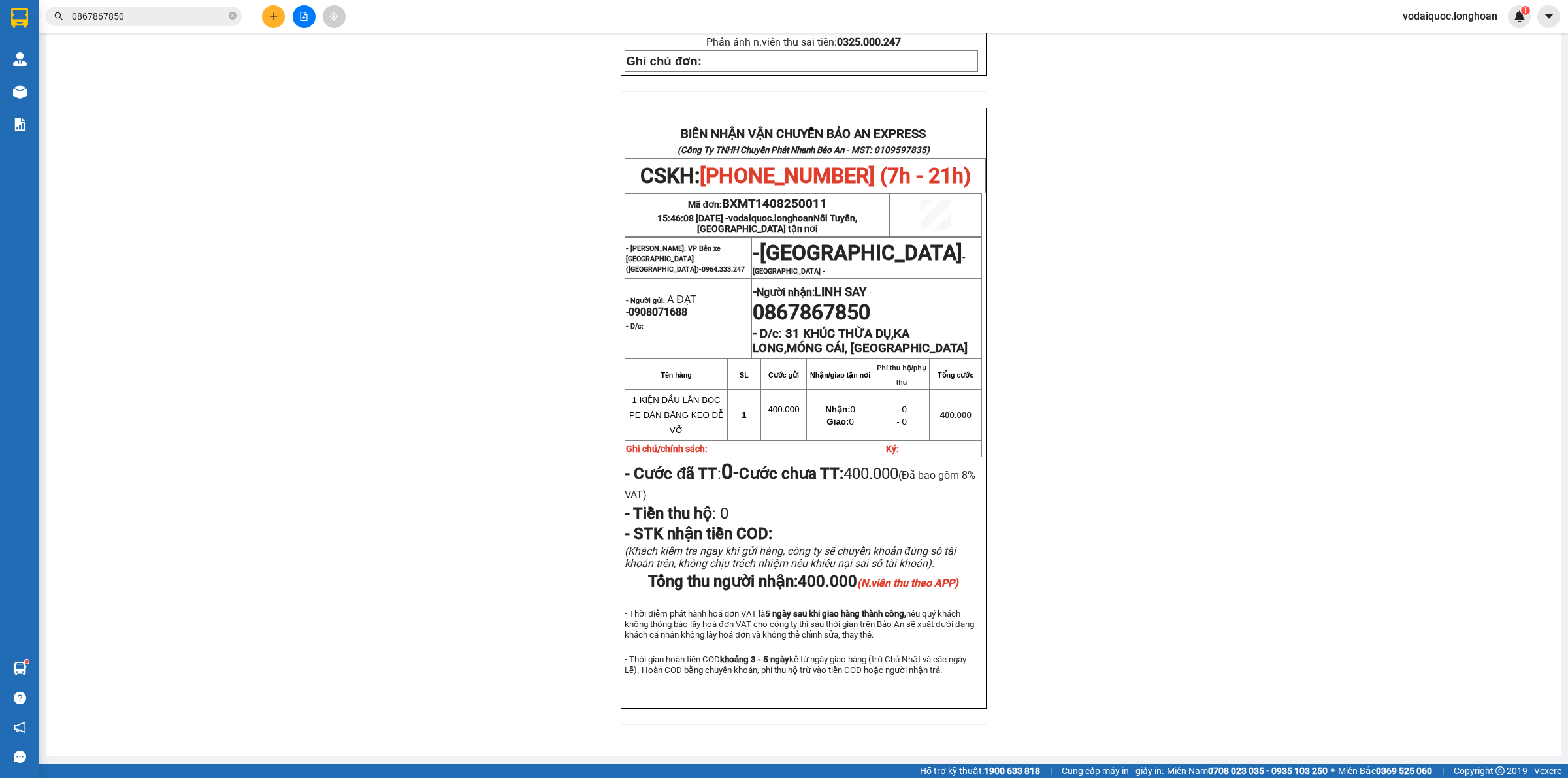
click at [264, 287] on div "PHIẾU DÁN LÊN HÀNG CSKH: 1900.06.88.33 CÔNG TY TNHH CHUYỂN PHÁT NHANH BẢO AN MS…" at bounding box center [804, 171] width 1483 height 1139
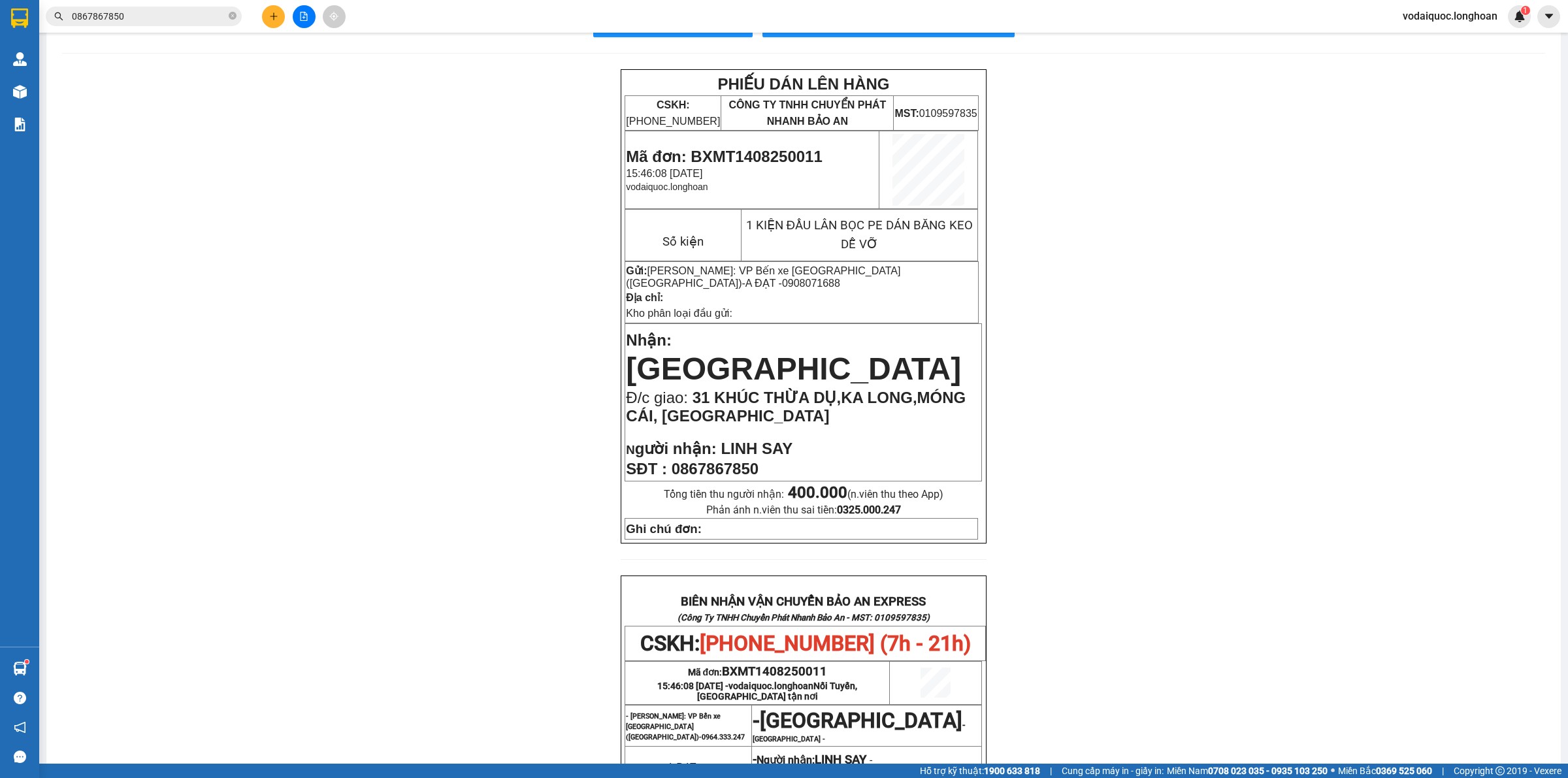
scroll to position [0, 0]
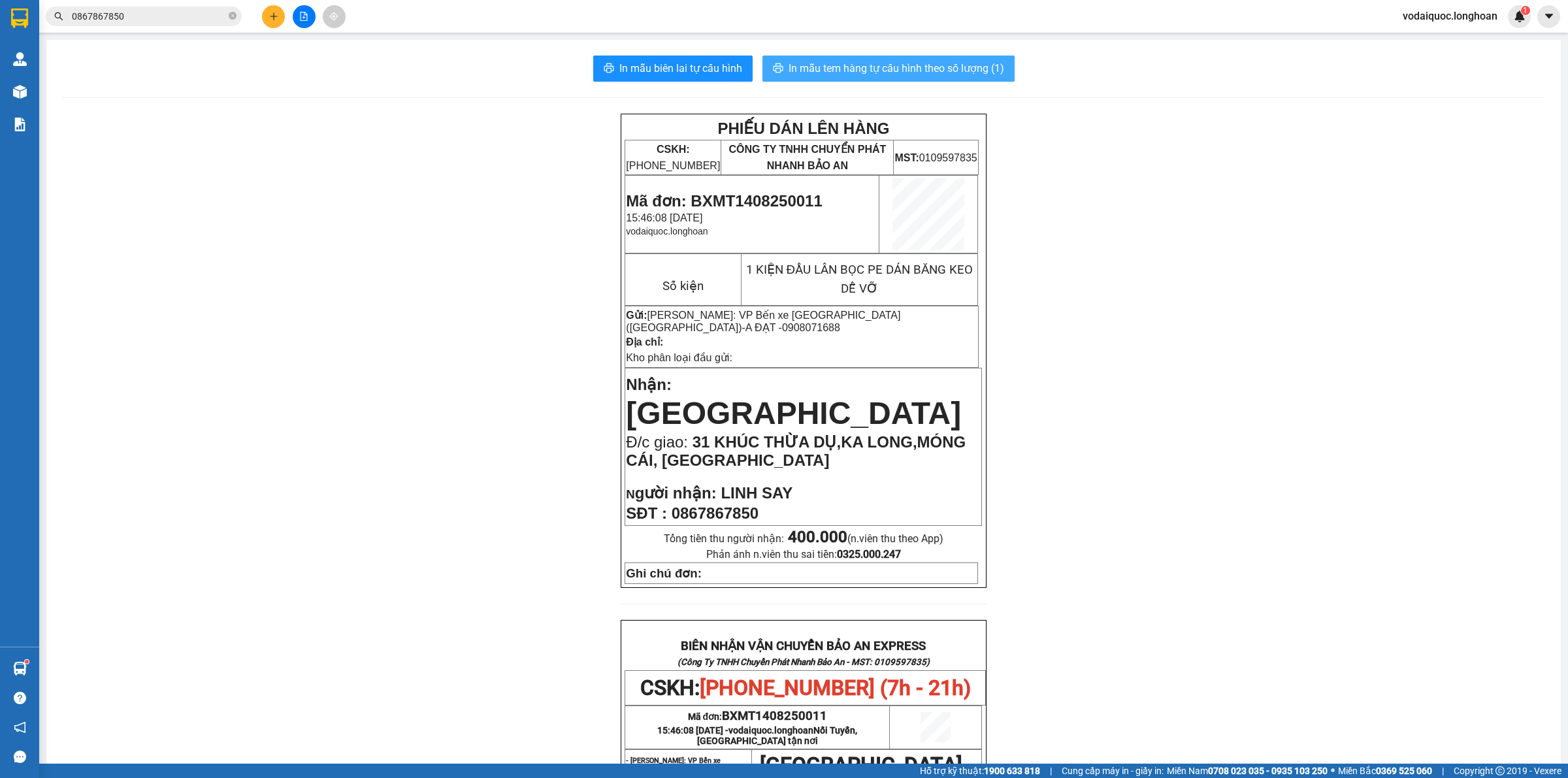
click at [915, 64] on span "In mẫu tem hàng tự cấu hình theo số lượng (1)" at bounding box center [896, 68] width 216 height 16
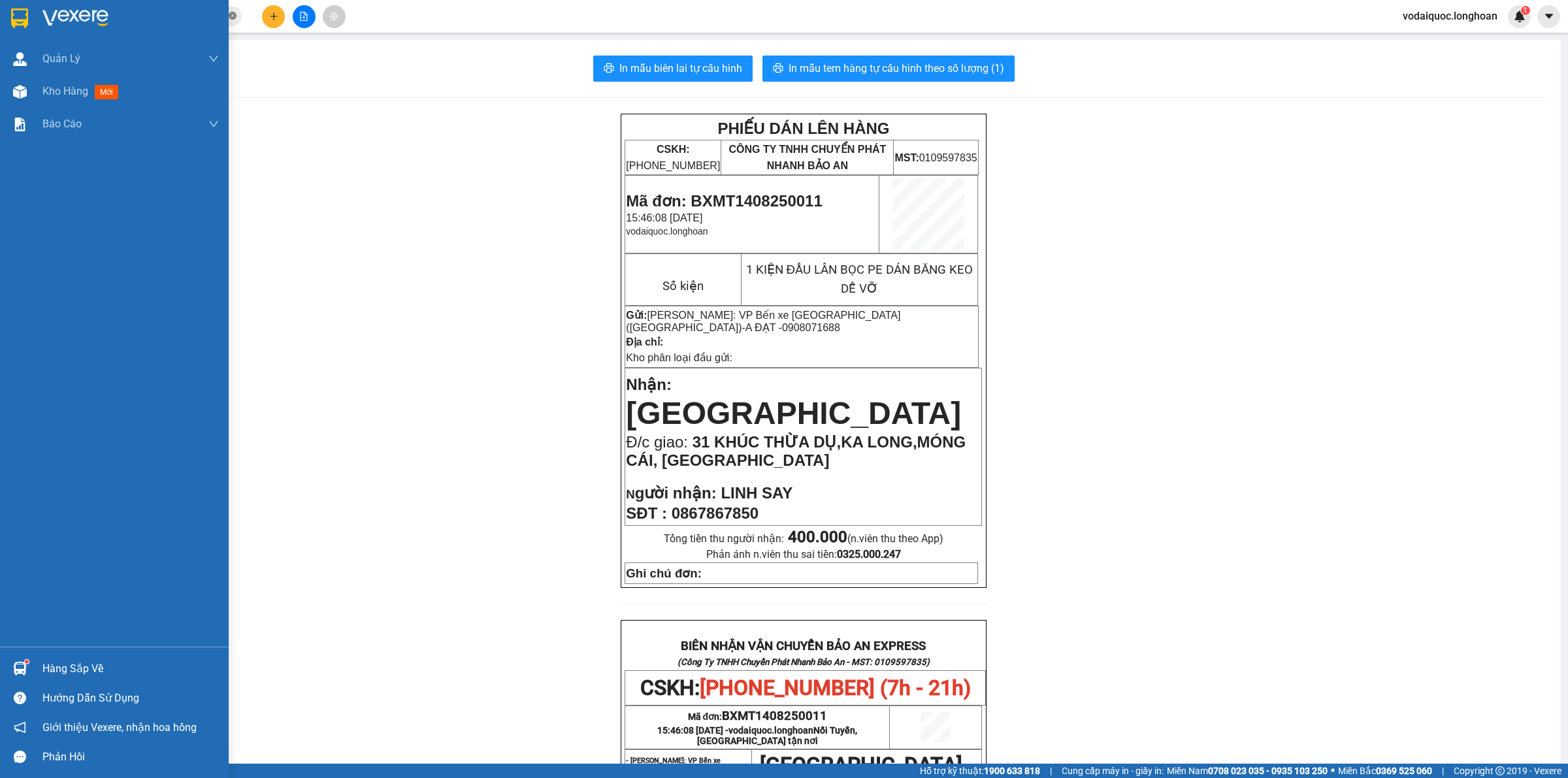
click at [34, 11] on div at bounding box center [114, 21] width 228 height 43
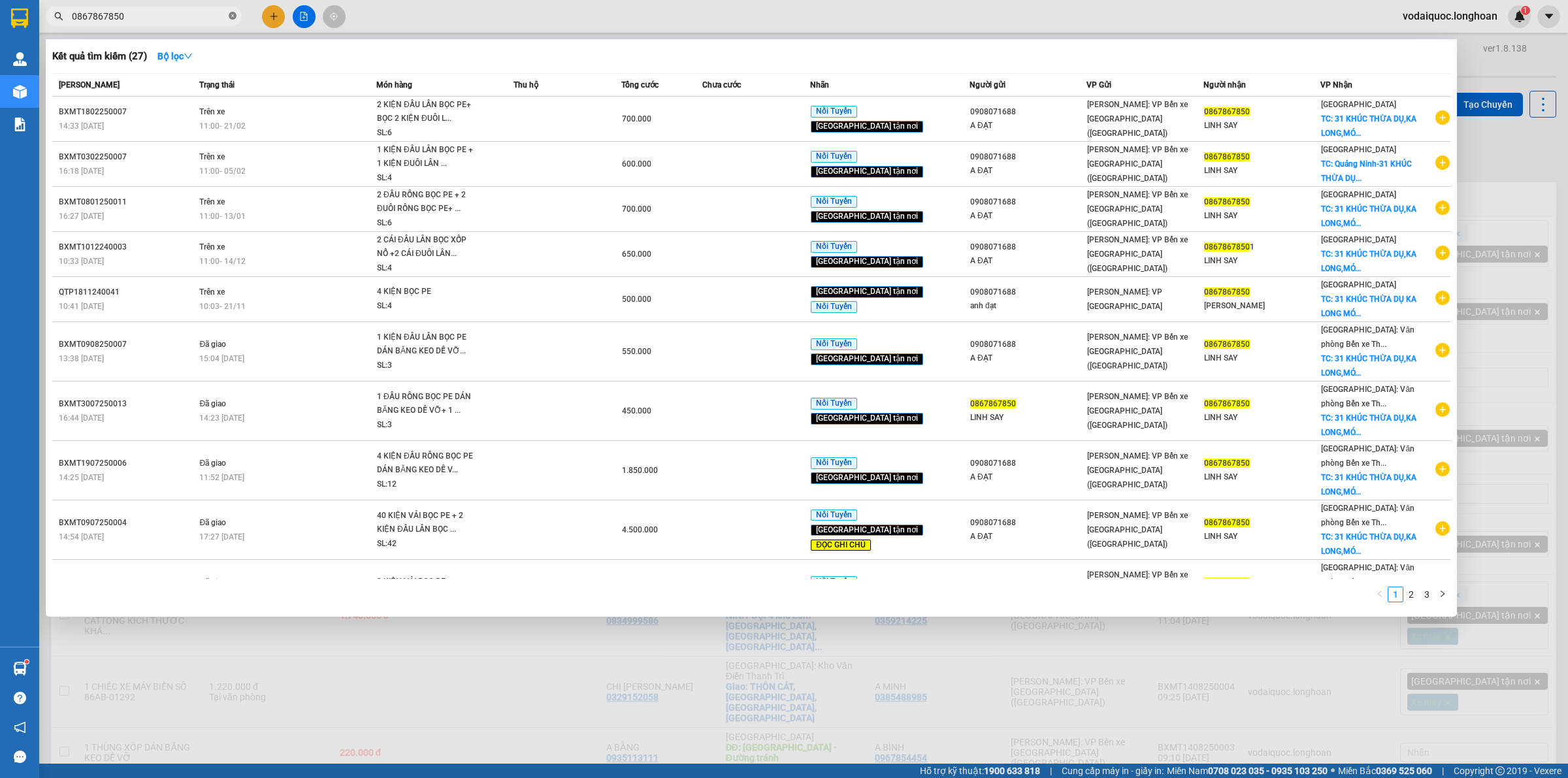
click at [234, 13] on icon "close-circle" at bounding box center [232, 15] width 8 height 8
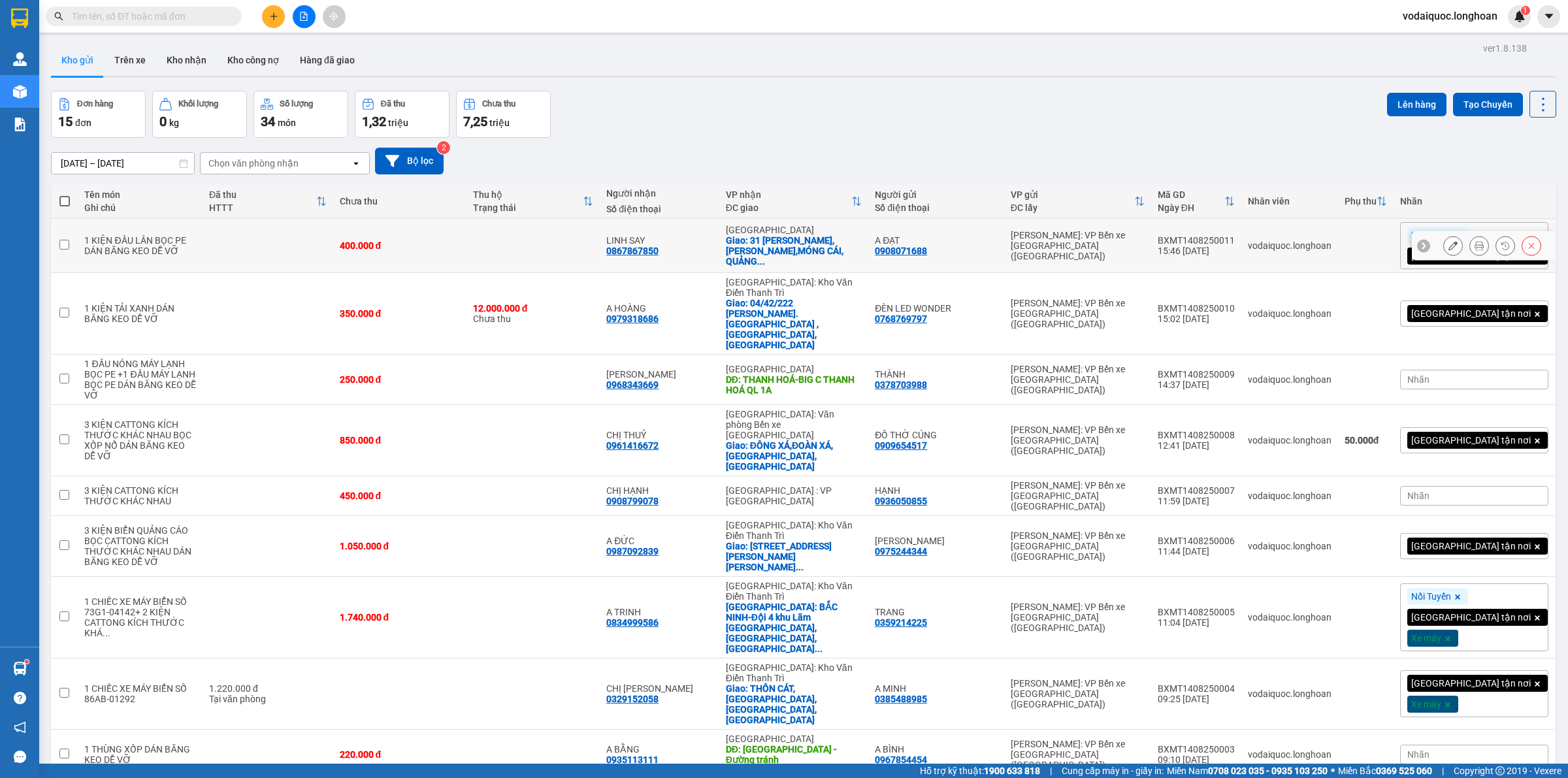
click at [1444, 239] on button at bounding box center [1453, 245] width 18 height 23
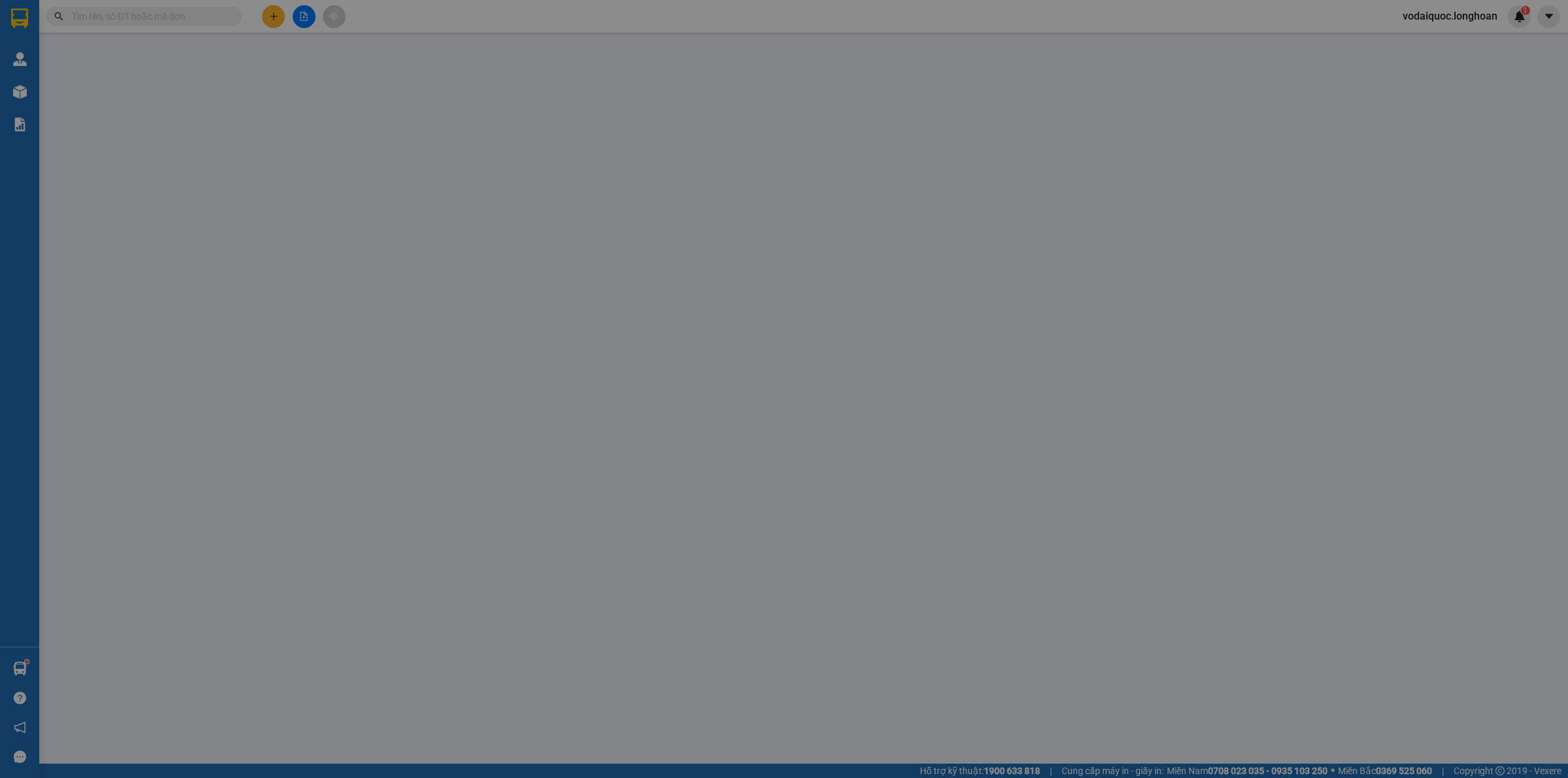
type input "0908071688"
type input "A ĐẠT"
type input "0867867850"
type input "LINH SAY"
checkbox input "true"
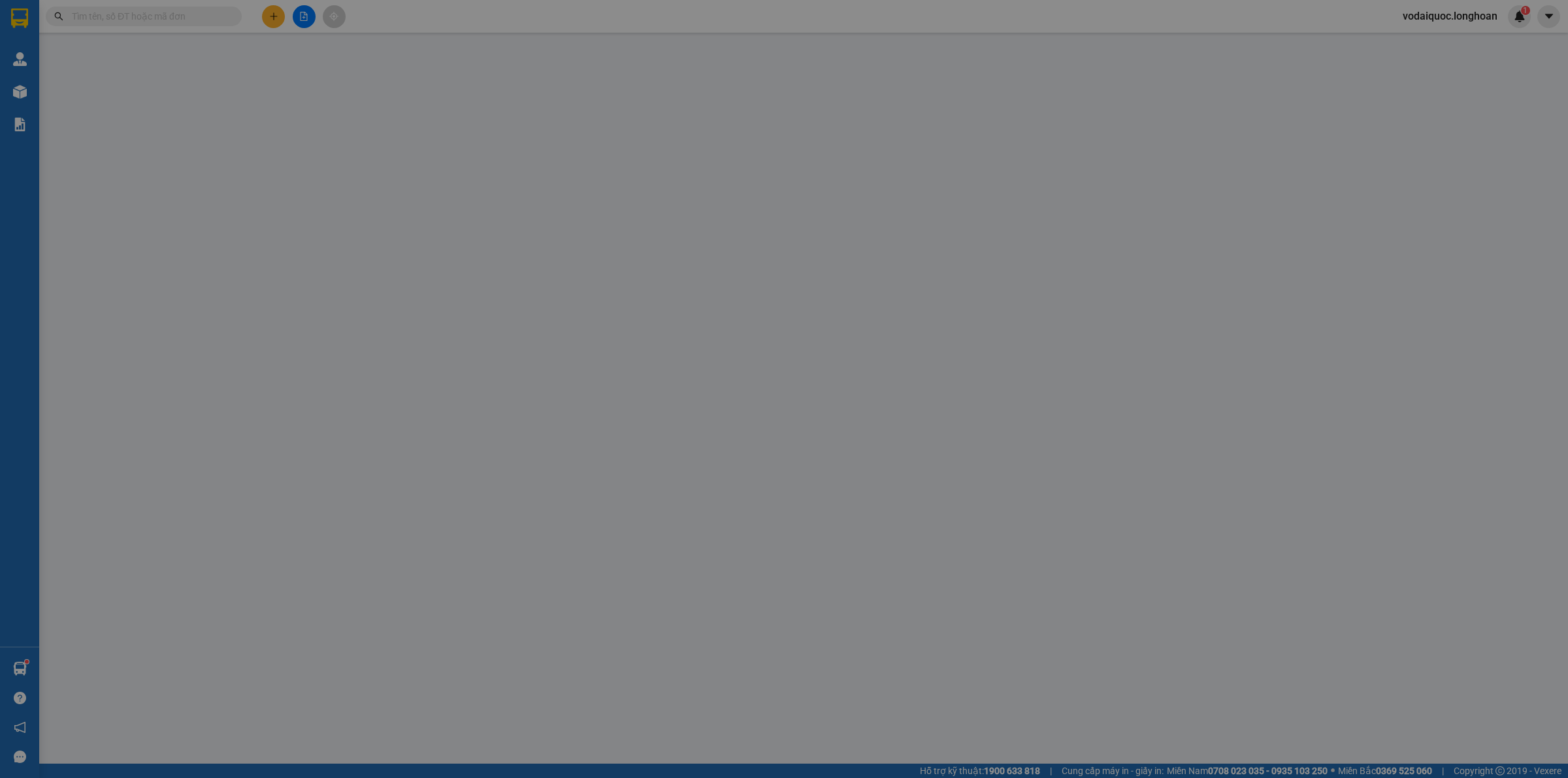
type input "31 KHÚC THỪA DỤ,KA LONG,MÓNG CÁI, [GEOGRAPHIC_DATA]"
type input "400.000"
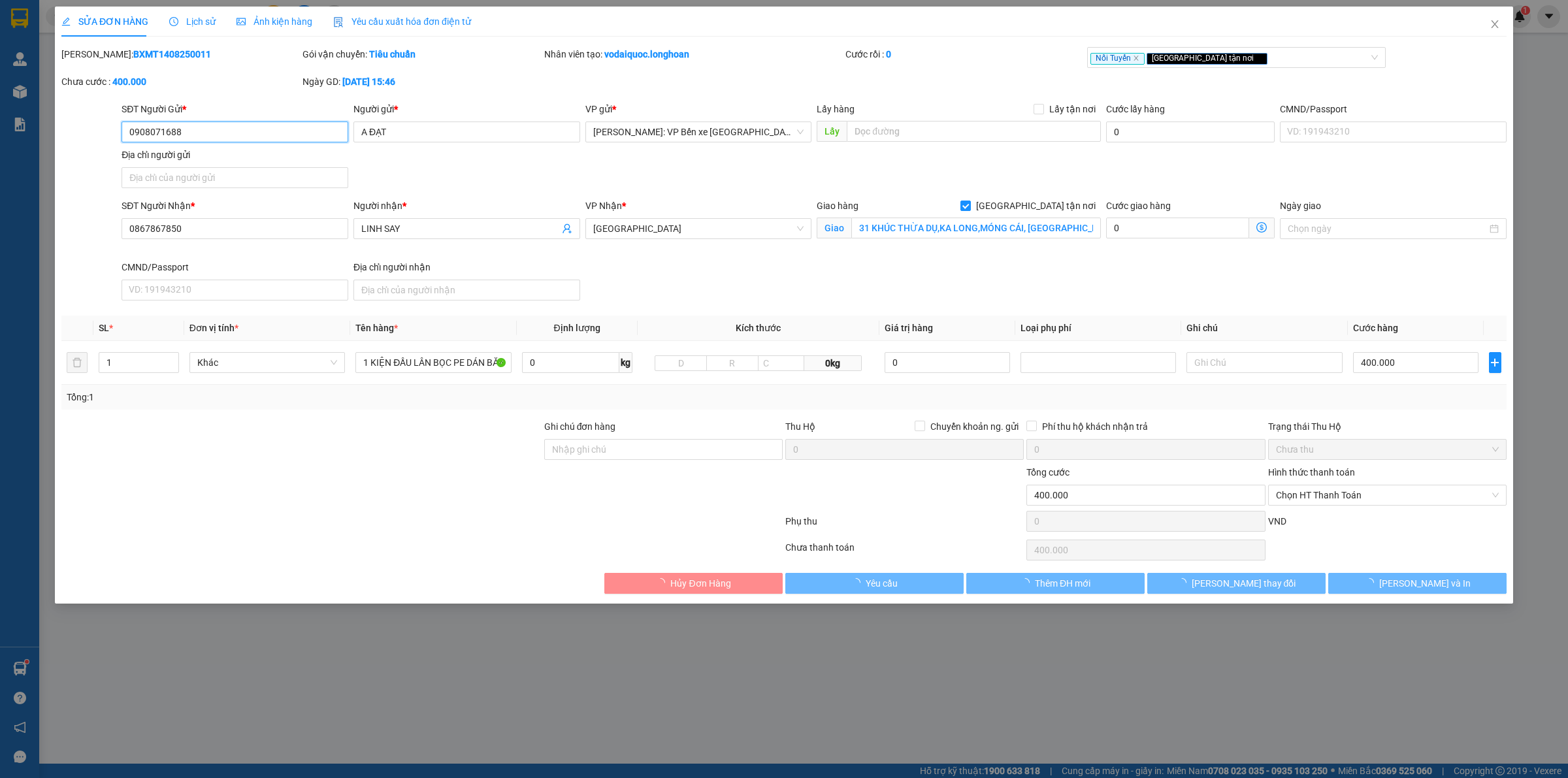
click at [687, 226] on span "[GEOGRAPHIC_DATA]" at bounding box center [698, 228] width 211 height 20
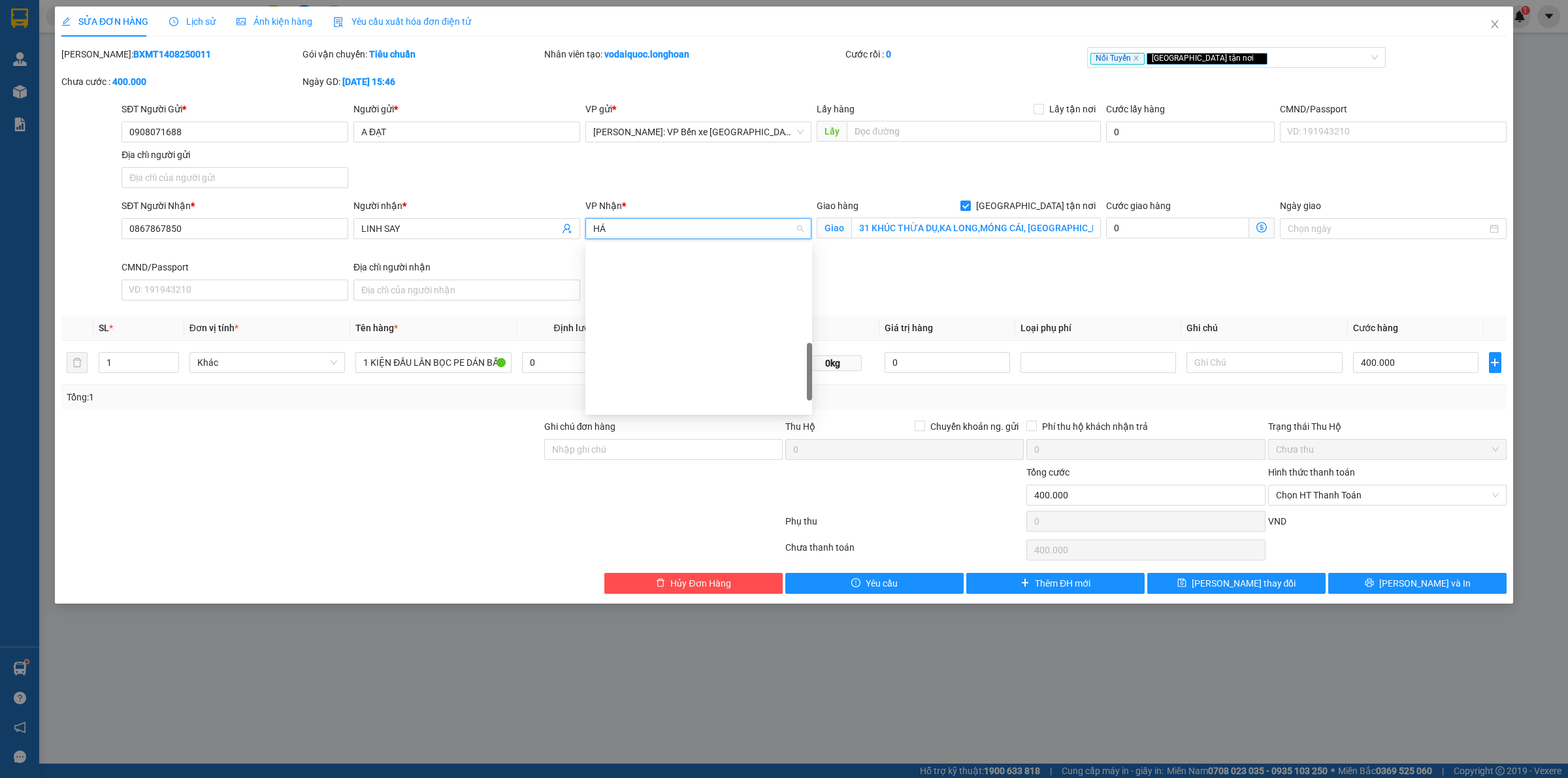
type input "HẢI"
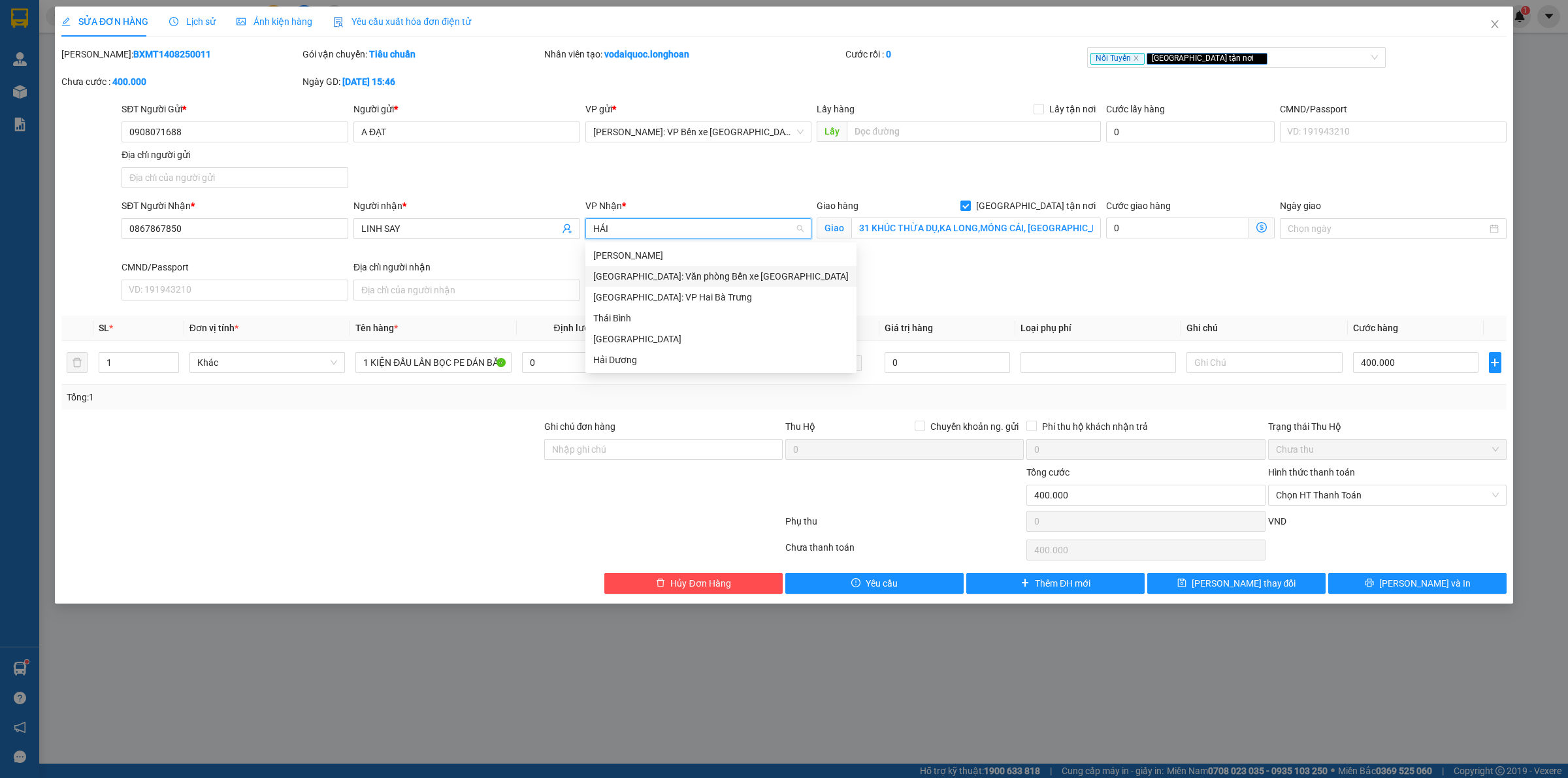
click at [690, 273] on div "[GEOGRAPHIC_DATA]: Văn phòng Bến xe [GEOGRAPHIC_DATA]" at bounding box center [720, 276] width 256 height 15
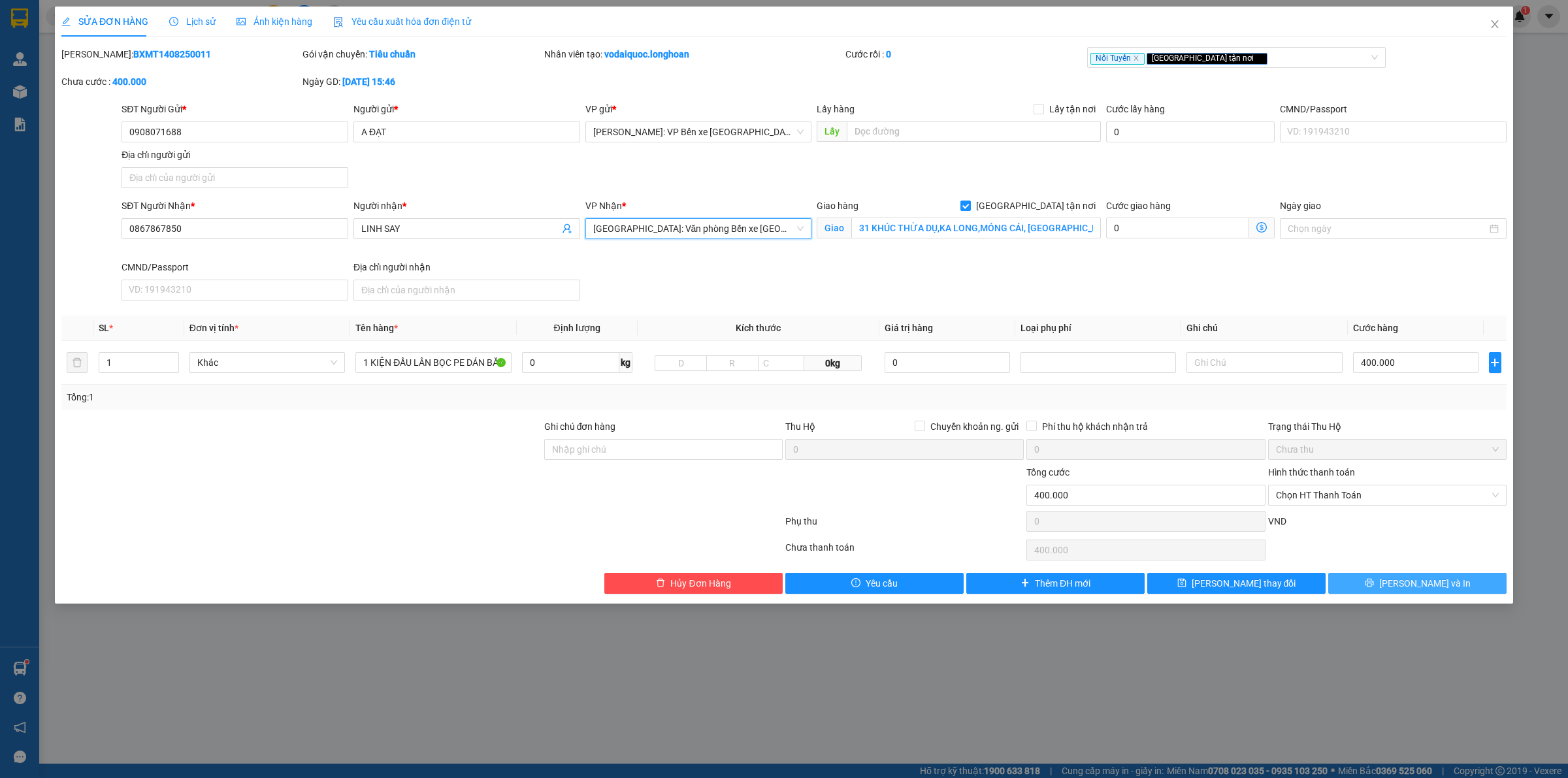
click at [1424, 586] on span "[PERSON_NAME] và In" at bounding box center [1424, 583] width 92 height 15
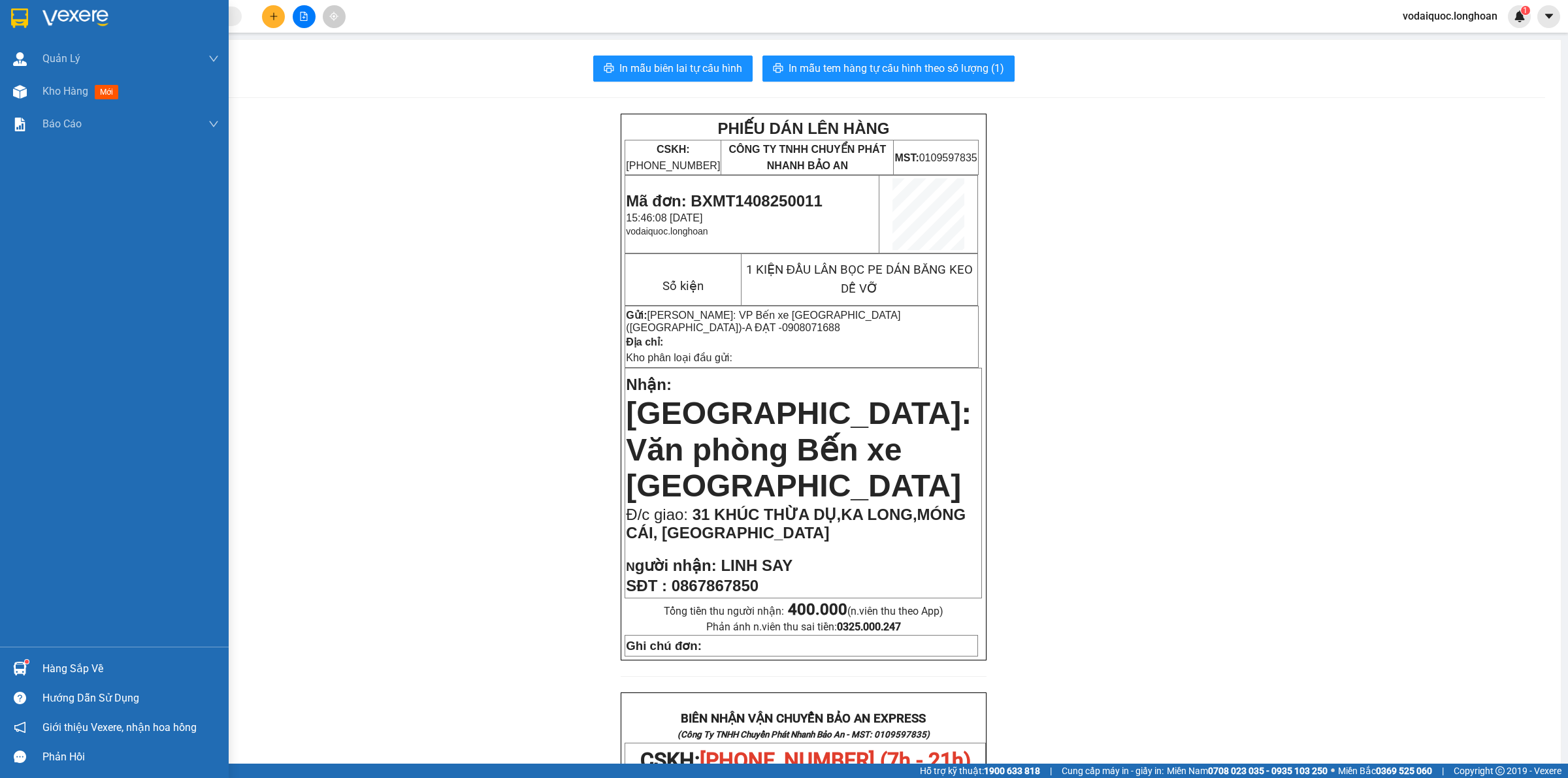
click at [112, 18] on div at bounding box center [131, 18] width 176 height 20
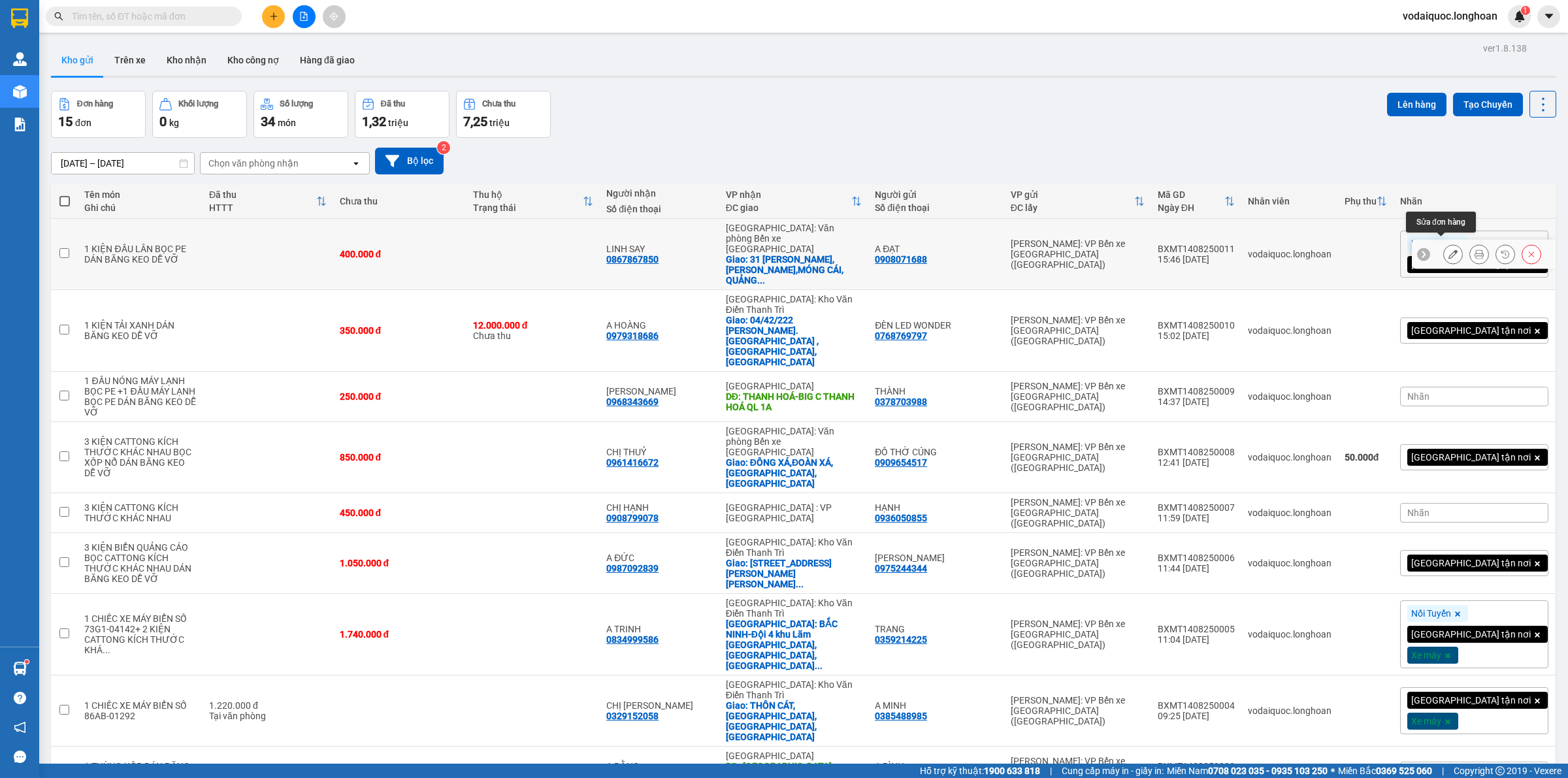
click at [1448, 250] on icon at bounding box center [1453, 254] width 9 height 9
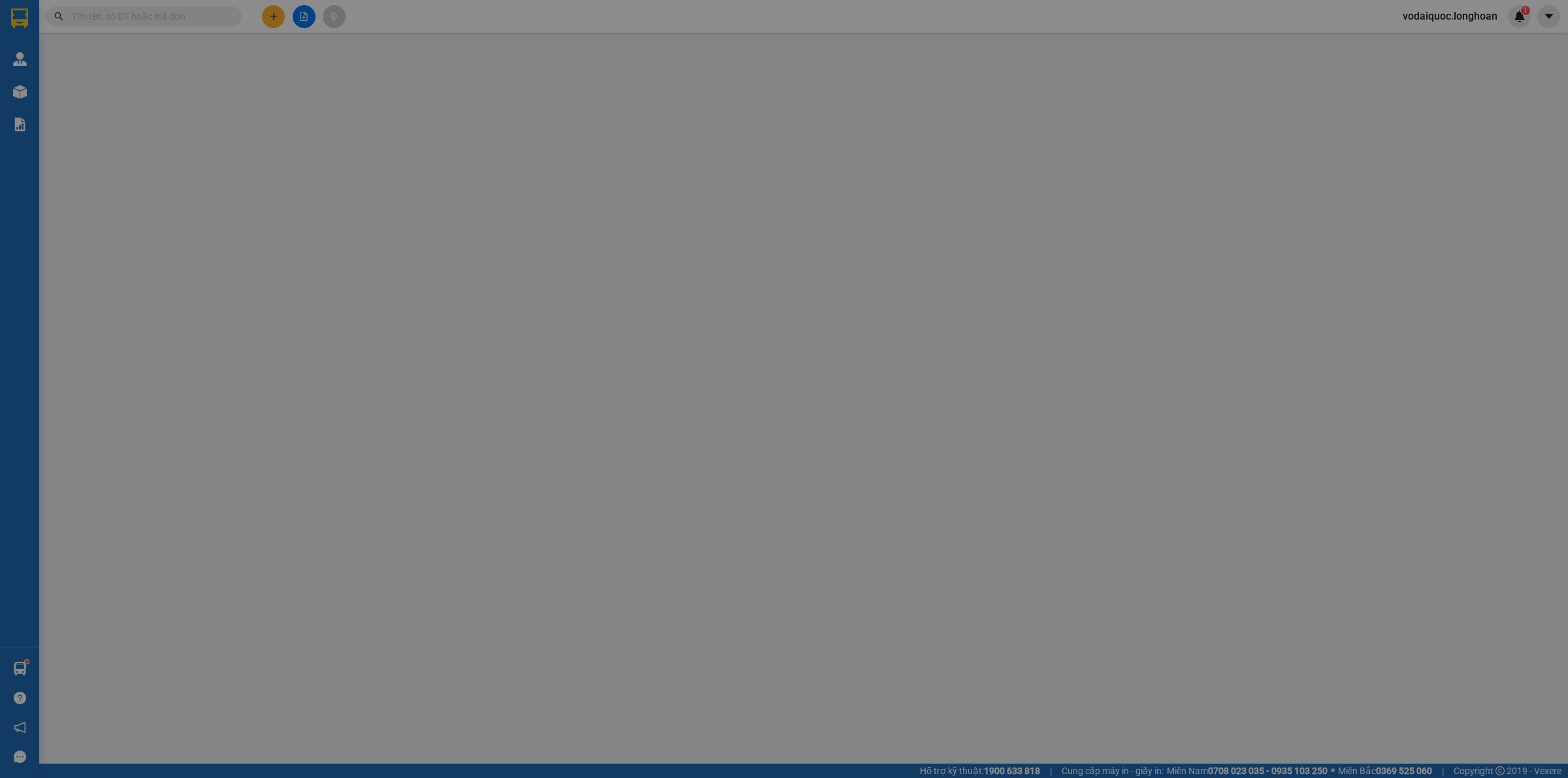
type input "0908071688"
type input "A ĐẠT"
type input "0867867850"
type input "LINH SAY"
checkbox input "true"
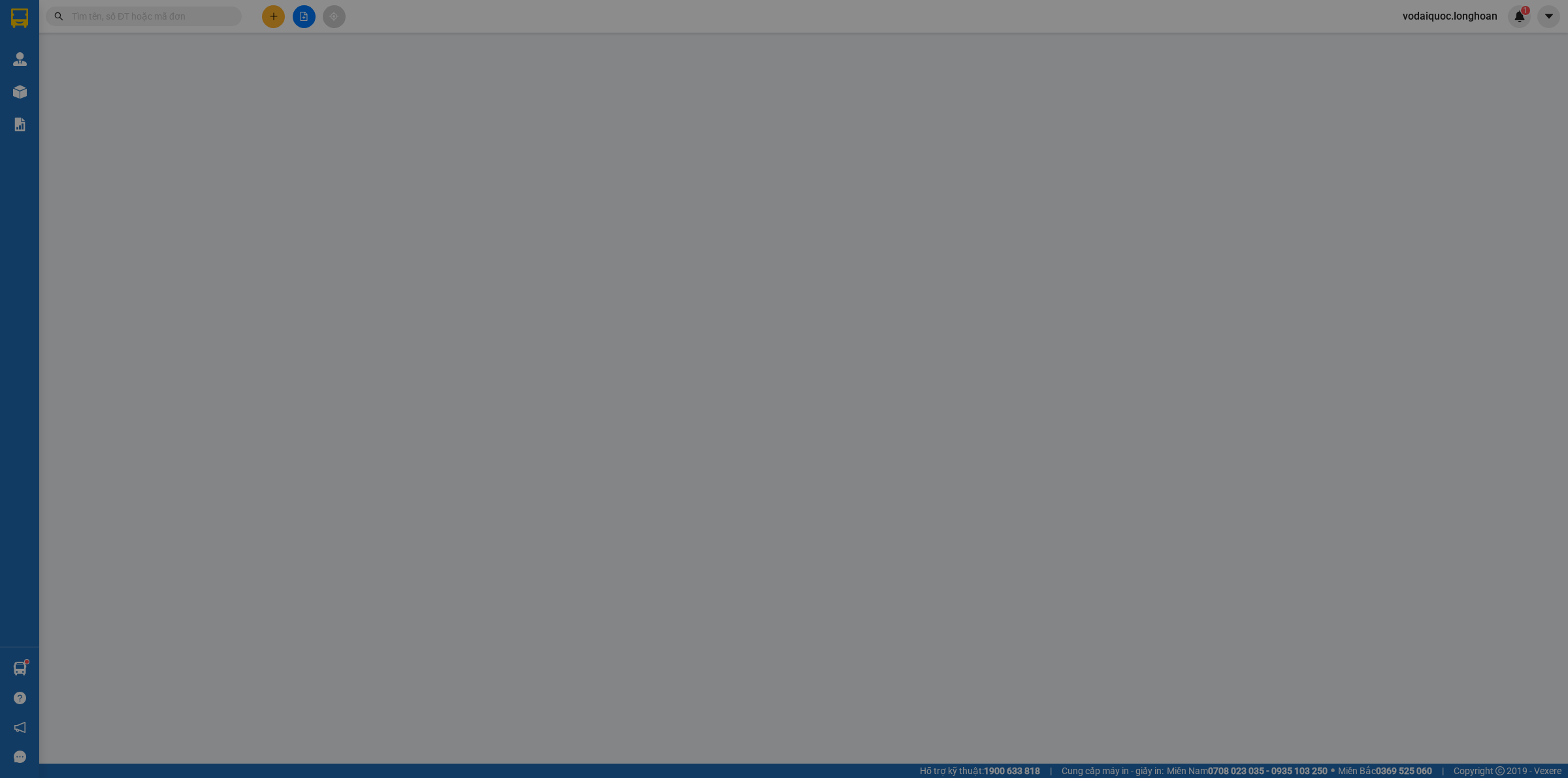
type input "31 KHÚC THỪA DỤ,KA LONG,MÓNG CÁI, [GEOGRAPHIC_DATA]"
type input "400.000"
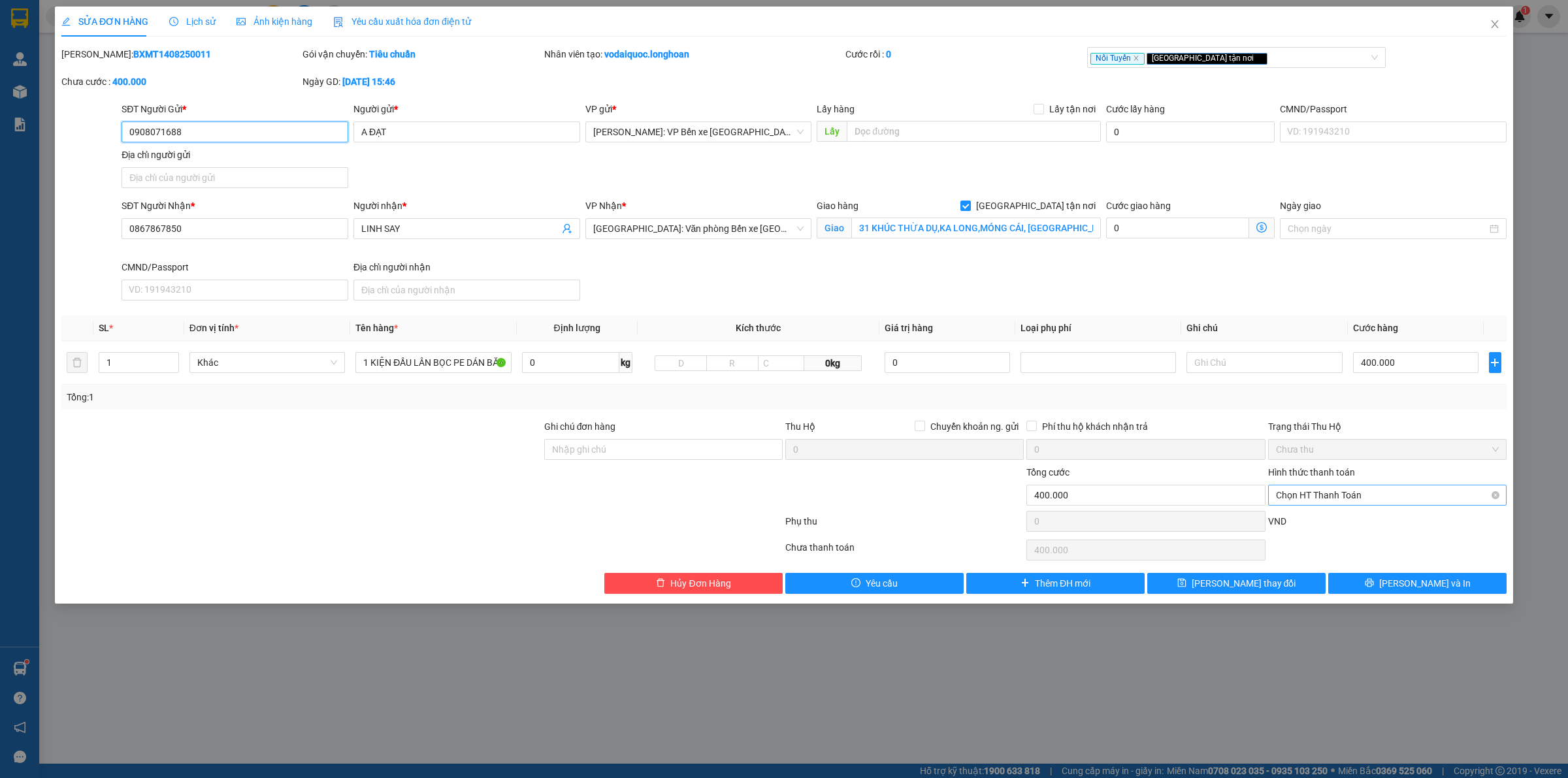
click at [1352, 492] on span "Chọn HT Thanh Toán" at bounding box center [1388, 494] width 222 height 20
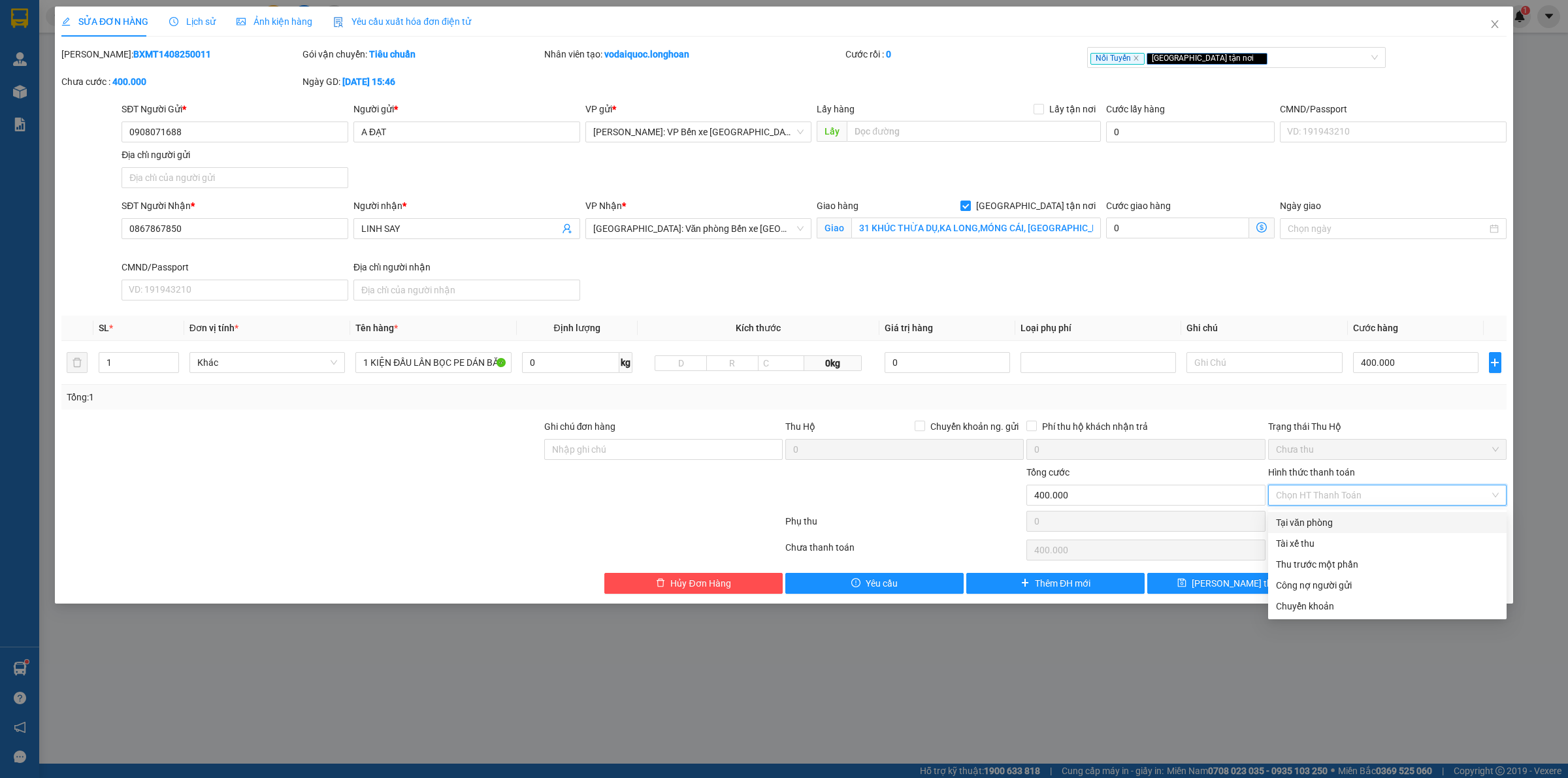
click at [1337, 521] on div "Tại văn phòng" at bounding box center [1388, 522] width 222 height 15
type input "0"
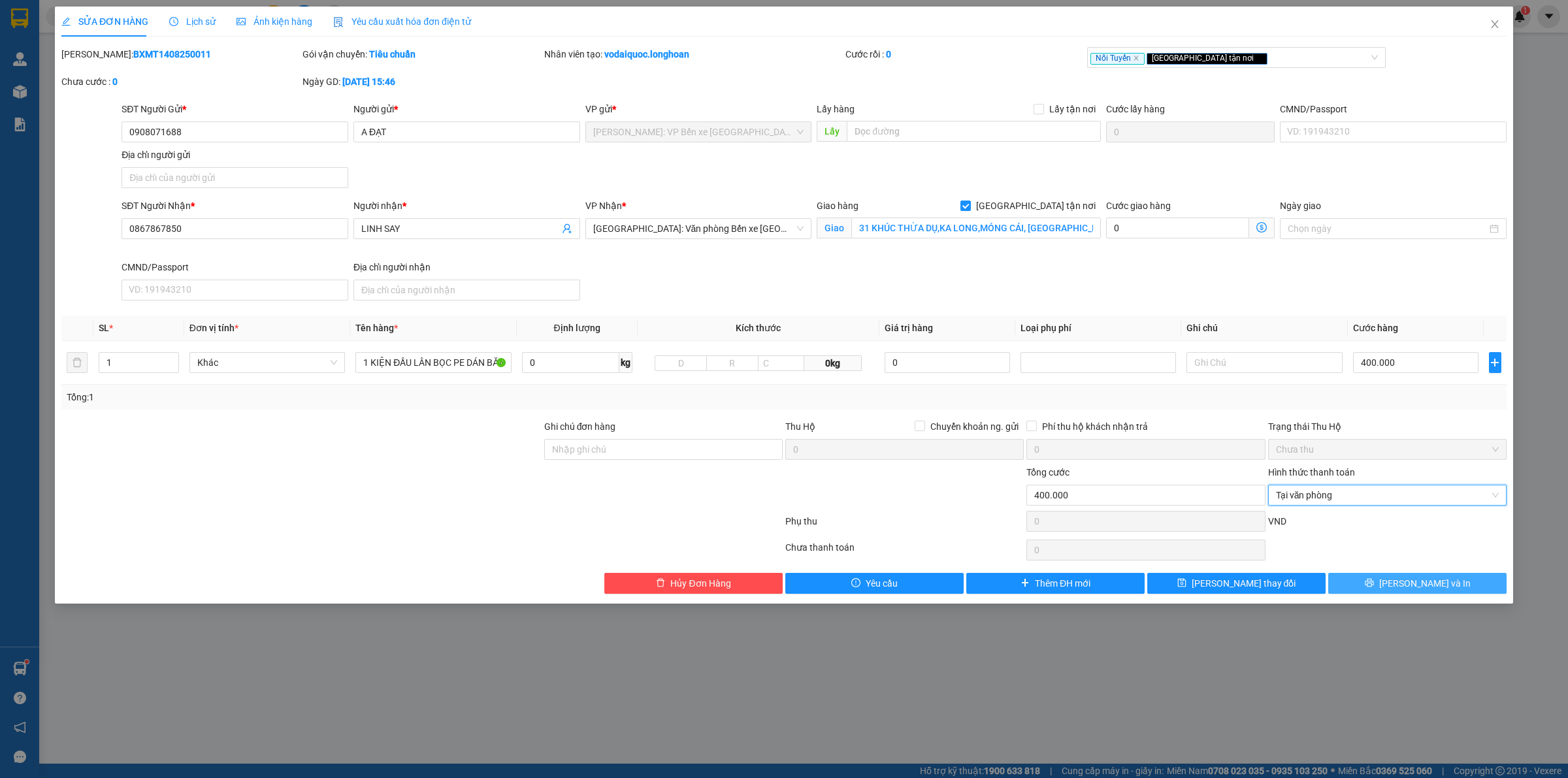
click at [1414, 590] on span "[PERSON_NAME] và In" at bounding box center [1424, 583] width 92 height 15
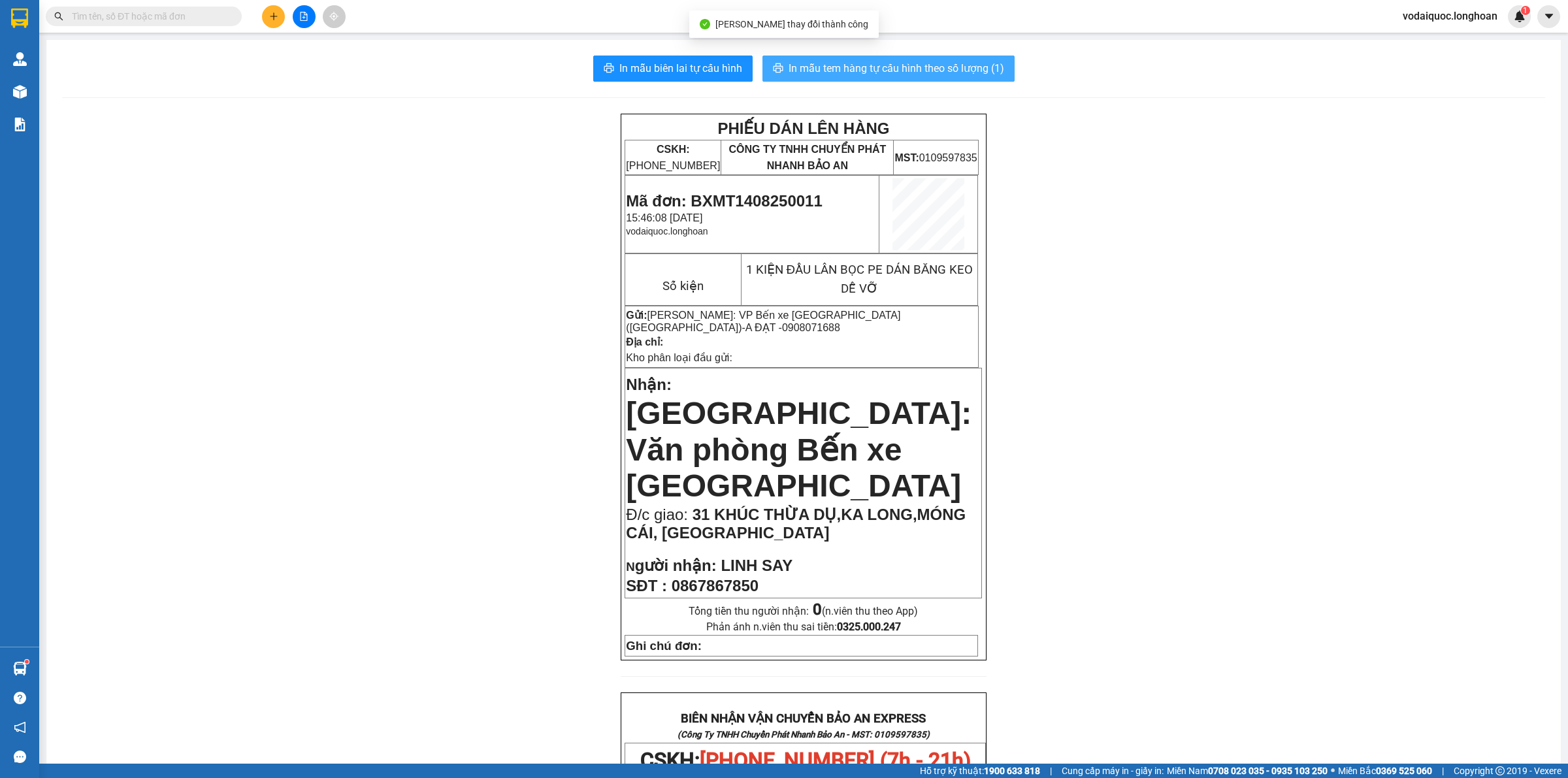
click at [877, 64] on span "In mẫu tem hàng tự cấu hình theo số lượng (1)" at bounding box center [896, 68] width 216 height 16
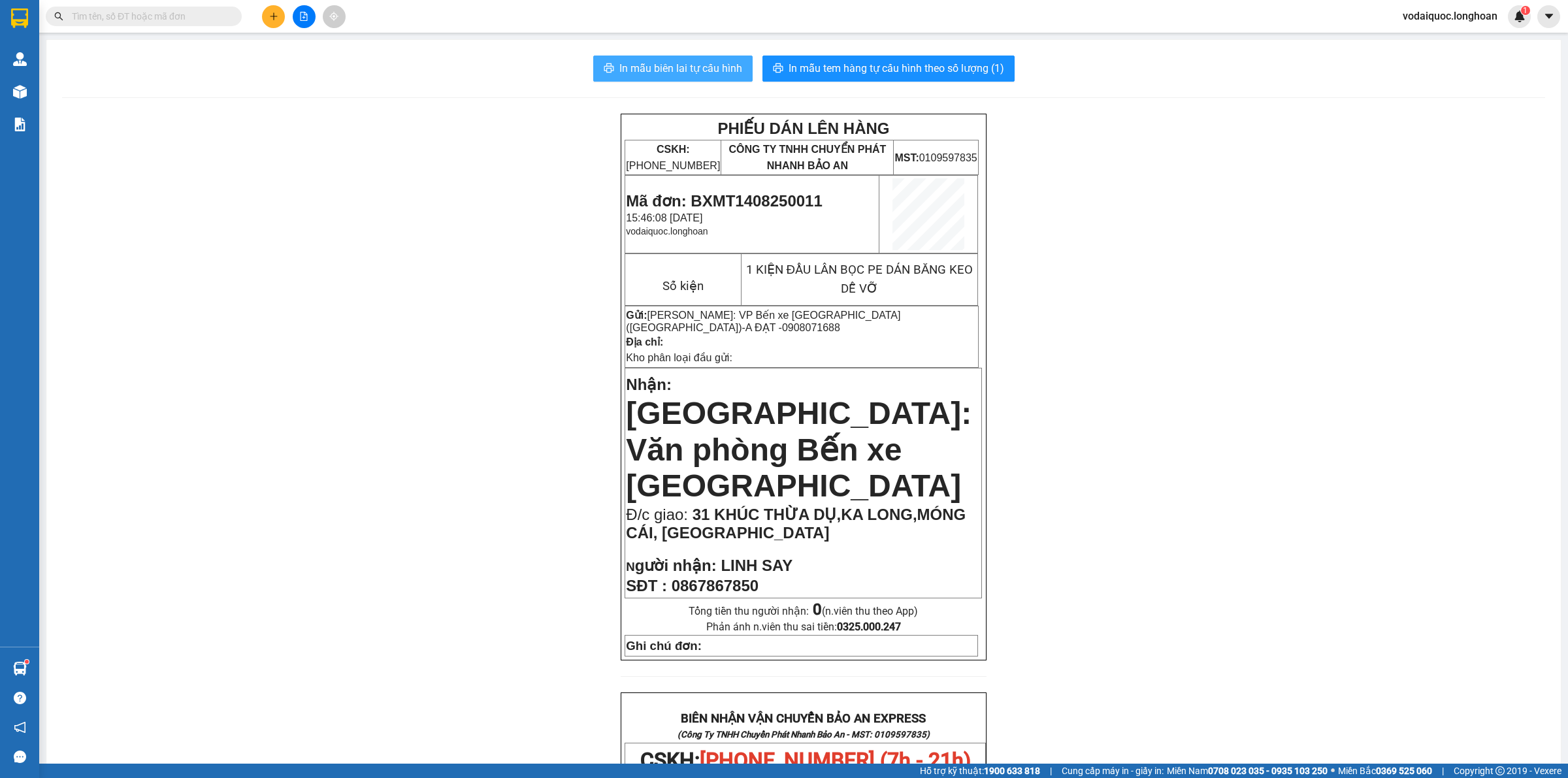
click at [700, 54] on div "In mẫu biên lai tự cấu hình In mẫu tem hàng tự cấu hình theo số lượng (1) PHIẾU…" at bounding box center [803, 715] width 1514 height 1350
click at [631, 70] on span "In mẫu biên lai tự cấu hình" at bounding box center [681, 68] width 123 height 16
click at [897, 68] on span "In mẫu tem hàng tự cấu hình theo số lượng (1)" at bounding box center [896, 68] width 216 height 16
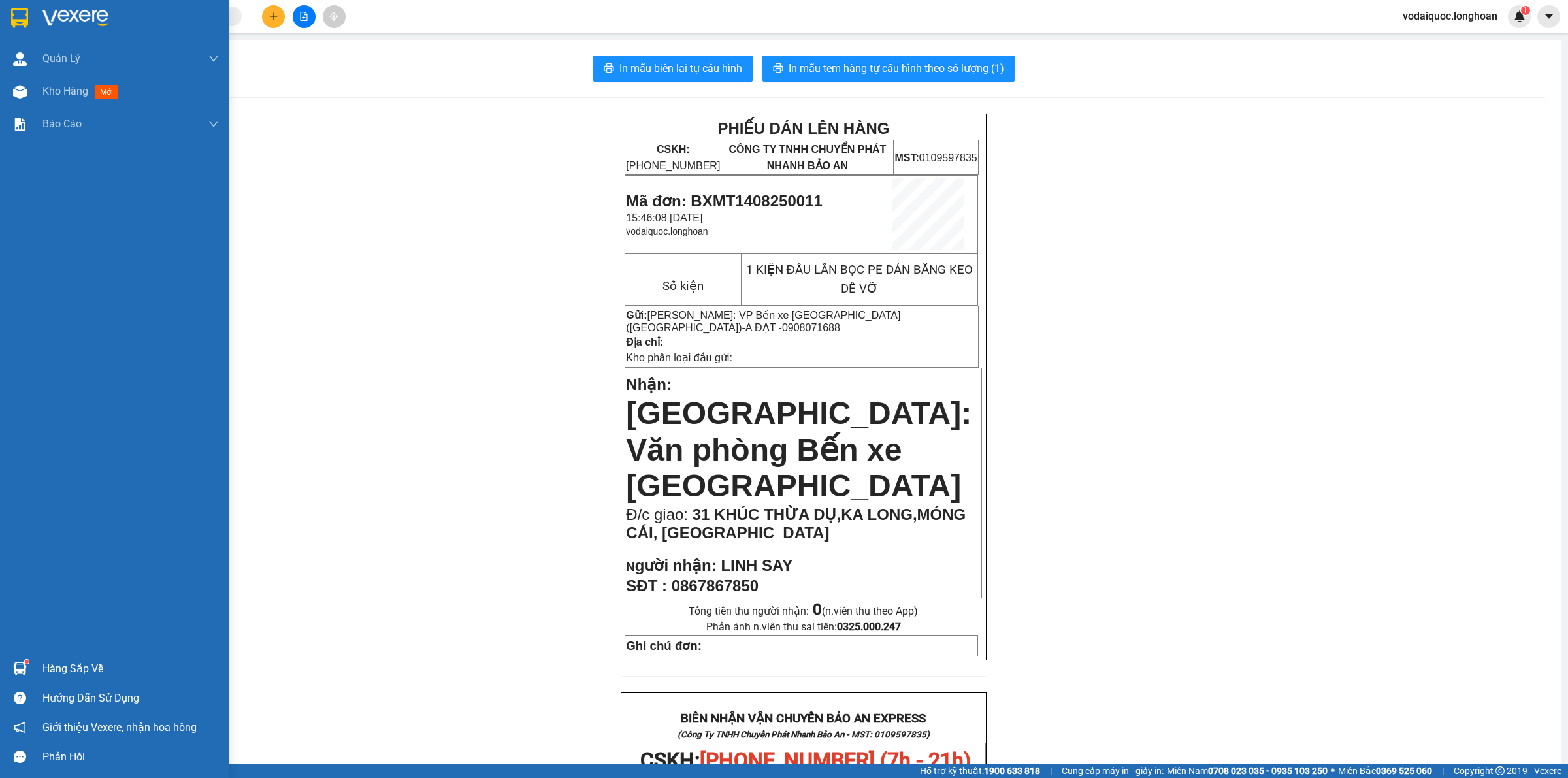
click at [40, 15] on div at bounding box center [114, 21] width 228 height 43
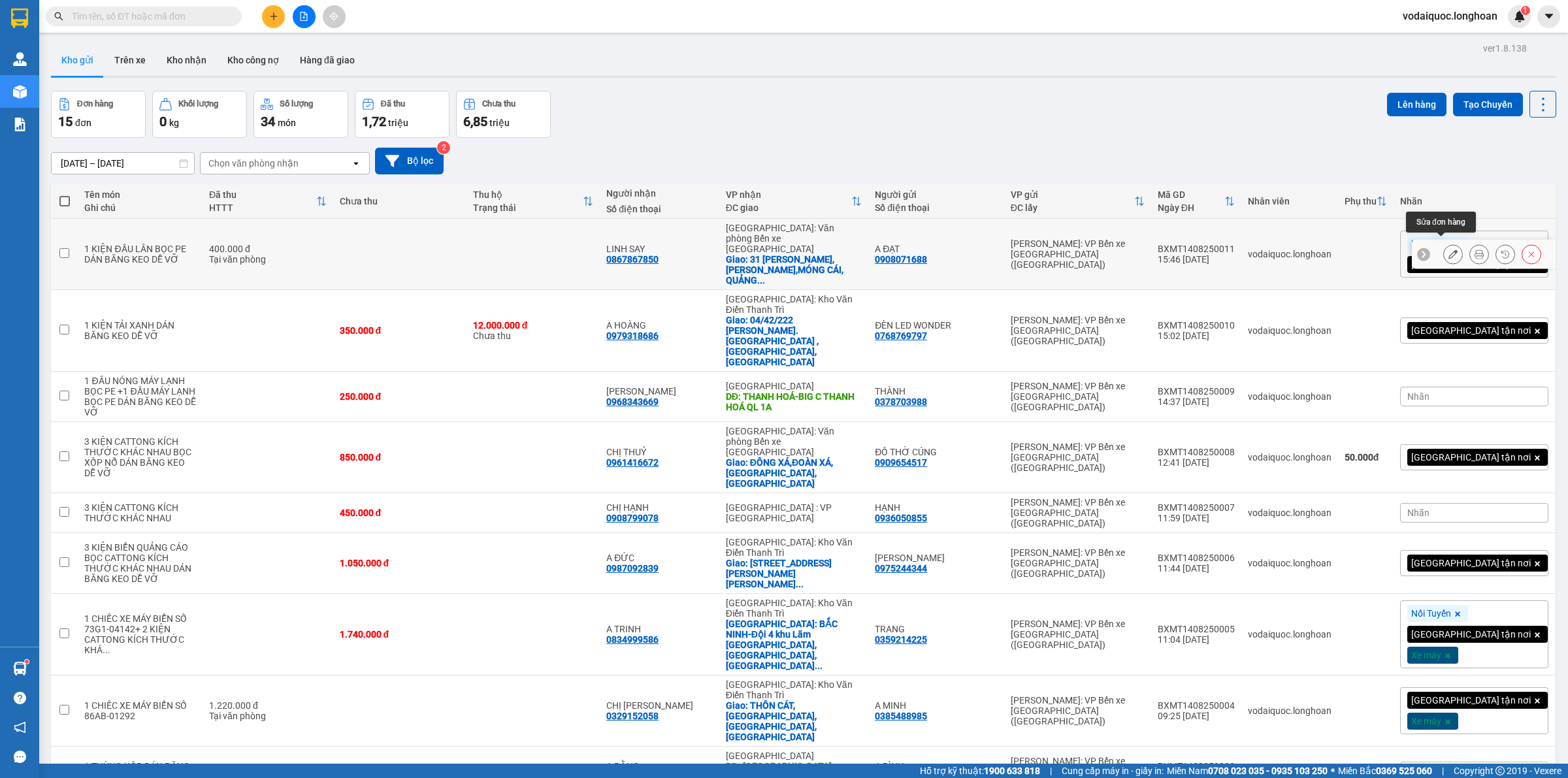
click at [1448, 250] on icon at bounding box center [1453, 254] width 9 height 9
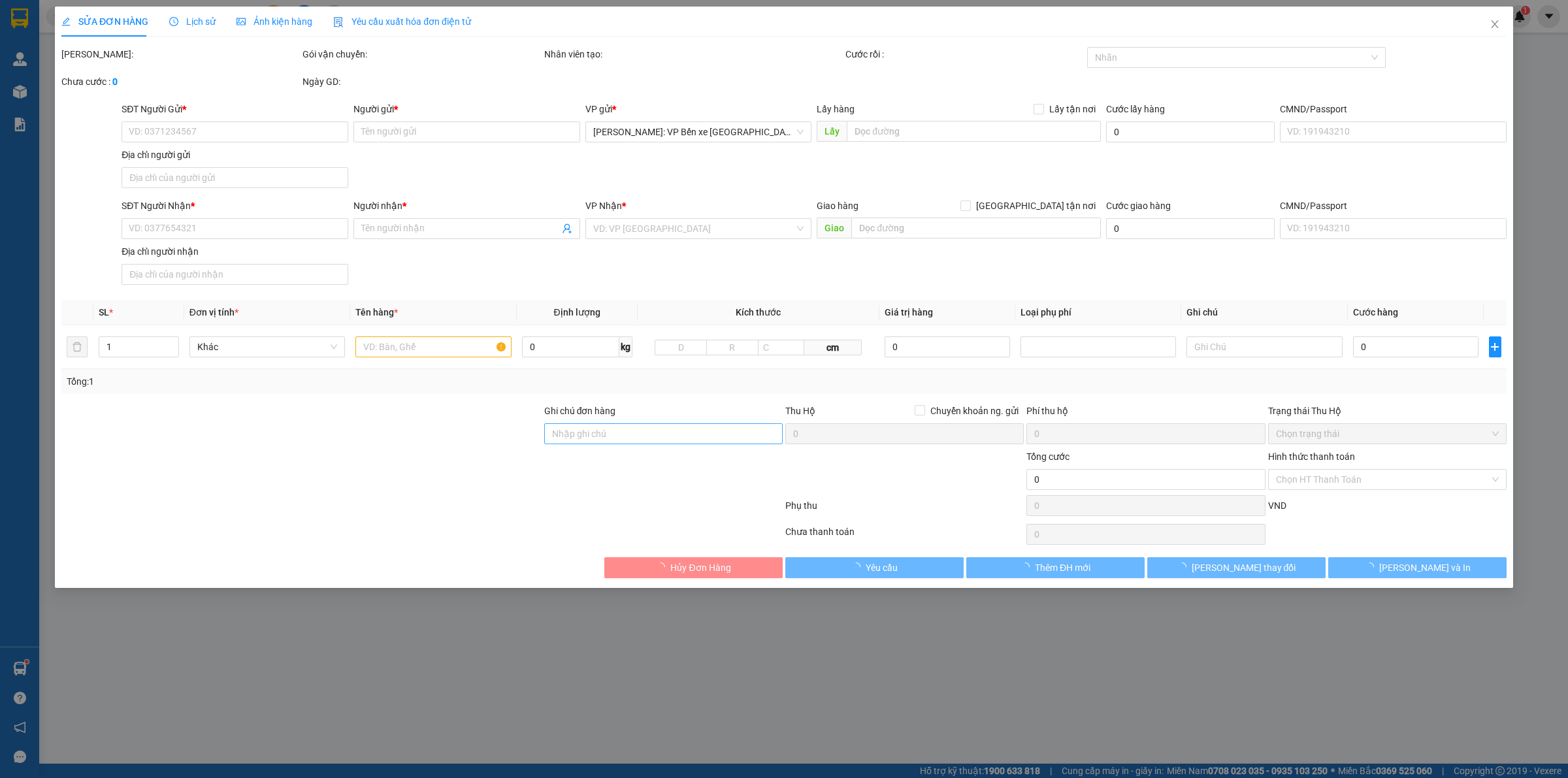
type input "0908071688"
type input "A ĐẠT"
type input "0867867850"
type input "LINH SAY"
checkbox input "true"
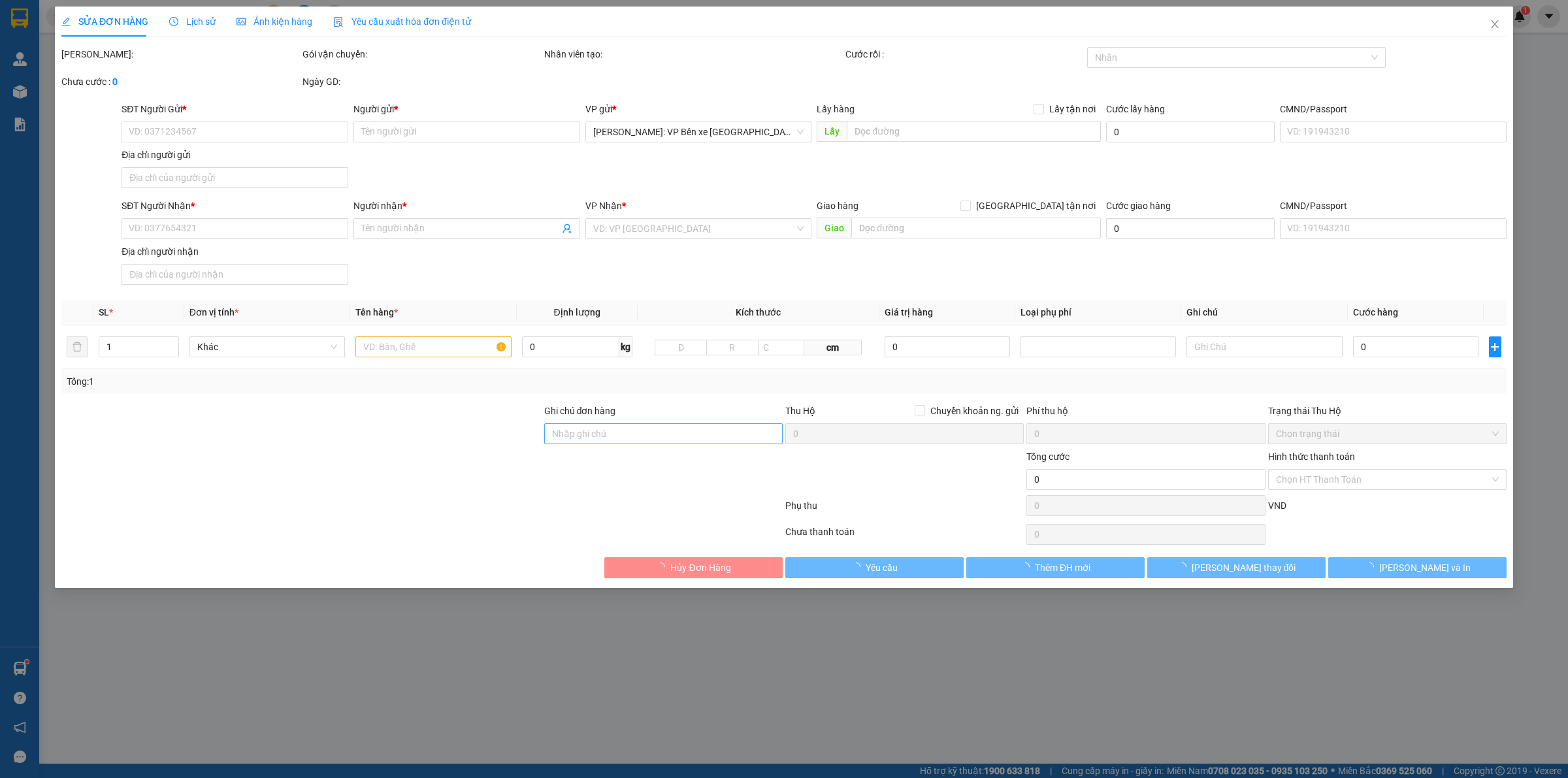
type input "31 KHÚC THỪA DỤ,KA LONG,MÓNG CÁI, [GEOGRAPHIC_DATA]"
type input "400.000"
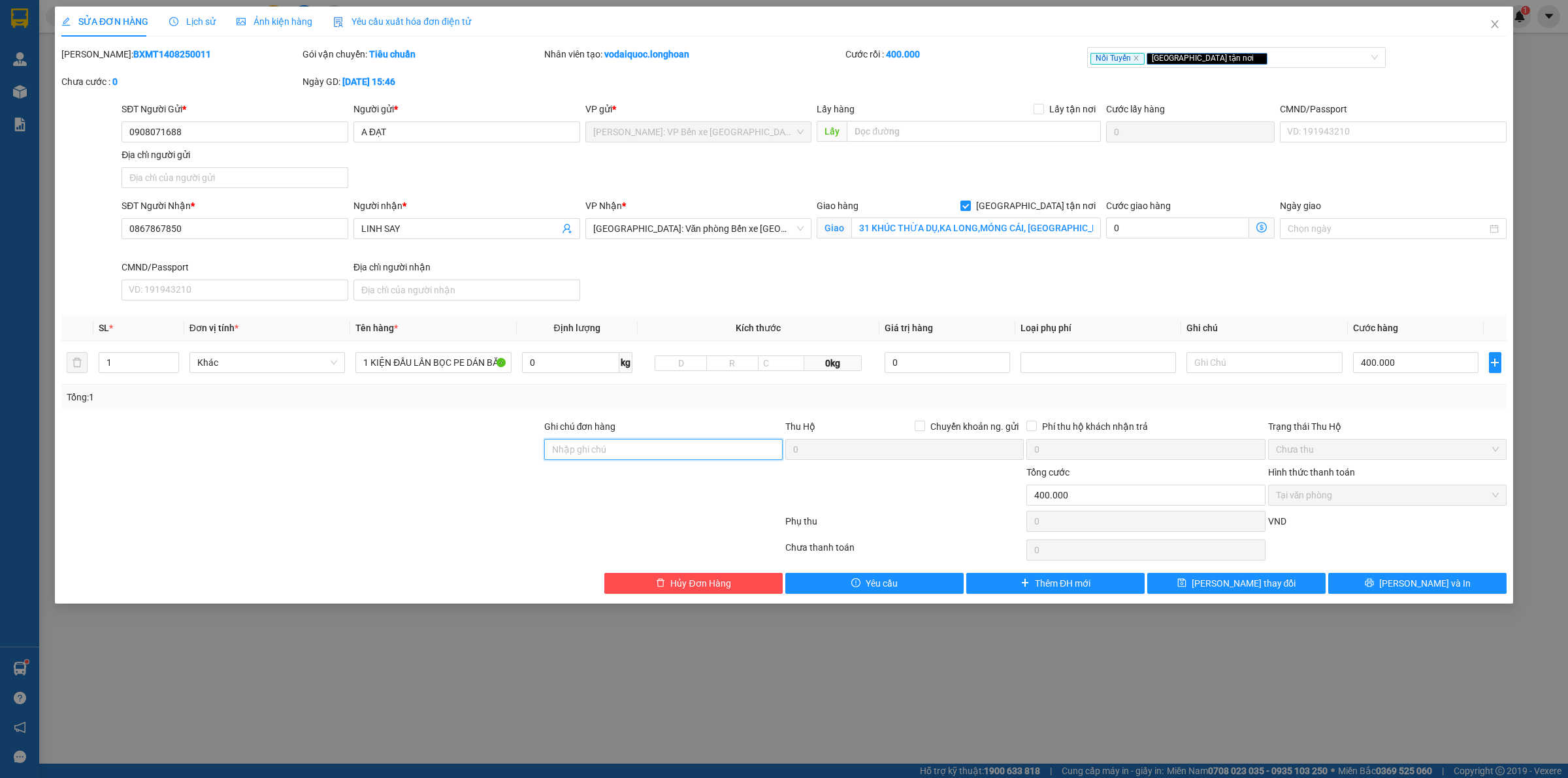
click at [644, 446] on input "Ghi chú đơn hàng" at bounding box center [663, 449] width 239 height 21
type input "HÀNG DỄ VỠ HƯ VỠ KHÔNG ĐỀN"
click at [1256, 582] on span "[PERSON_NAME] thay đổi" at bounding box center [1244, 583] width 104 height 15
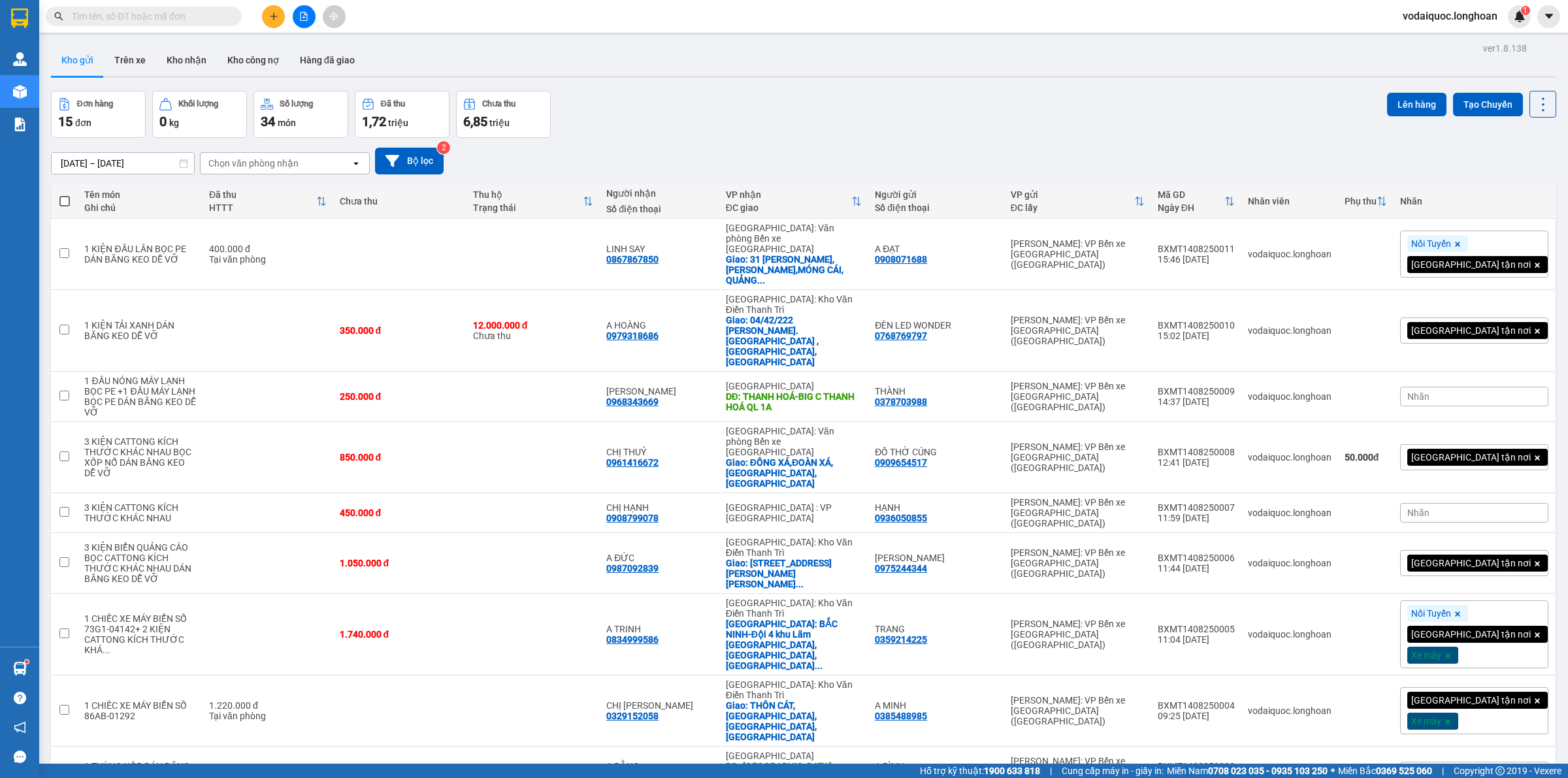
click at [723, 68] on div "Kho gửi Trên xe Kho nhận Kho công nợ Hàng đã giao" at bounding box center [804, 62] width 1506 height 34
click at [1031, 49] on div "Kho gửi Trên xe Kho nhận Kho công nợ Hàng đã giao" at bounding box center [804, 62] width 1506 height 34
click at [192, 63] on button "Kho nhận" at bounding box center [186, 60] width 61 height 32
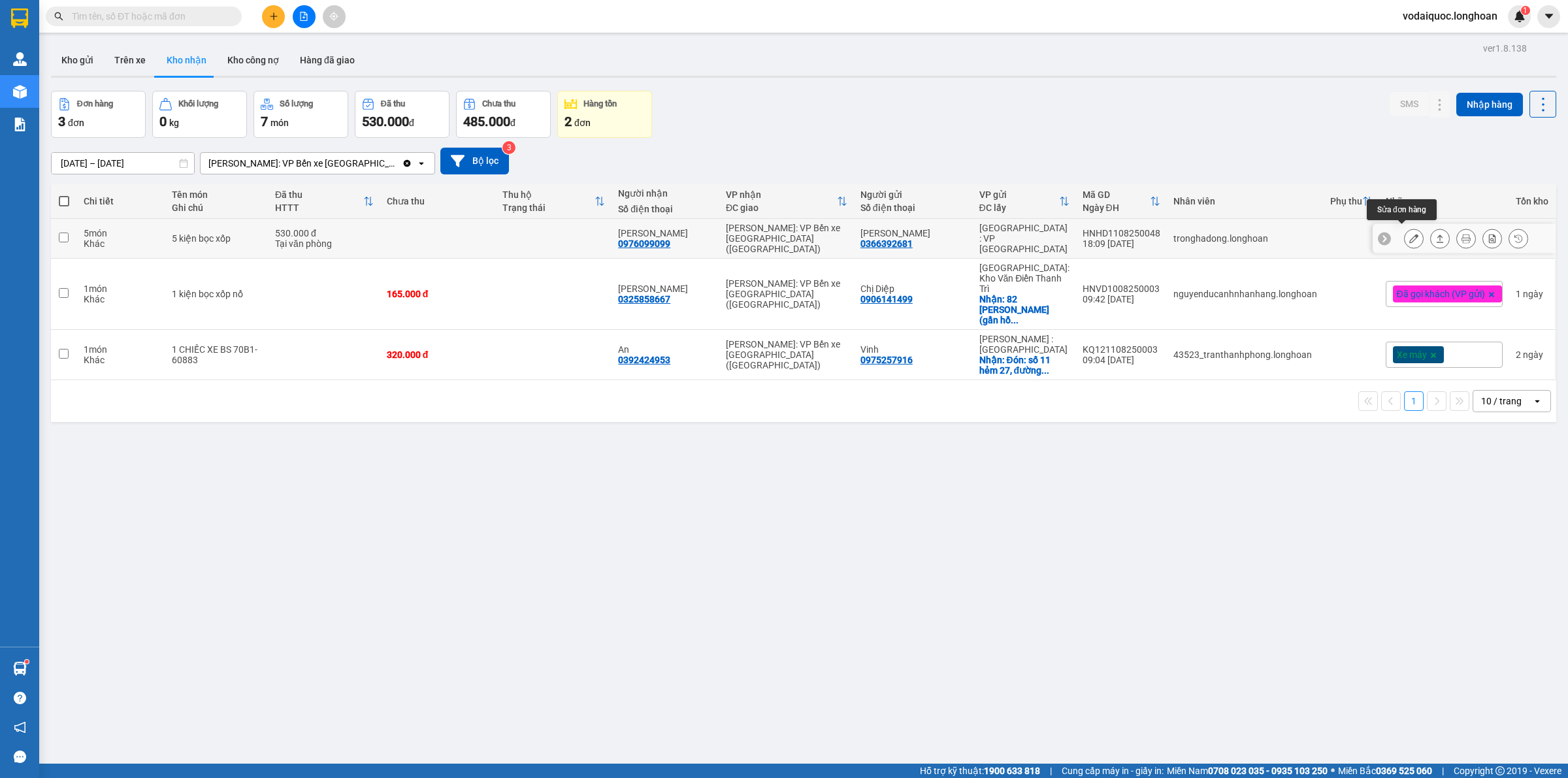
click at [1409, 233] on icon at bounding box center [1413, 238] width 9 height 9
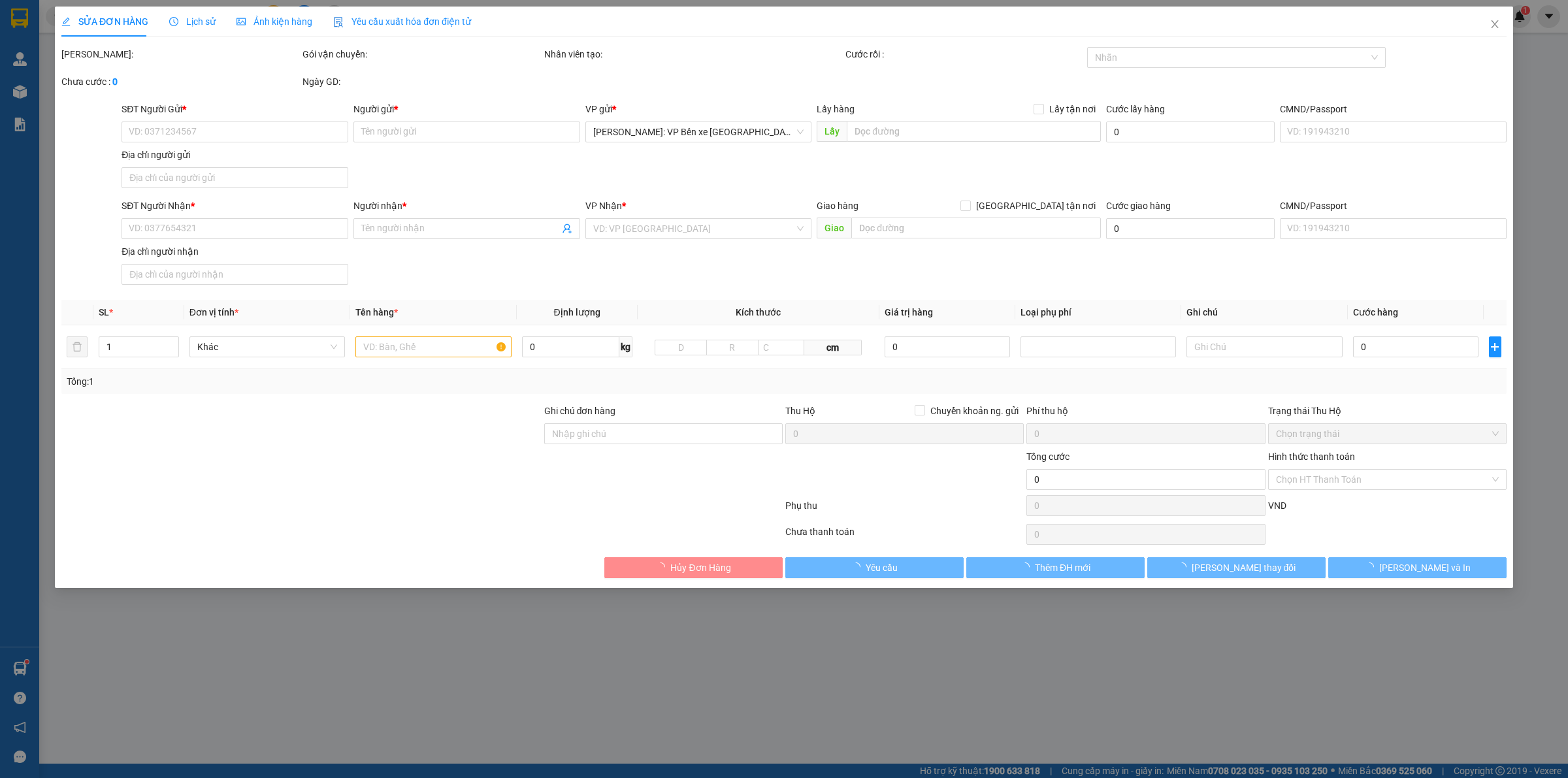
type input "0366392681"
type input "[PERSON_NAME]"
type input "0976099099"
type input "[PERSON_NAME]"
type input "HÀNG DỄ VỠ CHÚ Ý BỐC XẾP NHẸ TAY KHÔNG ĐÈ HÀNG ( HƯ VỠ KHÔNG ĐỀN GIÁ TRỊ HÀNG )"
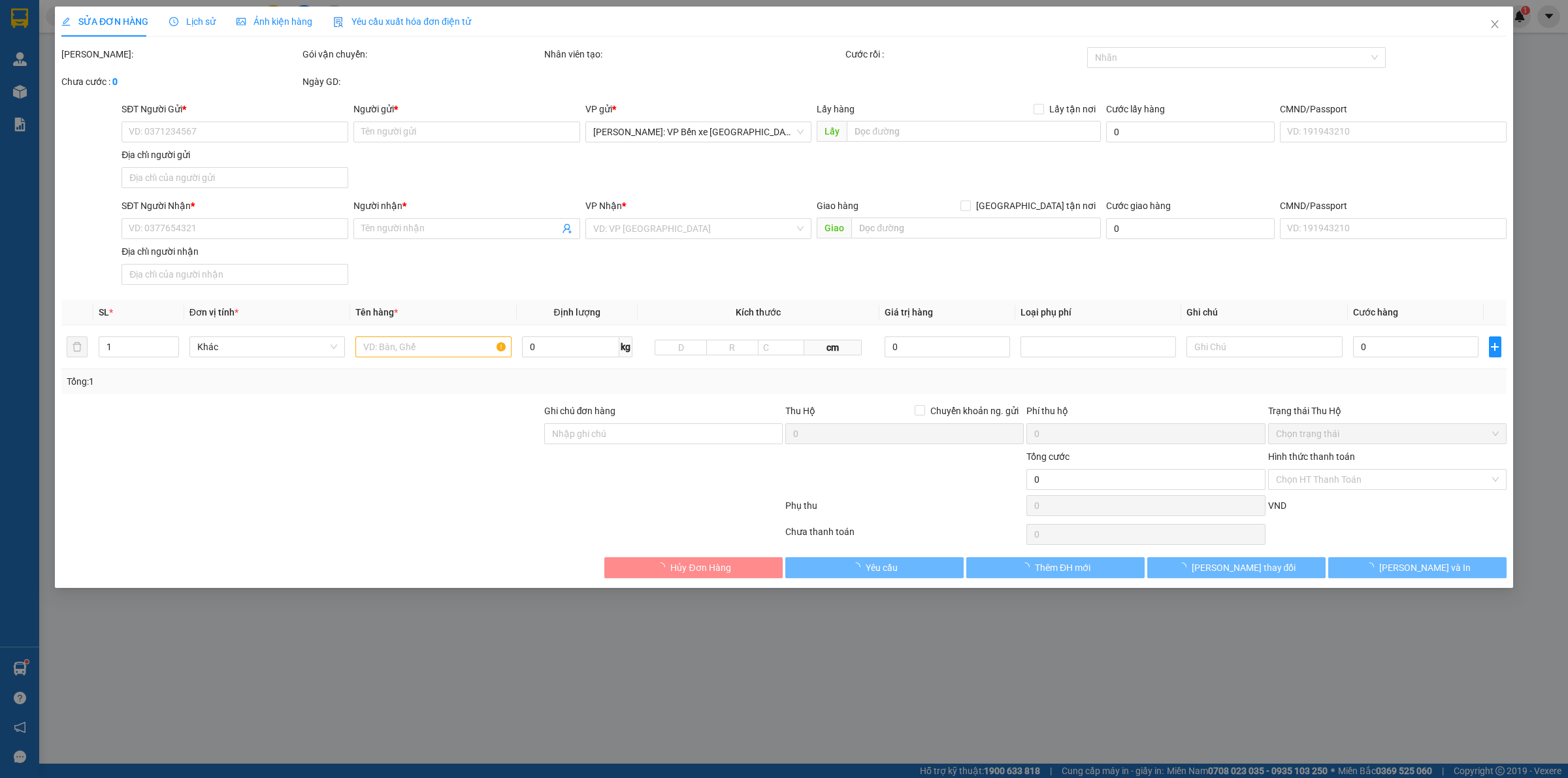
type input "530.000"
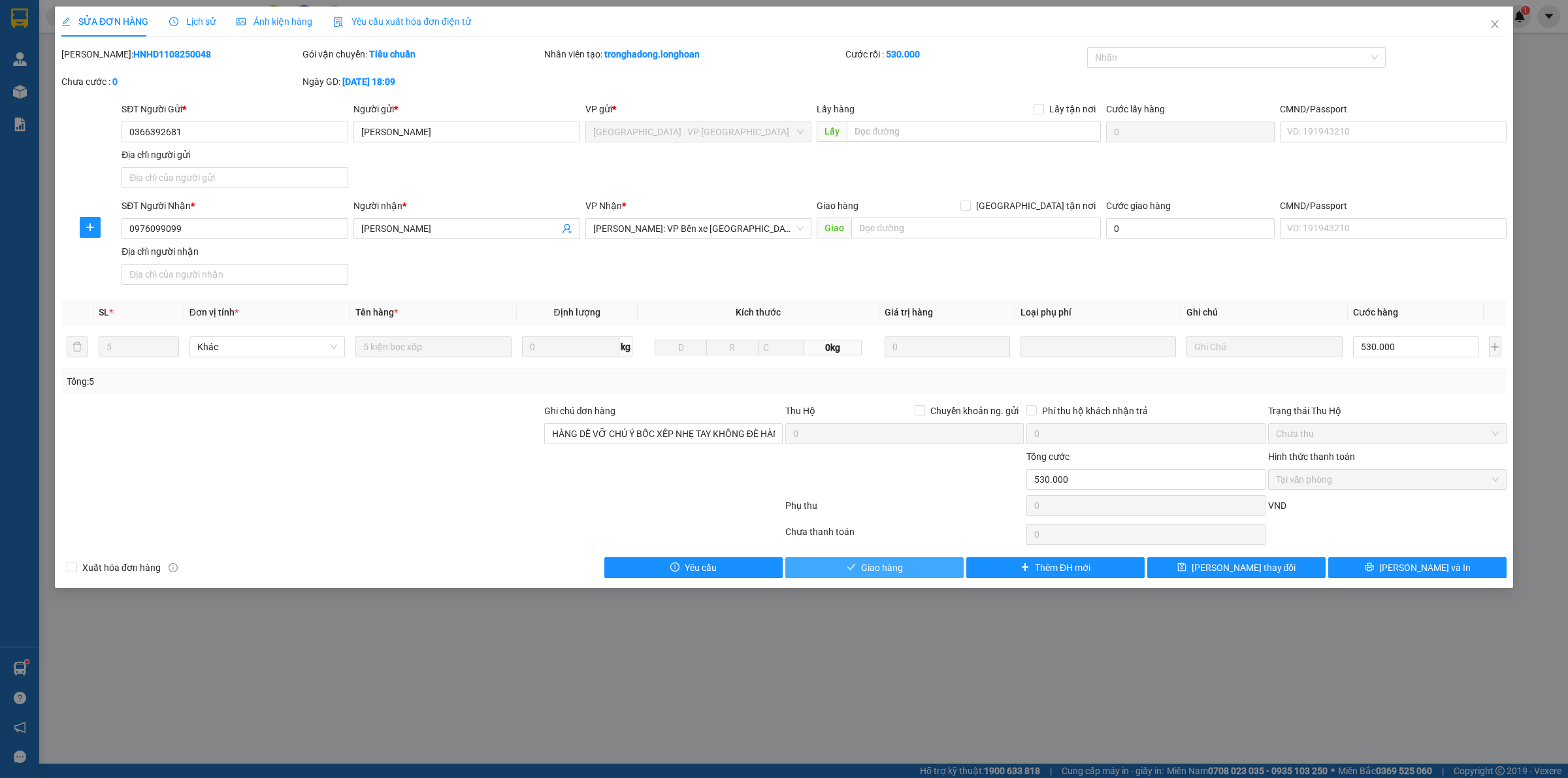
click at [880, 563] on span "Giao hàng" at bounding box center [882, 567] width 42 height 15
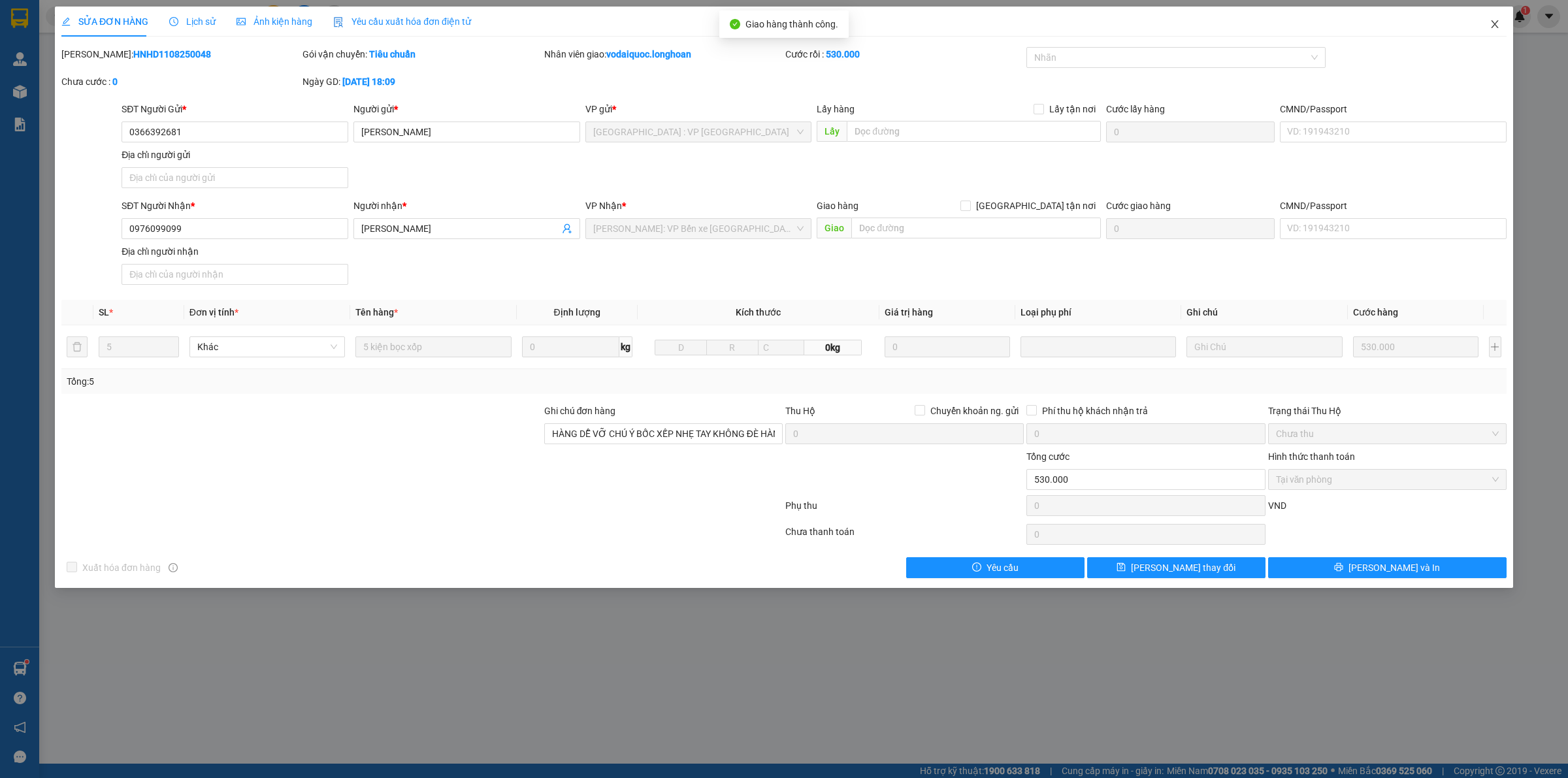
click at [1496, 23] on icon "close" at bounding box center [1494, 24] width 7 height 8
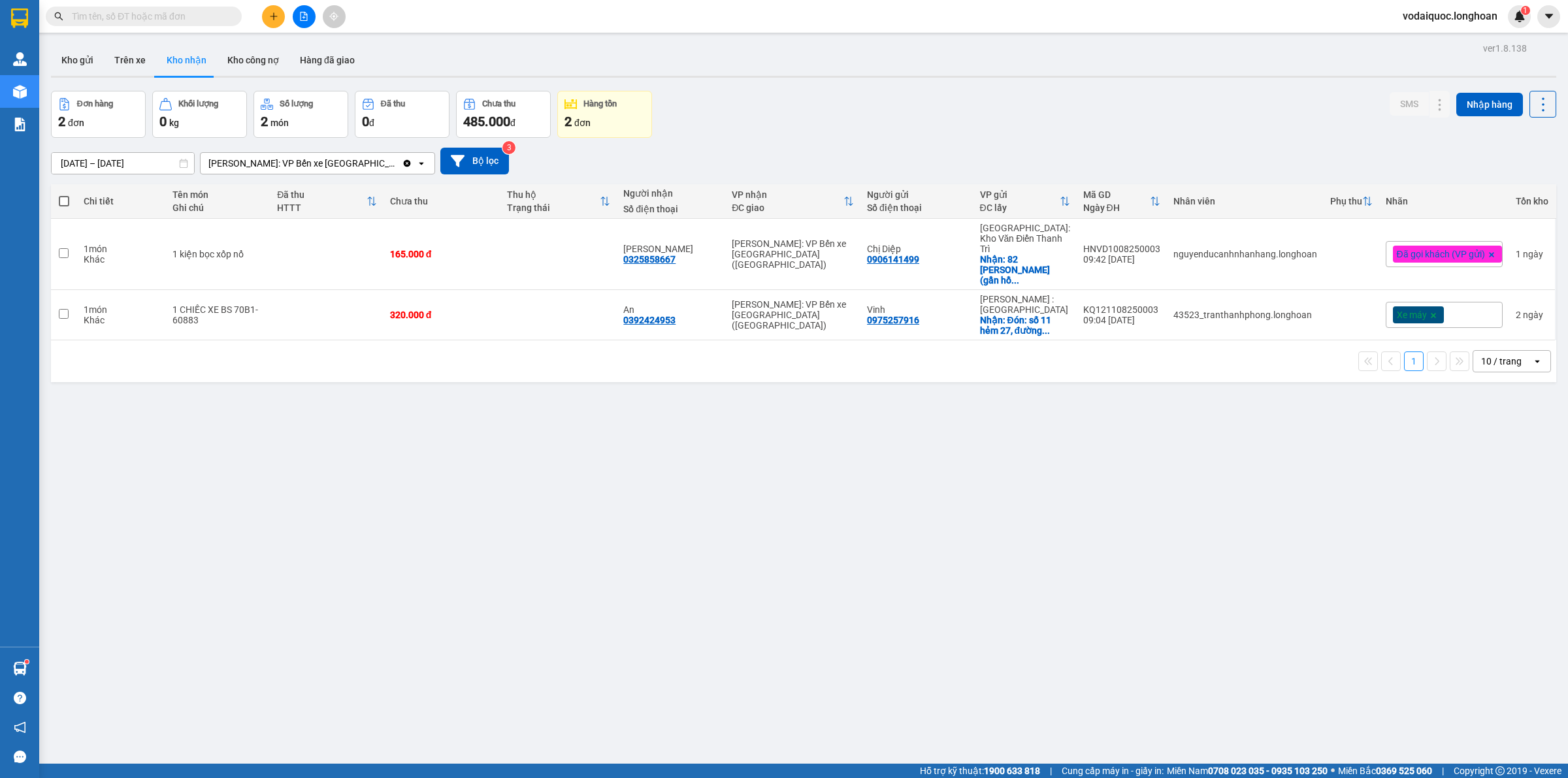
click at [1014, 468] on div "ver 1.8.138 Kho gửi Trên xe Kho nhận Kho công nợ Hàng đã giao Đơn hàng 2 đơn Kh…" at bounding box center [803, 428] width 1516 height 778
click at [966, 455] on div "ver 1.8.138 Kho gửi Trên xe Kho nhận Kho công nợ Hàng đã giao Đơn hàng 2 đơn Kh…" at bounding box center [803, 428] width 1516 height 778
click at [86, 54] on button "Kho gửi" at bounding box center [78, 60] width 53 height 32
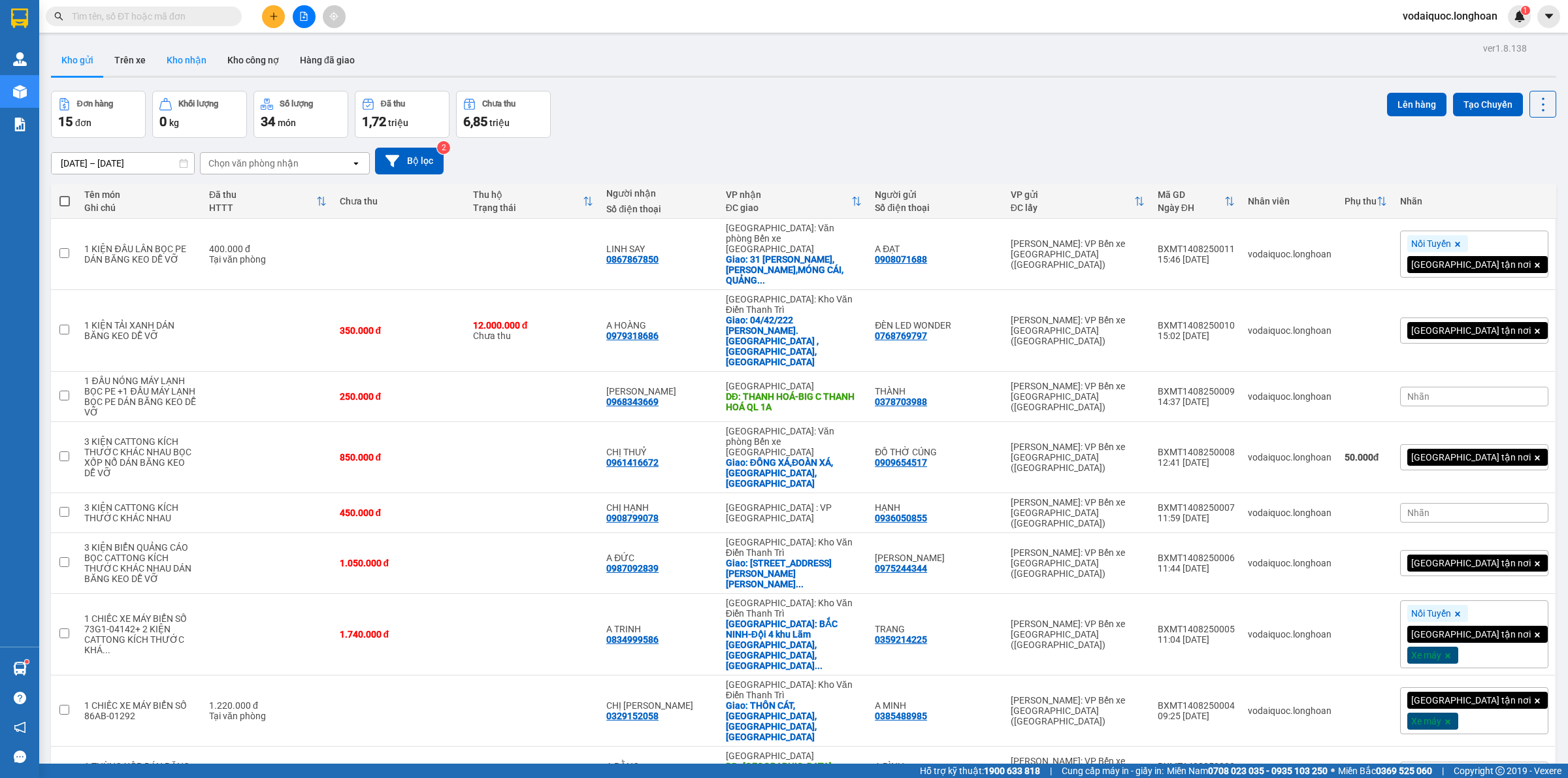
click at [174, 61] on button "Kho nhận" at bounding box center [186, 60] width 61 height 32
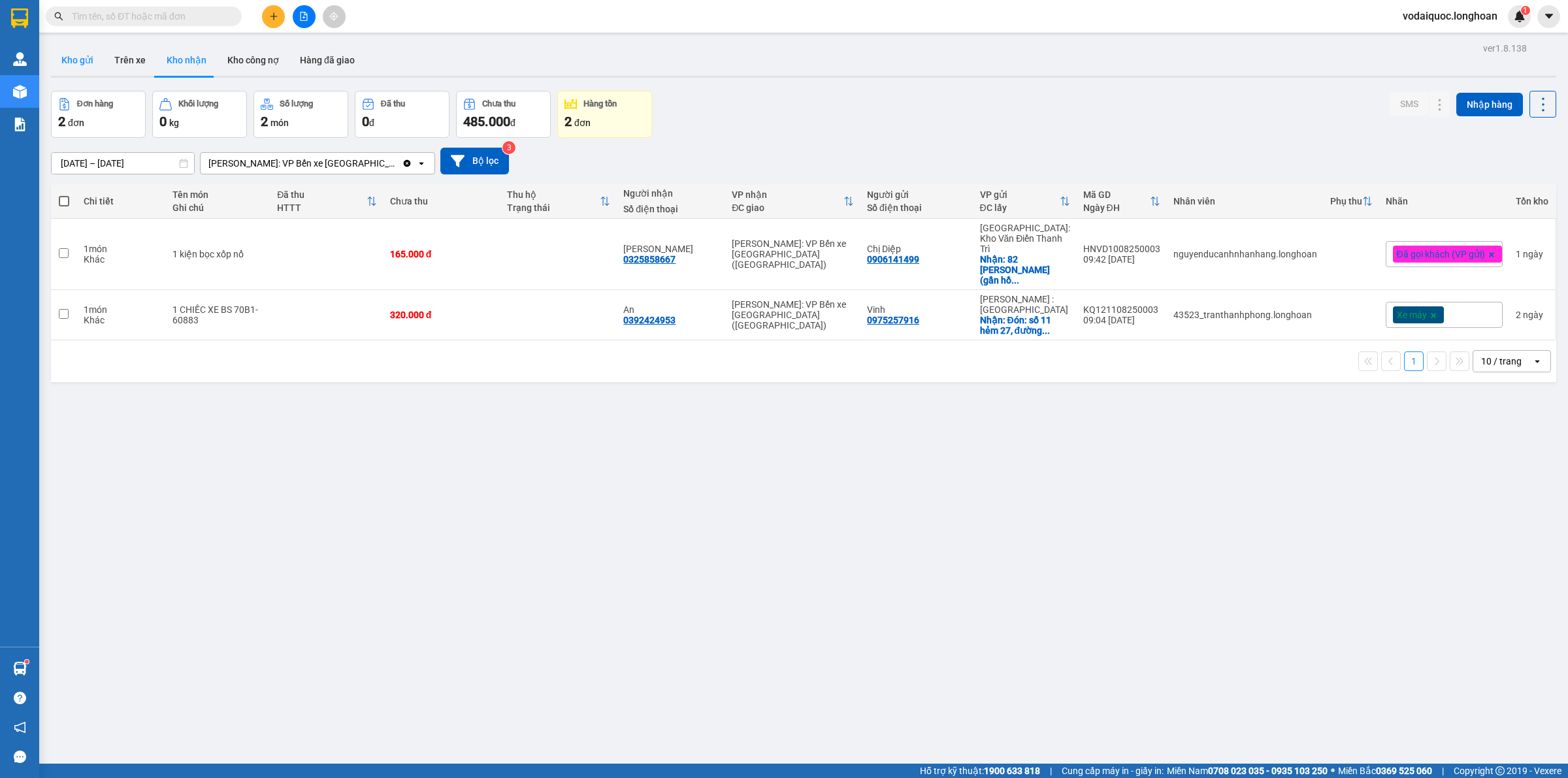
click at [80, 56] on button "Kho gửi" at bounding box center [78, 60] width 53 height 32
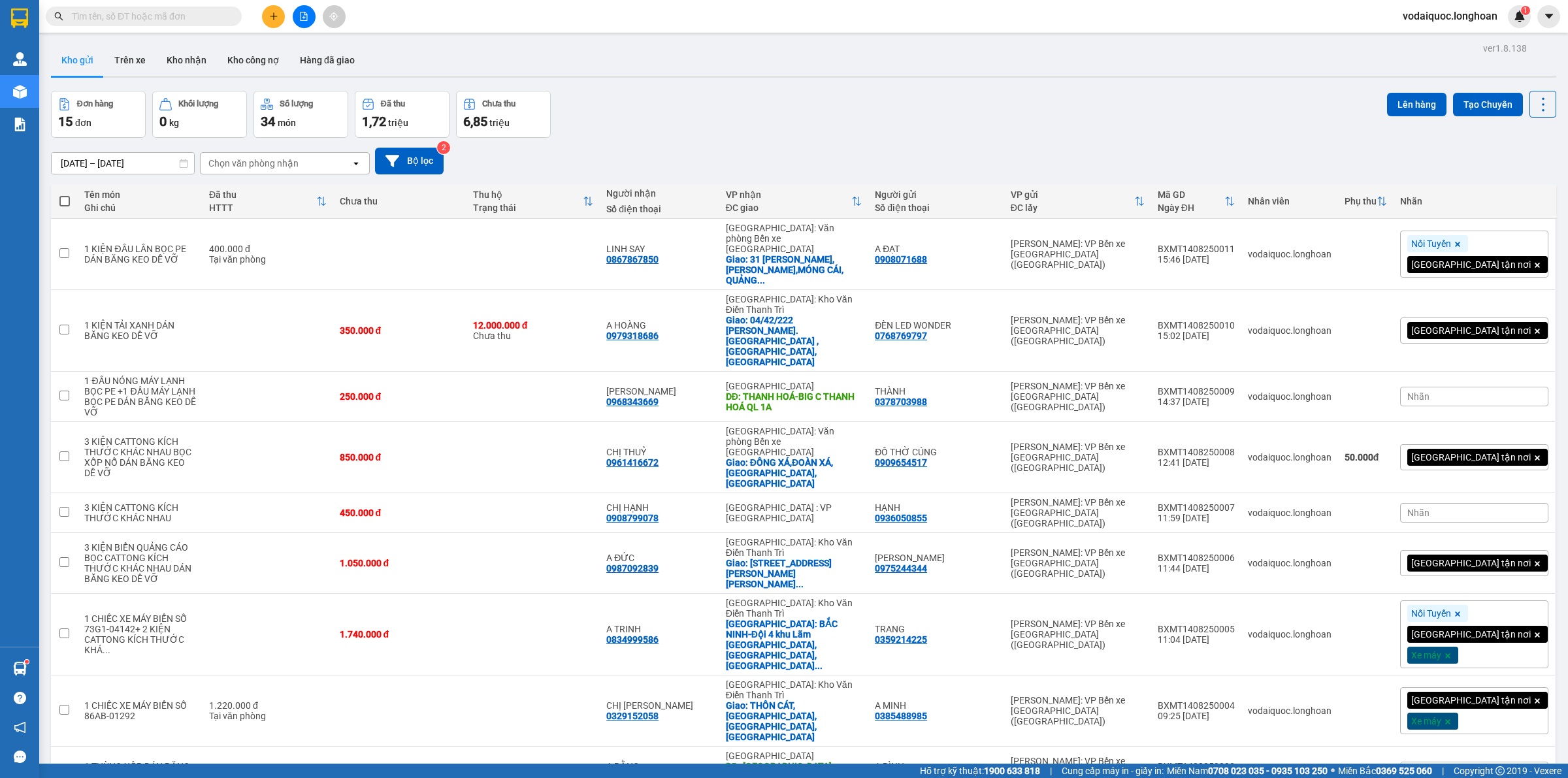
click at [171, 11] on input "text" at bounding box center [149, 16] width 154 height 15
click at [1475, 706] on icon at bounding box center [1479, 710] width 9 height 9
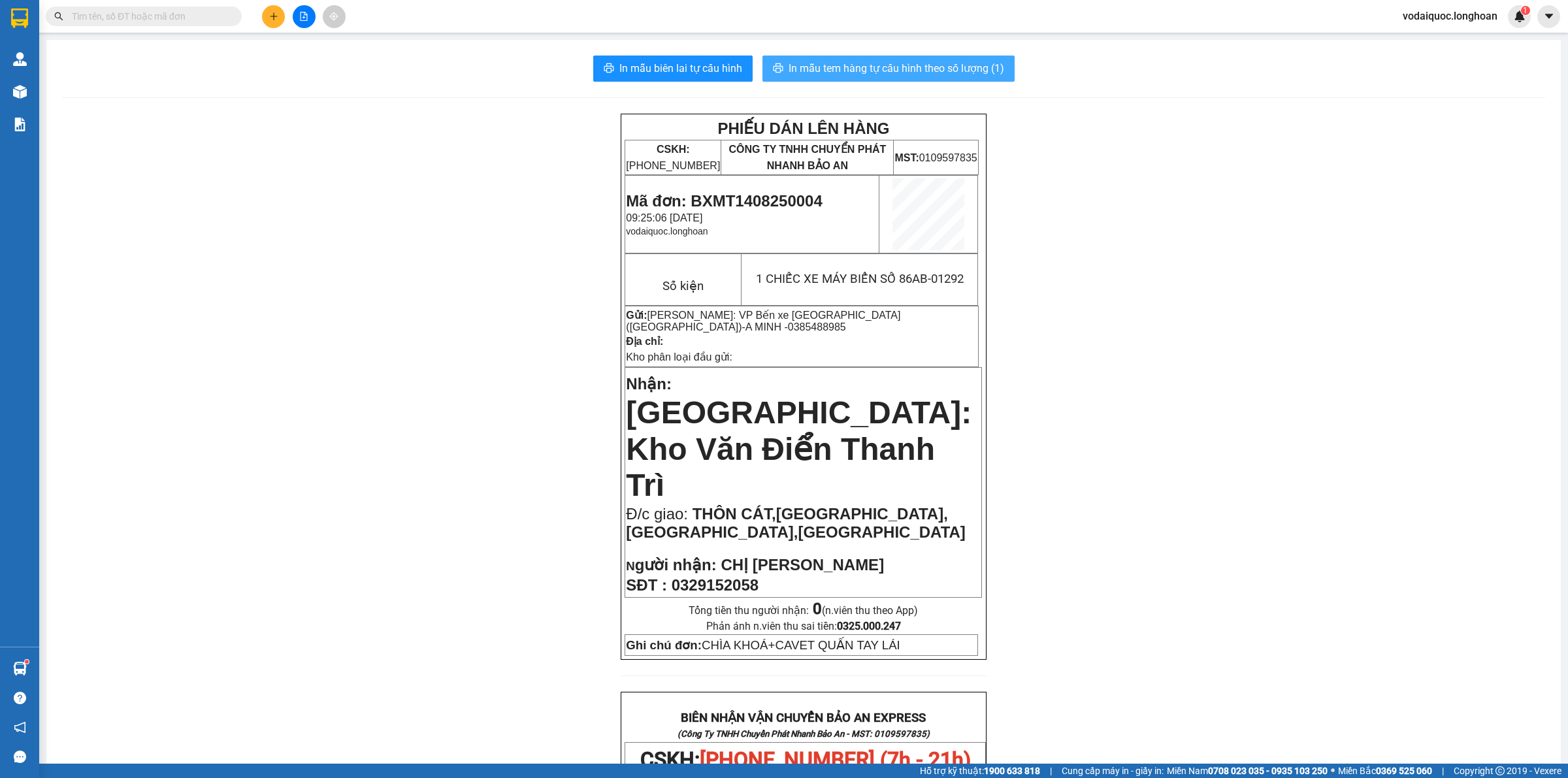
click at [864, 62] on span "In mẫu tem hàng tự cấu hình theo số lượng (1)" at bounding box center [896, 68] width 216 height 16
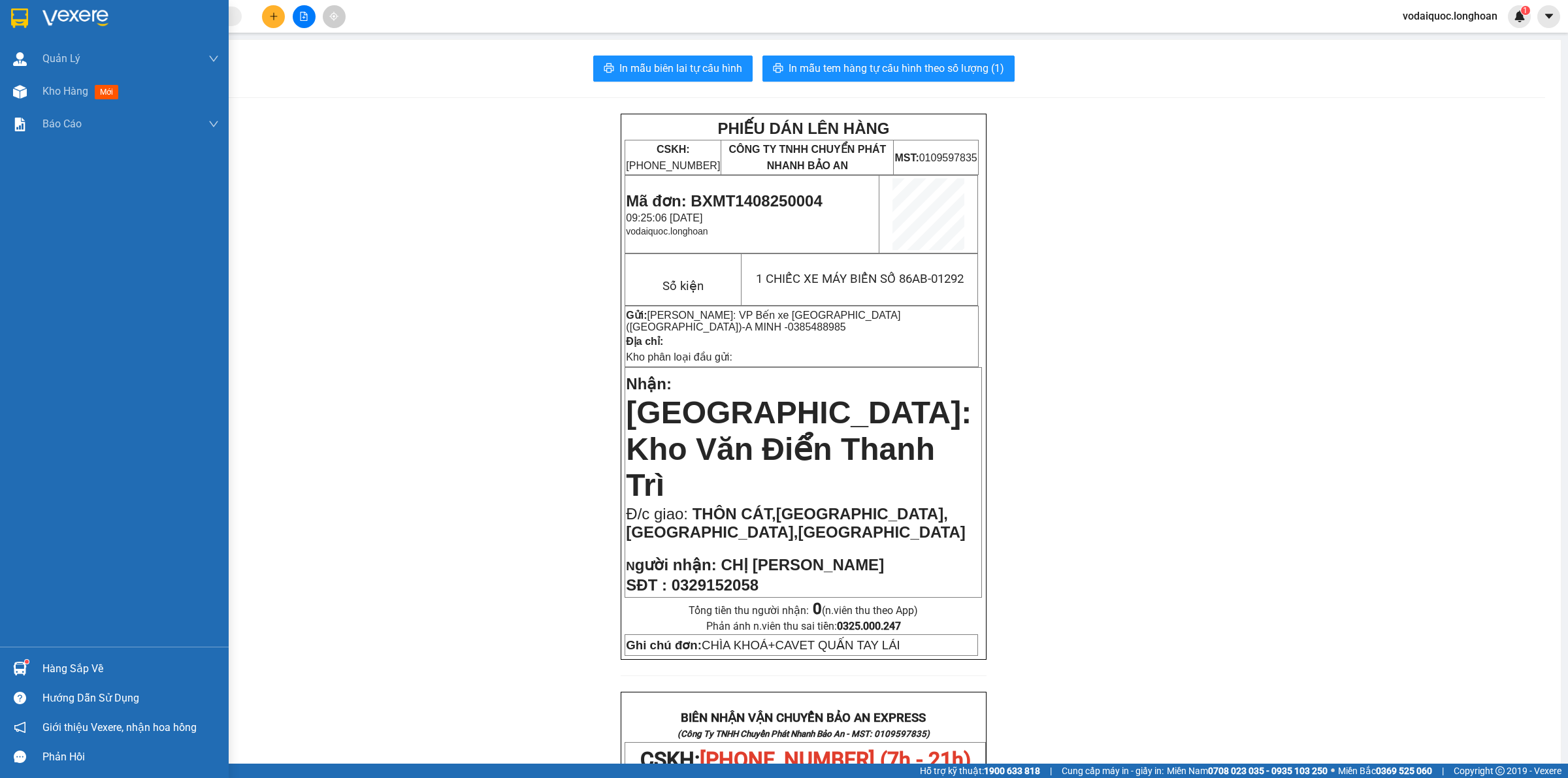
click at [40, 9] on div at bounding box center [114, 21] width 228 height 43
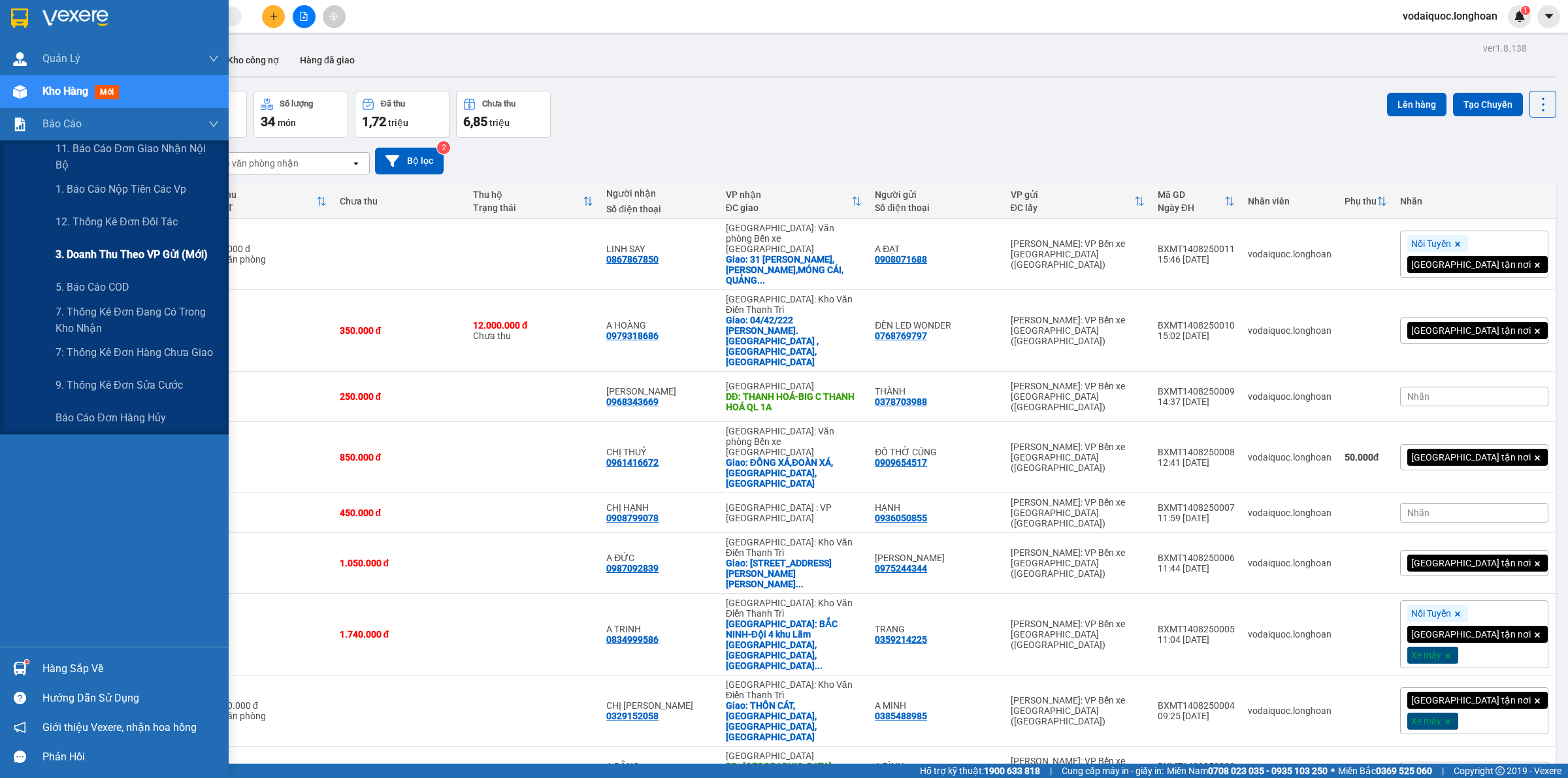
click at [149, 259] on span "3. Doanh Thu theo VP Gửi (mới)" at bounding box center [132, 254] width 152 height 16
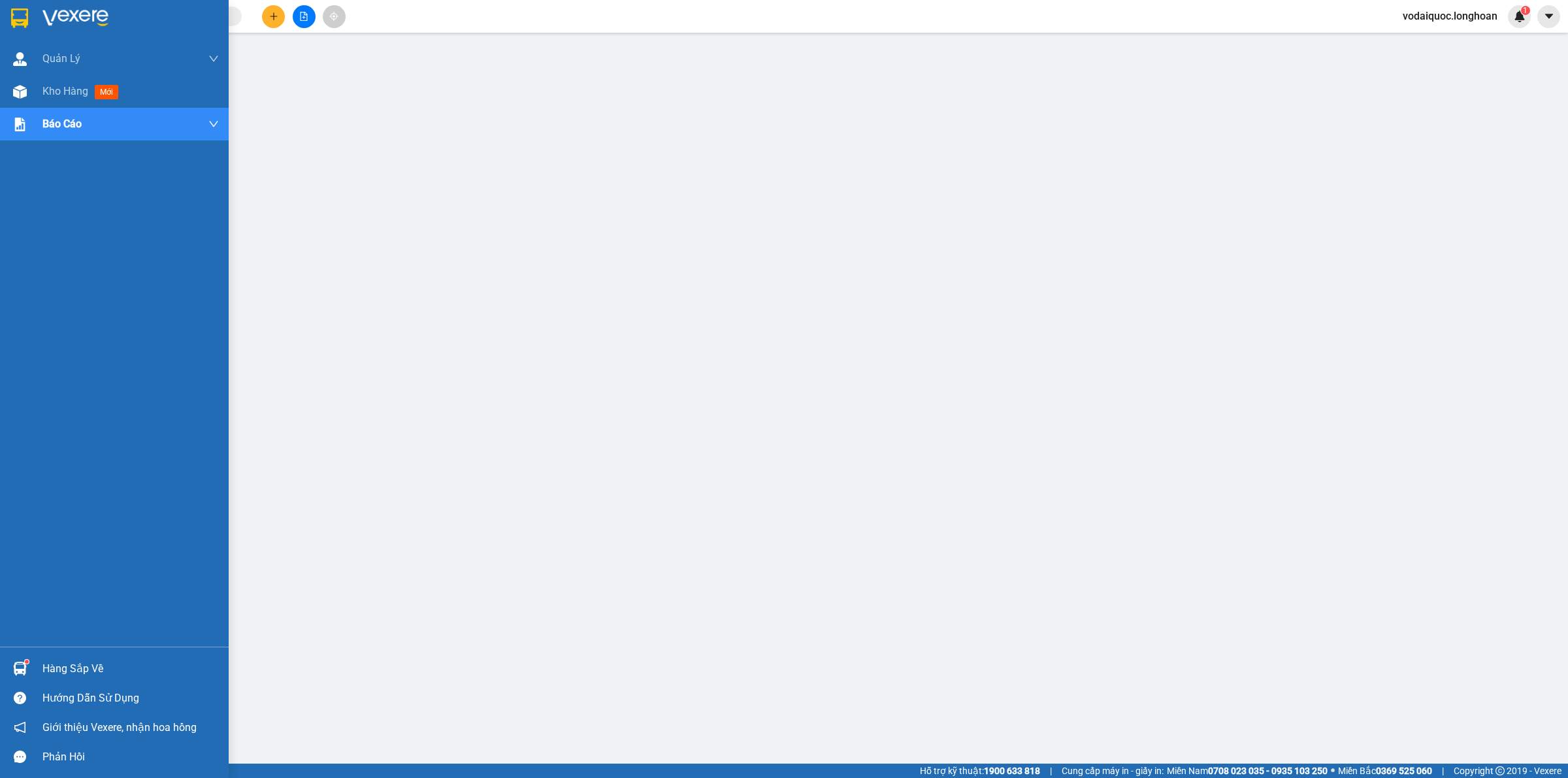
click at [62, 15] on img at bounding box center [75, 18] width 66 height 20
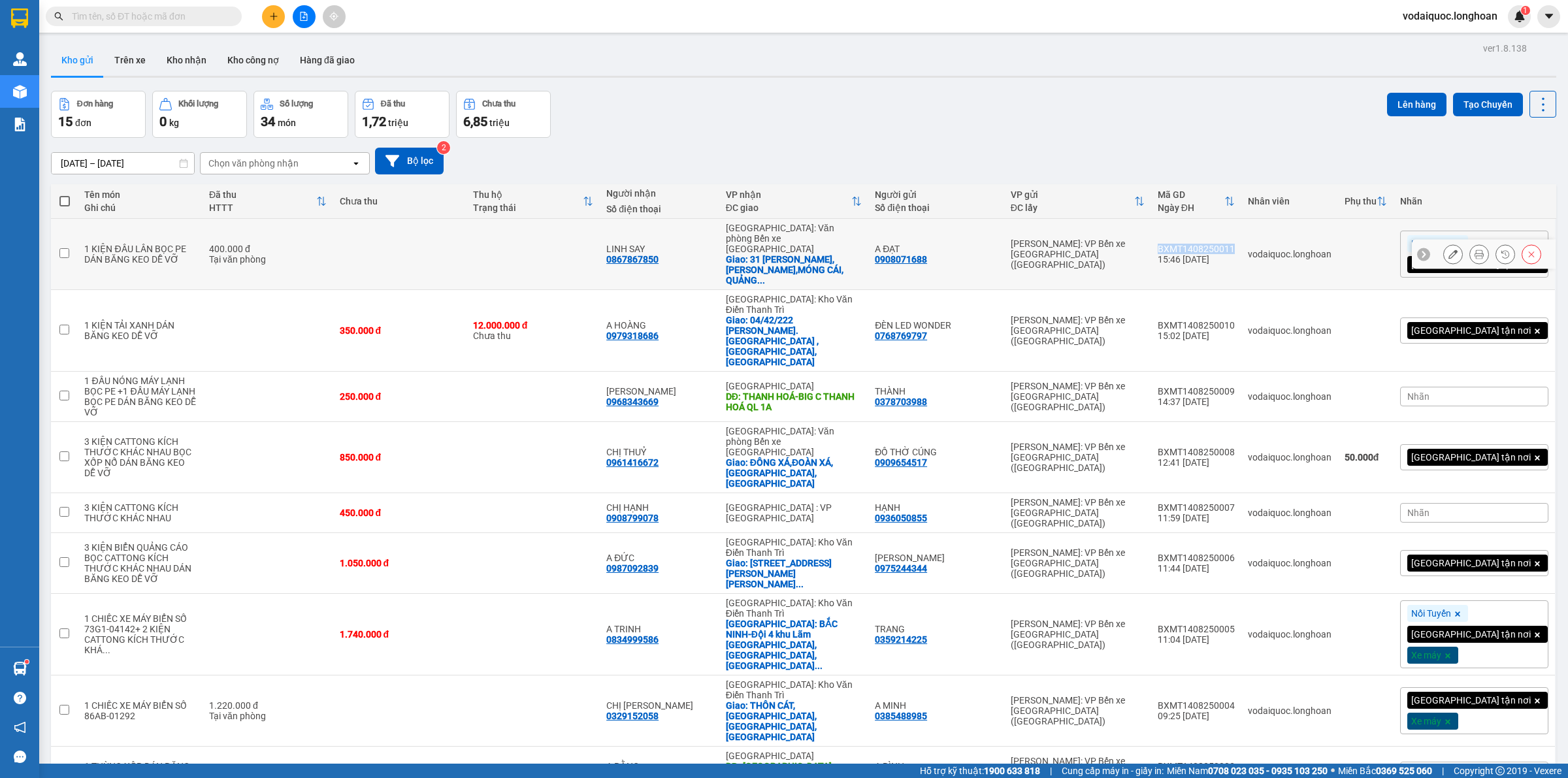
drag, startPoint x: 1216, startPoint y: 236, endPoint x: 1294, endPoint y: 237, distance: 78.0
click at [1241, 237] on td "BXMT1408250011 15:46 [DATE]" at bounding box center [1196, 254] width 90 height 71
checkbox input "true"
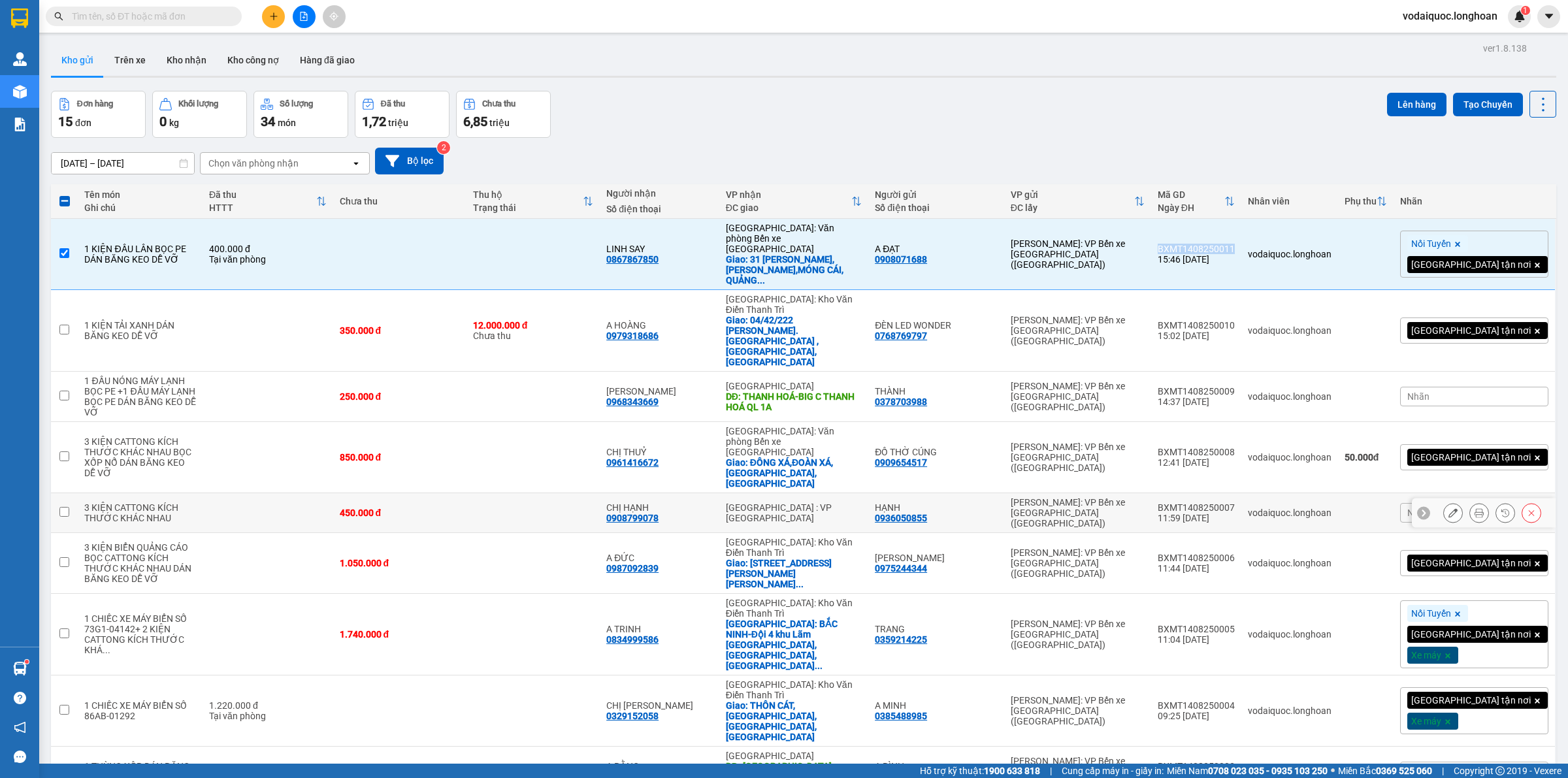
copy div "BXMT1408250011"
drag, startPoint x: 1218, startPoint y: 286, endPoint x: 1293, endPoint y: 292, distance: 75.2
click at [1241, 292] on td "BXMT1408250010 15:02 [DATE]" at bounding box center [1196, 330] width 90 height 81
checkbox input "true"
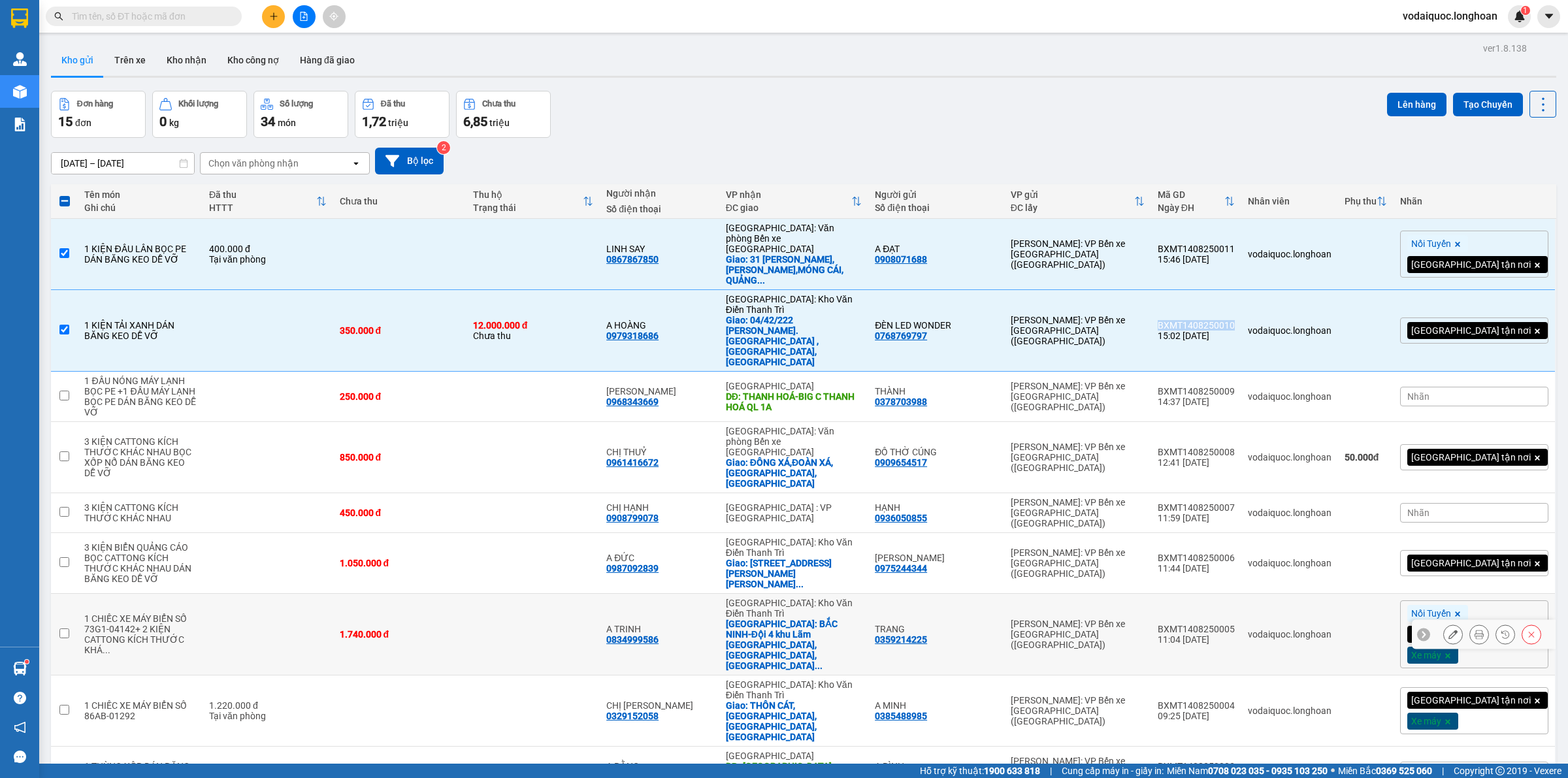
copy div "BXMT1408250010"
drag, startPoint x: 1216, startPoint y: 325, endPoint x: 1297, endPoint y: 327, distance: 81.0
click at [1241, 372] on td "BXMT1408250009 14:37 [DATE]" at bounding box center [1196, 397] width 90 height 50
checkbox input "true"
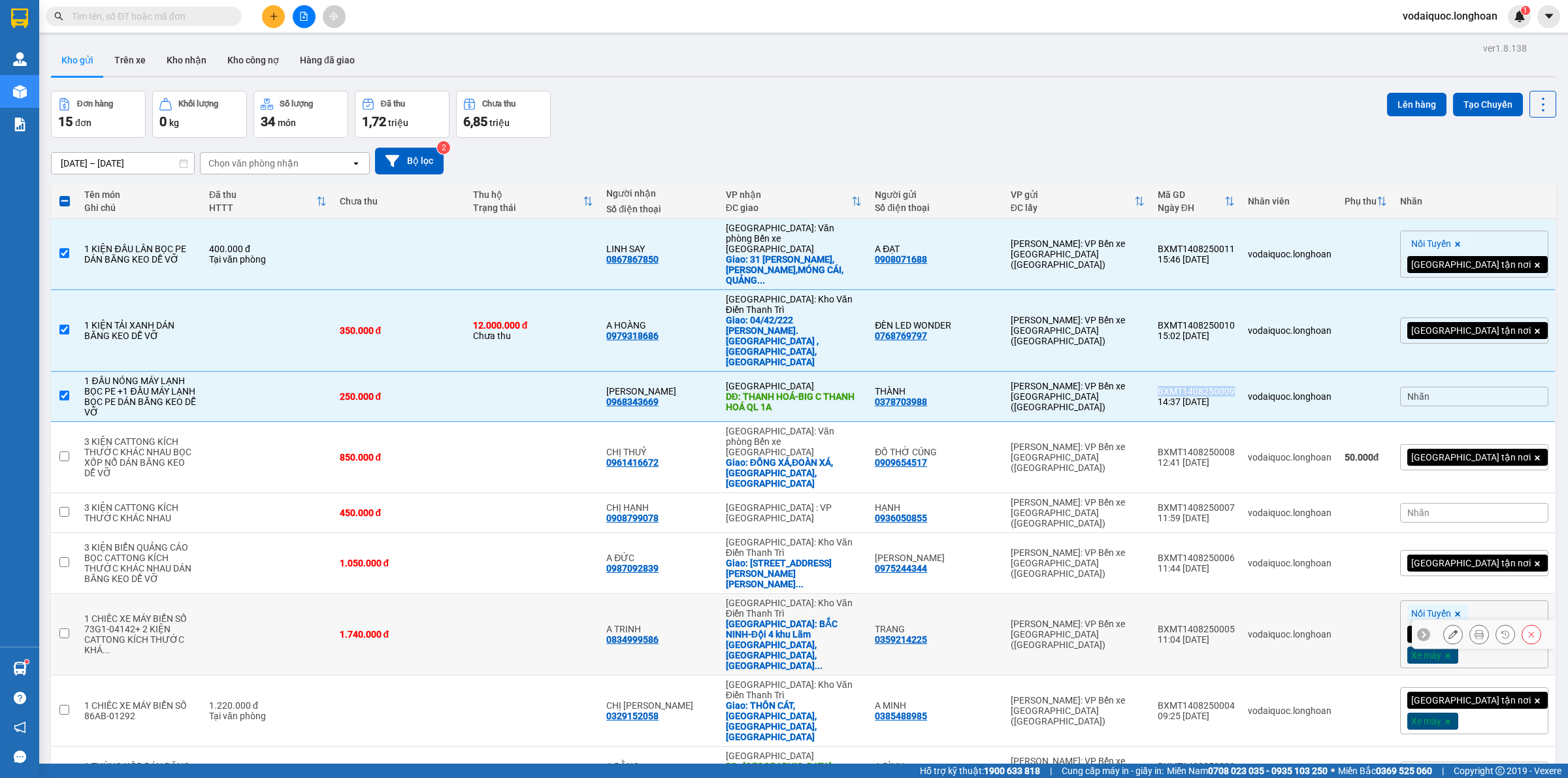
copy div "BXMT1408250009"
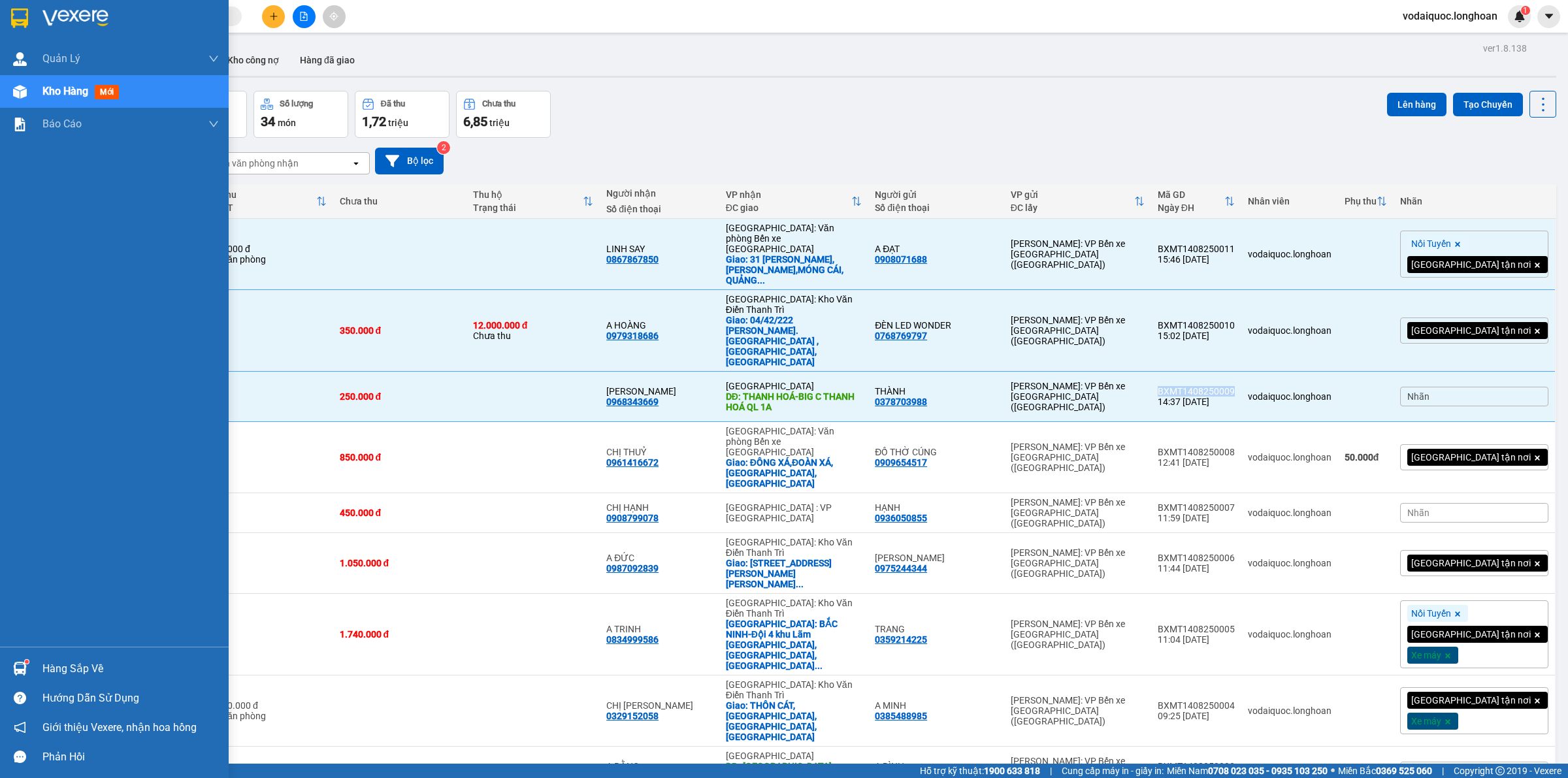
click at [27, 18] on img at bounding box center [20, 18] width 17 height 20
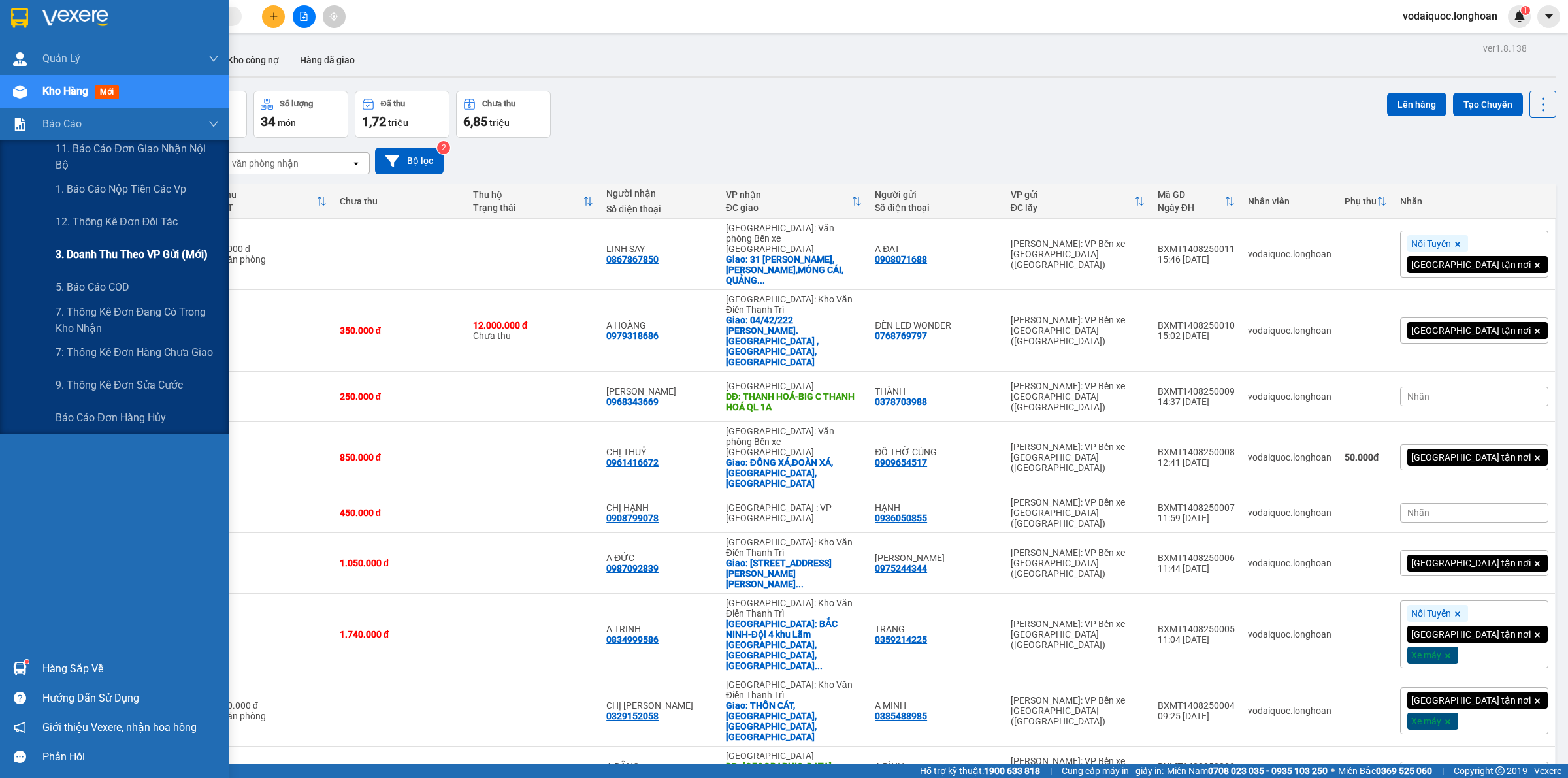
click at [148, 256] on span "3. Doanh Thu theo VP Gửi (mới)" at bounding box center [132, 254] width 152 height 16
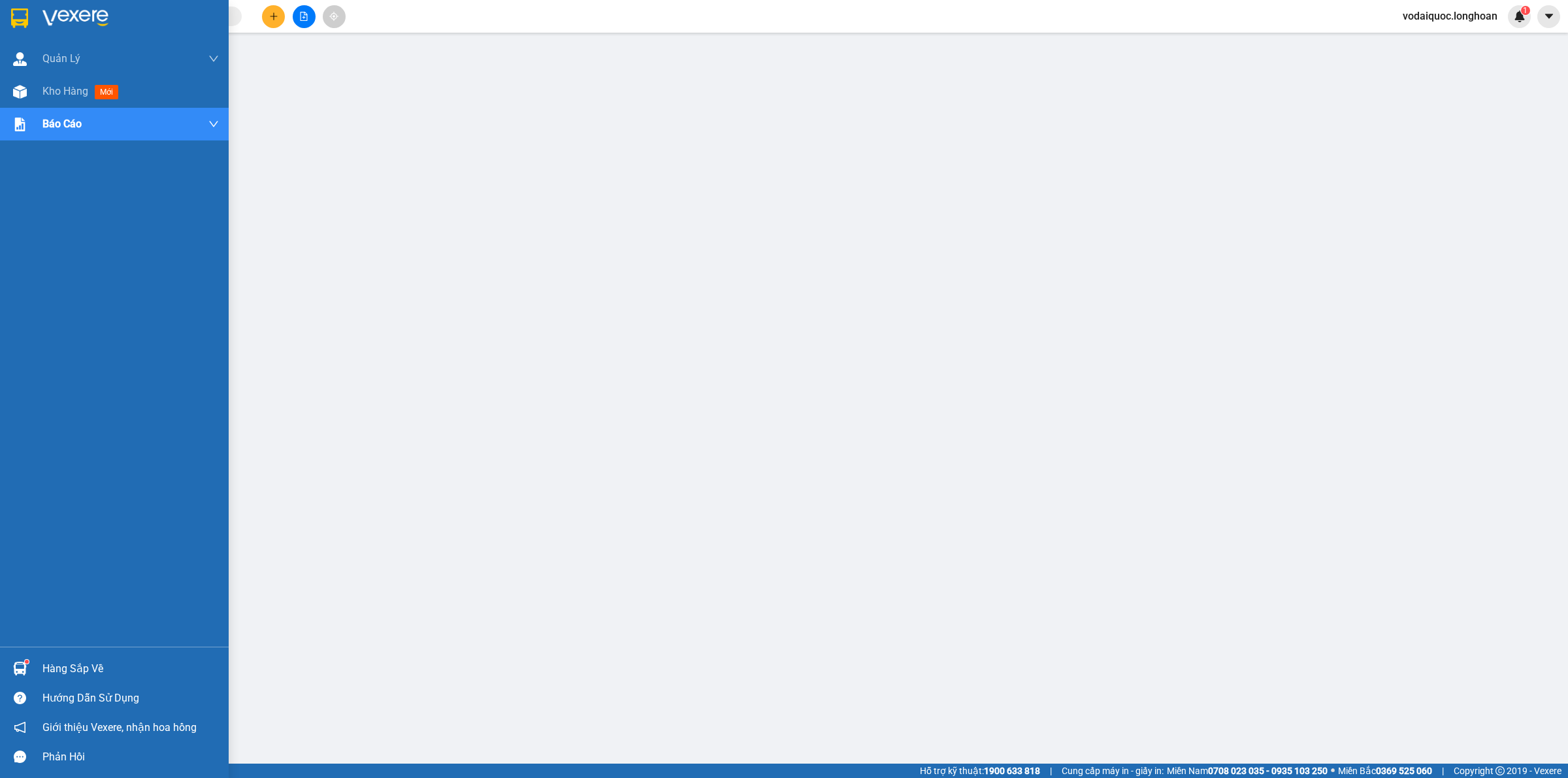
click at [34, 11] on div at bounding box center [114, 21] width 228 height 43
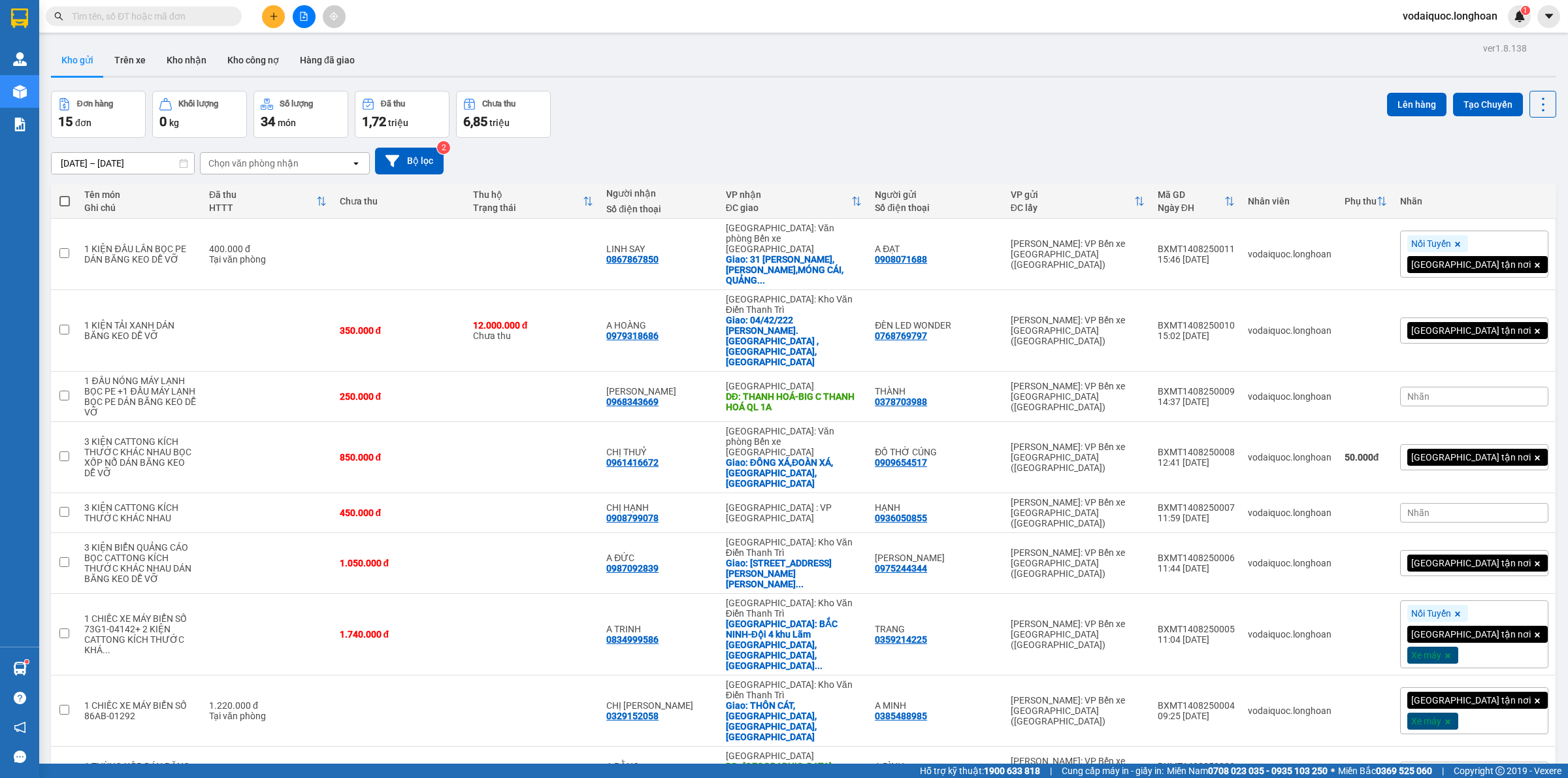
drag, startPoint x: 783, startPoint y: 40, endPoint x: 618, endPoint y: 64, distance: 166.7
click at [783, 40] on div "ver 1.8.138 Kho gửi Trên xe Kho nhận Kho công nợ Hàng đã giao Đơn hàng 15 đơn K…" at bounding box center [803, 462] width 1516 height 845
click at [206, 14] on input "text" at bounding box center [149, 16] width 154 height 15
click at [193, 10] on input "text" at bounding box center [149, 16] width 154 height 15
click at [154, 15] on input "text" at bounding box center [149, 16] width 154 height 15
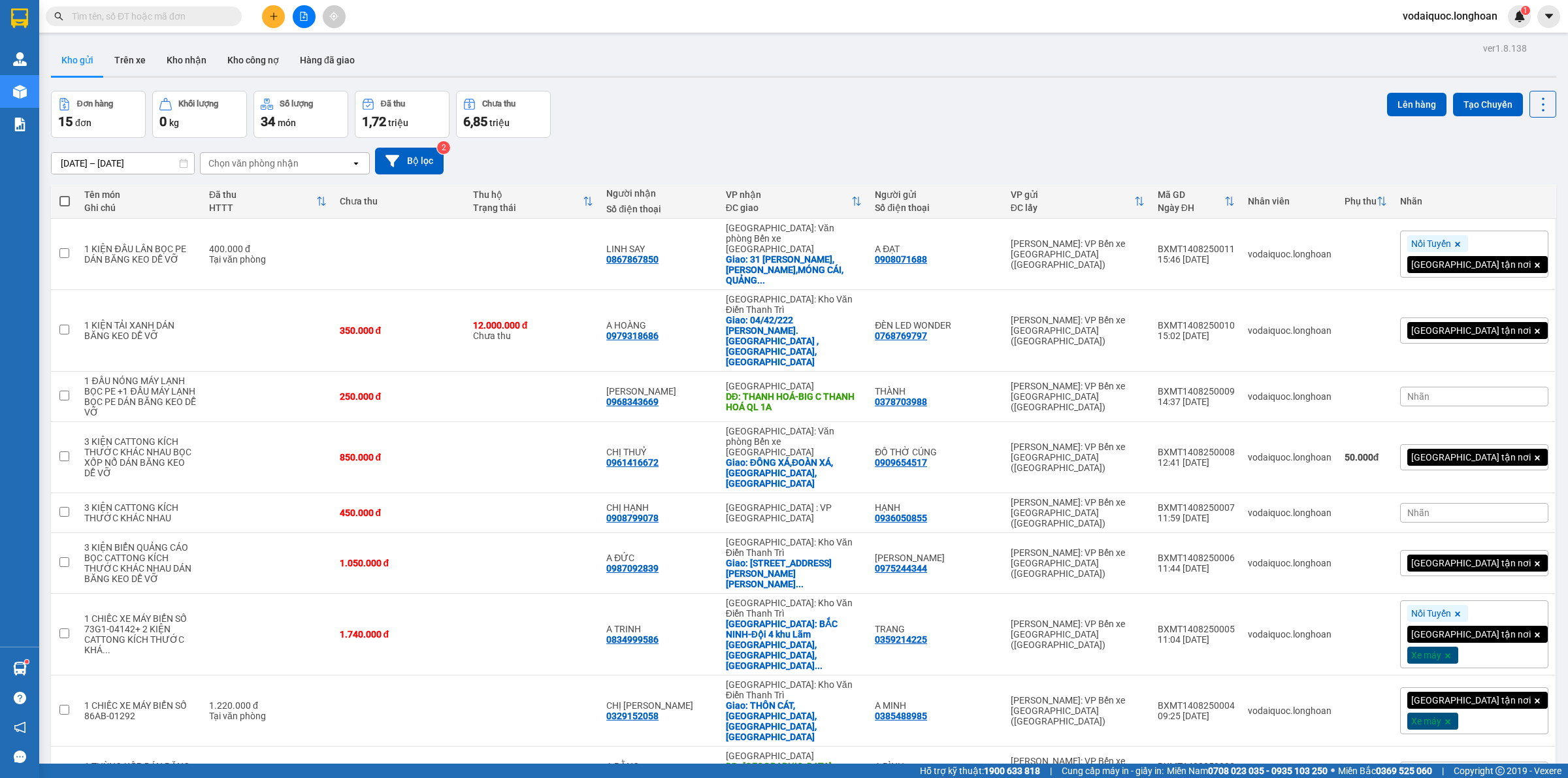
click at [170, 17] on input "text" at bounding box center [149, 16] width 154 height 15
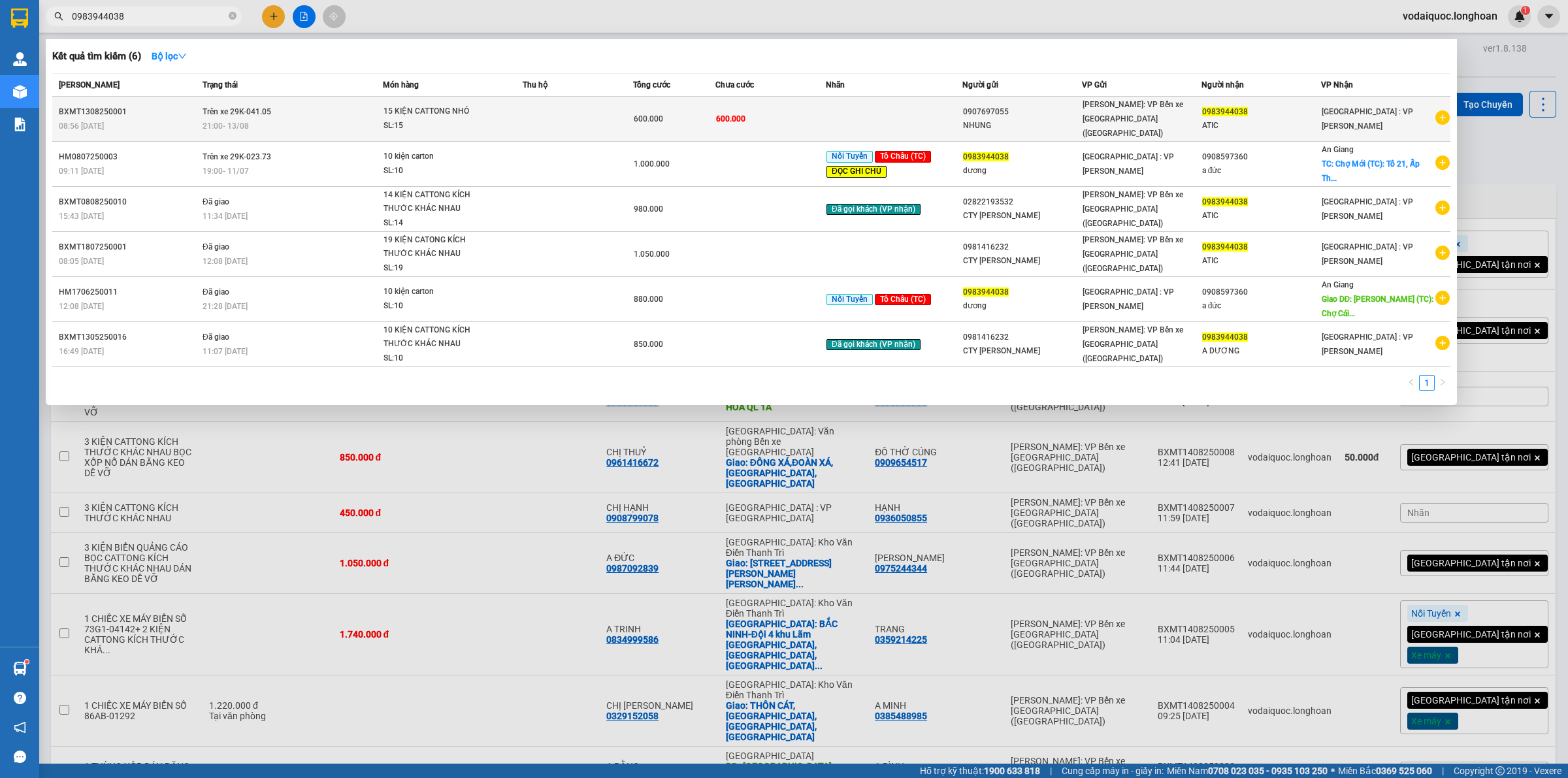
type input "0983944038"
click at [1439, 110] on icon "plus-circle" at bounding box center [1442, 117] width 15 height 15
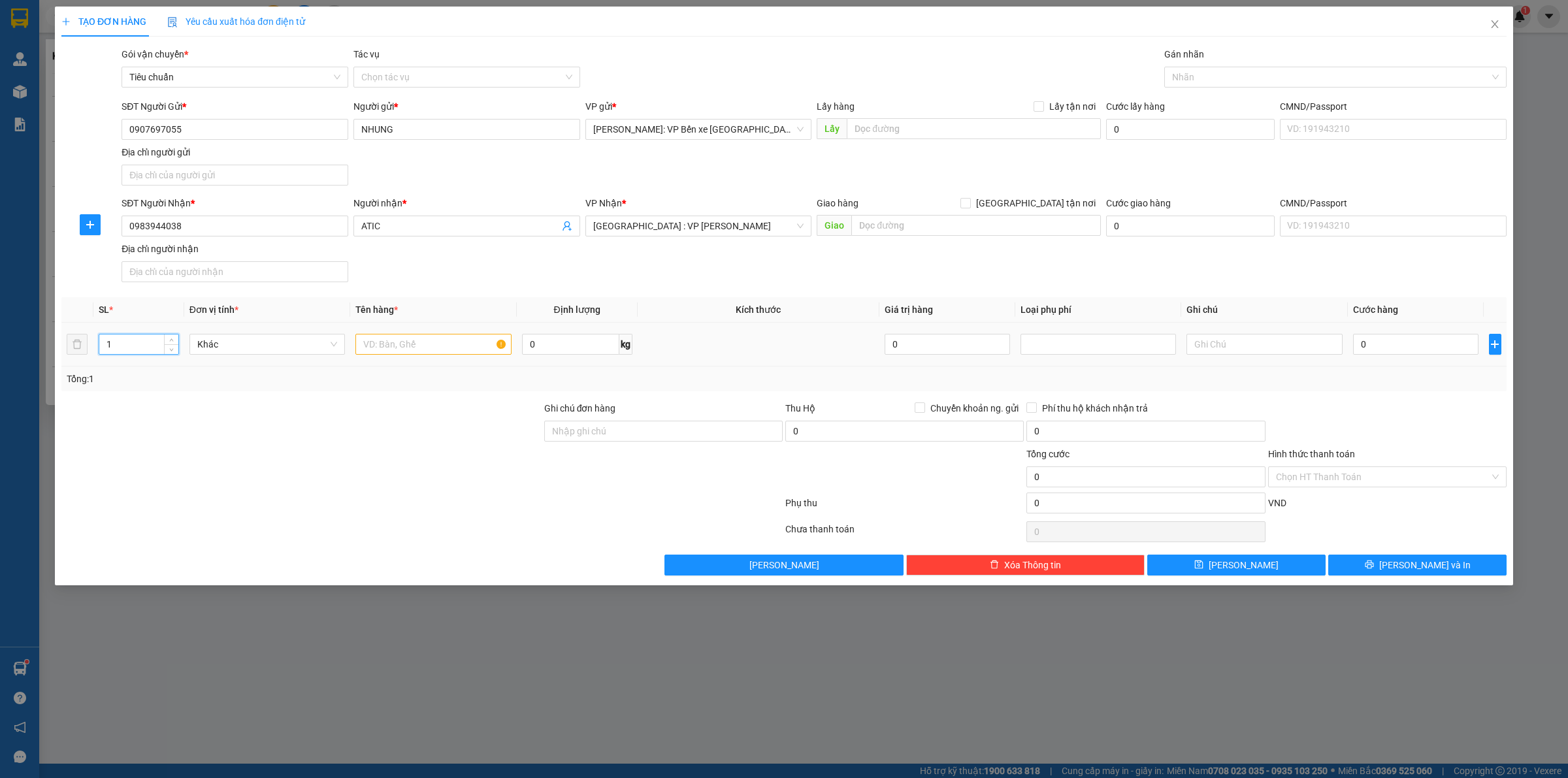
click at [137, 344] on input "1" at bounding box center [139, 344] width 79 height 20
type input "11"
click at [403, 345] on input "text" at bounding box center [433, 344] width 156 height 21
type input "11 KIỆN CATTONG"
click at [1399, 346] on input "0" at bounding box center [1416, 344] width 126 height 21
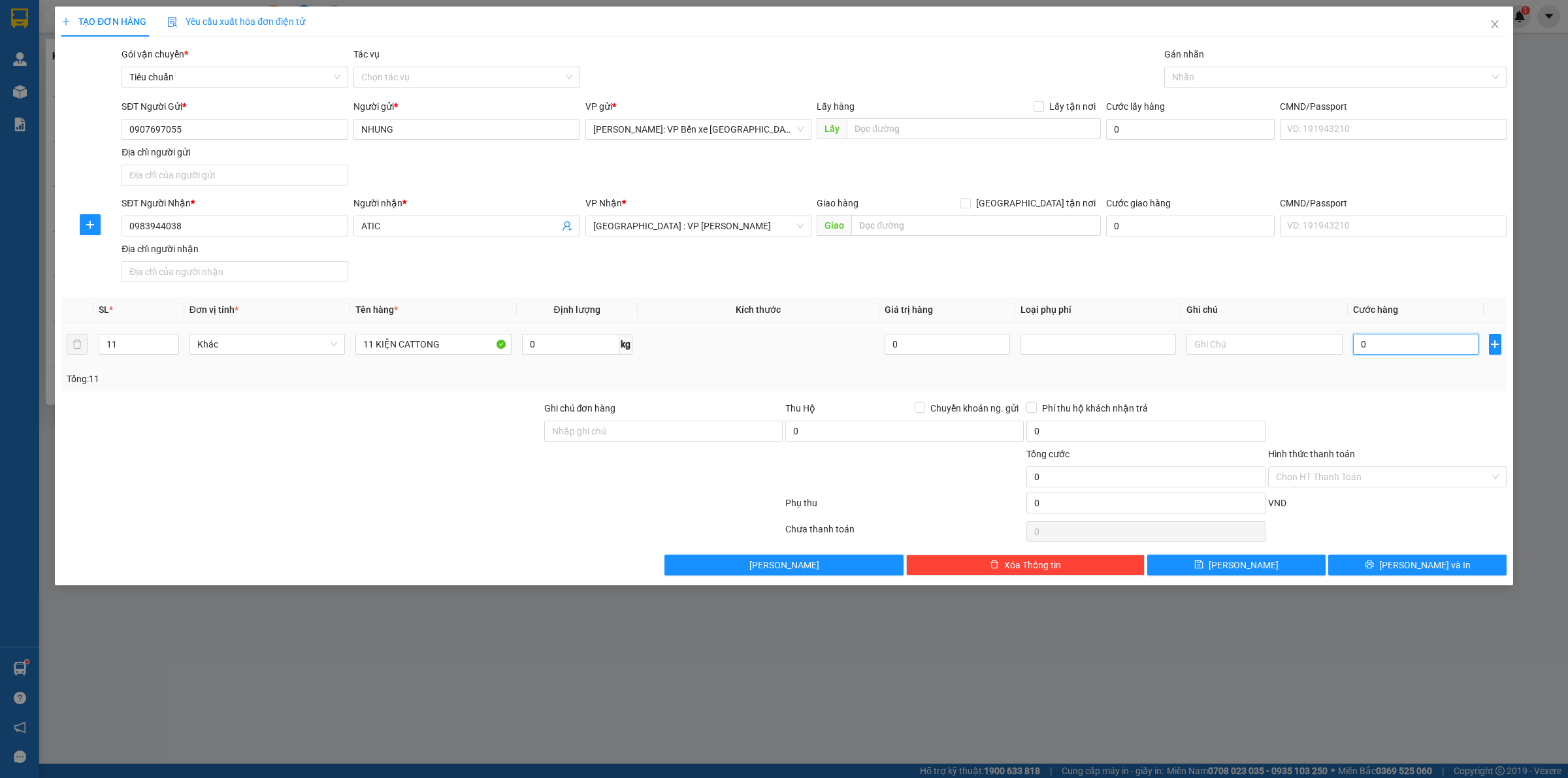
click at [1414, 347] on input "0" at bounding box center [1416, 344] width 126 height 21
type input "04"
type input "4"
type input "044"
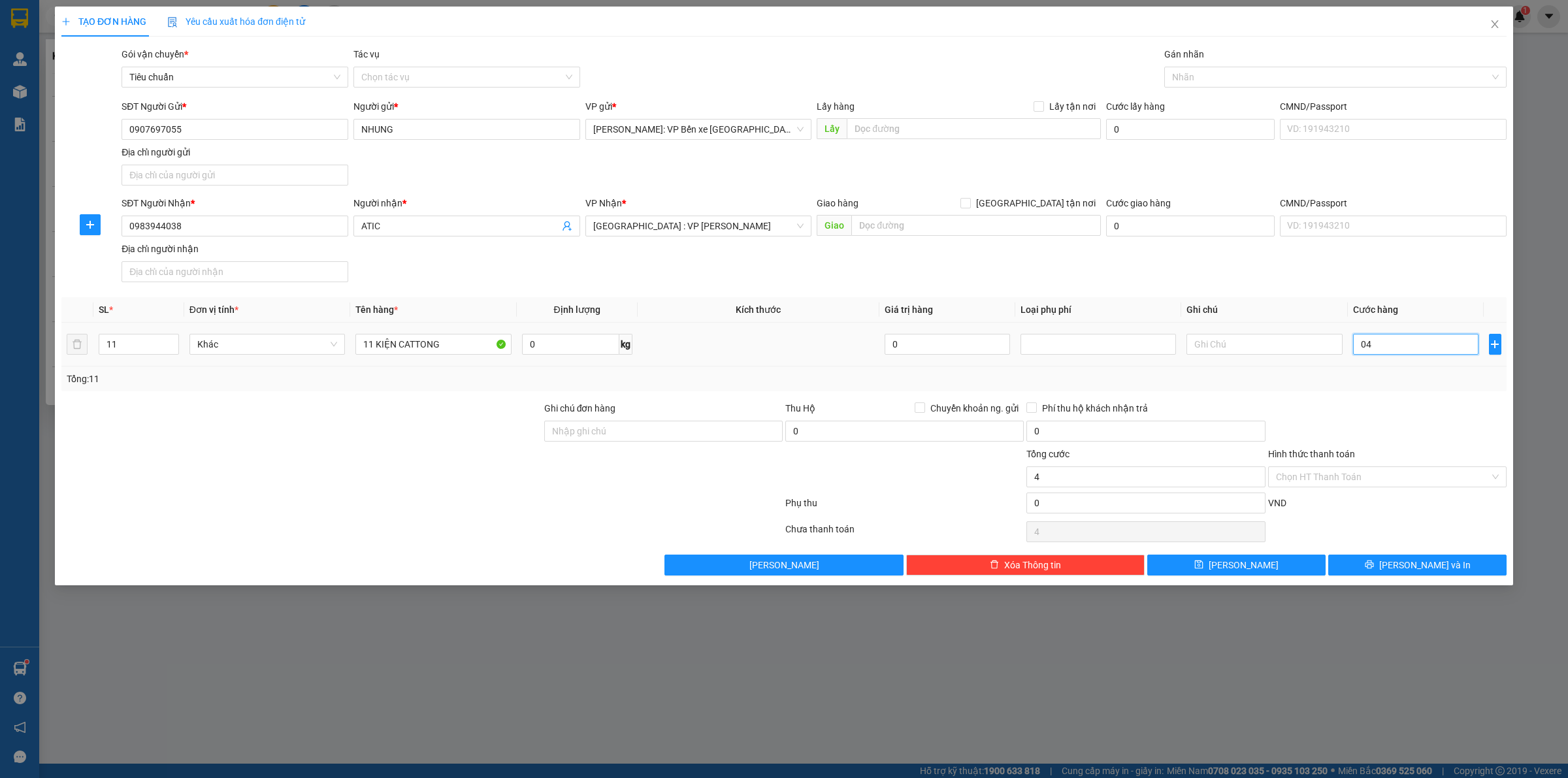
type input "44"
type input "0.440"
type input "440"
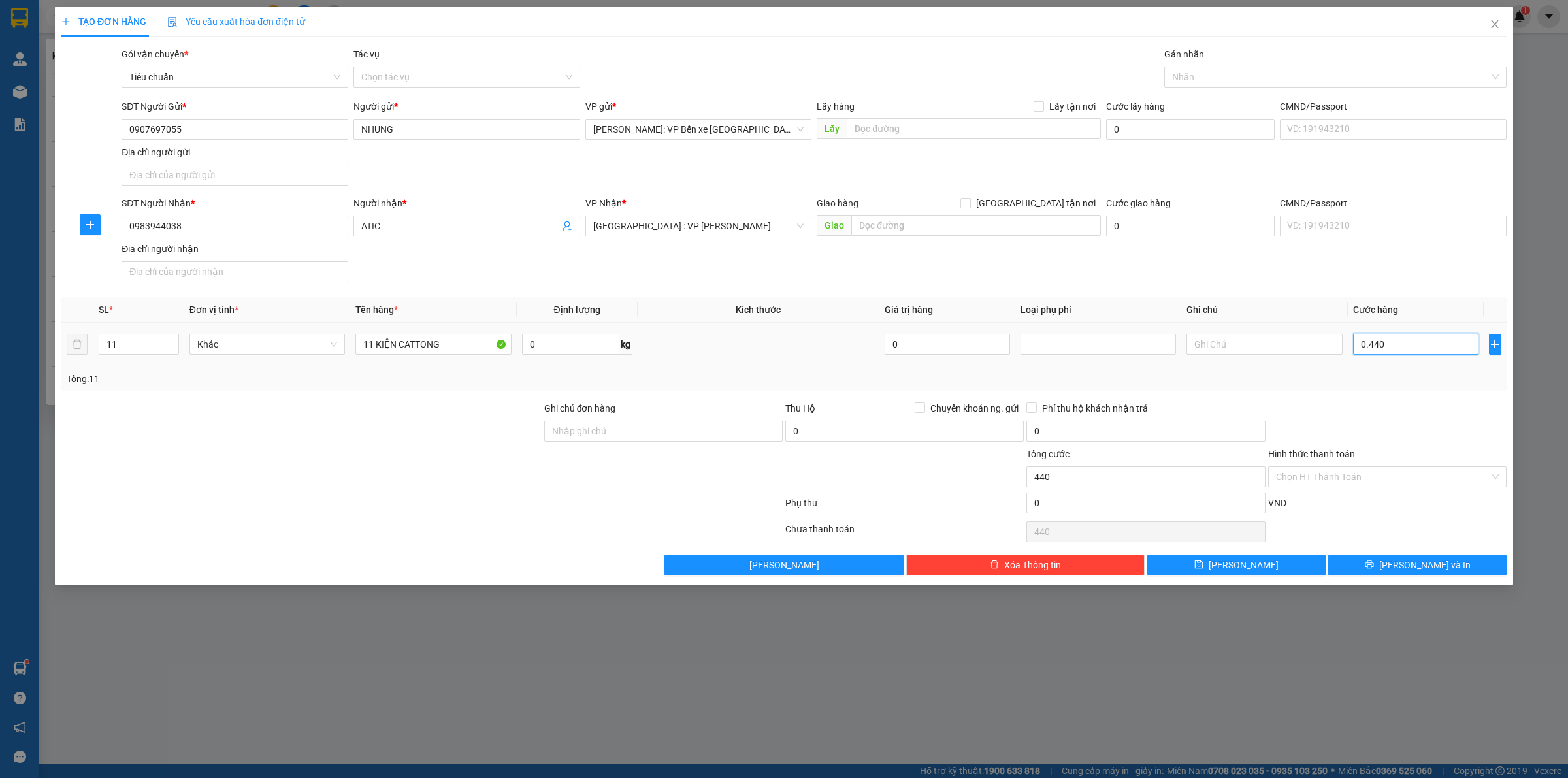
type input "04.400"
type input "4.400"
type input "044.000"
type input "44.000"
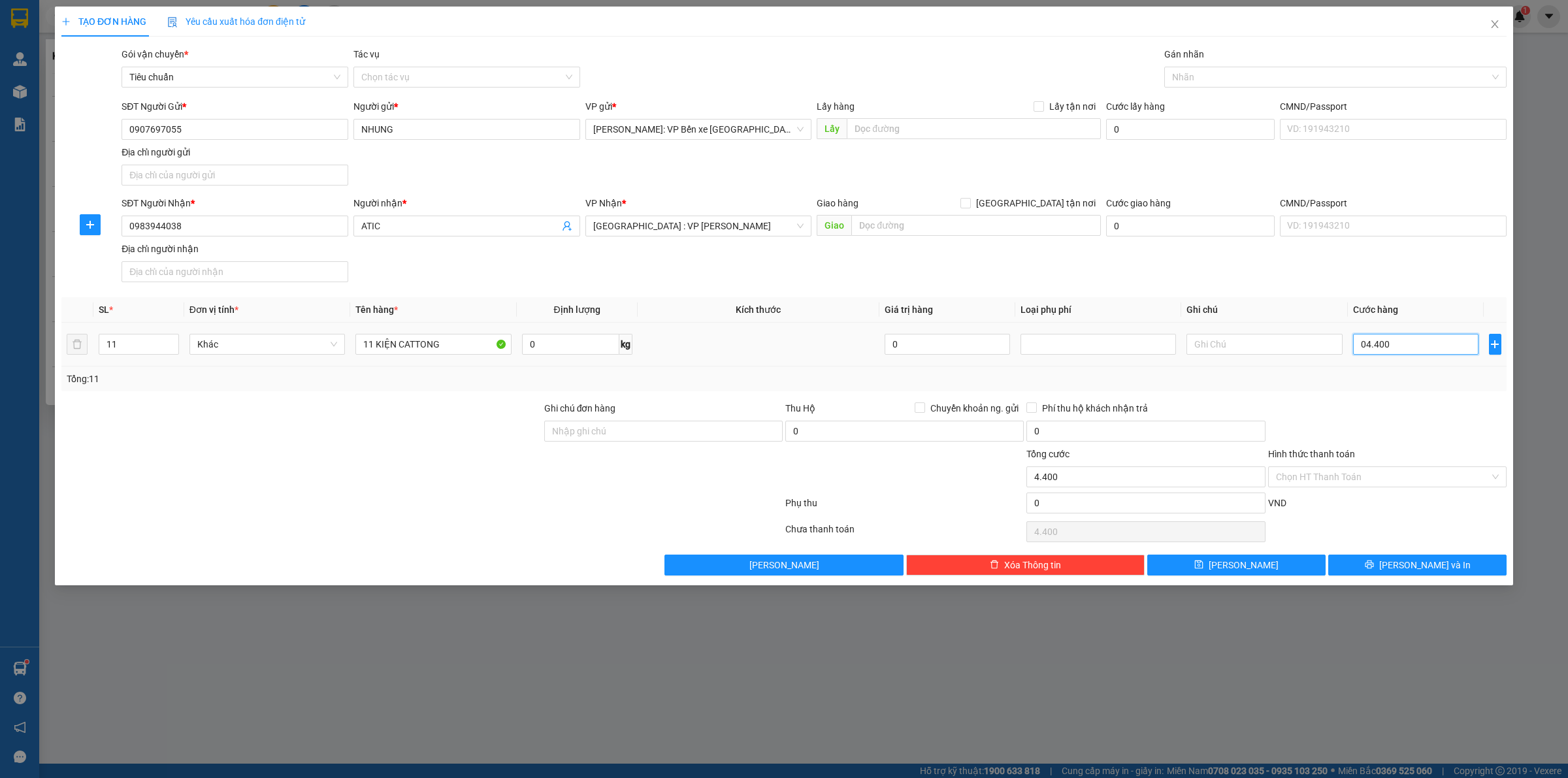
type input "44.000"
type input "0.440.000"
type input "440.000"
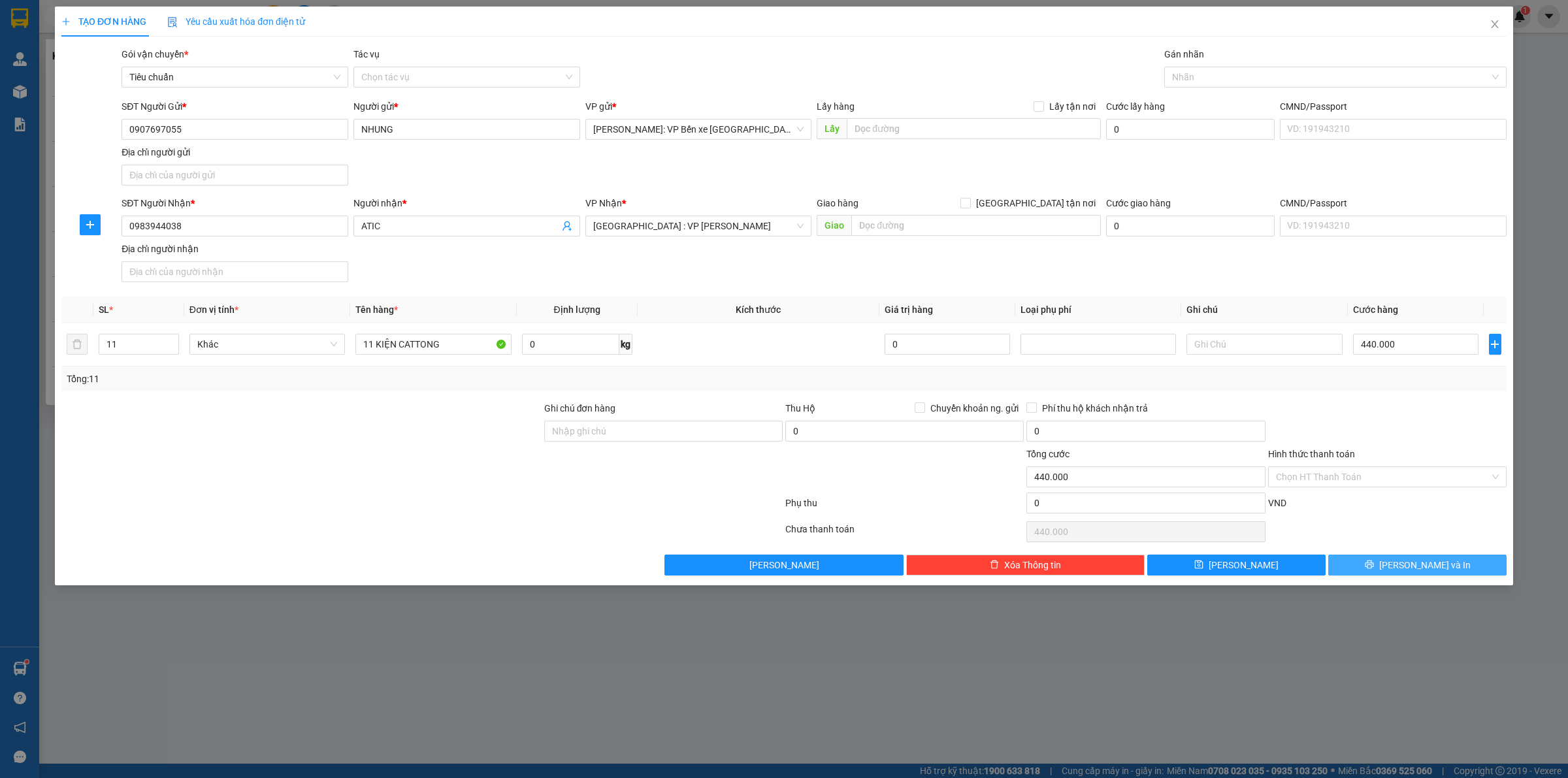
click at [1433, 565] on span "[PERSON_NAME] và In" at bounding box center [1424, 564] width 92 height 15
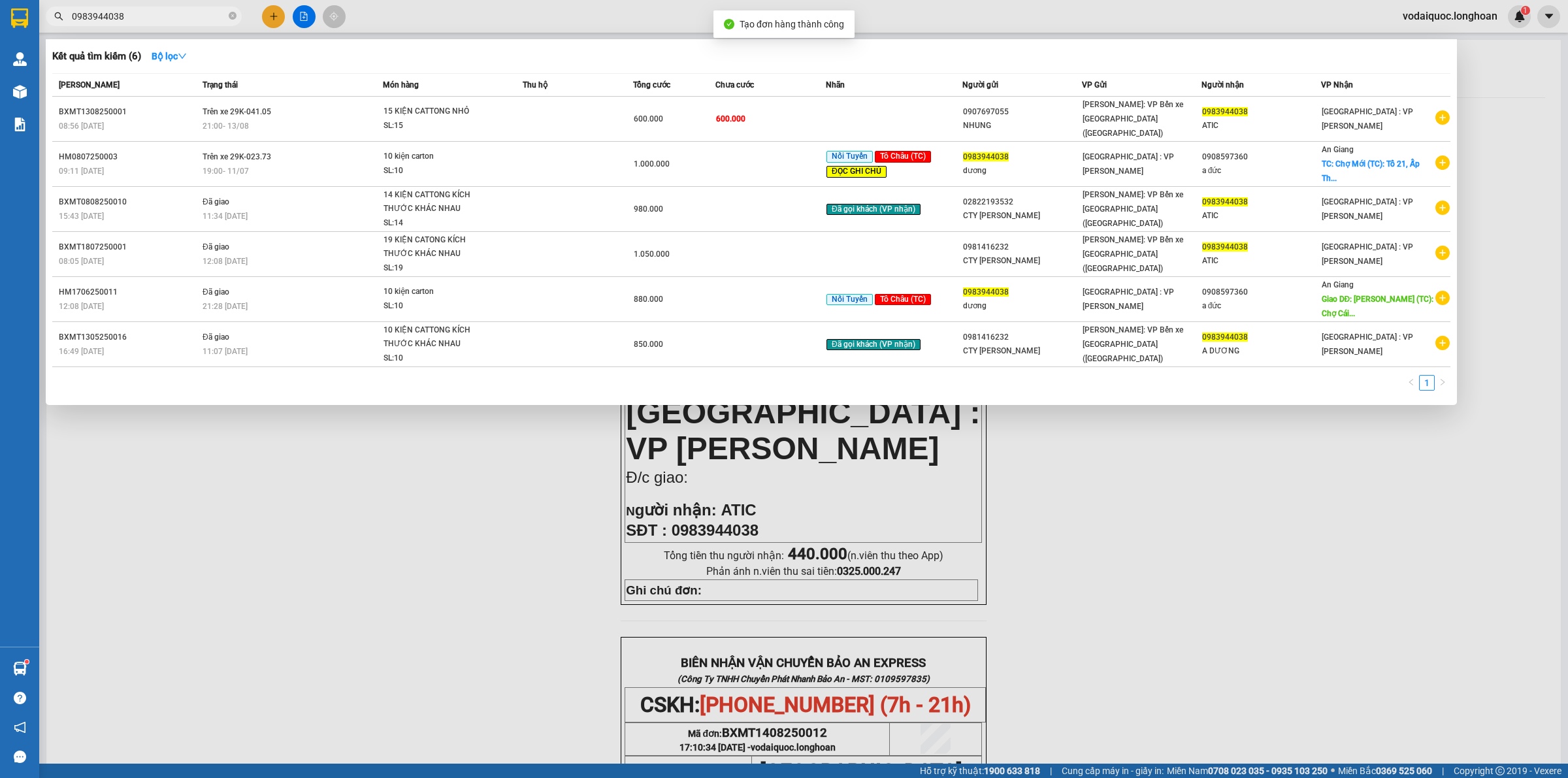
drag, startPoint x: 399, startPoint y: 464, endPoint x: 399, endPoint y: 448, distance: 16.0
click at [397, 463] on div at bounding box center [784, 389] width 1568 height 778
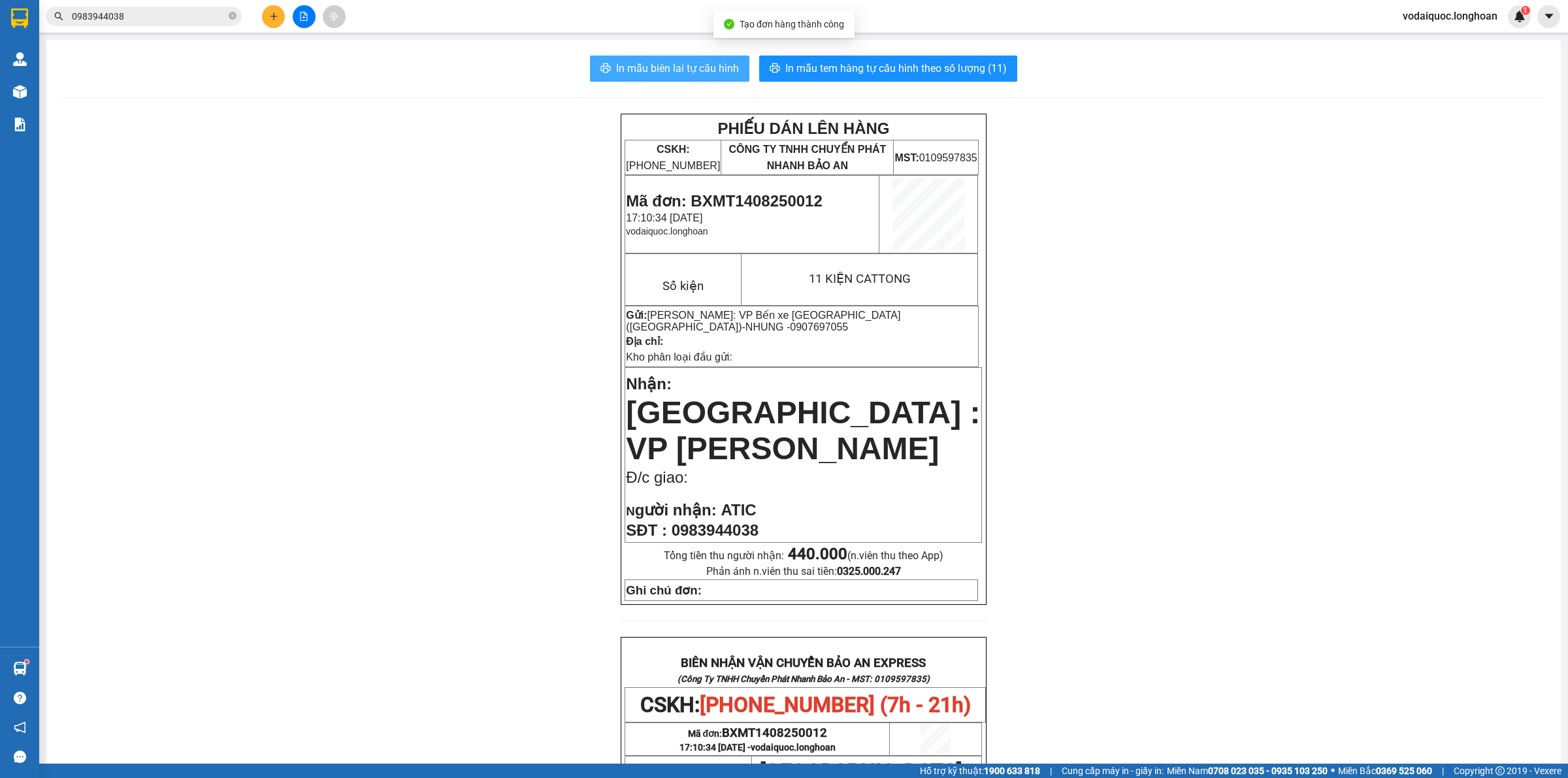
click at [684, 67] on span "In mẫu biên lai tự cấu hình" at bounding box center [677, 68] width 123 height 16
click at [900, 61] on span "In mẫu tem hàng tự cấu hình theo số lượng (11)" at bounding box center [896, 68] width 222 height 16
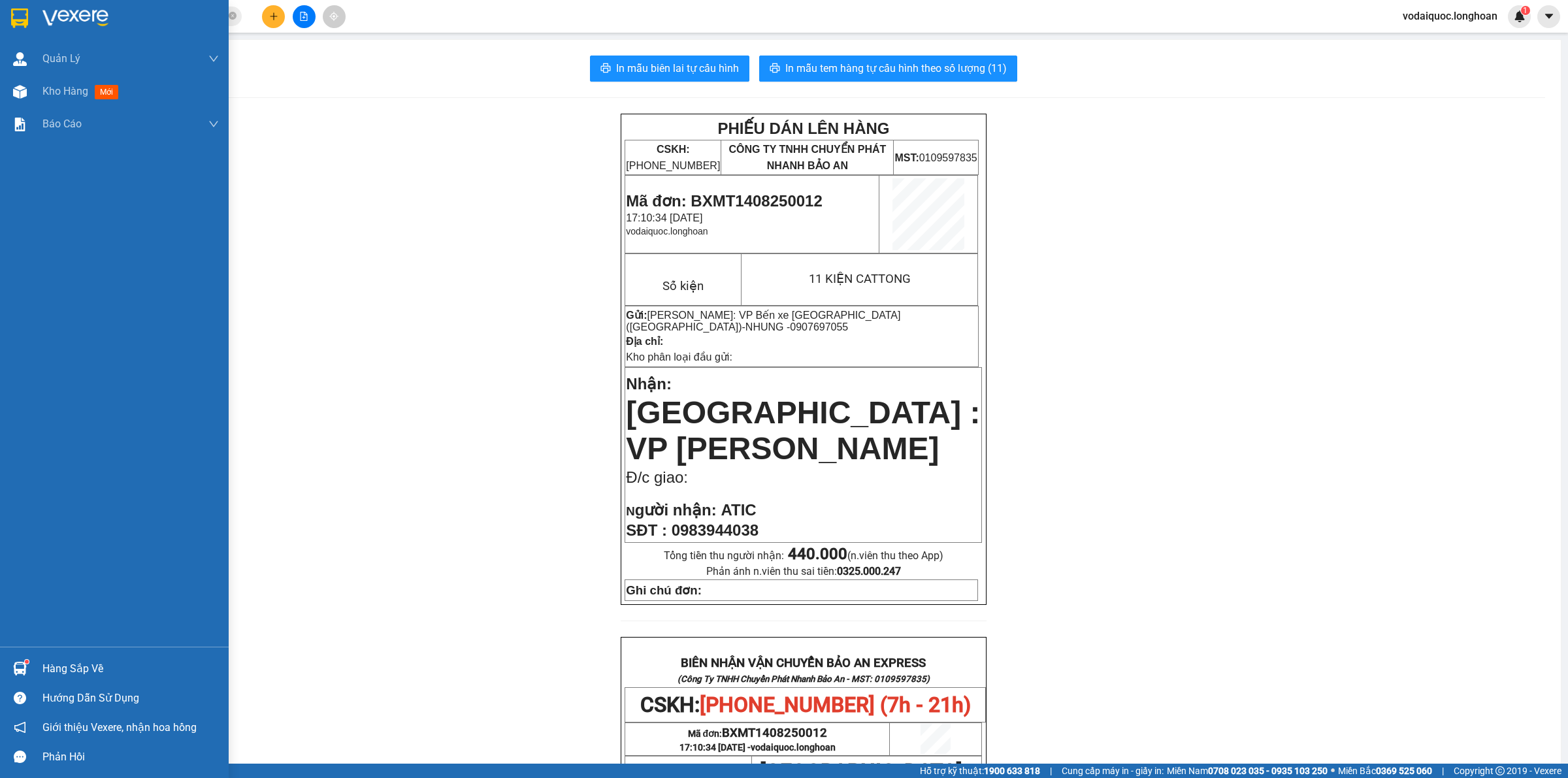
click at [43, 11] on img at bounding box center [75, 18] width 66 height 20
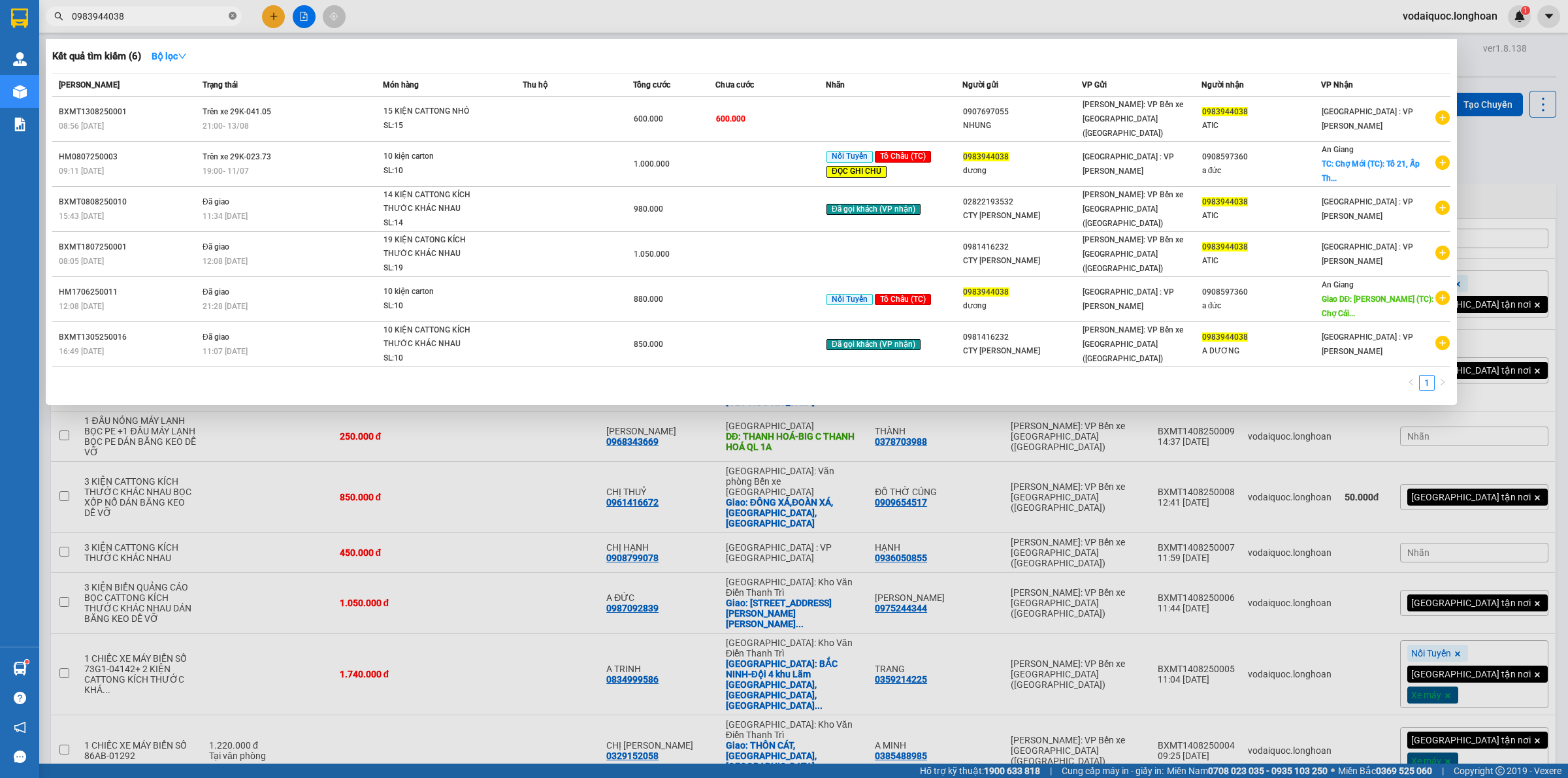
click at [234, 17] on icon "close-circle" at bounding box center [232, 15] width 8 height 8
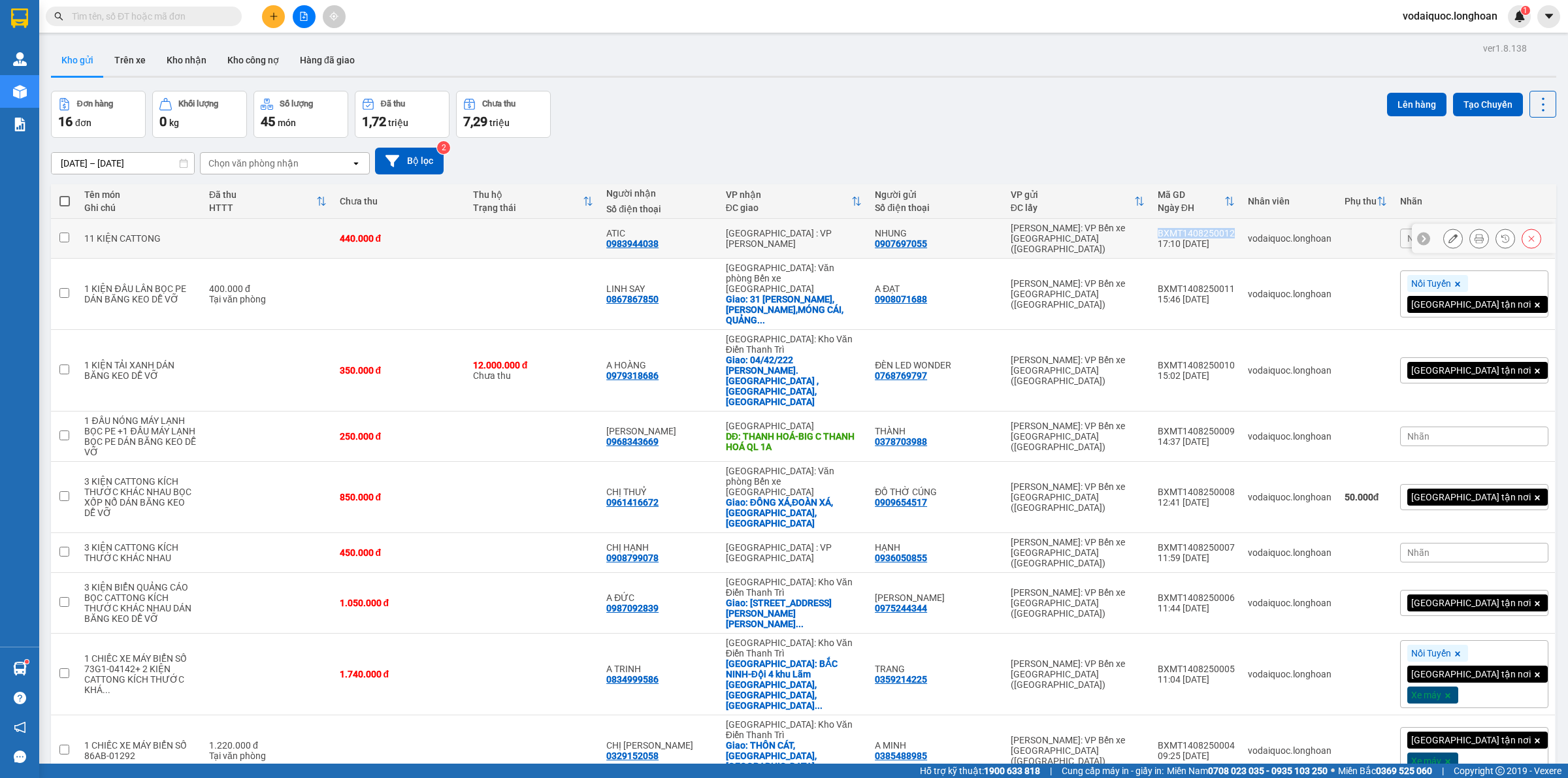
drag, startPoint x: 1221, startPoint y: 224, endPoint x: 1291, endPoint y: 227, distance: 70.1
click at [1234, 228] on div "BXMT1408250012" at bounding box center [1196, 233] width 77 height 10
checkbox input "true"
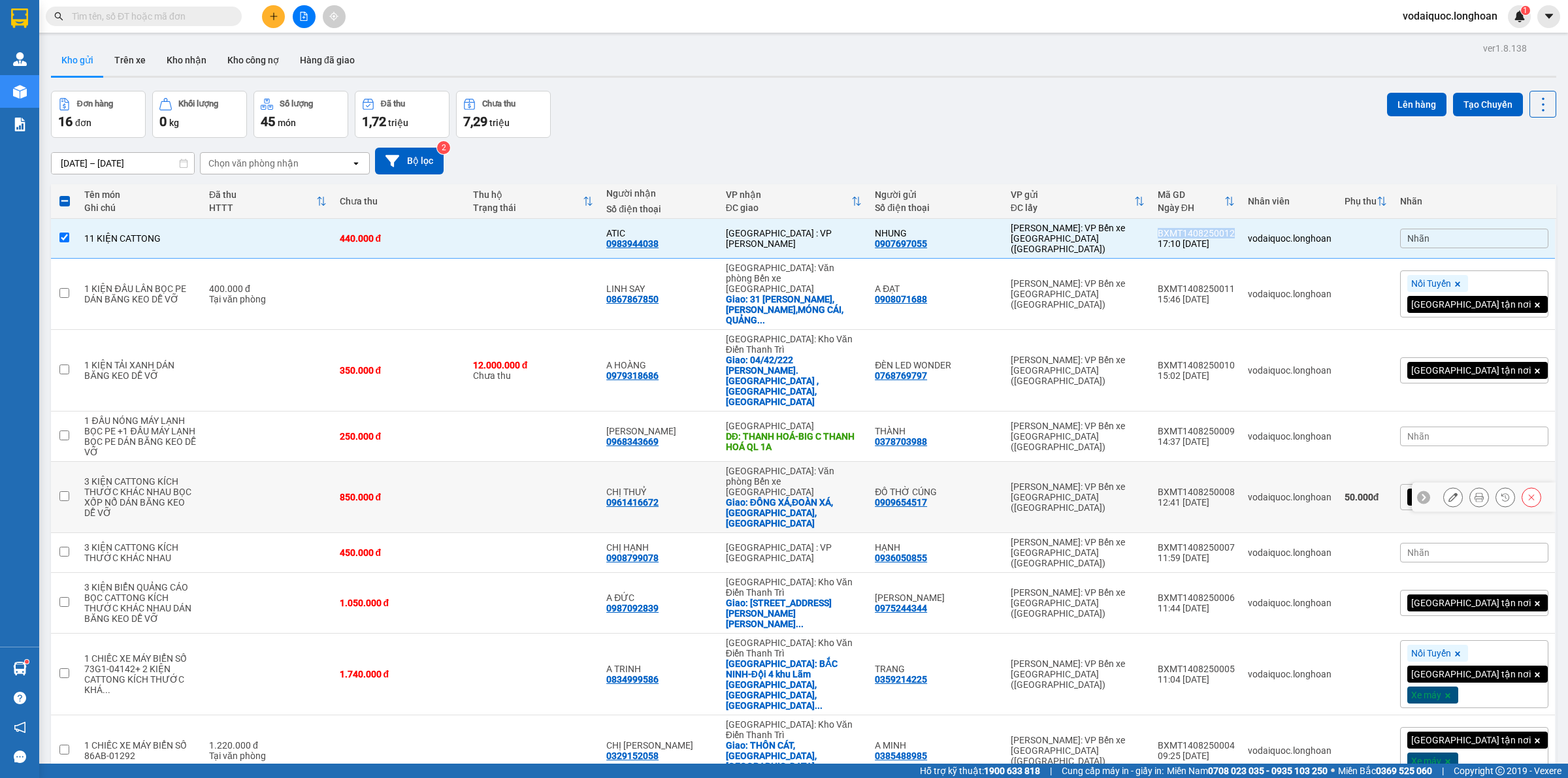
copy div "BXMT1408250012"
click at [789, 108] on div "Đơn hàng 16 đơn Khối lượng 0 kg Số lượng 45 món Đã thu 1,72 triệu Chưa thu 7,29…" at bounding box center [804, 114] width 1506 height 47
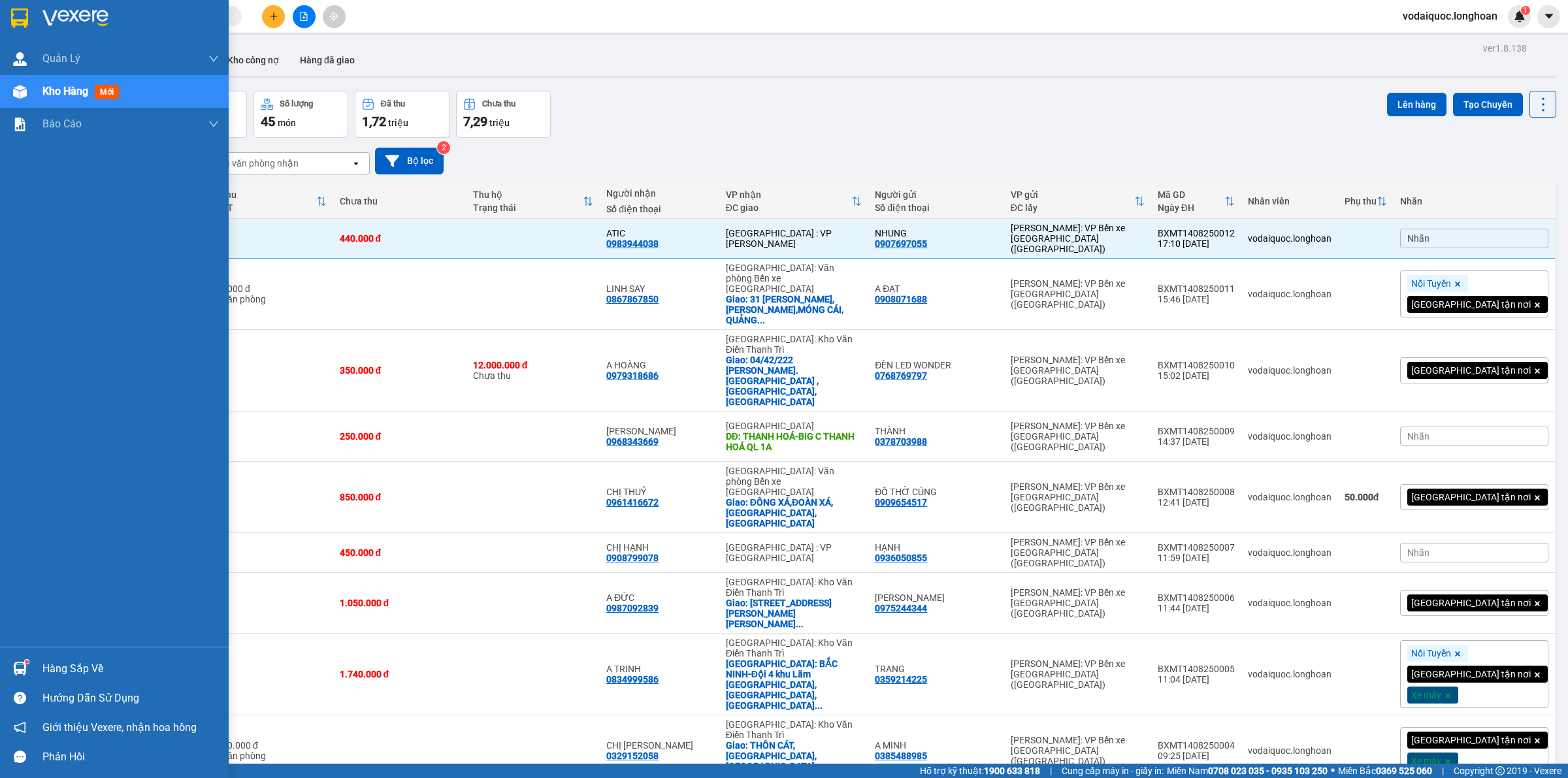
click at [32, 14] on div at bounding box center [114, 21] width 228 height 43
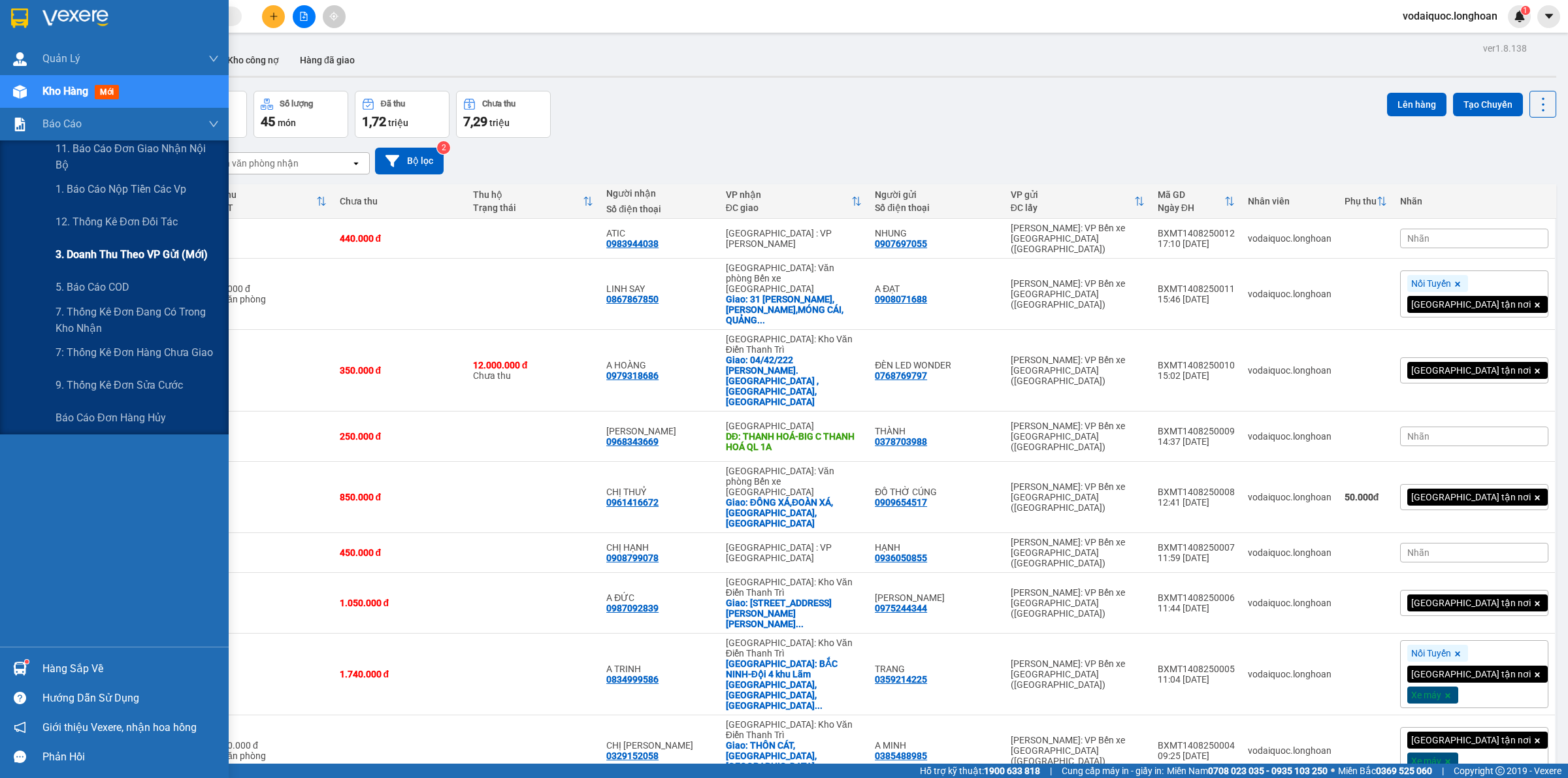
click at [126, 250] on span "3. Doanh Thu theo VP Gửi (mới)" at bounding box center [132, 254] width 152 height 16
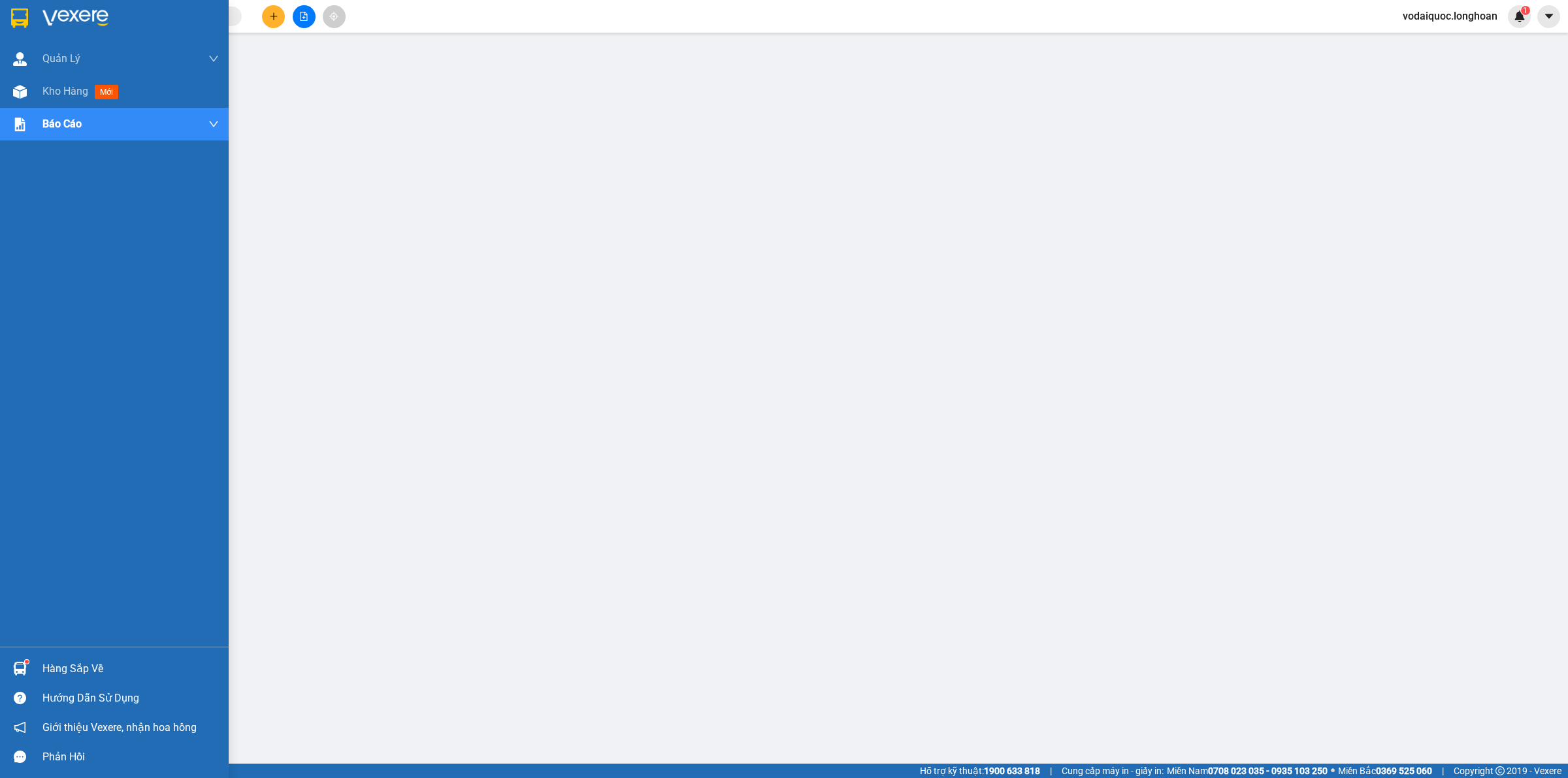
click at [75, 21] on img at bounding box center [75, 18] width 66 height 20
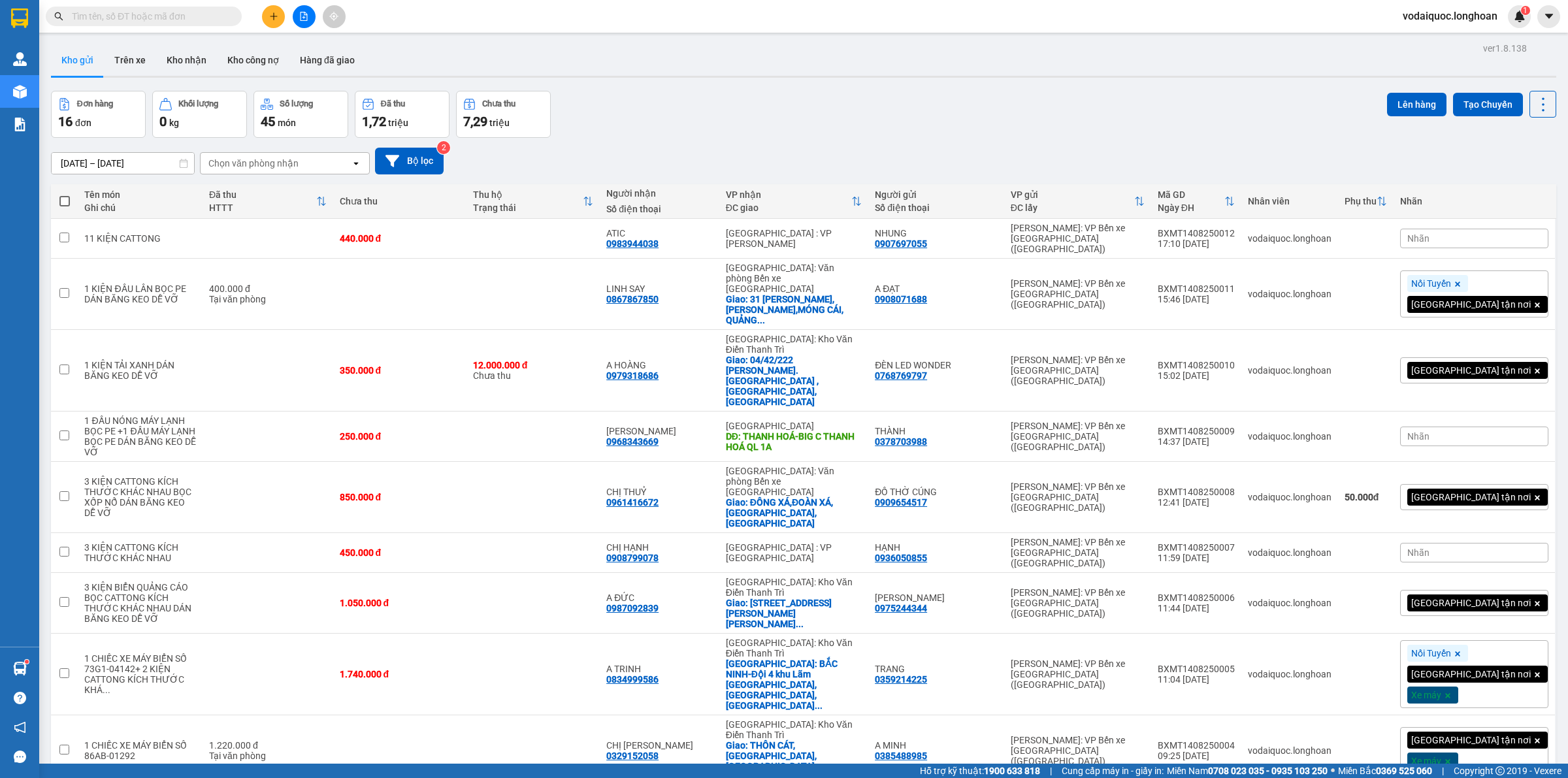
click at [156, 17] on input "text" at bounding box center [149, 16] width 154 height 15
click at [151, 16] on input "text" at bounding box center [149, 16] width 154 height 15
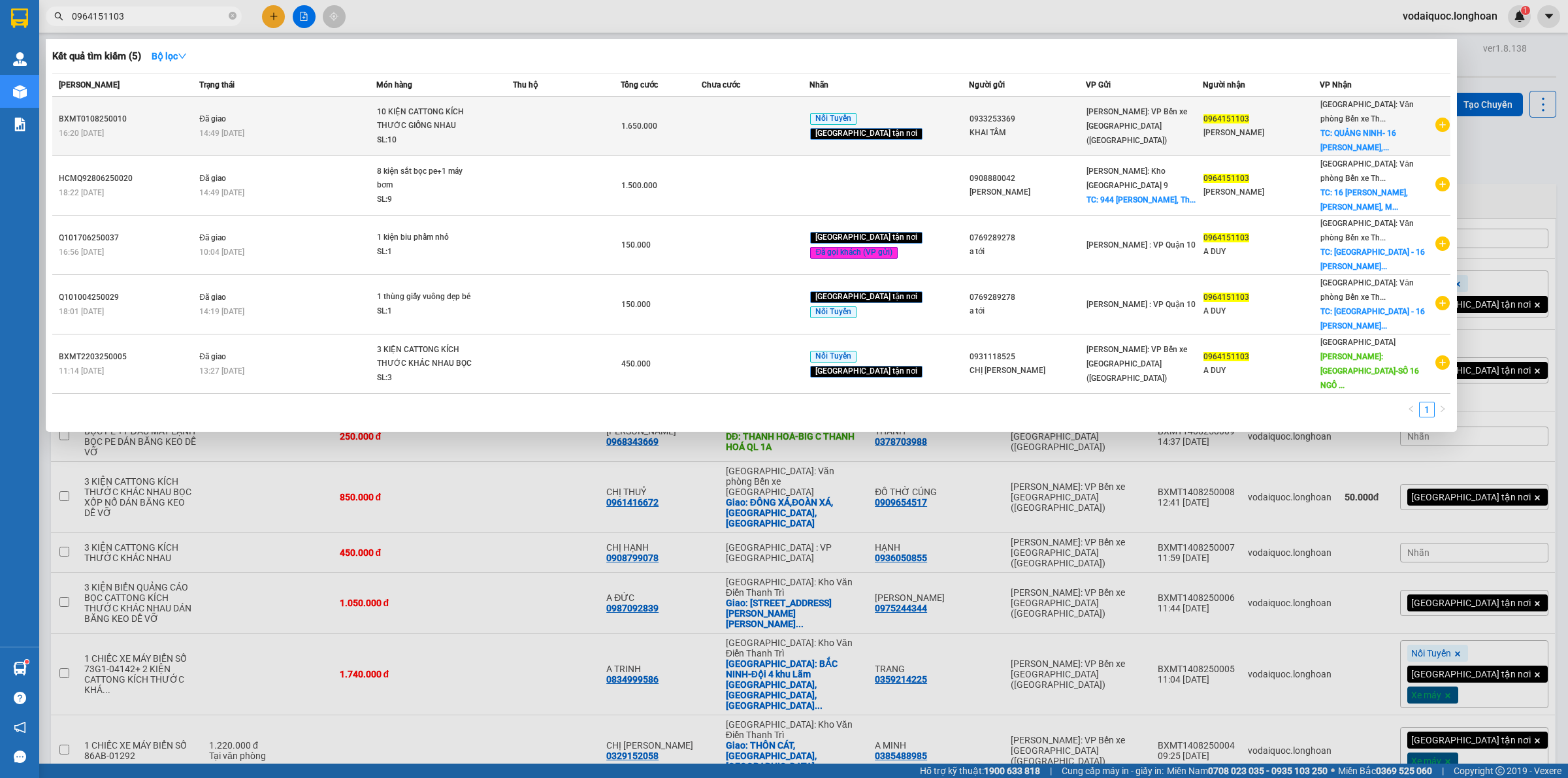
type input "0964151103"
click at [1438, 117] on icon "plus-circle" at bounding box center [1442, 124] width 15 height 15
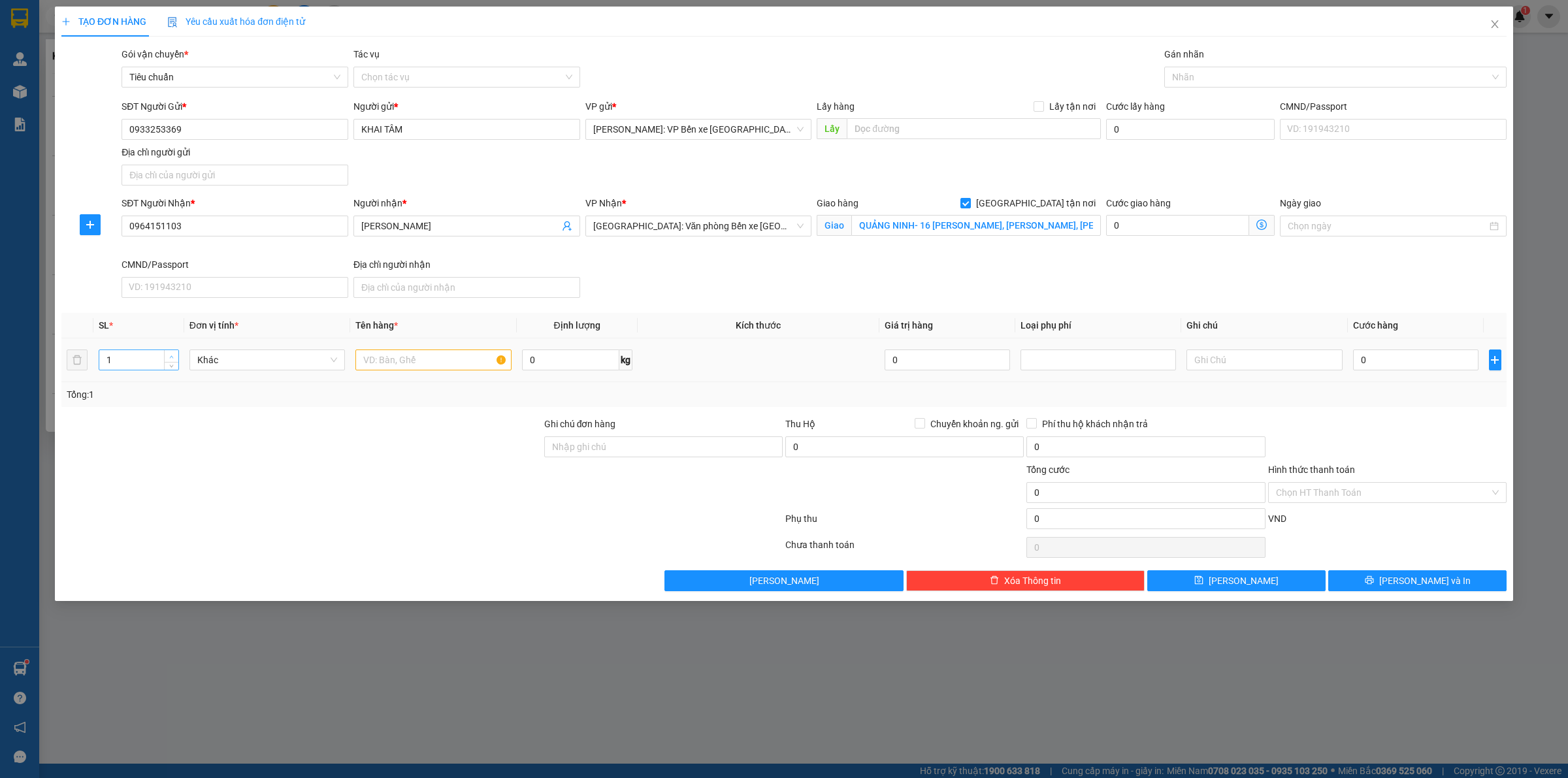
click at [170, 356] on icon "up" at bounding box center [171, 357] width 4 height 4
type input "2"
click at [412, 363] on input "text" at bounding box center [433, 360] width 156 height 21
click at [1212, 73] on div at bounding box center [1328, 77] width 322 height 15
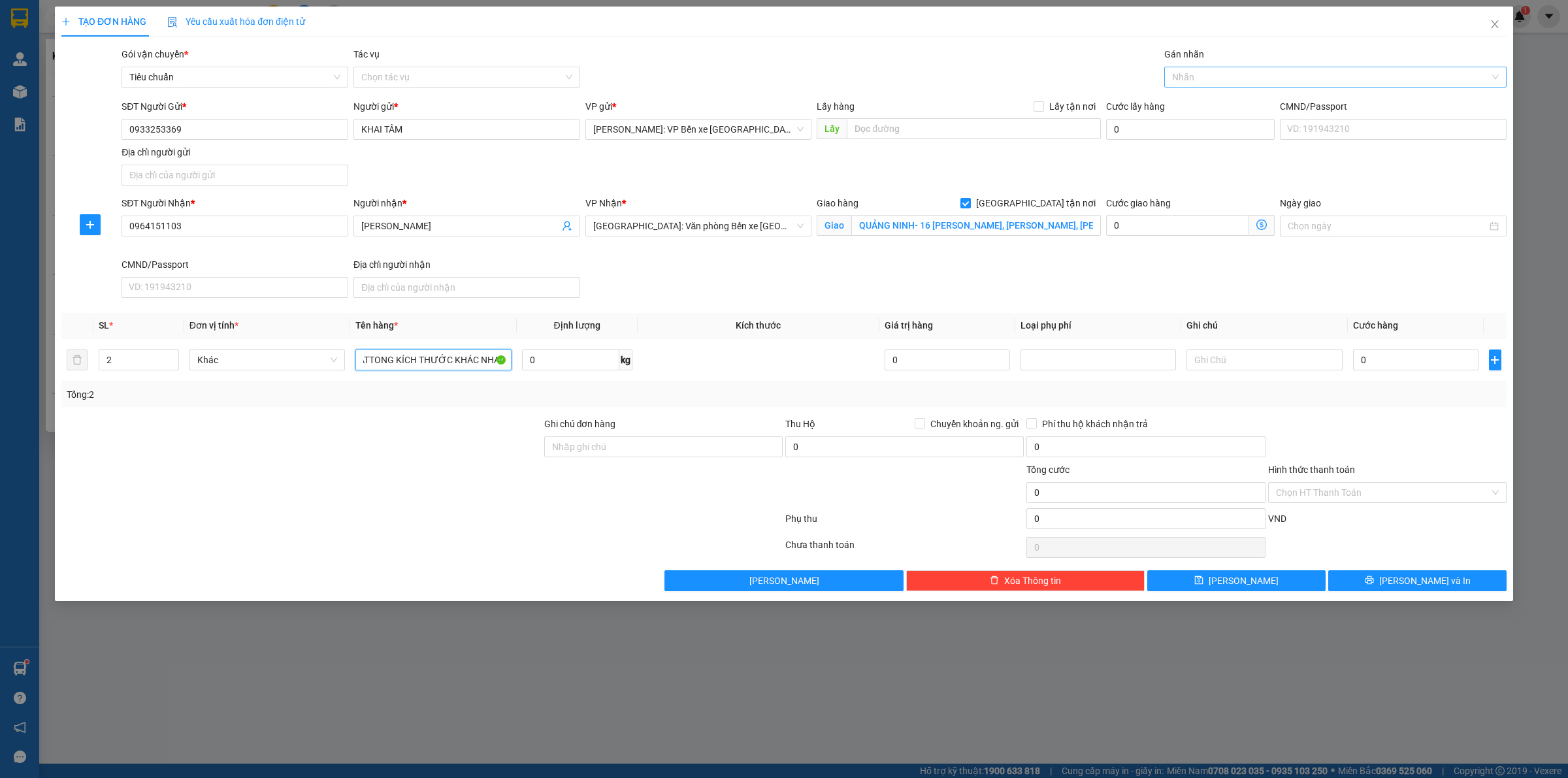
type input "2 KIỆN CATTONG KÍCH THƯỚC KHÁC NHAU"
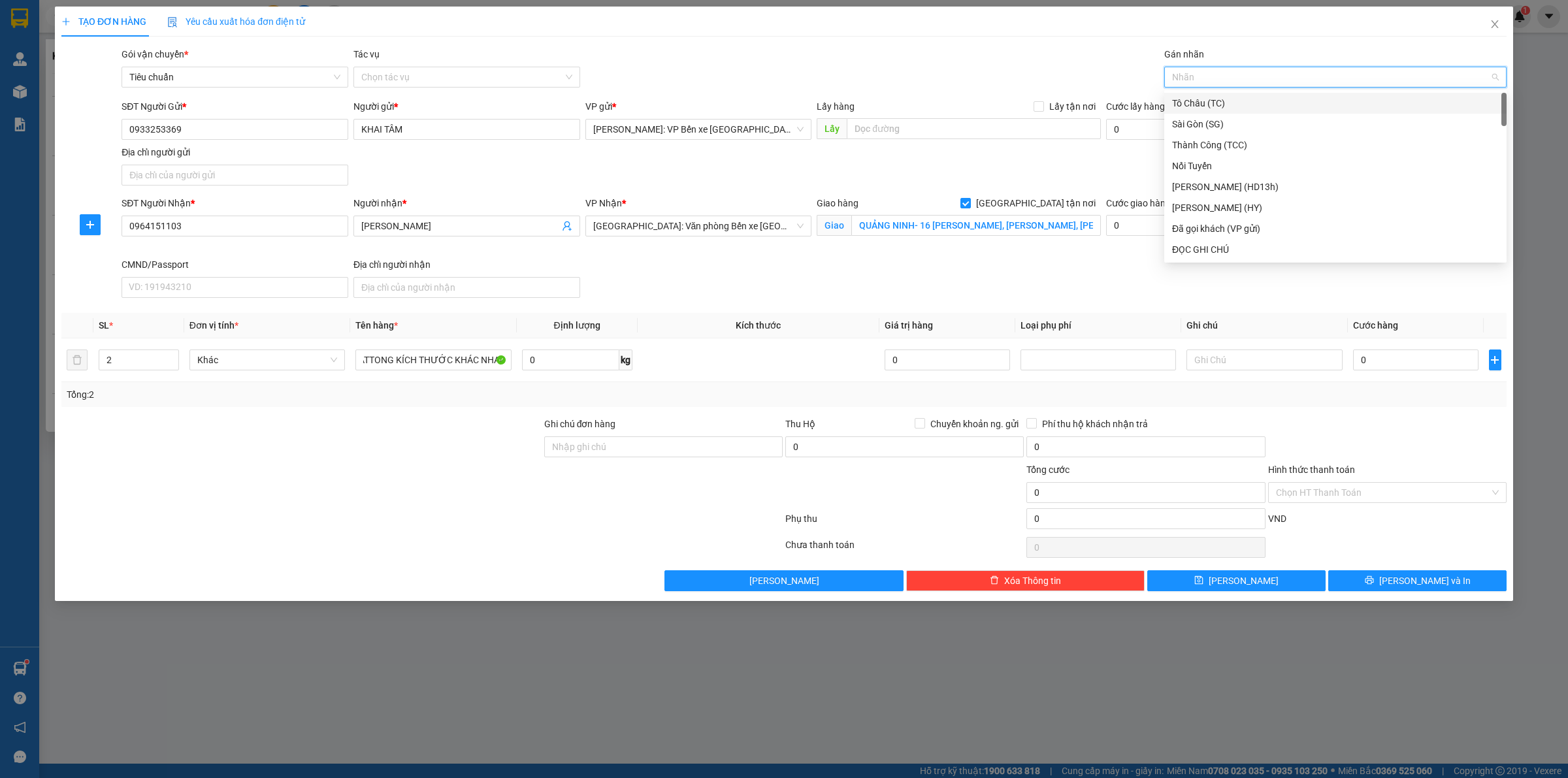
scroll to position [0, 0]
type input "NOI"
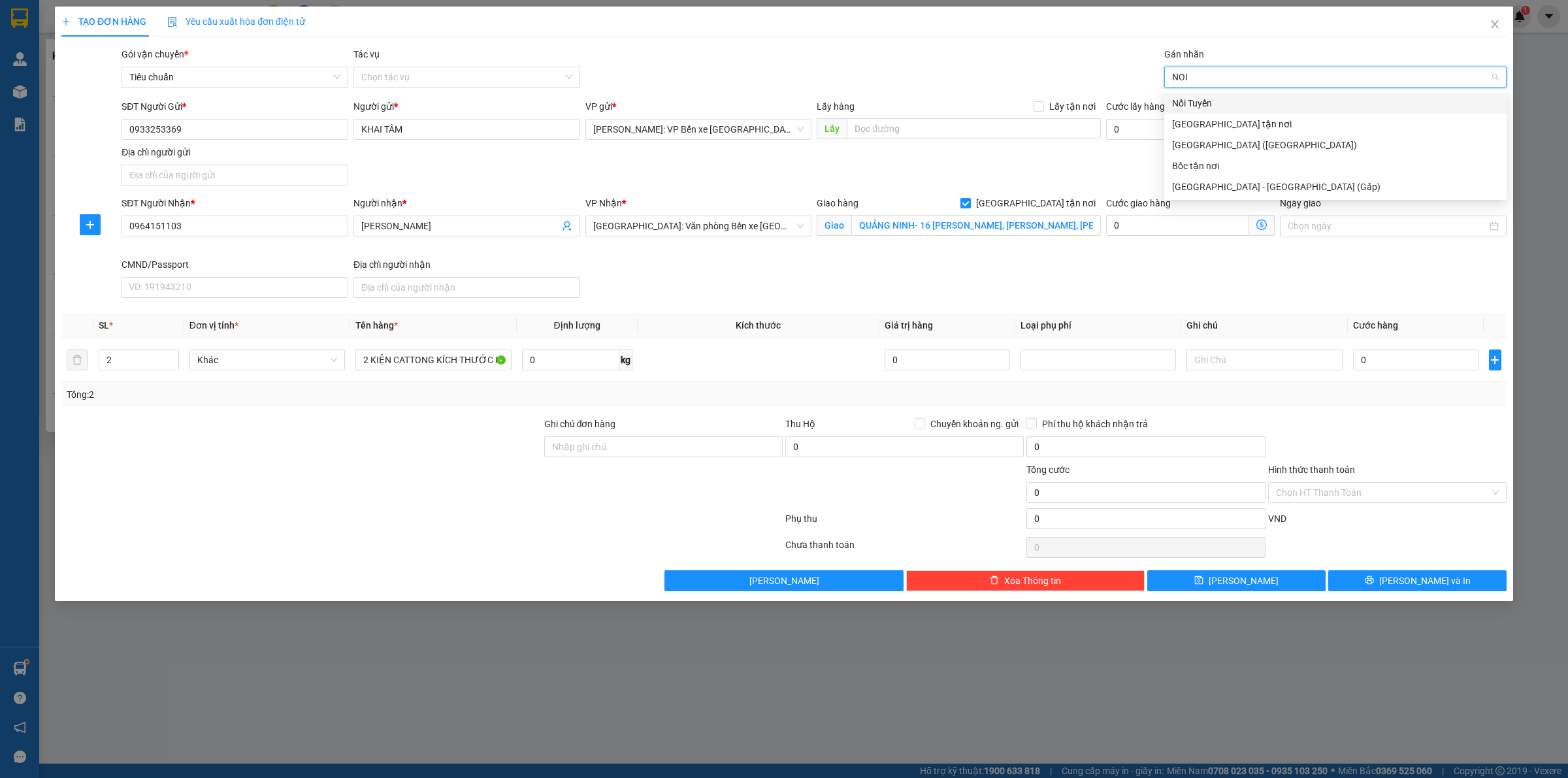
click at [1212, 108] on div "Nối Tuyến" at bounding box center [1335, 103] width 327 height 15
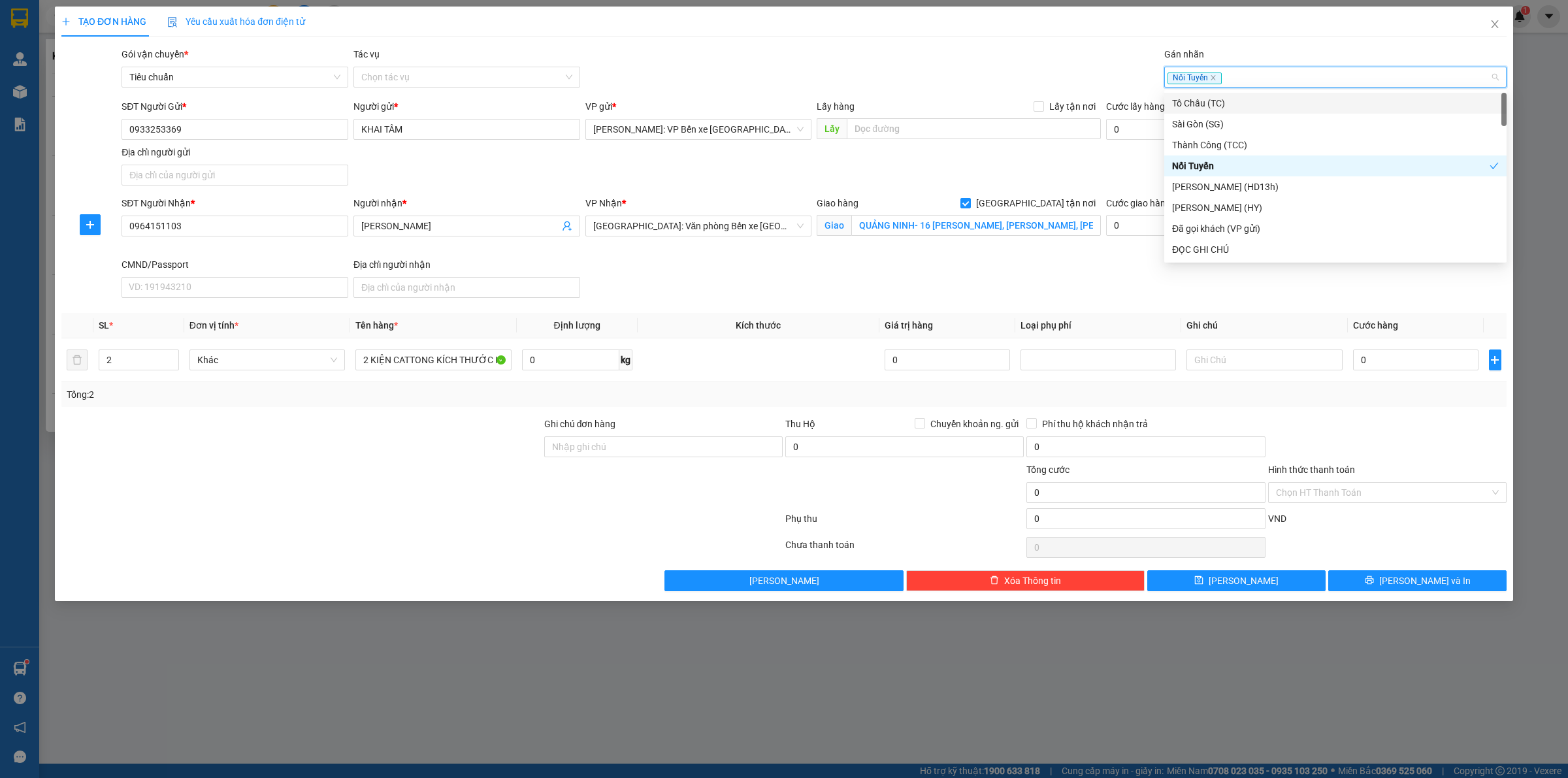
click at [1256, 74] on div "Nối Tuyến" at bounding box center [1328, 77] width 322 height 15
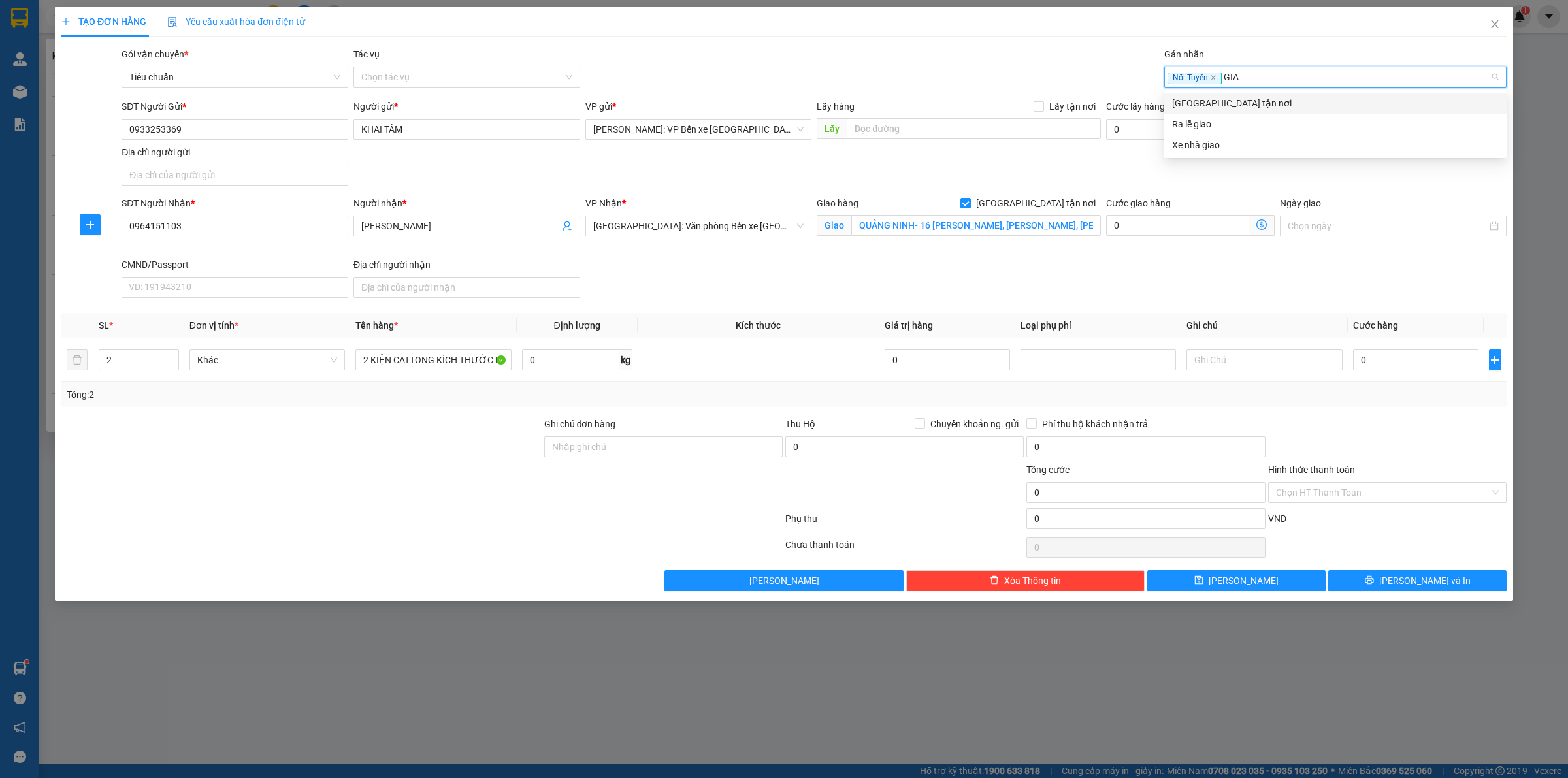
type input "GIAO"
click at [1216, 109] on div "[GEOGRAPHIC_DATA] tận nơi" at bounding box center [1335, 103] width 327 height 15
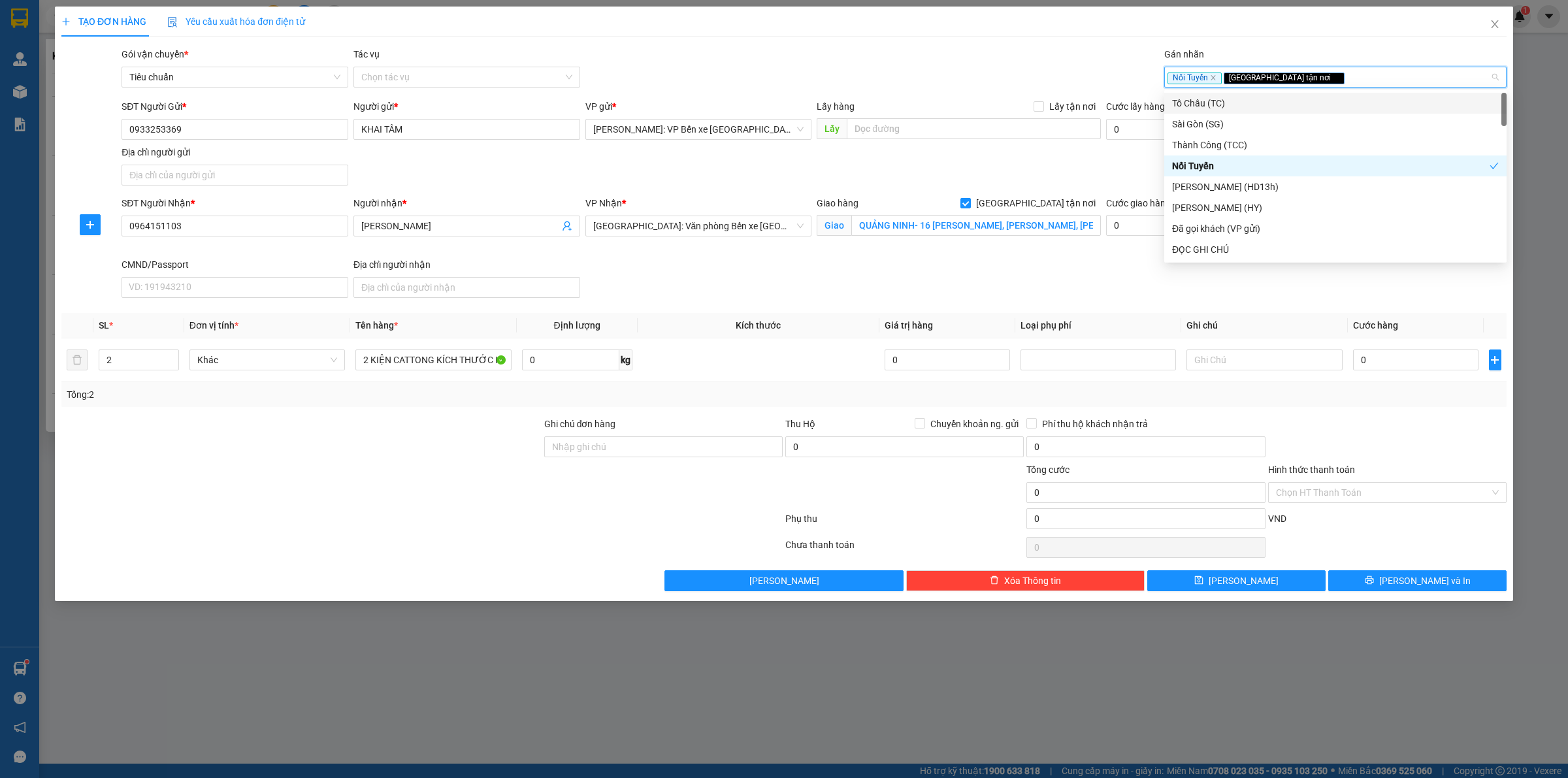
click at [858, 20] on div "TẠO ĐƠN HÀNG Yêu cầu xuất hóa đơn điện tử" at bounding box center [784, 21] width 1445 height 30
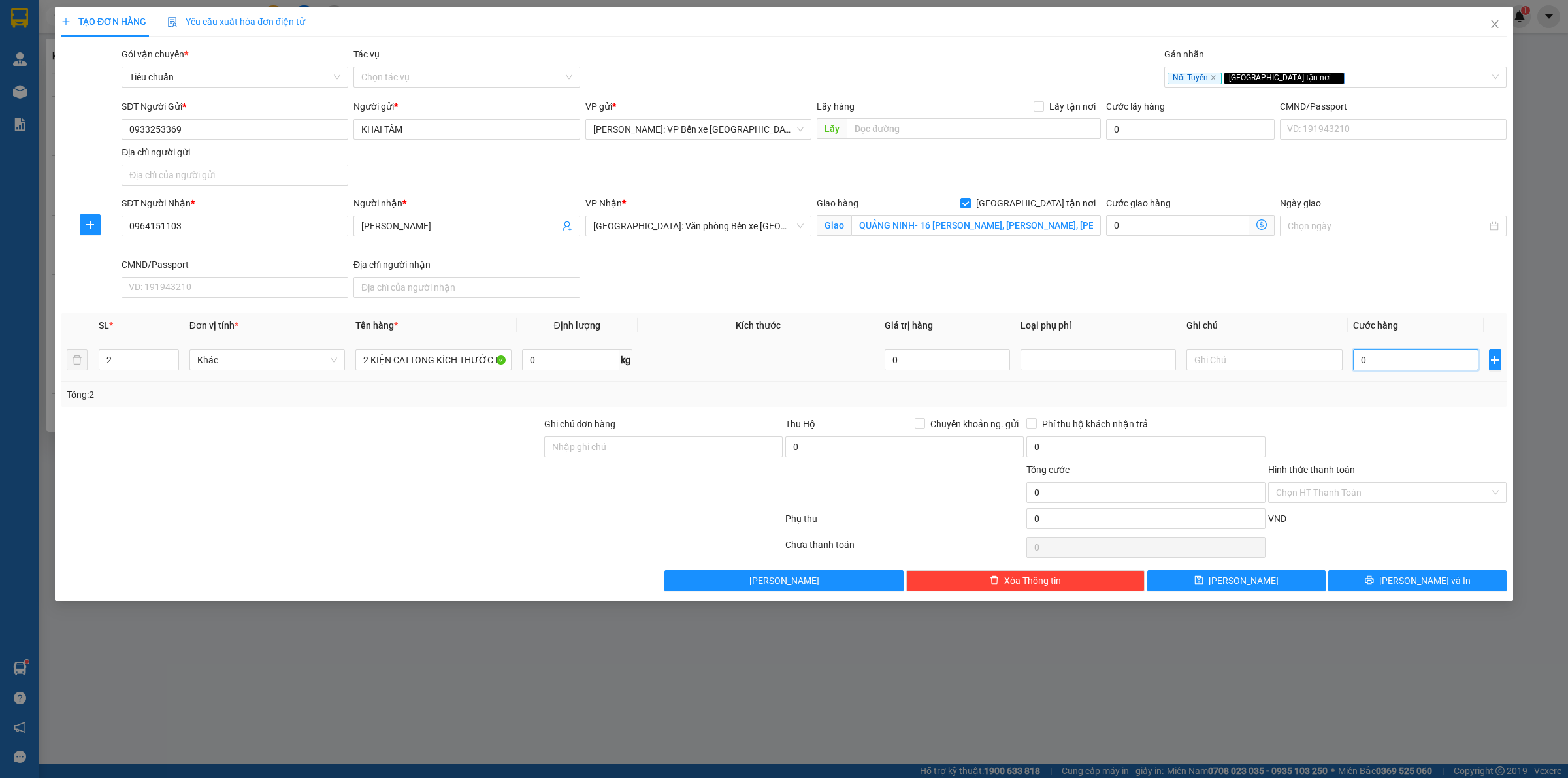
click at [1364, 352] on input "0" at bounding box center [1416, 360] width 126 height 21
type input "4"
type input "40"
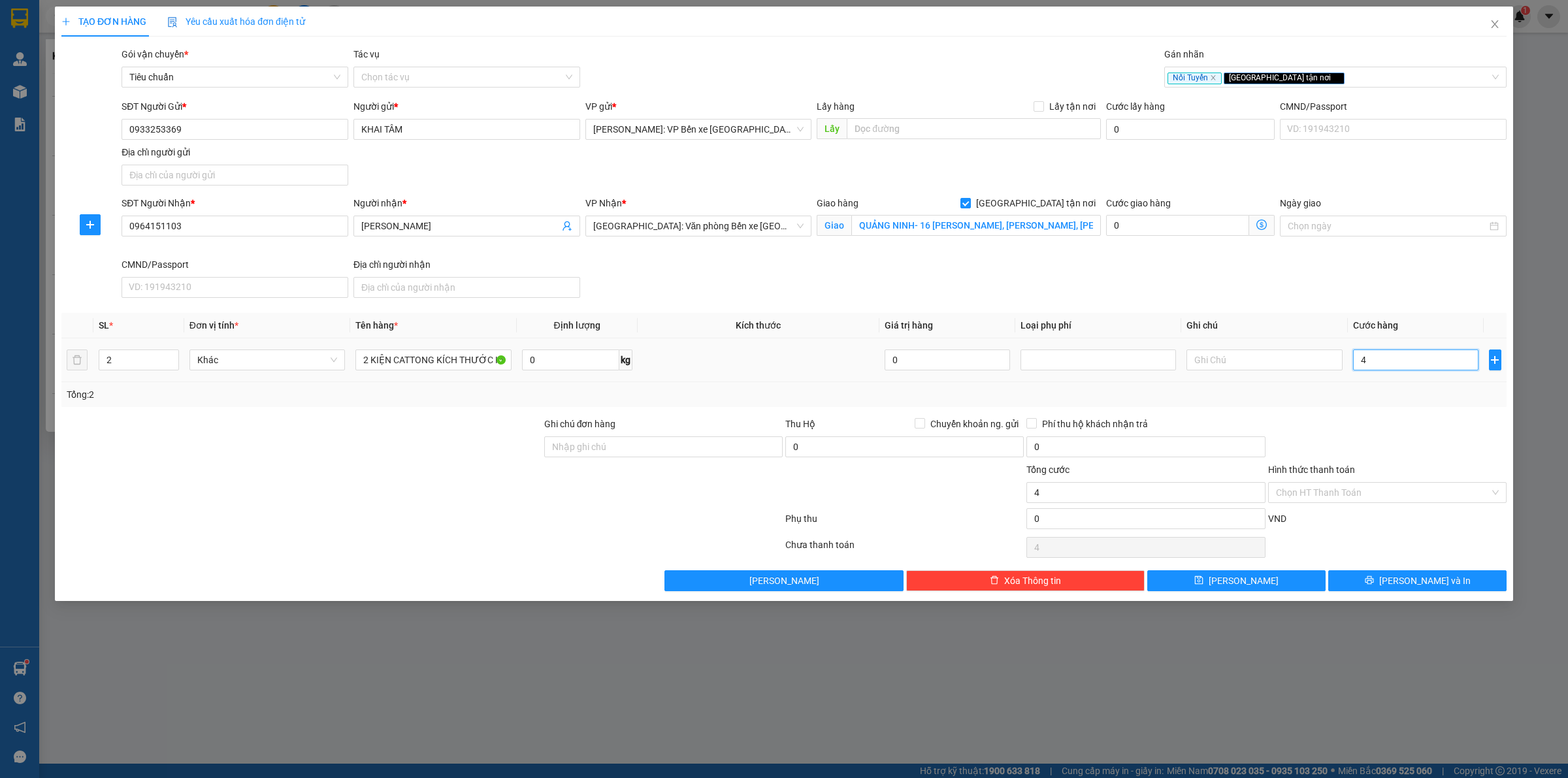
type input "40"
type input "400"
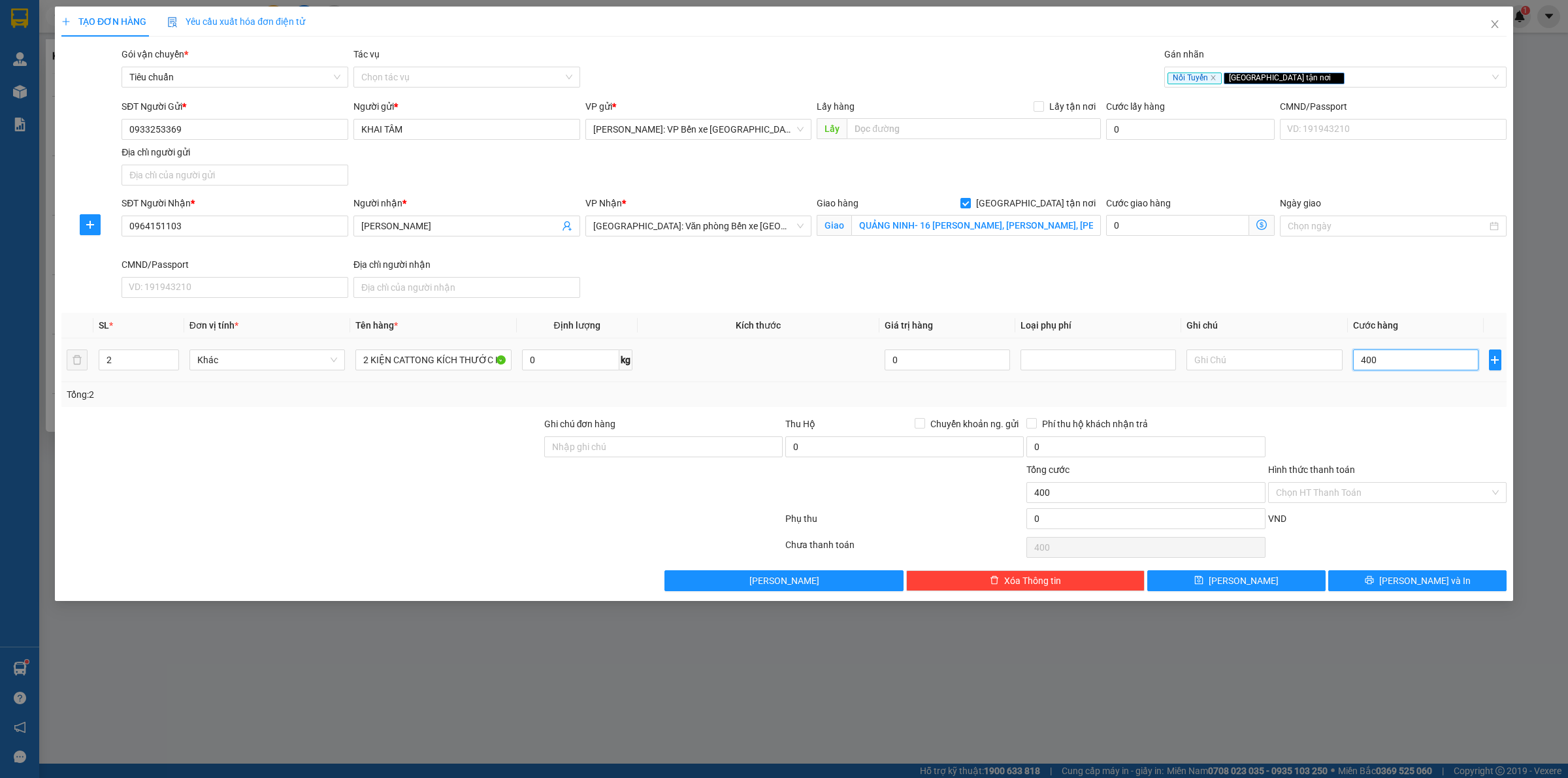
type input "4.000"
type input "40.000"
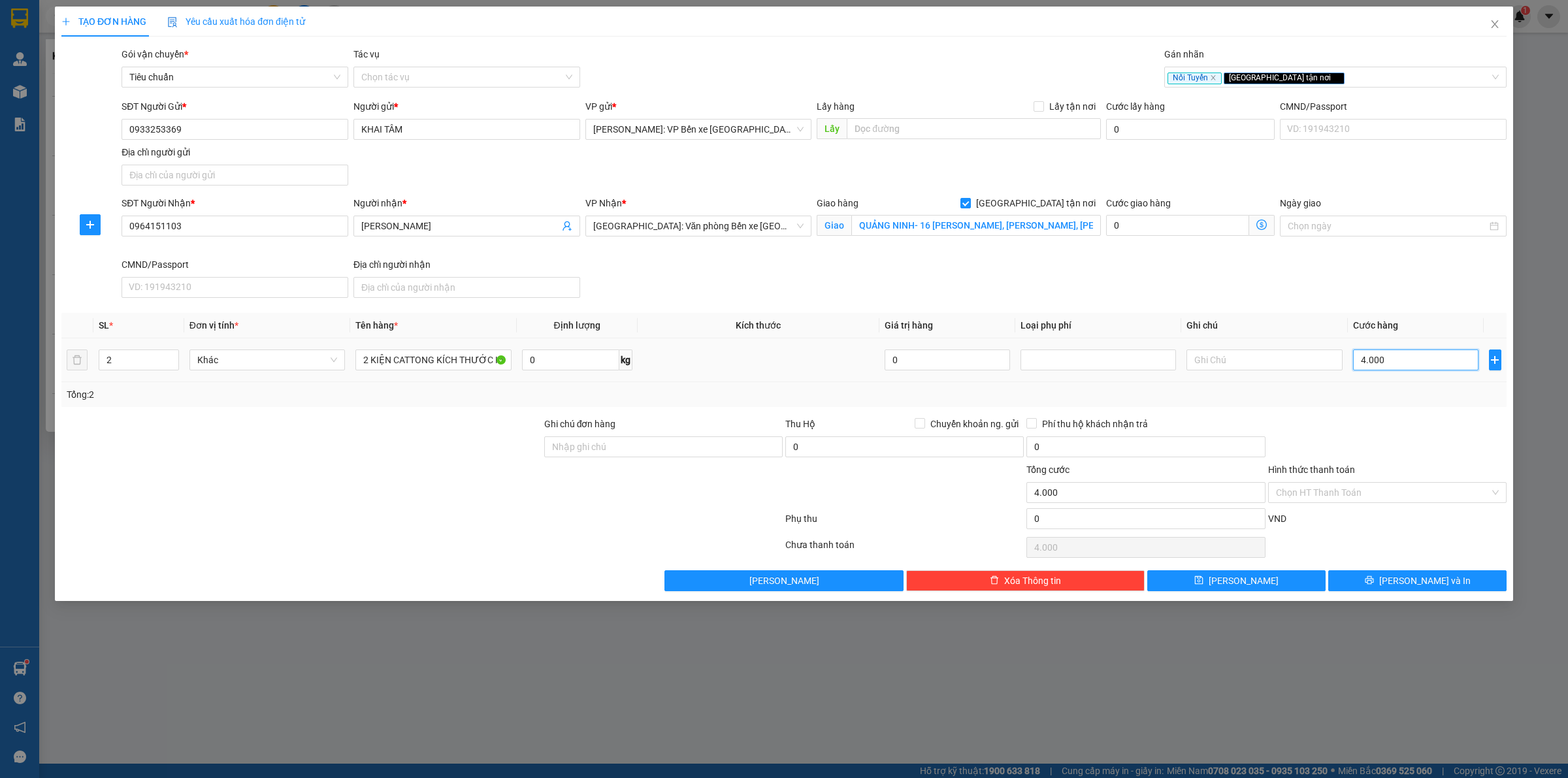
type input "40.000"
type input "400.000"
click at [853, 269] on div "SĐT Người Nhận * 0964151103 Người nhận * [PERSON_NAME] VP Nhận * [GEOGRAPHIC_DA…" at bounding box center [814, 249] width 1390 height 107
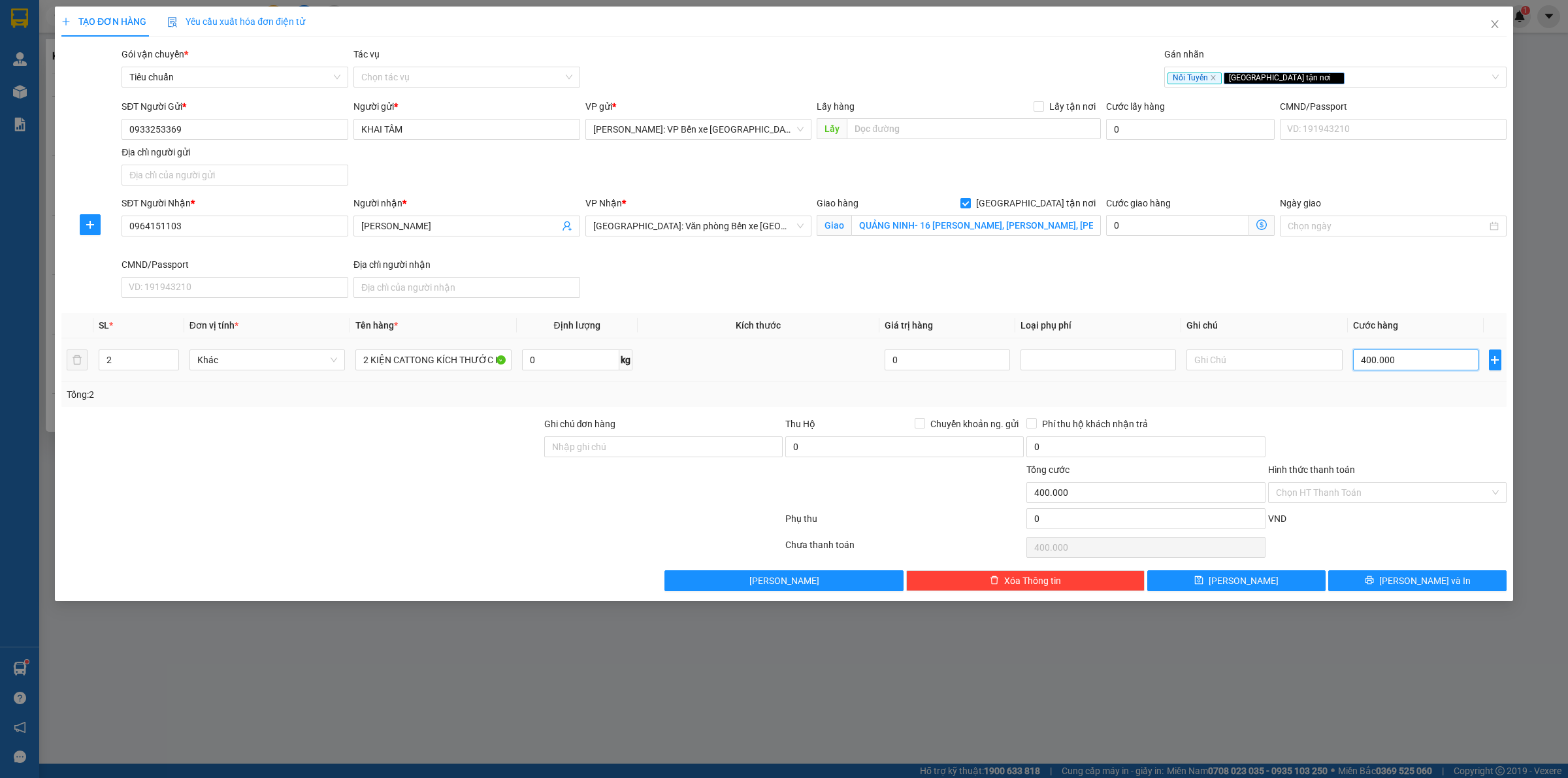
click at [1410, 354] on input "400.000" at bounding box center [1416, 360] width 126 height 21
type input "3"
type input "32"
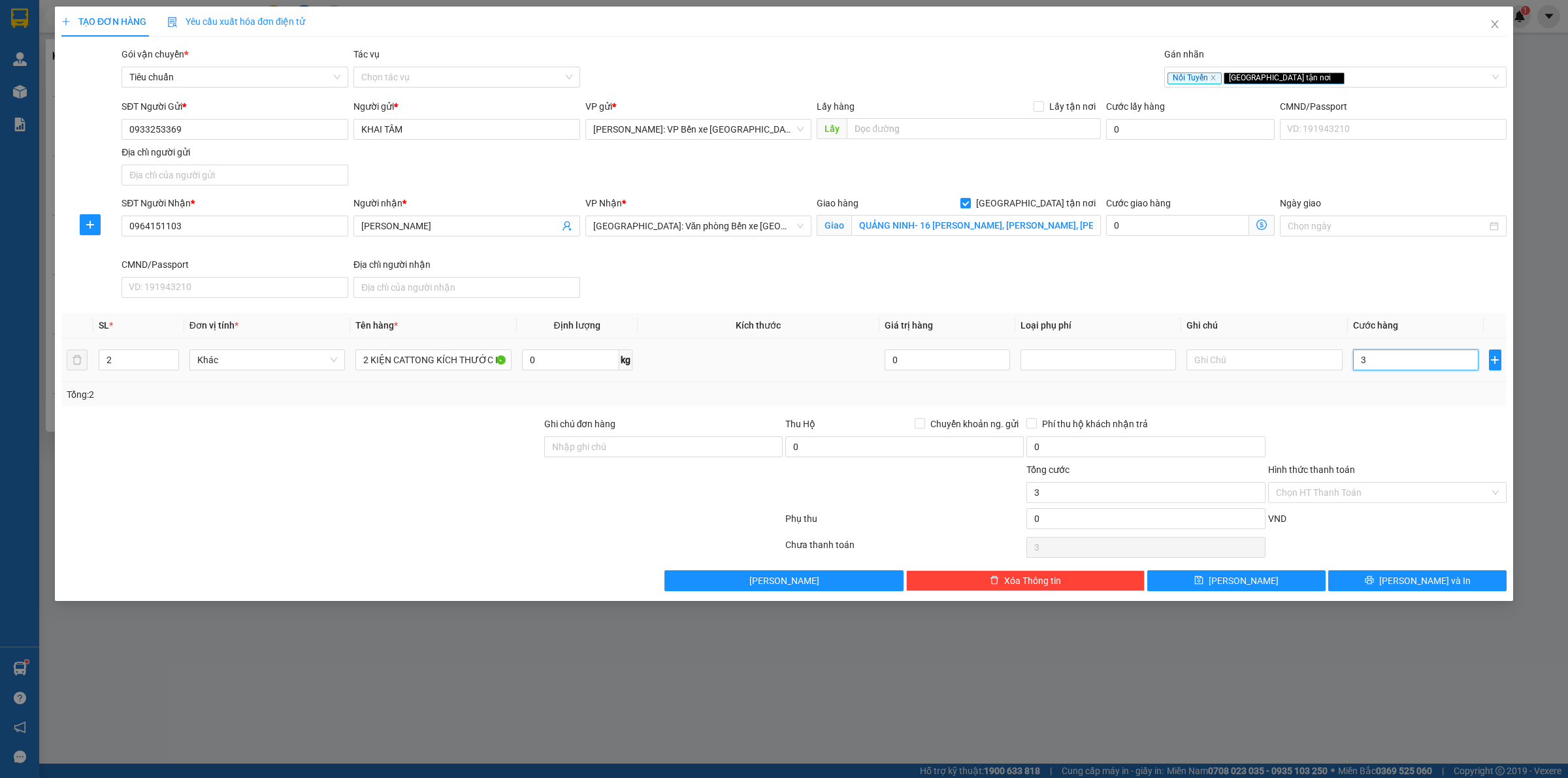
type input "32"
type input "320"
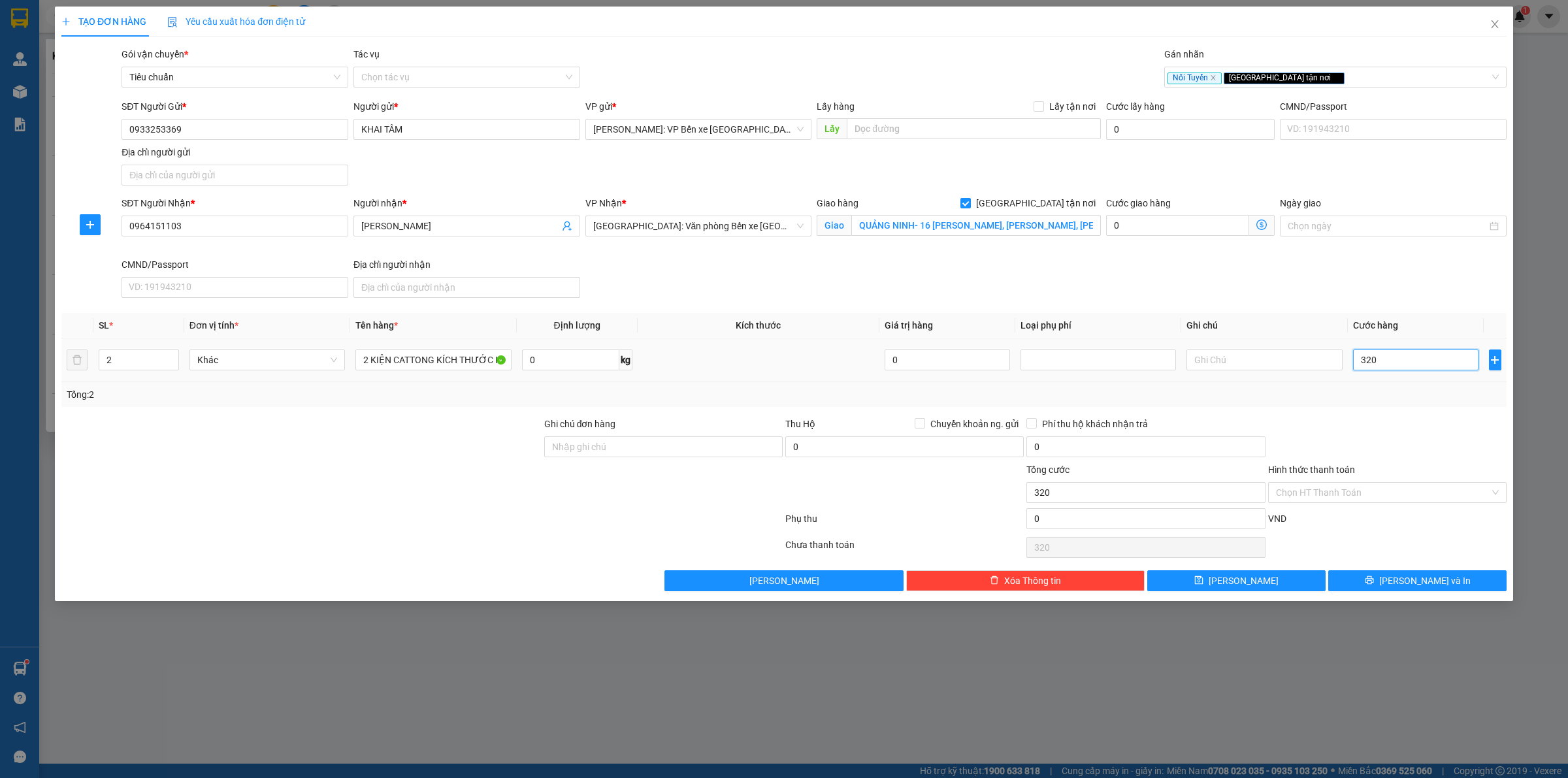
type input "3.200"
type input "32.000"
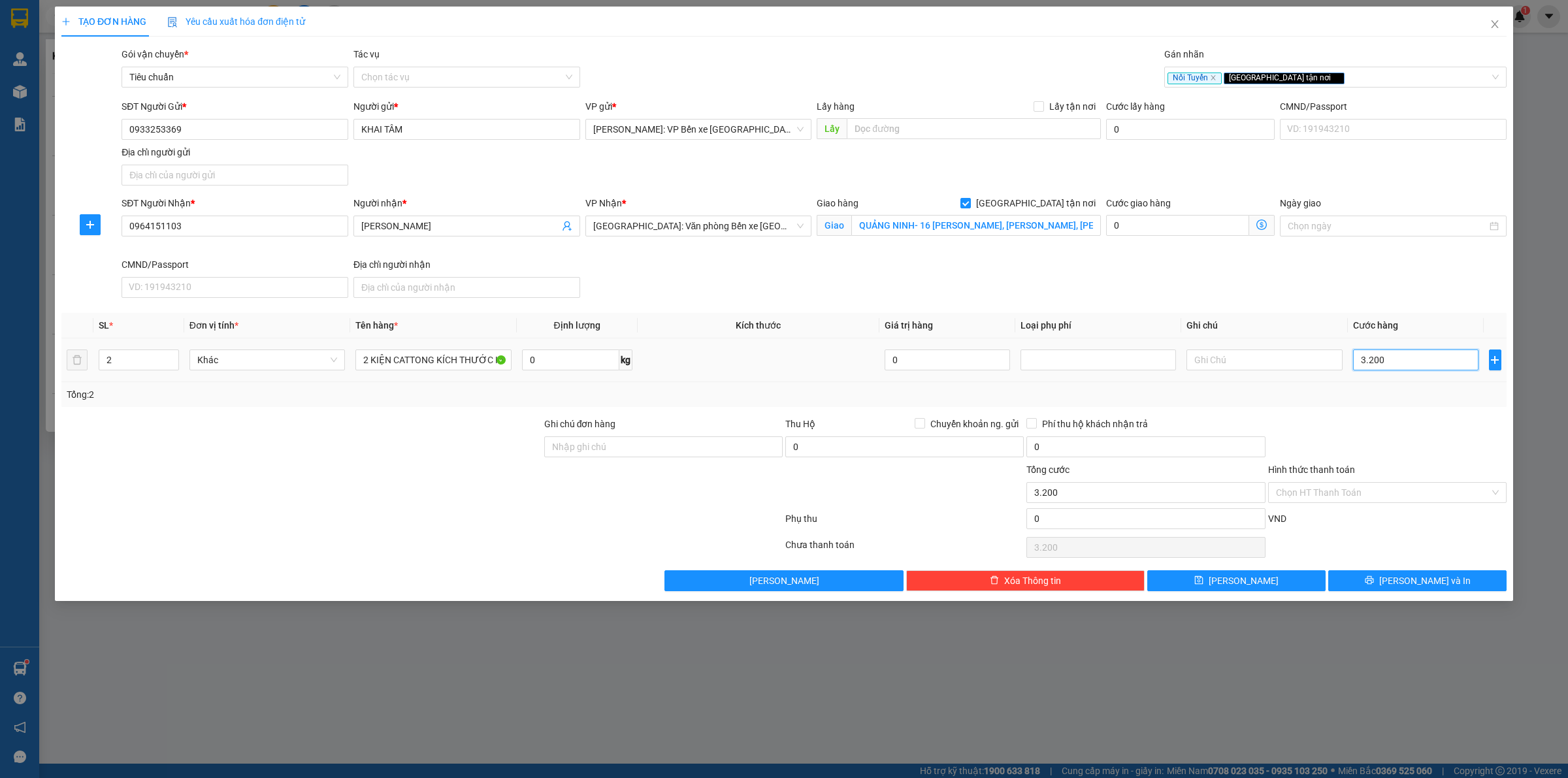
type input "32.000"
type input "320.000"
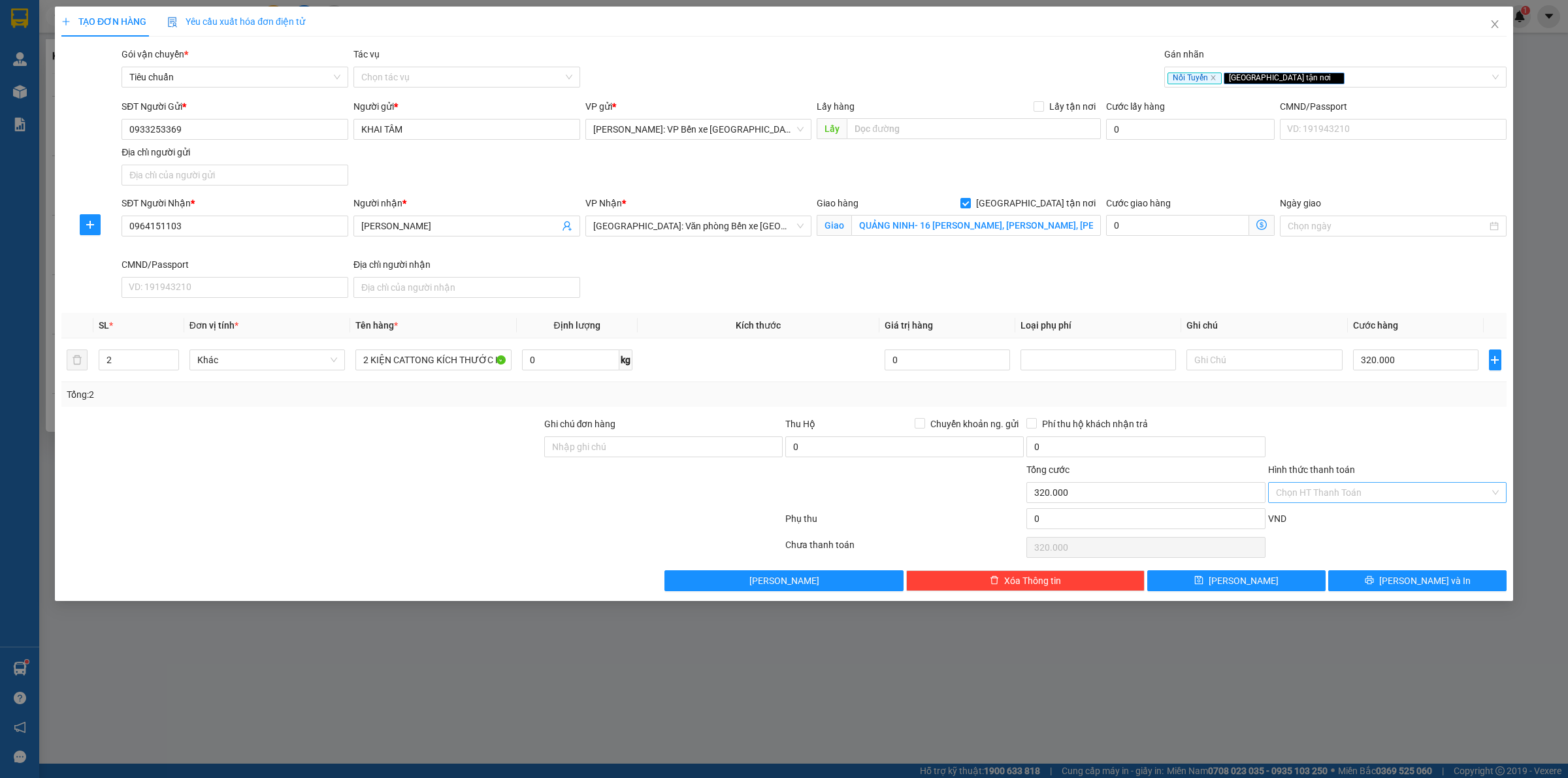
click at [1357, 486] on input "Hình thức thanh toán" at bounding box center [1383, 492] width 214 height 20
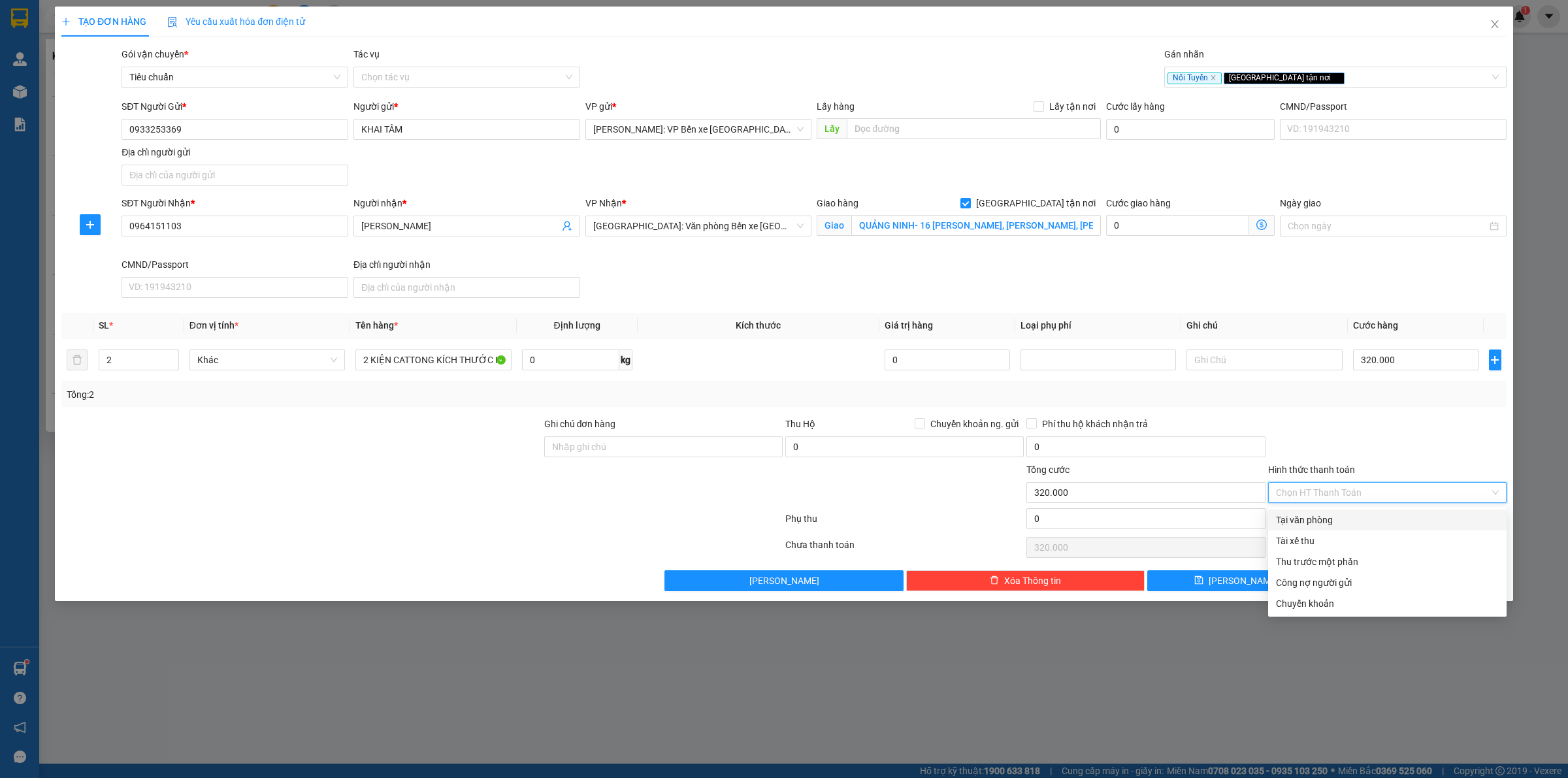
click at [1320, 514] on div "Tại văn phòng" at bounding box center [1388, 520] width 222 height 15
type input "0"
click at [1341, 441] on div at bounding box center [1388, 439] width 241 height 45
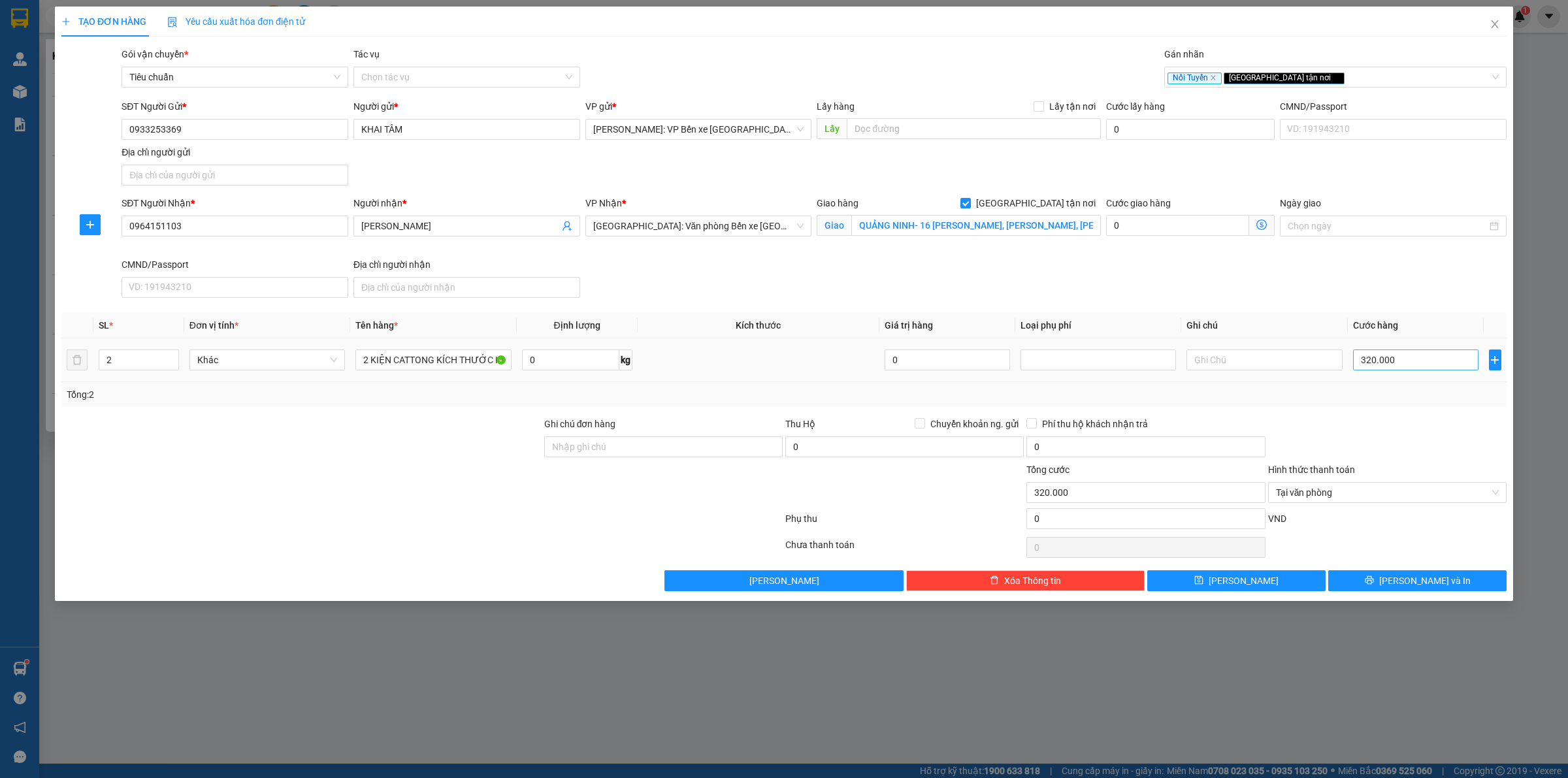
drag, startPoint x: 1379, startPoint y: 281, endPoint x: 1389, endPoint y: 356, distance: 75.7
click at [1379, 280] on div "SĐT Người Nhận * 0964151103 Người nhận * [PERSON_NAME] VP Nhận * [GEOGRAPHIC_DA…" at bounding box center [814, 249] width 1390 height 107
drag, startPoint x: 1423, startPoint y: 579, endPoint x: 1408, endPoint y: 574, distance: 15.8
click at [1422, 579] on span "[PERSON_NAME] và In" at bounding box center [1424, 581] width 92 height 15
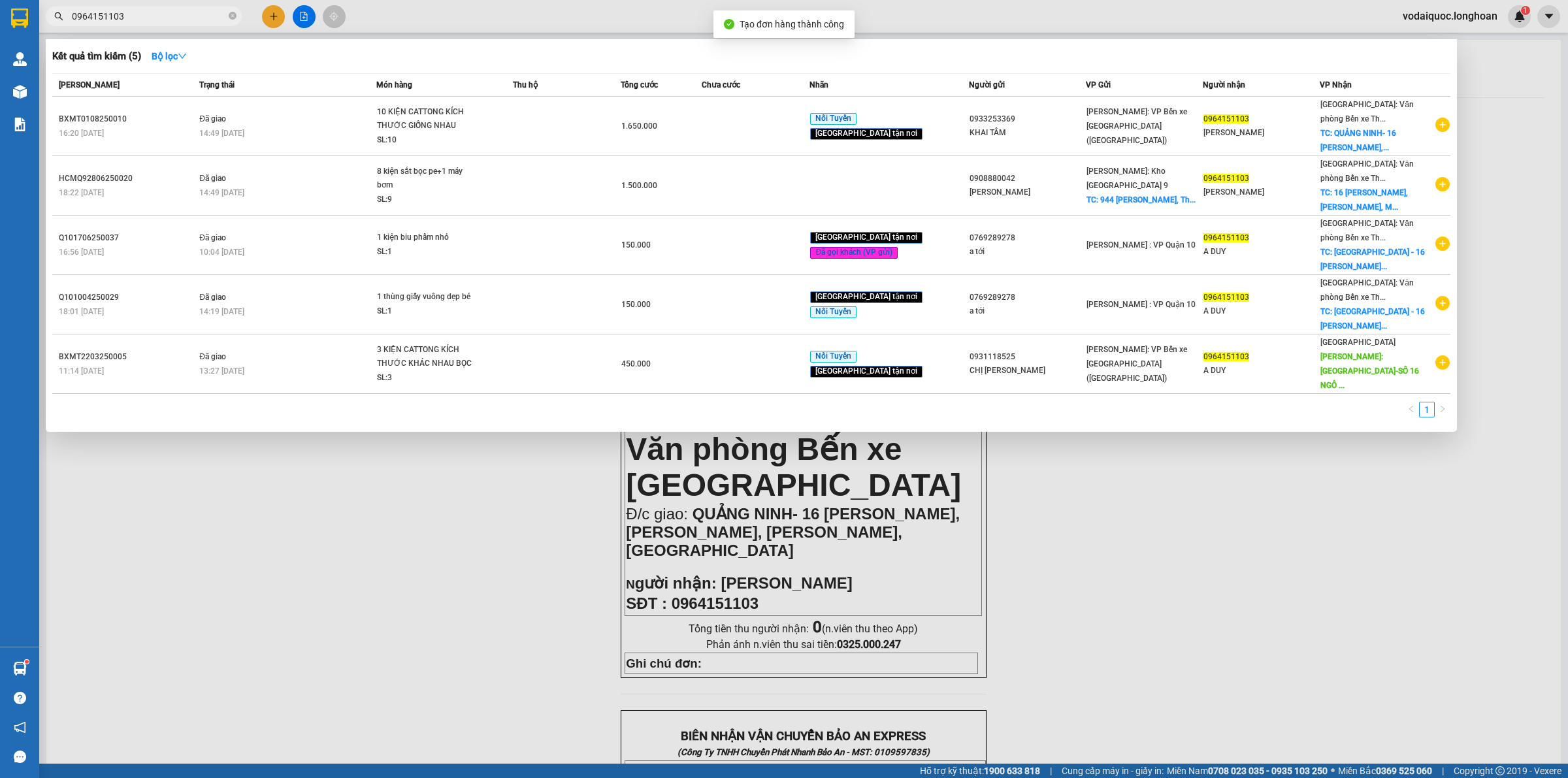
drag, startPoint x: 626, startPoint y: 503, endPoint x: 687, endPoint y: 431, distance: 94.4
click at [622, 504] on div at bounding box center [784, 389] width 1568 height 778
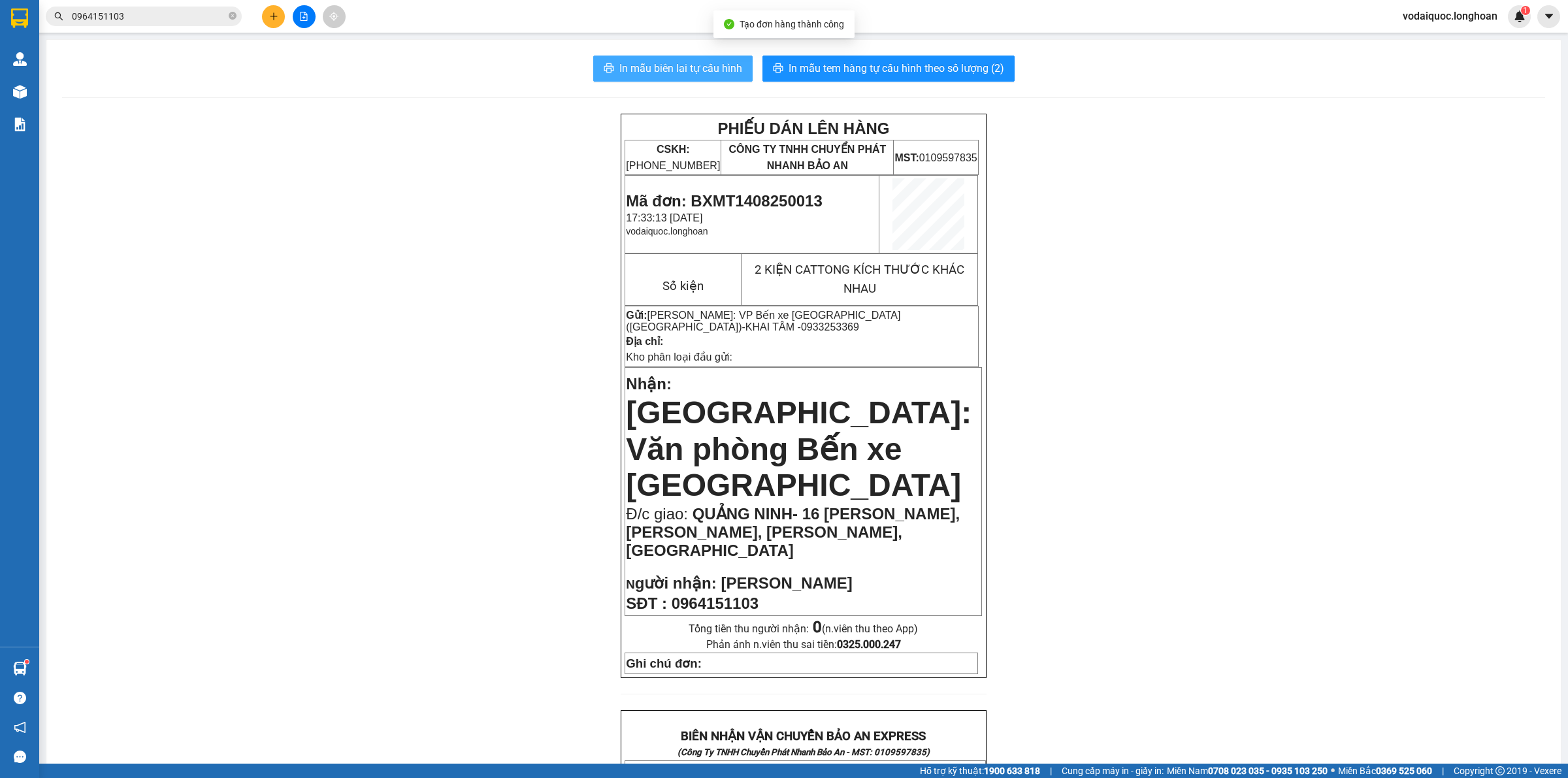
click at [707, 64] on span "In mẫu biên lai tự cấu hình" at bounding box center [681, 68] width 123 height 16
click at [884, 70] on span "In mẫu tem hàng tự cấu hình theo số lượng (2)" at bounding box center [896, 68] width 216 height 16
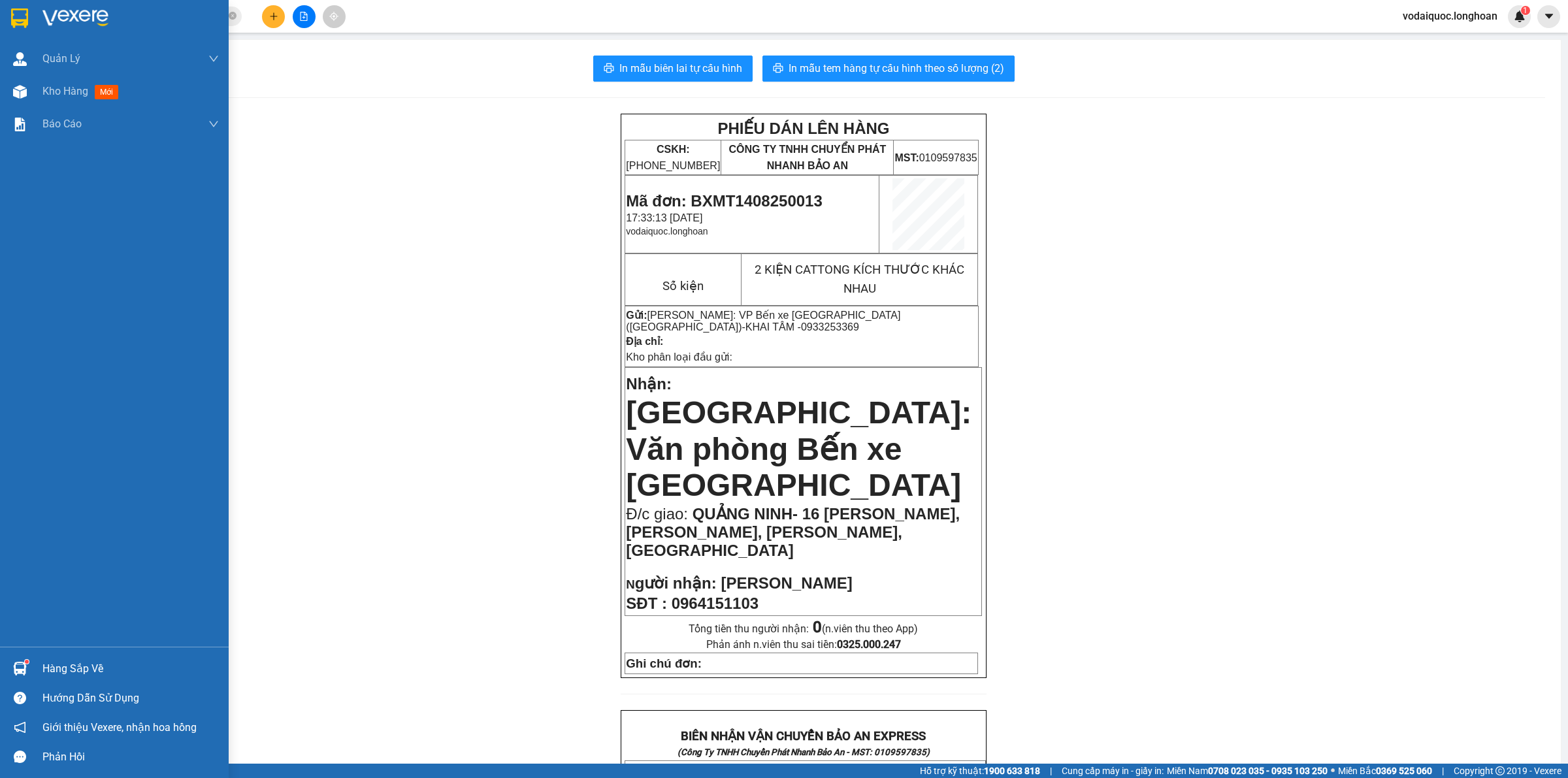
click at [61, 17] on img at bounding box center [75, 18] width 66 height 20
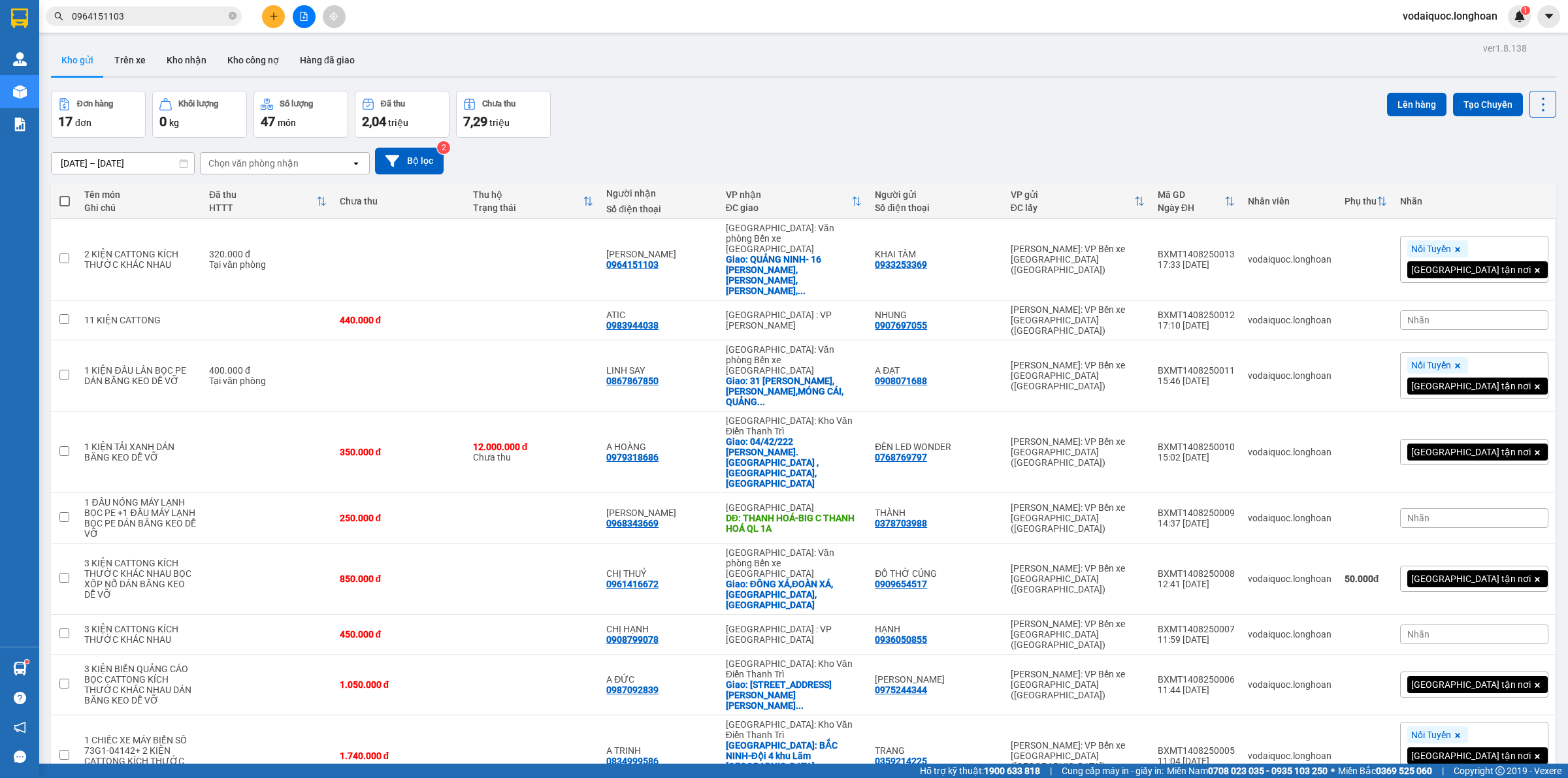
click at [228, 15] on span "0964151103" at bounding box center [143, 16] width 196 height 20
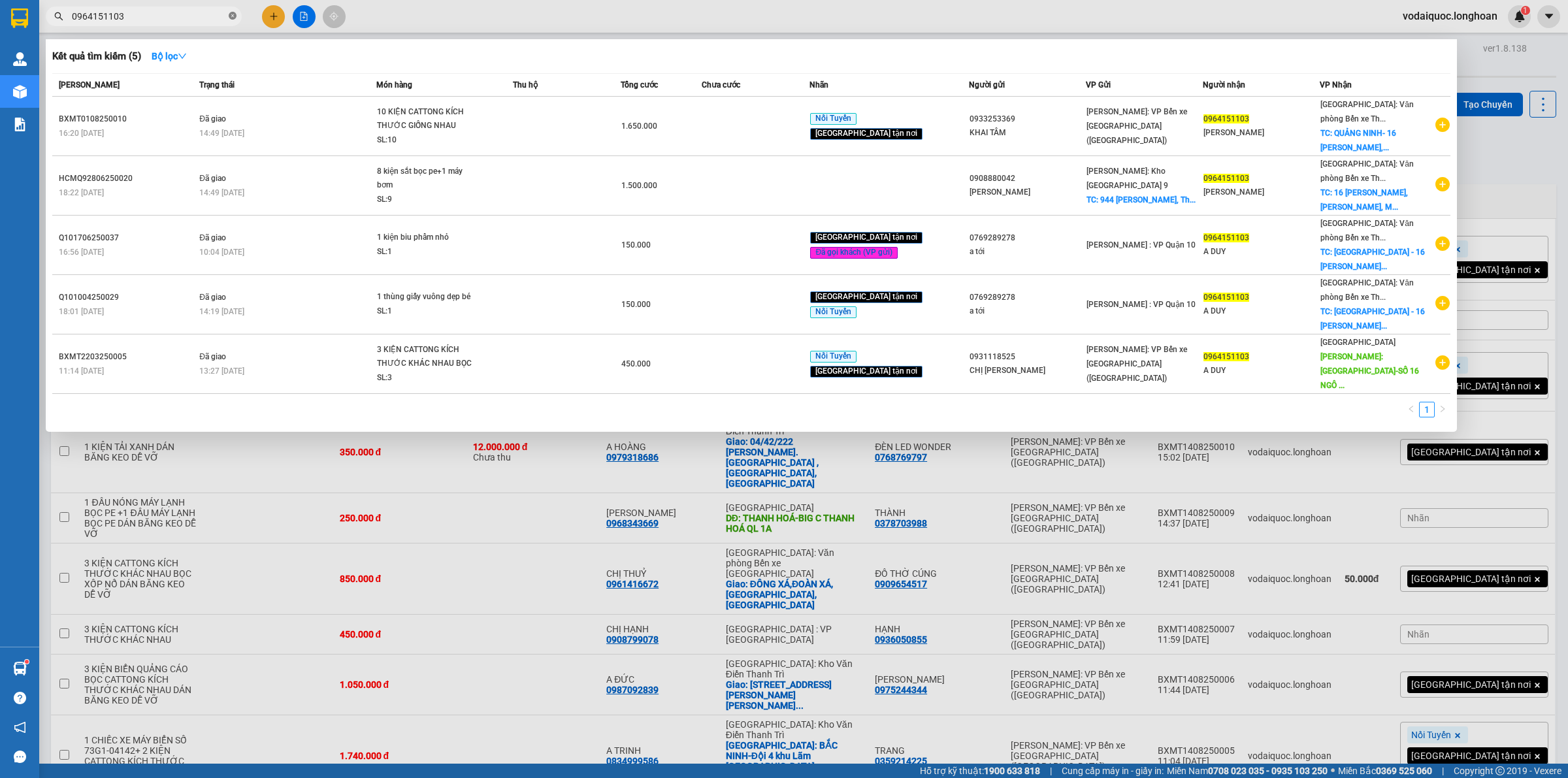
click at [232, 12] on icon "close-circle" at bounding box center [232, 15] width 8 height 8
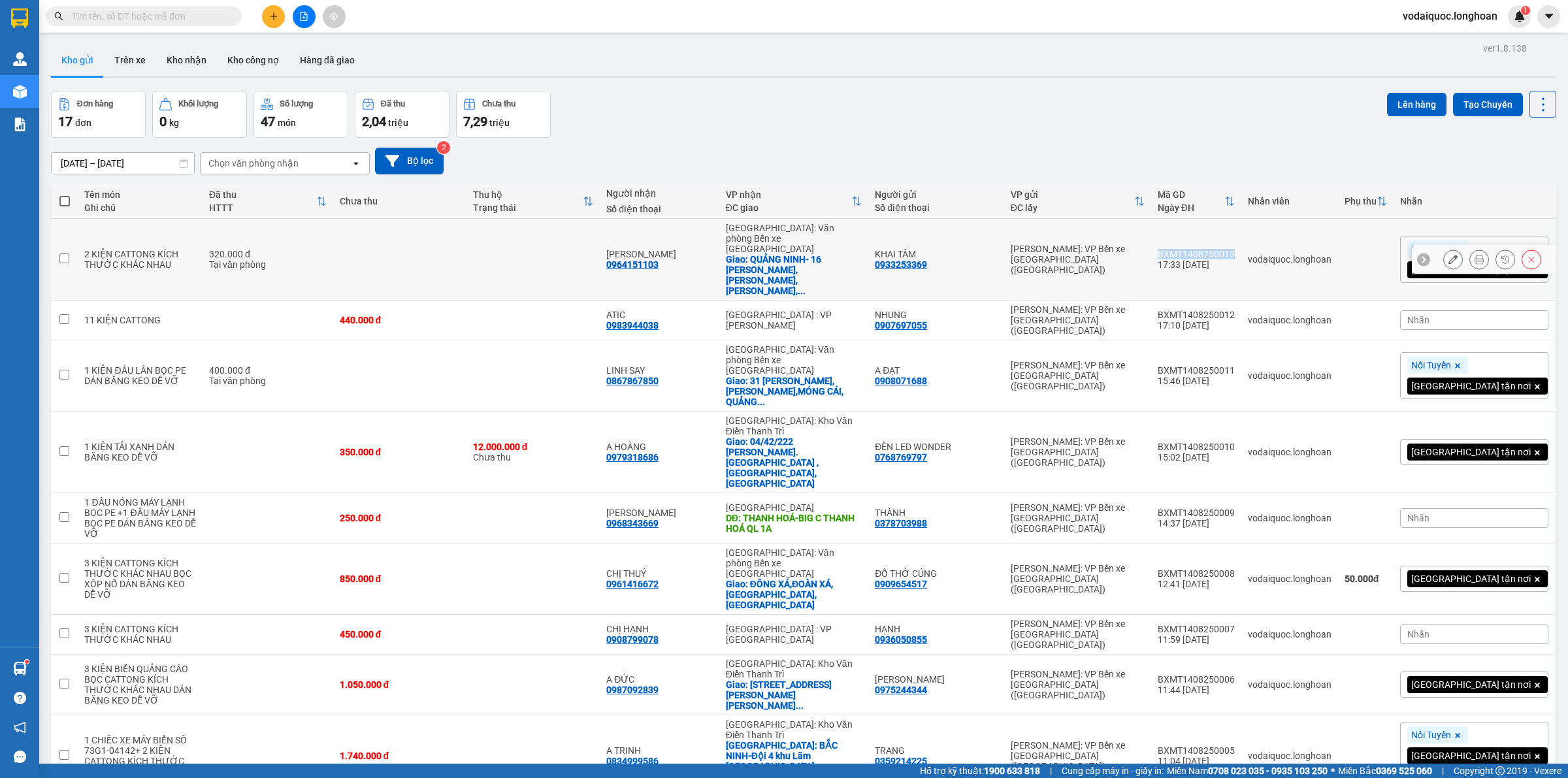
drag, startPoint x: 1220, startPoint y: 239, endPoint x: 1297, endPoint y: 239, distance: 77.0
click at [1241, 239] on td "BXMT1408250013 17:33 [DATE]" at bounding box center [1196, 259] width 90 height 81
checkbox input "true"
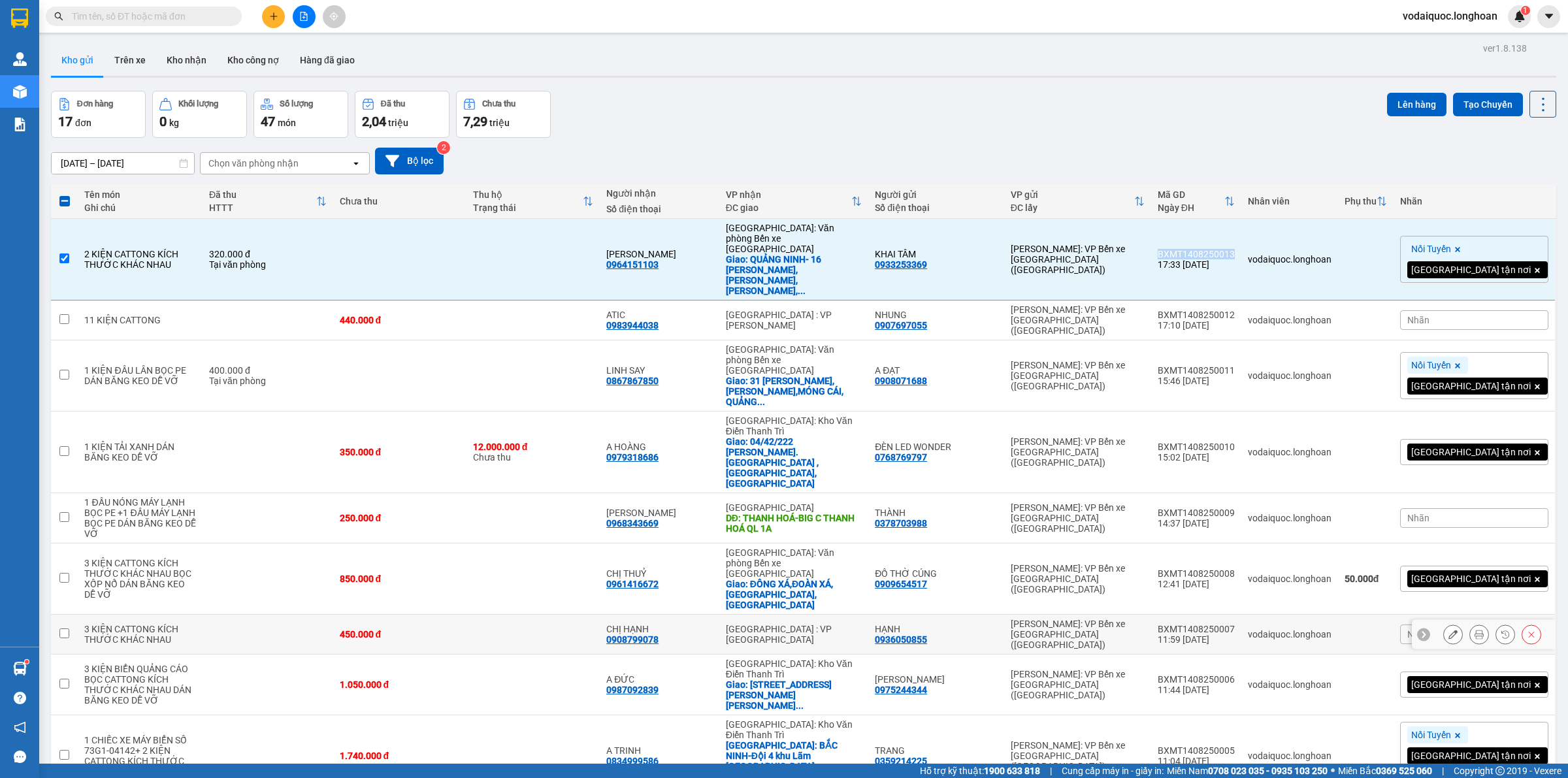
copy div "BXMT1408250013"
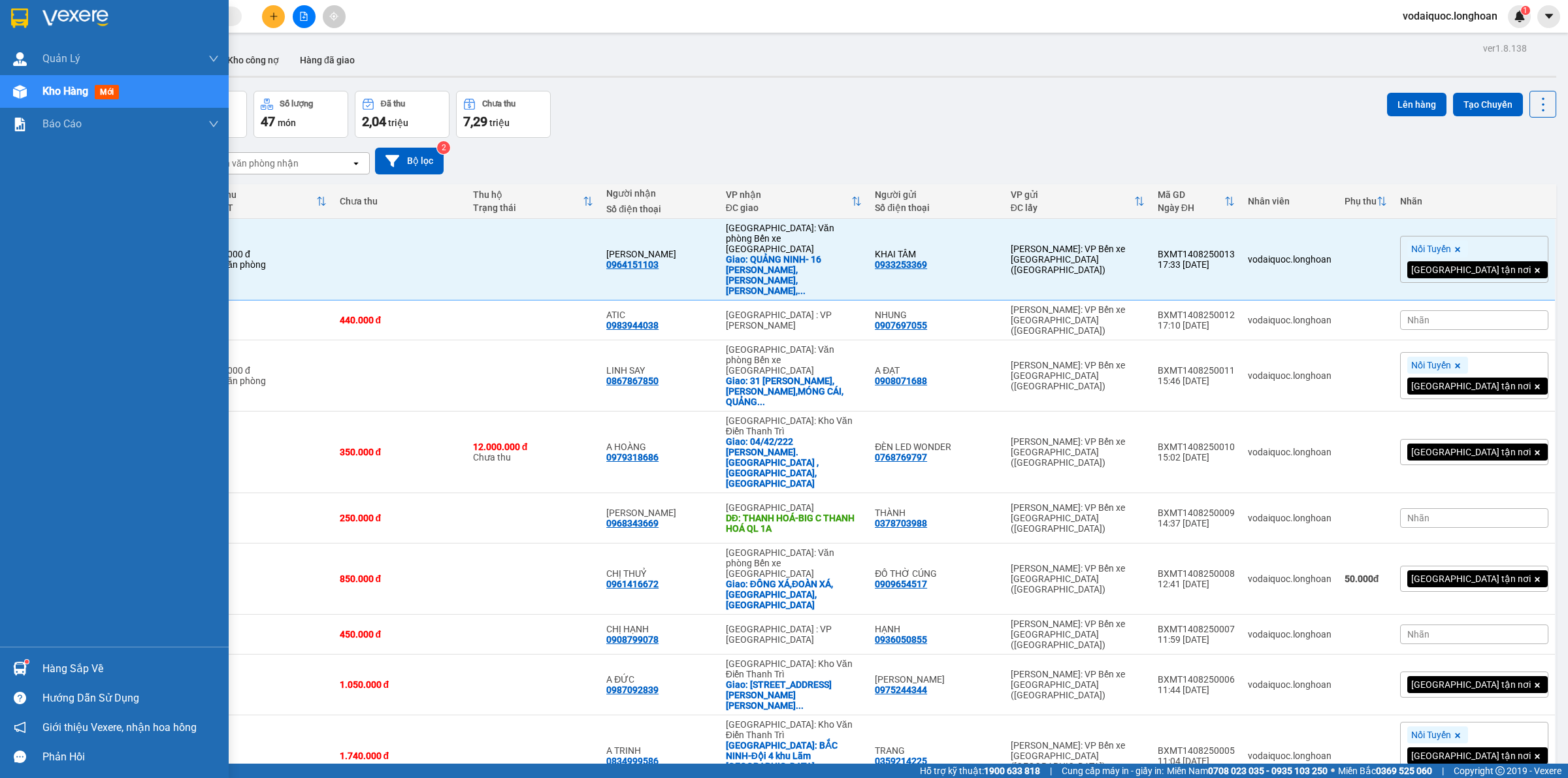
click at [28, 17] on div at bounding box center [20, 18] width 23 height 23
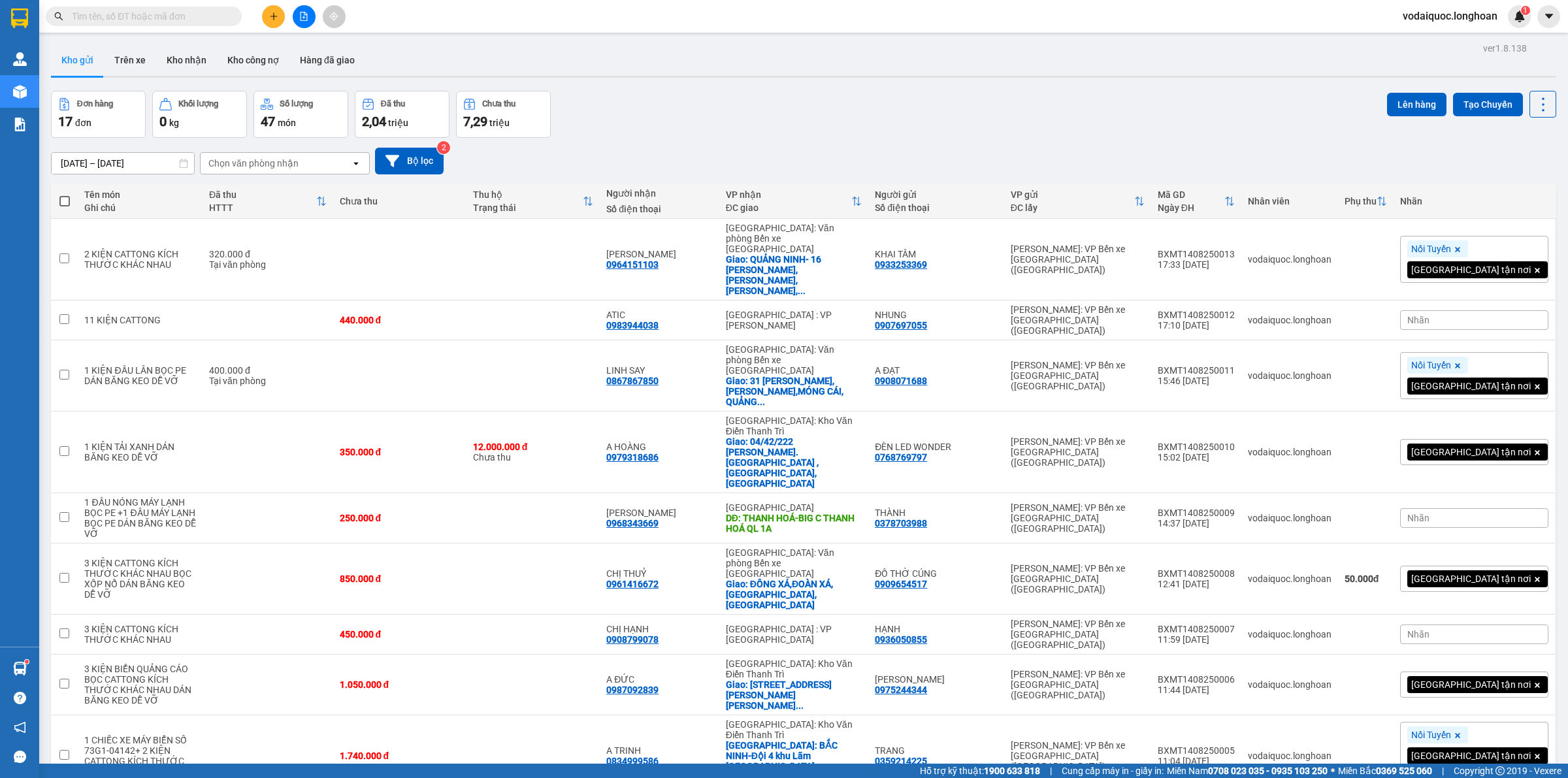
click at [950, 85] on div "ver 1.8.138 Kho gửi Trên xe Kho nhận Kho công nợ Hàng đã giao Đơn hàng 17 đơn K…" at bounding box center [803, 477] width 1516 height 875
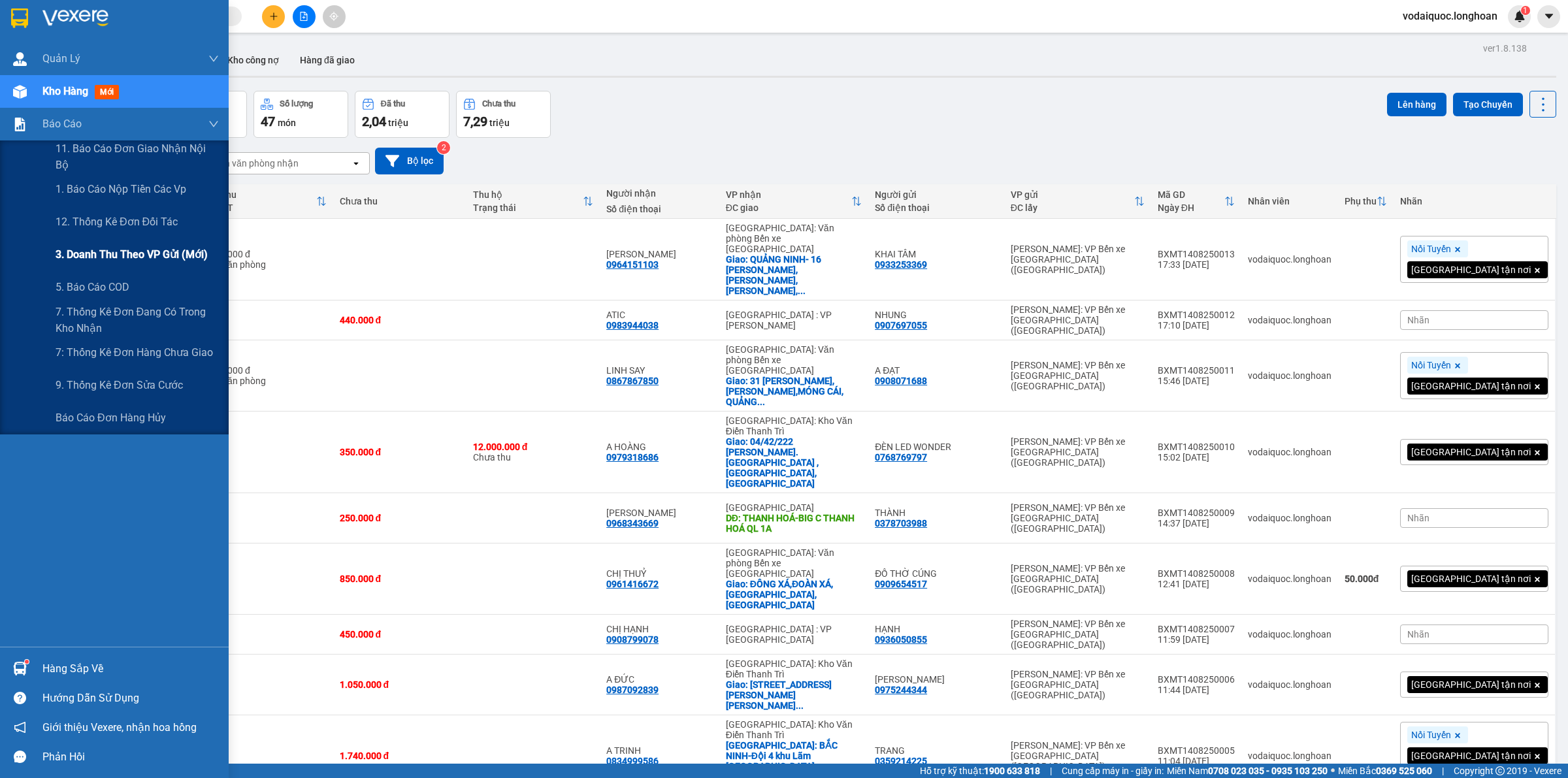
click at [127, 258] on span "3. Doanh Thu theo VP Gửi (mới)" at bounding box center [132, 254] width 152 height 16
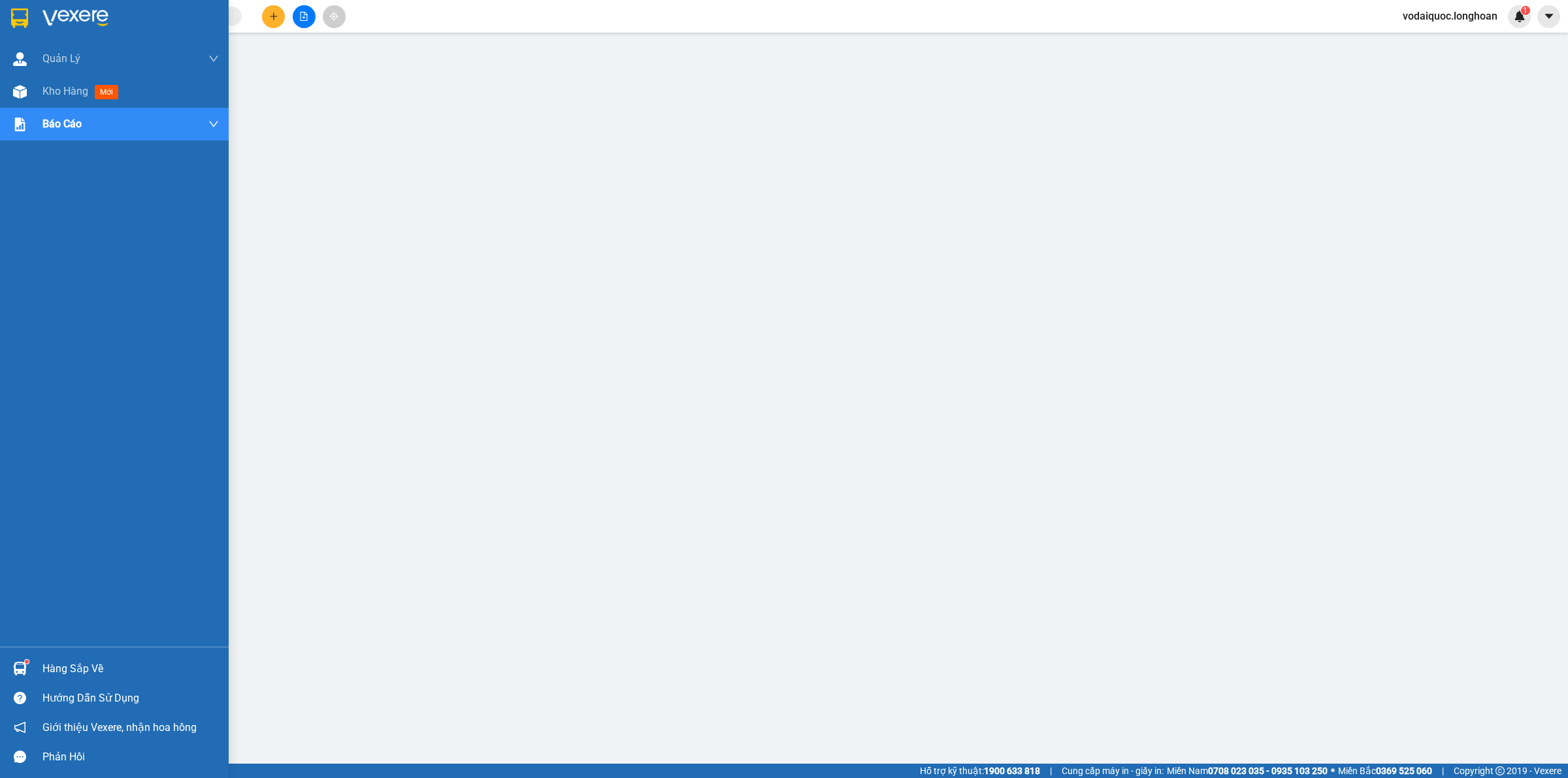
click at [76, 20] on img at bounding box center [75, 18] width 66 height 20
